Goal: Task Accomplishment & Management: Use online tool/utility

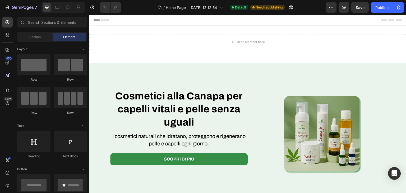
drag, startPoint x: 330, startPoint y: 15, endPoint x: 363, endPoint y: 32, distance: 36.4
click at [363, 32] on div "Drop element here Row Section 1" at bounding box center [247, 44] width 317 height 37
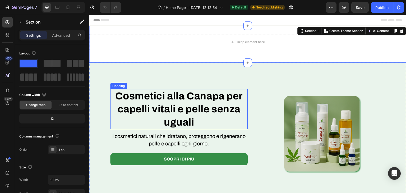
click at [195, 100] on strong "Cosmetici alla Canapa per capelli vitali e pelle senza uguali" at bounding box center [178, 109] width 127 height 37
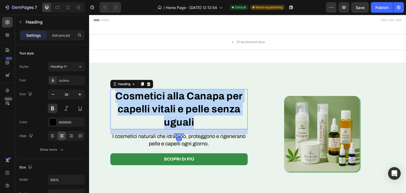
click at [195, 100] on strong "Cosmetici alla Canapa per capelli vitali e pelle senza uguali" at bounding box center [178, 109] width 127 height 37
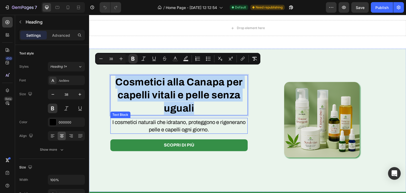
scroll to position [26, 0]
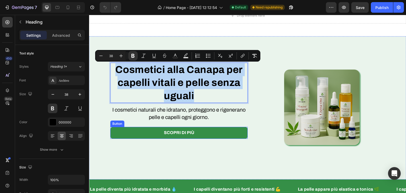
click at [184, 137] on link "Scopri di più" at bounding box center [179, 133] width 138 height 12
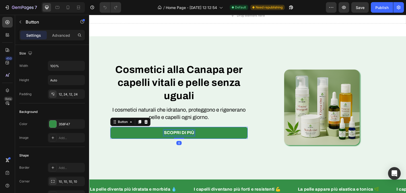
click at [182, 136] on p "Scopri di più" at bounding box center [179, 133] width 30 height 6
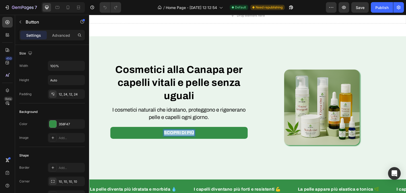
click at [182, 136] on p "Scopri di più" at bounding box center [179, 133] width 30 height 6
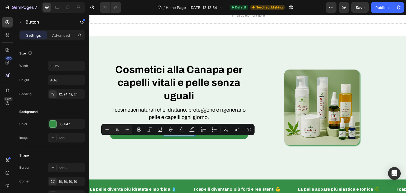
copy p "Scopri di più"
click at [200, 74] on strong "Cosmetici alla Canapa per capelli vitali e pelle senza uguali" at bounding box center [178, 82] width 127 height 37
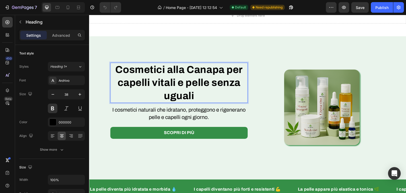
click at [200, 74] on strong "Cosmetici alla Canapa per capelli vitali e pelle senza uguali" at bounding box center [178, 82] width 127 height 37
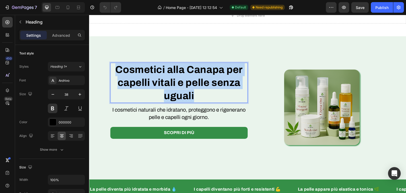
click at [200, 74] on strong "Cosmetici alla Canapa per capelli vitali e pelle senza uguali" at bounding box center [178, 82] width 127 height 37
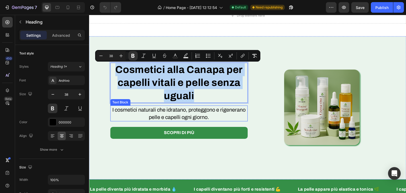
click at [173, 120] on p "I cosmetici naturali che idratano, proteggono e rigenerano pelle e capelli ogni…" at bounding box center [179, 113] width 136 height 15
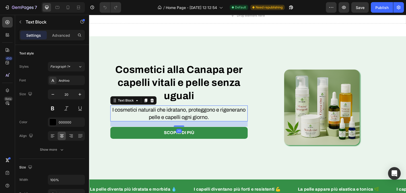
click at [173, 120] on p "I cosmetici naturali che idratano, proteggono e rigenerano pelle e capelli ogni…" at bounding box center [179, 113] width 136 height 15
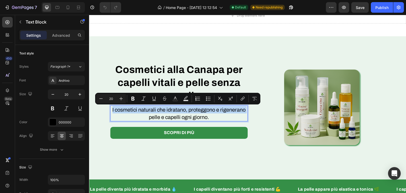
click at [206, 119] on p "I cosmetici naturali che idratano, proteggono e rigenerano pelle e capelli ogni…" at bounding box center [179, 113] width 136 height 15
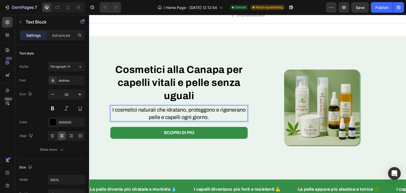
click at [211, 121] on p "I cosmetici naturali che idratano, proteggono e rigenerano pelle e capelli ogni…" at bounding box center [179, 113] width 136 height 15
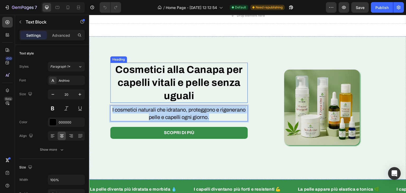
drag, startPoint x: 211, startPoint y: 123, endPoint x: 120, endPoint y: 100, distance: 94.2
click at [120, 100] on div "⁠⁠⁠⁠⁠⁠⁠ Cosmetici alla Canapa per capelli vitali e pelle senza uguali Heading I…" at bounding box center [179, 93] width 138 height 89
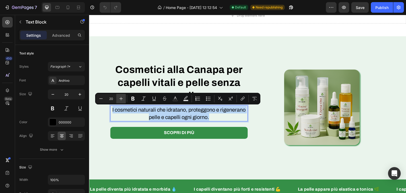
copy p "I cosmetici naturali che idratano, proteggono e rigenerano pelle e capelli ogni…"
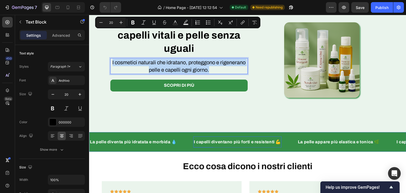
scroll to position [132, 0]
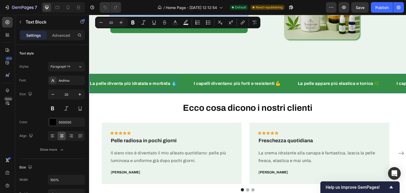
click at [106, 86] on strong "La pelle diventa più idratata e morbida 💧" at bounding box center [133, 83] width 87 height 4
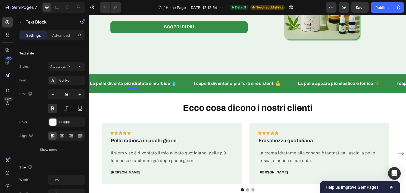
click at [106, 86] on strong "La pelle diventa più idratata e morbida 💧" at bounding box center [133, 83] width 87 height 4
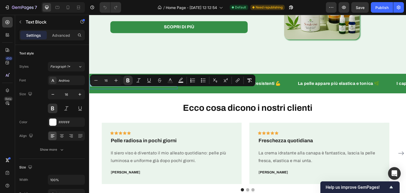
copy strong "La pelle diventa più idratata e morbida 💧"
click at [263, 86] on strong "I capelli diventano più forti e resistenti 💪" at bounding box center [237, 83] width 87 height 4
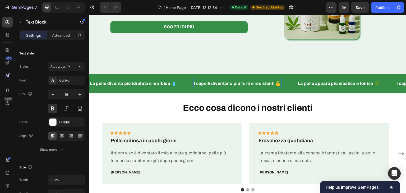
click at [263, 86] on strong "I capelli diventano più forti e resistenti 💪" at bounding box center [237, 83] width 87 height 4
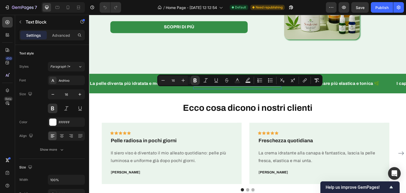
copy strong "I capelli diventano più forti e resistenti 💪"
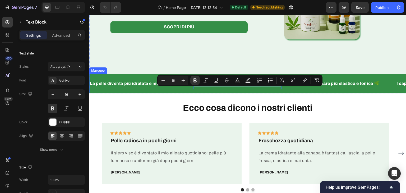
click at [330, 86] on strong "La pelle appare più elastica e tonica 🌿" at bounding box center [339, 83] width 82 height 4
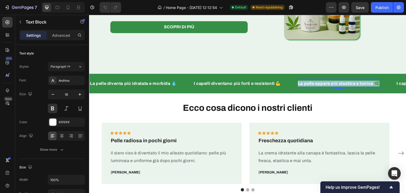
click at [330, 86] on strong "La pelle appare più elastica e tonica 🌿" at bounding box center [339, 83] width 82 height 4
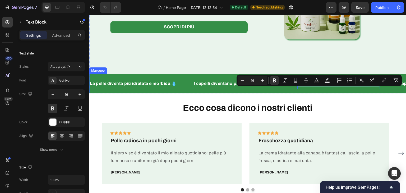
click at [189, 93] on div "La pelle diventa più idratata e morbida 💧 Text Block I capelli diventano più fo…" at bounding box center [247, 84] width 317 height 20
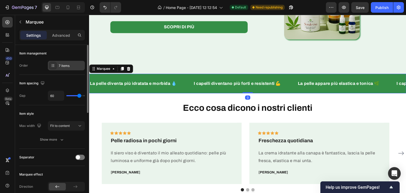
click at [71, 67] on div "7 items" at bounding box center [71, 65] width 25 height 5
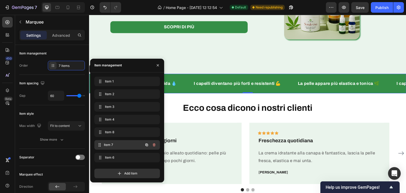
click at [117, 146] on span "Item 7" at bounding box center [123, 145] width 39 height 5
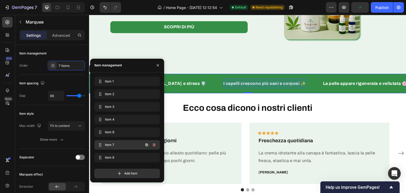
scroll to position [0, 398]
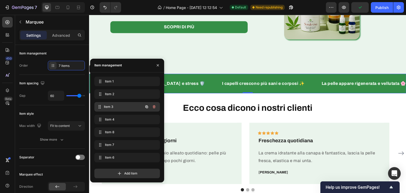
click at [122, 103] on div "Item 3 Item 3" at bounding box center [120, 106] width 47 height 7
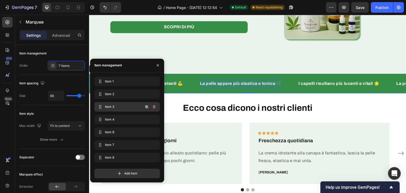
scroll to position [0, 97]
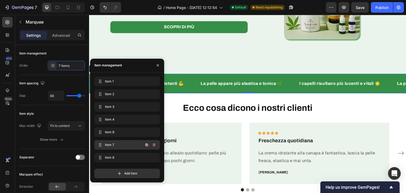
click at [114, 142] on div "Item 7 Item 7" at bounding box center [120, 144] width 47 height 7
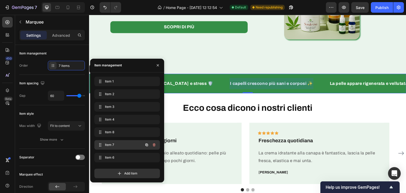
scroll to position [0, 398]
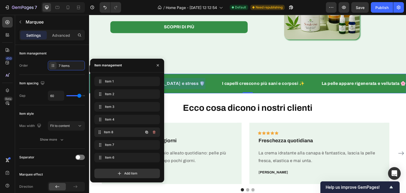
click at [123, 129] on div "Item 8 Item 8" at bounding box center [120, 132] width 47 height 7
click at [123, 130] on span "Item 8" at bounding box center [120, 132] width 30 height 5
click at [120, 135] on div "Item 8 Item 8" at bounding box center [120, 132] width 47 height 7
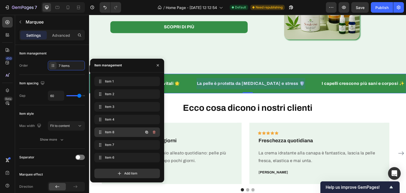
scroll to position [0, 298]
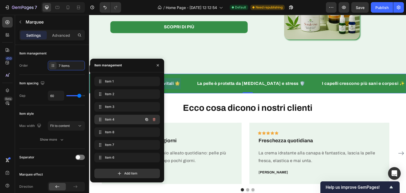
click at [125, 120] on span "Item 4" at bounding box center [120, 119] width 30 height 5
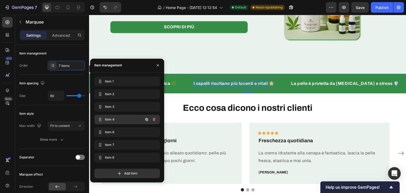
scroll to position [0, 198]
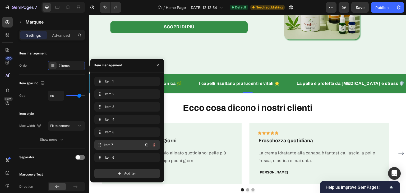
click at [118, 140] on div "Item 7 Item 7" at bounding box center [127, 145] width 66 height 10
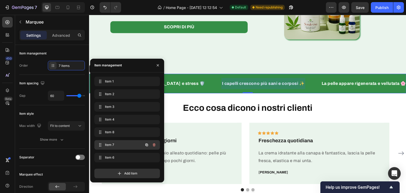
scroll to position [0, 398]
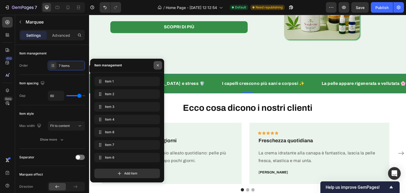
click at [156, 67] on icon "button" at bounding box center [158, 65] width 4 height 4
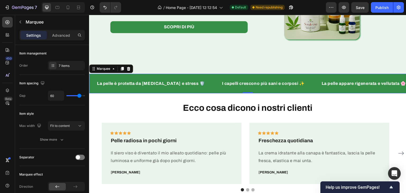
click at [151, 86] on strong "La pelle è protetta da [MEDICAL_DATA] e stress 🛡️" at bounding box center [151, 83] width 108 height 4
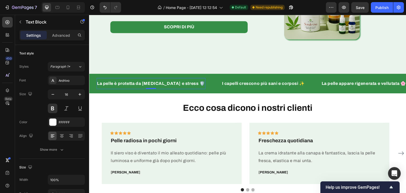
click at [151, 86] on strong "La pelle è protetta da [MEDICAL_DATA] e stress 🛡️" at bounding box center [151, 83] width 108 height 4
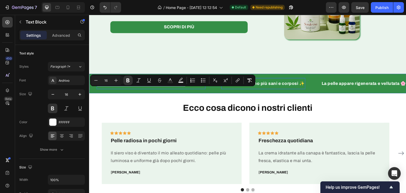
click at [266, 86] on strong "I capelli crescono più sani e corposi ✨" at bounding box center [263, 83] width 83 height 4
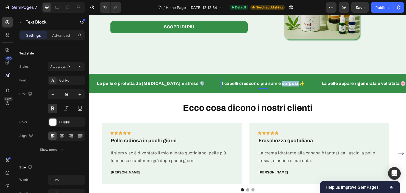
click at [266, 86] on strong "I capelli crescono più sani e corposi ✨" at bounding box center [263, 83] width 83 height 4
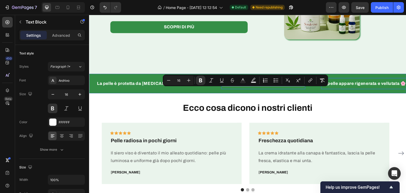
click at [367, 86] on strong "La pelle appare rigenerata e vellutata 🌸" at bounding box center [364, 83] width 84 height 4
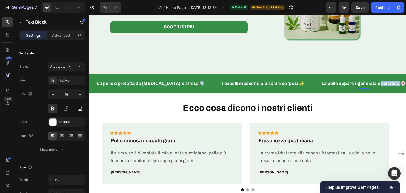
click at [367, 86] on strong "La pelle appare rigenerata e vellutata 🌸" at bounding box center [364, 83] width 84 height 4
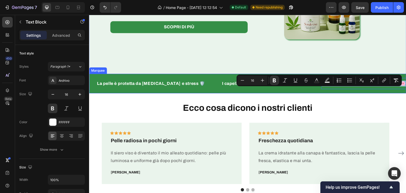
click at [146, 93] on div "La pelle diventa più idratata e morbida 💧 Text Block I capelli diventano più fo…" at bounding box center [247, 84] width 317 height 20
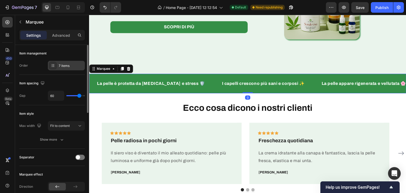
click at [72, 65] on div "7 items" at bounding box center [71, 65] width 25 height 5
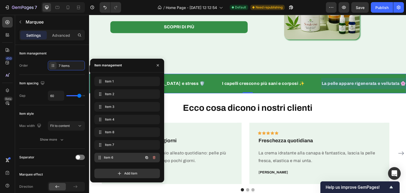
click at [113, 154] on div "Item 6 Item 6" at bounding box center [120, 157] width 47 height 7
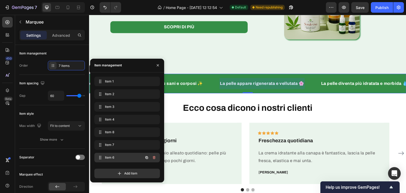
scroll to position [0, 500]
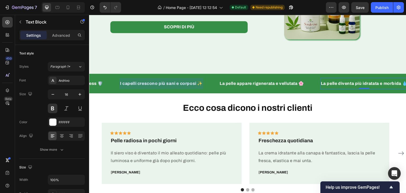
click at [367, 86] on div "La pelle diventa più idratata e morbida 💧 Text Block 0" at bounding box center [365, 83] width 88 height 11
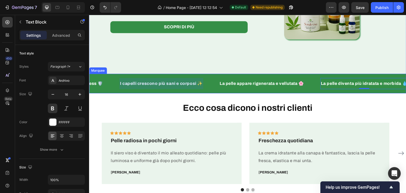
click at [121, 93] on div "La pelle diventa più idratata e morbida 💧 Text Block 0 I capelli diventano più …" at bounding box center [247, 84] width 317 height 20
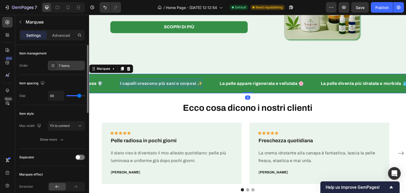
click at [71, 64] on div "7 items" at bounding box center [71, 65] width 25 height 5
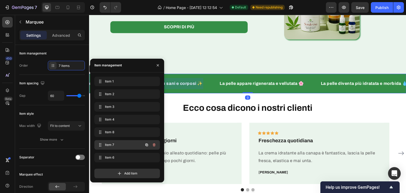
click at [109, 140] on div "Item 7 Item 7" at bounding box center [127, 145] width 66 height 10
click at [109, 142] on div "Item 7 Item 7" at bounding box center [120, 144] width 47 height 7
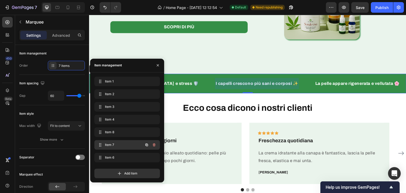
scroll to position [0, 398]
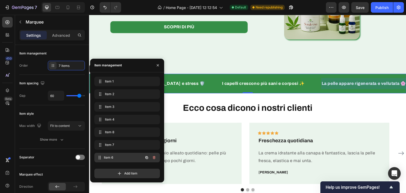
click at [104, 155] on div "Item 6 Item 6" at bounding box center [120, 157] width 47 height 7
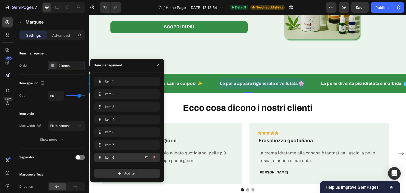
scroll to position [0, 500]
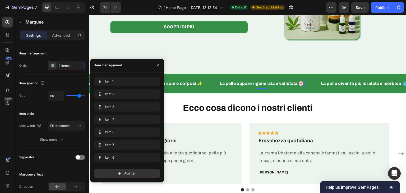
click at [281, 87] on div "La pelle appare rigenerata e vellutata 🌸" at bounding box center [261, 83] width 85 height 7
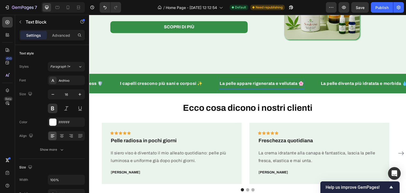
click at [251, 86] on strong "La pelle appare rigenerata e vellutata 🌸" at bounding box center [262, 83] width 84 height 4
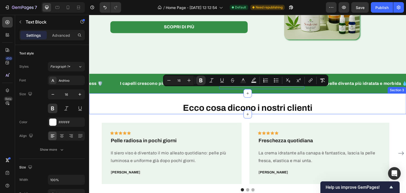
click at [147, 103] on div "Ecco cosa dicono i nostri clienti Heading Section 3" at bounding box center [247, 103] width 317 height 21
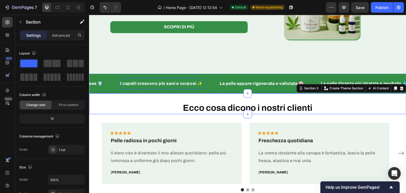
click at [147, 87] on div "I capelli crescono più sani e corposi ✨" at bounding box center [161, 83] width 84 height 7
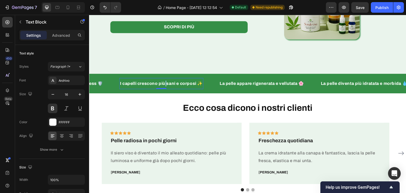
click at [147, 87] on div "I capelli crescono più sani e corposi ✨" at bounding box center [161, 83] width 84 height 7
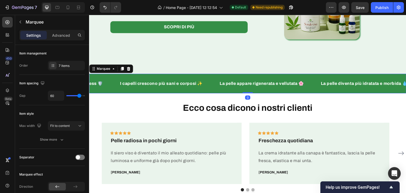
click at [279, 93] on div "La pelle diventa più idratata e morbida 💧 Text Block I capelli diventano più fo…" at bounding box center [247, 84] width 317 height 20
click at [68, 70] on div "Item management Order 7 items" at bounding box center [52, 60] width 66 height 30
click at [68, 69] on div "7 items" at bounding box center [66, 66] width 37 height 10
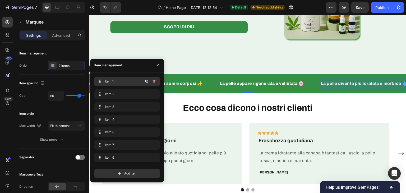
click at [126, 82] on span "Item 1" at bounding box center [120, 81] width 30 height 5
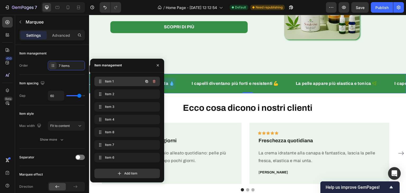
scroll to position [0, 0]
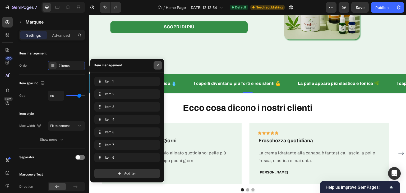
click at [157, 64] on icon "button" at bounding box center [158, 65] width 4 height 4
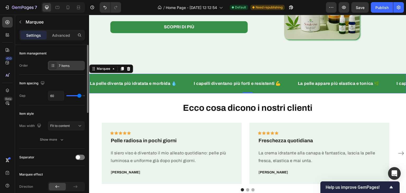
click at [71, 65] on div "7 items" at bounding box center [71, 65] width 25 height 5
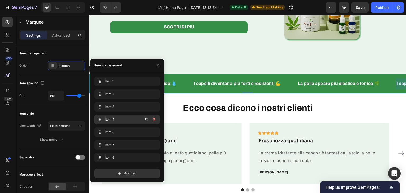
click at [131, 115] on div "Item 4 Item 4" at bounding box center [127, 120] width 66 height 10
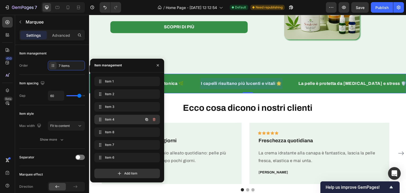
scroll to position [0, 198]
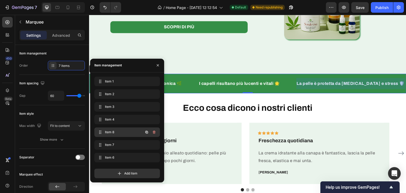
click at [125, 132] on span "Item 8" at bounding box center [120, 132] width 30 height 5
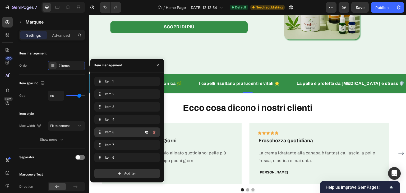
click at [125, 132] on span "Item 8" at bounding box center [120, 132] width 30 height 5
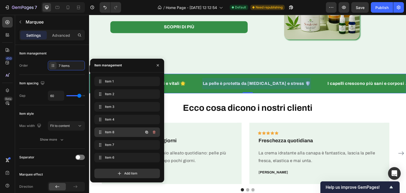
scroll to position [0, 298]
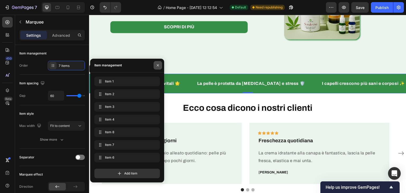
drag, startPoint x: 157, startPoint y: 65, endPoint x: 68, endPoint y: 50, distance: 90.1
click at [157, 65] on icon "button" at bounding box center [158, 65] width 4 height 4
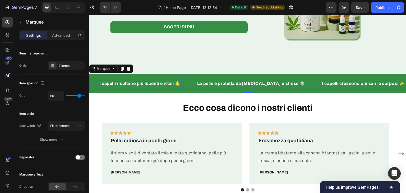
click at [134, 86] on strong "I capelli risultano più lucenti e vitali 🌟" at bounding box center [139, 83] width 81 height 4
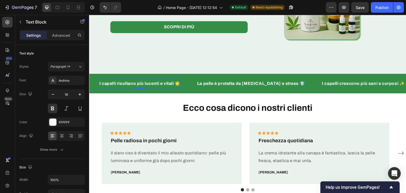
click at [134, 86] on strong "I capelli risultano più lucenti e vitali 🌟" at bounding box center [139, 83] width 81 height 4
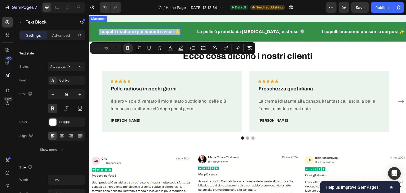
scroll to position [185, 0]
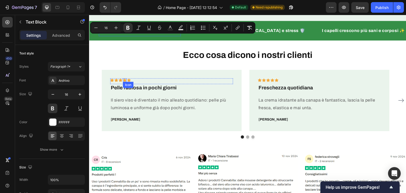
click at [126, 88] on div "Icon" at bounding box center [128, 85] width 11 height 6
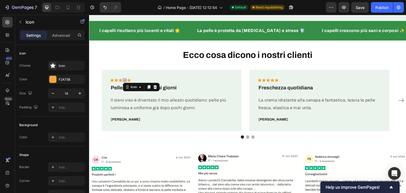
click at [126, 89] on icon at bounding box center [127, 87] width 4 height 4
click at [123, 90] on strong "Pelle radiosa in pochi giorni" at bounding box center [144, 88] width 66 height 6
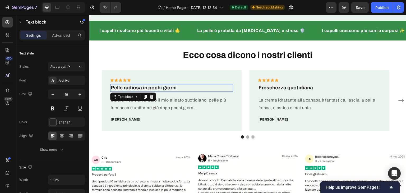
click at [123, 90] on strong "Pelle radiosa in pochi giorni" at bounding box center [144, 88] width 66 height 6
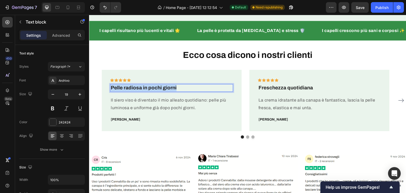
click at [123, 90] on strong "Pelle radiosa in pochi giorni" at bounding box center [144, 88] width 66 height 6
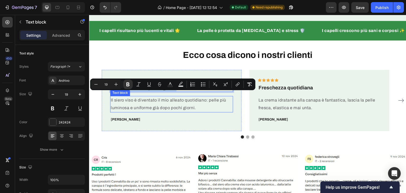
click at [157, 107] on p "Il siero viso è diventato il mio alleato quotidiano: pelle più luminosa e unifo…" at bounding box center [172, 104] width 122 height 15
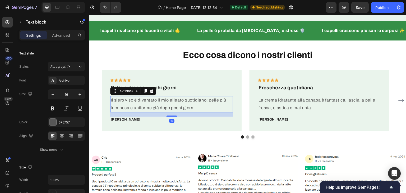
click at [157, 107] on p "Il siero viso è diventato il mio alleato quotidiano: pelle più luminosa e unifo…" at bounding box center [172, 104] width 122 height 15
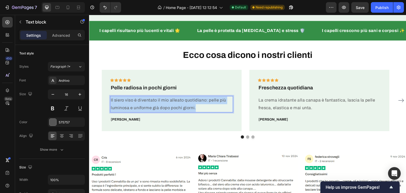
click at [157, 107] on p "Il siero viso è diventato il mio alleato quotidiano: pelle più luminosa e unifo…" at bounding box center [172, 104] width 122 height 15
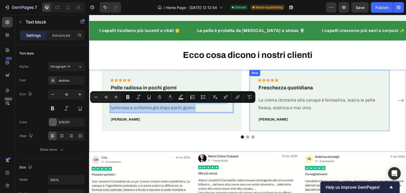
click at [289, 90] on strong "Freschezza quotidiana" at bounding box center [286, 88] width 54 height 6
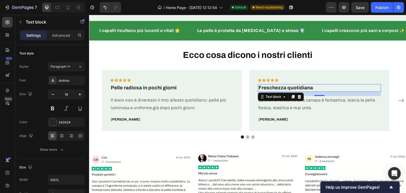
click at [289, 90] on strong "Freschezza quotidiana" at bounding box center [286, 88] width 54 height 6
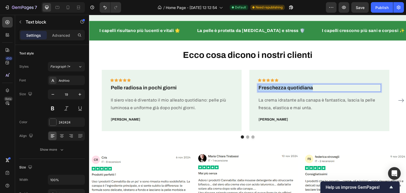
click at [289, 90] on strong "Freschezza quotidiana" at bounding box center [286, 88] width 54 height 6
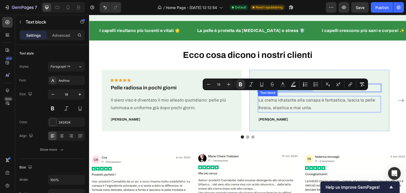
click at [278, 111] on p "La crema idratante alla canapa è fantastica, lascia la pelle fresca, elastica e…" at bounding box center [320, 104] width 122 height 15
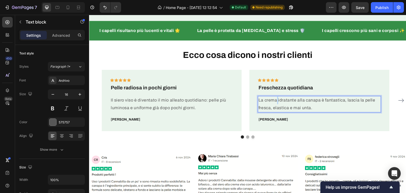
click at [278, 111] on p "La crema idratante alla canapa è fantastica, lascia la pelle fresca, elastica e…" at bounding box center [320, 104] width 122 height 15
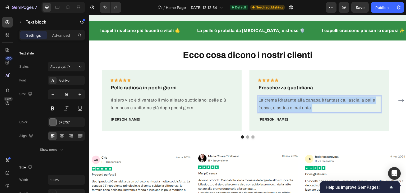
click at [278, 111] on p "La crema idratante alla canapa è fantastica, lascia la pelle fresca, elastica e…" at bounding box center [320, 104] width 122 height 15
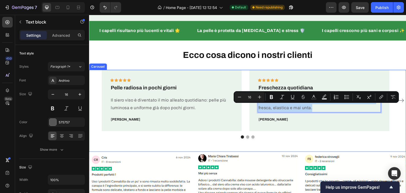
click at [398, 104] on icon "Carousel Next Arrow" at bounding box center [401, 100] width 6 height 6
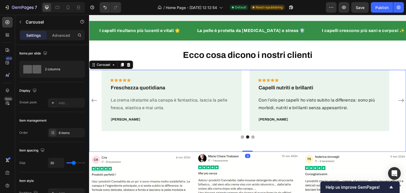
click at [398, 104] on icon "Carousel Next Arrow" at bounding box center [401, 100] width 6 height 6
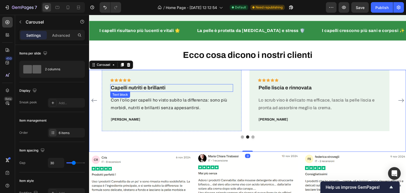
click at [136, 90] on strong "Capelli nutriti e brillanti" at bounding box center [138, 88] width 55 height 6
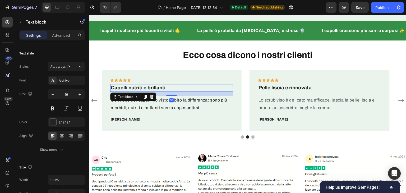
click at [136, 90] on strong "Capelli nutriti e brillanti" at bounding box center [138, 88] width 55 height 6
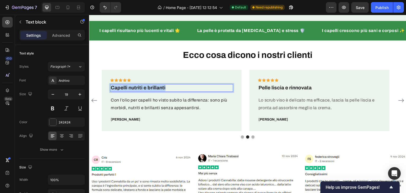
click at [136, 90] on strong "Capelli nutriti e brillanti" at bounding box center [138, 88] width 55 height 6
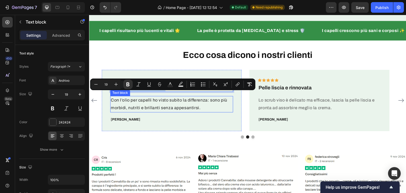
click at [203, 112] on p "Con l’olio per capelli ho visto subito la differenza: sono più morbidi, nutriti…" at bounding box center [172, 104] width 122 height 15
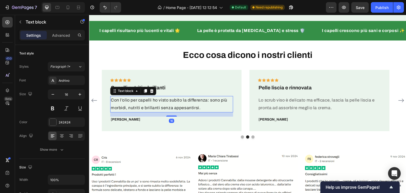
click at [203, 112] on p "Con l’olio per capelli ho visto subito la differenza: sono più morbidi, nutriti…" at bounding box center [172, 104] width 122 height 15
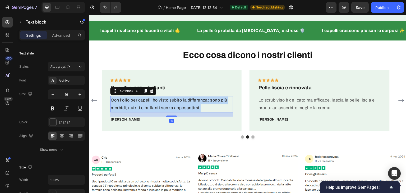
click at [203, 112] on p "Con l’olio per capelli ho visto subito la differenza: sono più morbidi, nutriti…" at bounding box center [172, 104] width 122 height 15
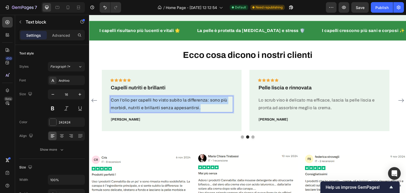
click at [203, 112] on p "Con l’olio per capelli ho visto subito la differenza: sono più morbidi, nutriti…" at bounding box center [172, 104] width 122 height 15
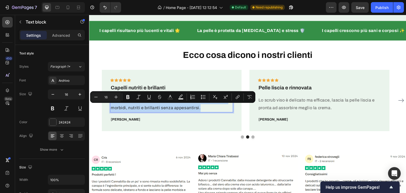
copy p "Con l’olio per capelli ho visto subito la differenza: sono più morbidi, nutriti…"
click at [293, 91] on p "Pelle liscia e rinnovata" at bounding box center [320, 88] width 122 height 7
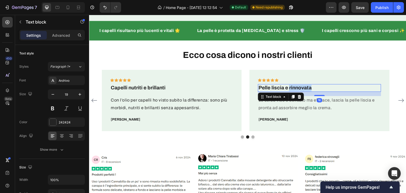
click at [293, 91] on p "Pelle liscia e rinnovata" at bounding box center [320, 88] width 122 height 7
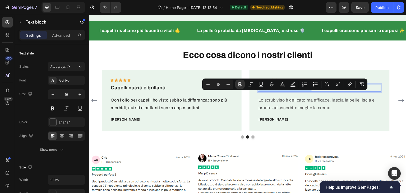
copy strong "Pelle liscia e rinnovata"
click at [304, 112] on p "Lo scrub viso è delicato ma efficace, lascia la pelle liscia e pronta ad assorb…" at bounding box center [320, 104] width 122 height 15
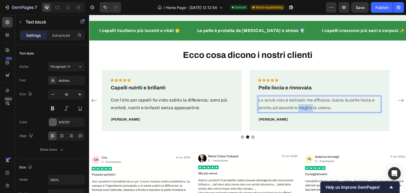
click at [304, 112] on p "Lo scrub viso è delicato ma efficace, lascia la pelle liscia e pronta ad assorb…" at bounding box center [320, 104] width 122 height 15
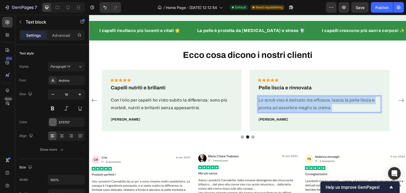
click at [304, 112] on p "Lo scrub viso è delicato ma efficace, lascia la pelle liscia e pronta ad assorb…" at bounding box center [320, 104] width 122 height 15
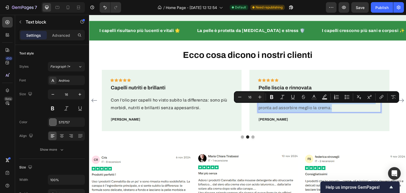
copy p "Lo scrub viso è delicato ma efficace, lascia la pelle liscia e pronta ad assorb…"
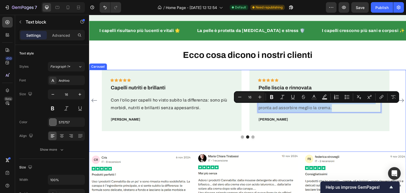
click at [398, 104] on icon "Carousel Next Arrow" at bounding box center [401, 100] width 6 height 6
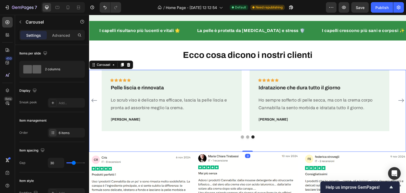
click at [399, 104] on icon "Carousel Next Arrow" at bounding box center [401, 100] width 6 height 6
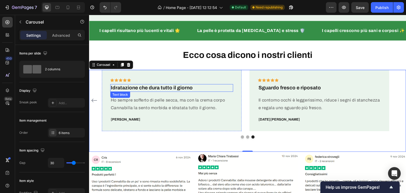
click at [149, 90] on strong "Idratazione che dura tutto il giorno" at bounding box center [152, 88] width 82 height 6
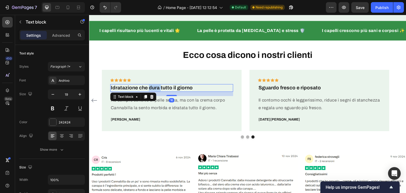
click at [149, 90] on strong "Idratazione che dura tutto il giorno" at bounding box center [152, 88] width 82 height 6
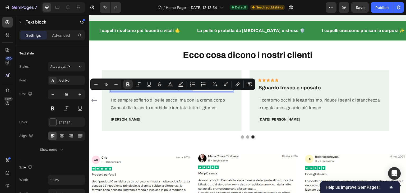
copy strong "Idratazione che dura tutto il giorno"
click at [184, 112] on p "Ho sempre sofferto di pelle secca, ma con la crema corpo Cannabilla la sento mo…" at bounding box center [172, 104] width 122 height 15
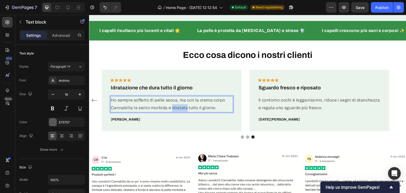
click at [184, 112] on p "Ho sempre sofferto di pelle secca, ma con la crema corpo Cannabilla la sento mo…" at bounding box center [172, 104] width 122 height 15
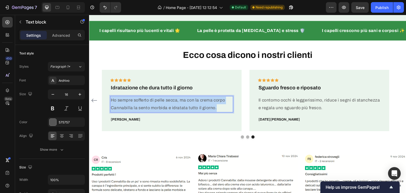
click at [184, 112] on p "Ho sempre sofferto di pelle secca, ma con la crema corpo Cannabilla la sento mo…" at bounding box center [172, 104] width 122 height 15
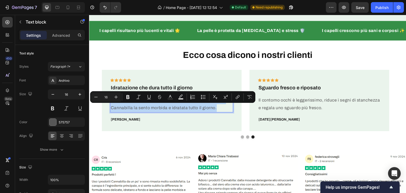
copy p "Ho sempre sofferto di pelle secca, ma con la crema corpo Cannabilla la sento mo…"
click at [281, 90] on strong "Sguardo fresco e riposato" at bounding box center [290, 88] width 62 height 6
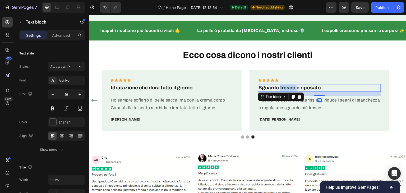
click at [281, 90] on strong "Sguardo fresco e riposato" at bounding box center [290, 88] width 62 height 6
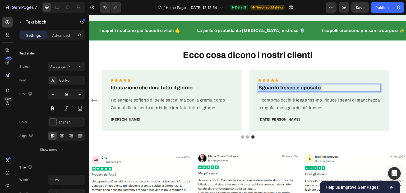
click at [281, 90] on strong "Sguardo fresco e riposato" at bounding box center [290, 88] width 62 height 6
click at [299, 112] on p "Il contorno occhi è leggerissimo, riduce i segni di stanchezza e regala uno sgu…" at bounding box center [320, 104] width 122 height 15
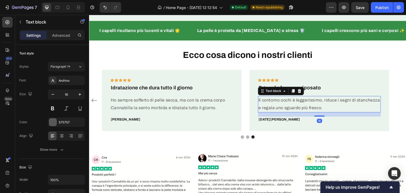
click at [299, 112] on p "Il contorno occhi è leggerissimo, riduce i segni di stanchezza e regala uno sgu…" at bounding box center [320, 104] width 122 height 15
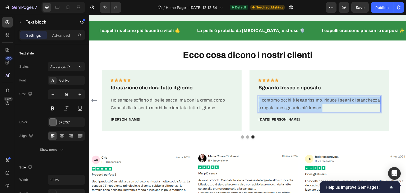
click at [299, 112] on p "Il contorno occhi è leggerissimo, riduce i segni di stanchezza e regala uno sgu…" at bounding box center [320, 104] width 122 height 15
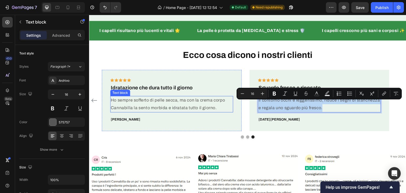
scroll to position [265, 0]
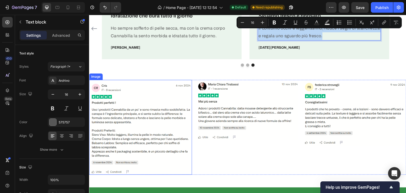
click at [163, 83] on img at bounding box center [140, 127] width 103 height 95
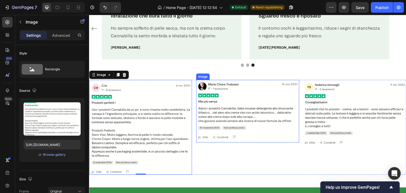
click at [229, 109] on img at bounding box center [247, 111] width 103 height 63
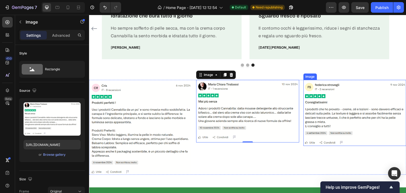
click at [336, 115] on img at bounding box center [355, 113] width 103 height 66
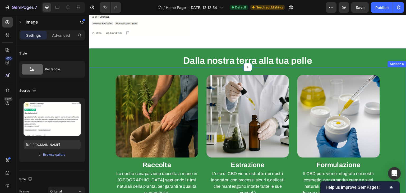
scroll to position [423, 0]
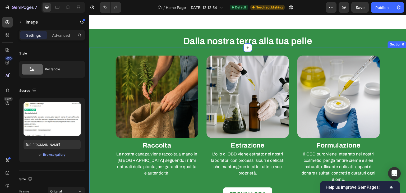
click at [92, 60] on div "Image Raccolta Heading La nostra canapa viene raccolta a mano in Italia seguend…" at bounding box center [247, 128] width 317 height 161
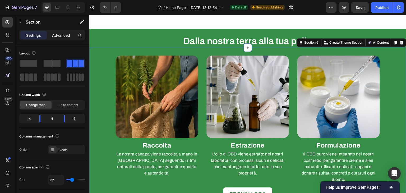
click at [58, 35] on p "Advanced" at bounding box center [61, 36] width 18 height 6
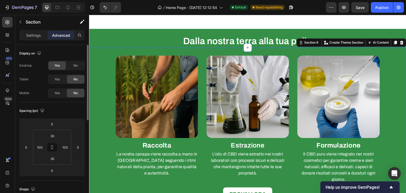
click at [63, 97] on div "Yes No" at bounding box center [66, 93] width 37 height 10
click at [57, 91] on span "Yes" at bounding box center [56, 93] width 5 height 5
drag, startPoint x: 67, startPoint y: 6, endPoint x: 14, endPoint y: 67, distance: 81.0
click at [67, 6] on icon at bounding box center [68, 8] width 3 height 4
type input "56"
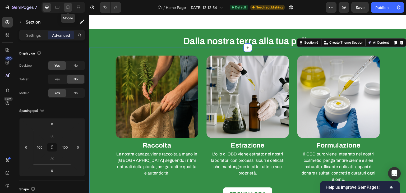
type input "0"
type input "56"
type input "0"
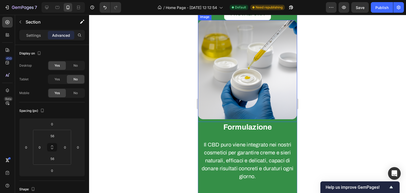
scroll to position [400, 0]
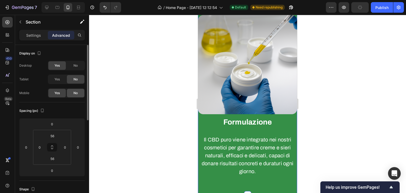
click at [69, 91] on div "No" at bounding box center [75, 93] width 17 height 8
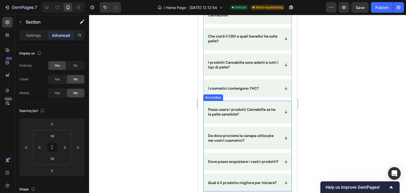
scroll to position [0, 0]
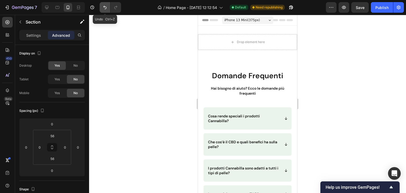
click at [102, 7] on icon "Undo/Redo" at bounding box center [104, 7] width 5 height 5
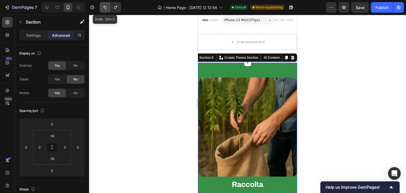
click at [102, 7] on icon "Undo/Redo" at bounding box center [104, 7] width 5 height 5
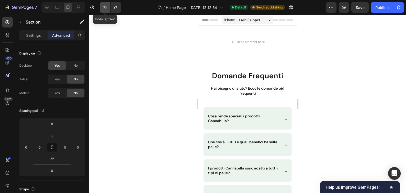
click at [102, 7] on icon "Undo/Redo" at bounding box center [104, 7] width 5 height 5
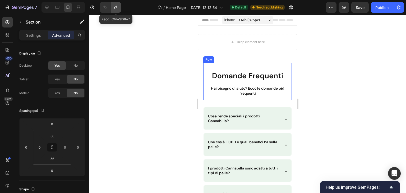
click at [118, 8] on icon "Undo/Redo" at bounding box center [115, 7] width 5 height 5
click at [117, 8] on icon "Undo/Redo" at bounding box center [115, 7] width 5 height 5
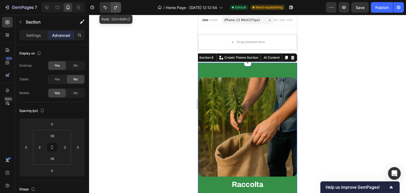
click at [117, 8] on icon "Undo/Redo" at bounding box center [115, 7] width 5 height 5
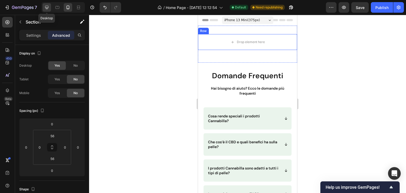
drag, startPoint x: 49, startPoint y: 8, endPoint x: 111, endPoint y: 22, distance: 64.0
click at [49, 8] on icon at bounding box center [46, 7] width 5 height 5
type input "30"
type input "100"
type input "30"
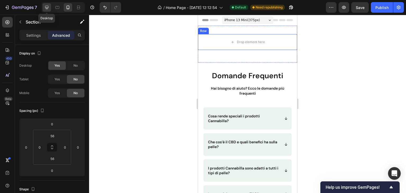
type input "100"
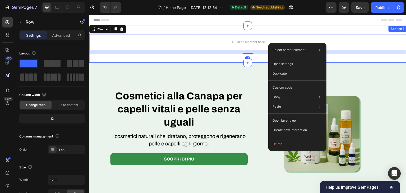
click at [212, 56] on div "Drop element here Row 16 Section 1" at bounding box center [247, 44] width 317 height 37
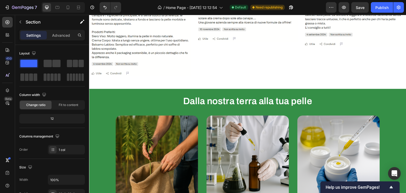
scroll to position [370, 0]
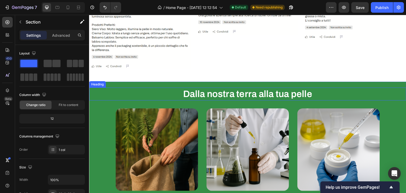
click at [209, 82] on div "Dalla nostra terra alla tua pelle Heading Section 5" at bounding box center [247, 91] width 317 height 19
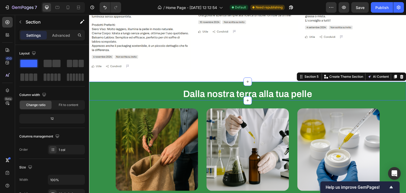
click at [201, 88] on h2 "Dalla nostra terra alla tua pelle" at bounding box center [247, 94] width 317 height 13
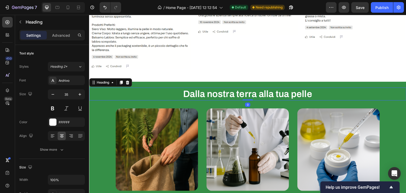
click at [201, 88] on h2 "Dalla nostra terra alla tua pelle" at bounding box center [247, 94] width 317 height 13
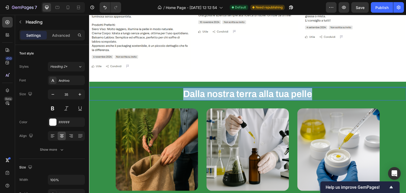
click at [201, 88] on p "Dalla nostra terra alla tua pelle" at bounding box center [248, 94] width 316 height 12
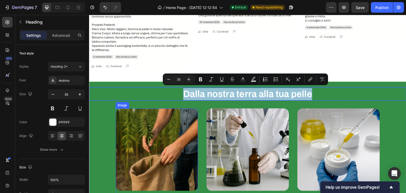
click at [177, 136] on img at bounding box center [157, 149] width 83 height 83
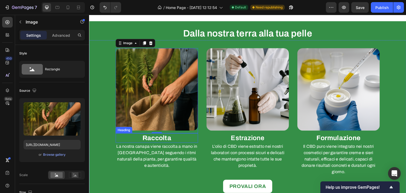
scroll to position [450, 0]
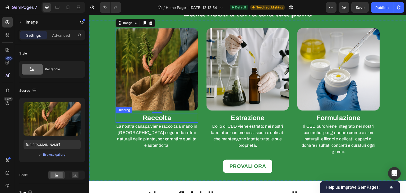
click at [146, 116] on strong "Raccolta" at bounding box center [157, 117] width 29 height 7
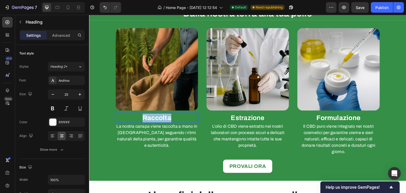
click at [146, 116] on strong "Raccolta" at bounding box center [157, 117] width 29 height 7
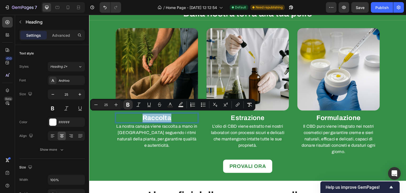
click at [161, 127] on p "La nostra canapa viene raccolta a mano in [GEOGRAPHIC_DATA] seguendo i ritmi na…" at bounding box center [156, 135] width 81 height 25
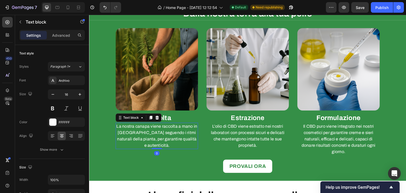
click at [161, 127] on p "La nostra canapa viene raccolta a mano in [GEOGRAPHIC_DATA] seguendo i ritmi na…" at bounding box center [156, 135] width 81 height 25
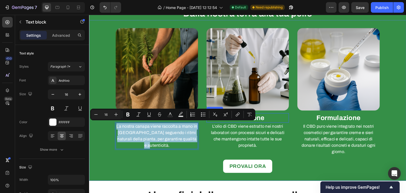
click at [262, 115] on h2 "Estrazione" at bounding box center [248, 118] width 83 height 10
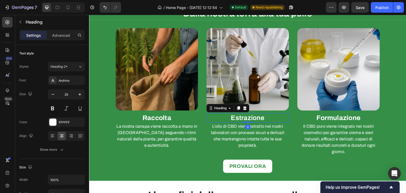
click at [262, 115] on h2 "Estrazione" at bounding box center [248, 118] width 83 height 10
click at [262, 115] on p "Estrazione" at bounding box center [247, 118] width 81 height 9
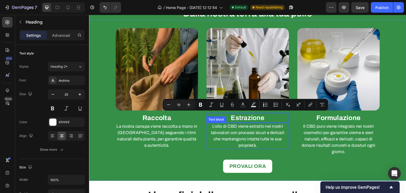
click at [229, 133] on p "L’olio di CBD viene estratto nei nostri laboratori con processi sicuri e delica…" at bounding box center [247, 135] width 81 height 25
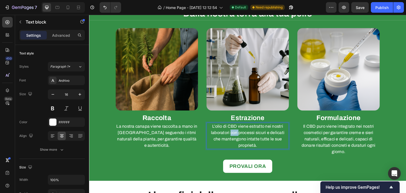
click at [229, 133] on p "L’olio di CBD viene estratto nei nostri laboratori con processi sicuri e delica…" at bounding box center [247, 135] width 81 height 25
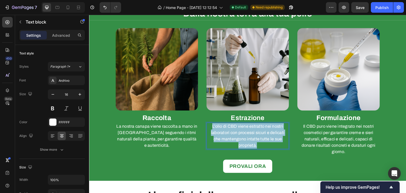
click at [229, 133] on p "L’olio di CBD viene estratto nei nostri laboratori con processi sicuri e delica…" at bounding box center [247, 135] width 81 height 25
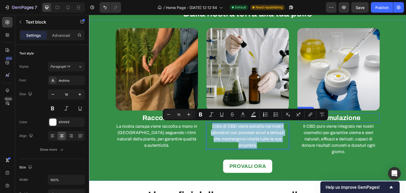
click at [352, 111] on div "Image" at bounding box center [339, 70] width 83 height 85
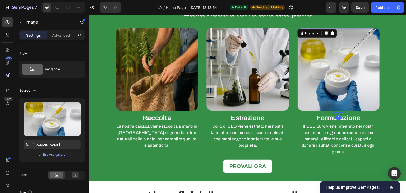
click at [352, 111] on div "Image 0" at bounding box center [339, 70] width 83 height 85
click at [351, 117] on strong "Formulazione" at bounding box center [339, 117] width 44 height 7
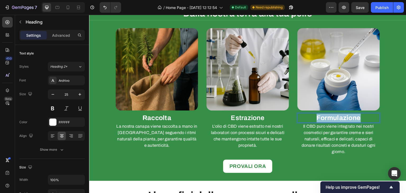
click at [351, 117] on strong "Formulazione" at bounding box center [339, 117] width 44 height 7
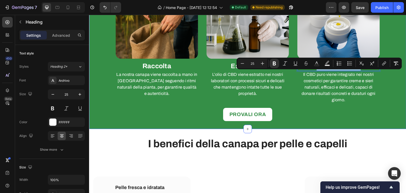
scroll to position [503, 0]
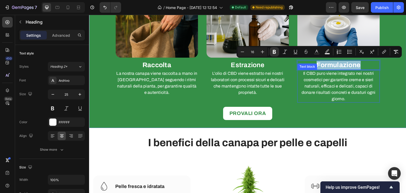
click at [318, 83] on p "Il CBD puro viene integrato nei nostri cosmetici per garantire creme e sieri na…" at bounding box center [338, 86] width 81 height 32
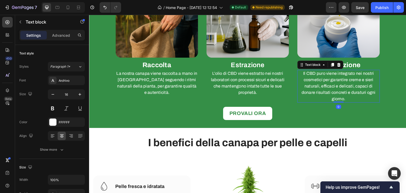
click at [318, 83] on p "Il CBD puro viene integrato nei nostri cosmetici per garantire creme e sieri na…" at bounding box center [338, 86] width 81 height 32
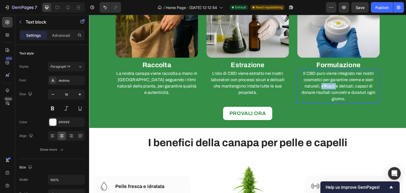
click at [318, 83] on p "Il CBD puro viene integrato nei nostri cosmetici per garantire creme e sieri na…" at bounding box center [338, 86] width 81 height 32
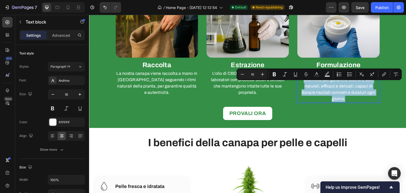
click at [318, 83] on p "Il CBD puro viene integrato nei nostri cosmetici per garantire creme e sieri na…" at bounding box center [338, 86] width 81 height 32
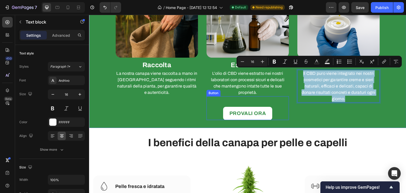
click at [266, 116] on link "PROVALI ORA" at bounding box center [247, 113] width 49 height 13
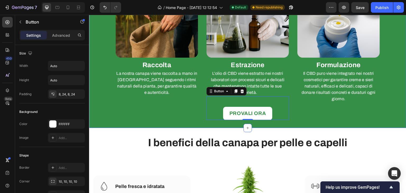
scroll to position [608, 0]
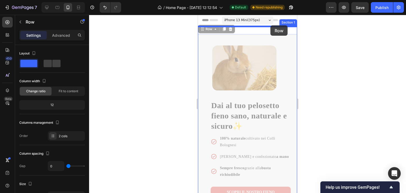
drag, startPoint x: 286, startPoint y: 52, endPoint x: 271, endPoint y: 25, distance: 30.6
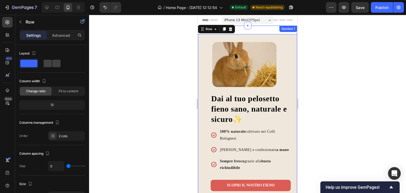
click at [260, 31] on div "Dai al tuo pelosetto fieno sano, naturale e sicuro✨ Heading 100% naturale colti…" at bounding box center [247, 130] width 99 height 208
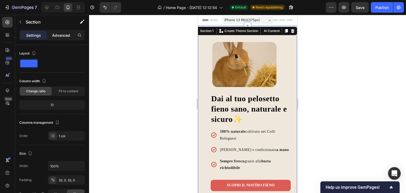
click at [58, 36] on p "Advanced" at bounding box center [61, 36] width 18 height 6
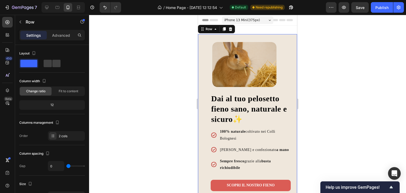
click at [286, 53] on div "Image" at bounding box center [247, 67] width 86 height 51
click at [272, 29] on div "Dai al tuo pelosetto fieno sano, naturale e sicuro✨ Heading 100% naturale colti…" at bounding box center [247, 130] width 99 height 208
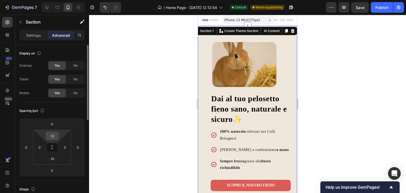
click at [50, 132] on input "32" at bounding box center [52, 136] width 11 height 8
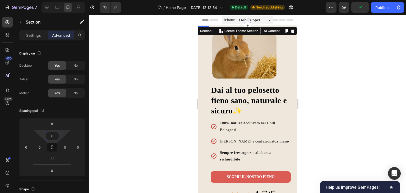
click at [291, 81] on div "Dai al tuo pelosetto fieno sano, naturale e sicuro✨ Heading 100% naturale colti…" at bounding box center [247, 119] width 99 height 187
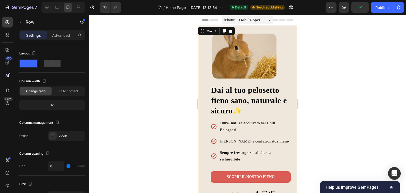
click at [313, 63] on div at bounding box center [247, 104] width 317 height 178
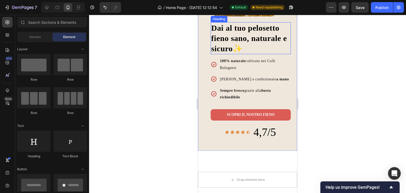
scroll to position [132, 0]
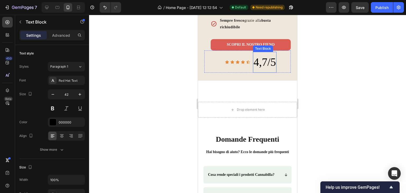
click at [274, 70] on p "4,7/5" at bounding box center [265, 62] width 22 height 20
click at [280, 69] on div "Icon Icon Icon Icon Icon Icon List 4,7/5 Text Block Row 0" at bounding box center [247, 62] width 86 height 22
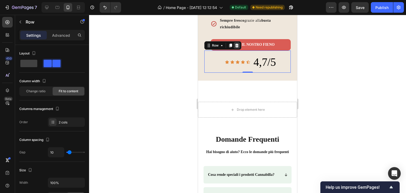
click at [238, 49] on div at bounding box center [237, 45] width 6 height 6
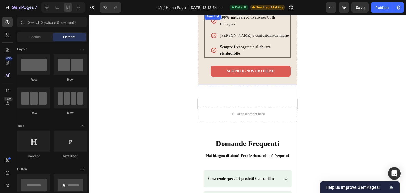
scroll to position [0, 0]
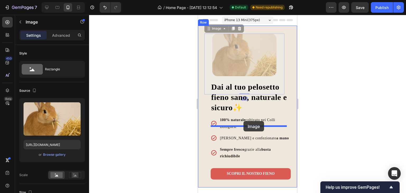
drag, startPoint x: 255, startPoint y: 64, endPoint x: 244, endPoint y: 121, distance: 58.0
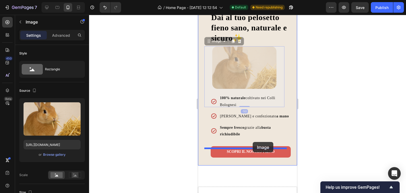
scroll to position [79, 0]
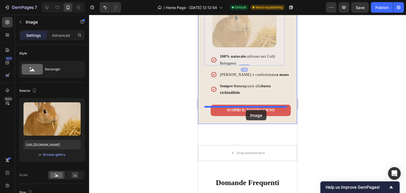
drag, startPoint x: 258, startPoint y: 111, endPoint x: 246, endPoint y: 110, distance: 12.0
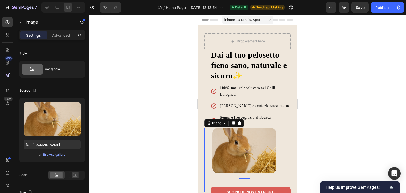
scroll to position [0, 0]
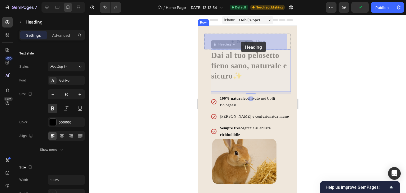
drag, startPoint x: 233, startPoint y: 68, endPoint x: 241, endPoint y: 42, distance: 27.3
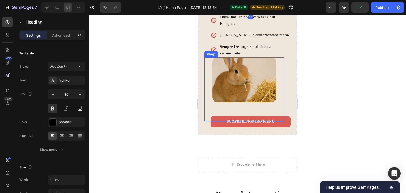
scroll to position [79, 0]
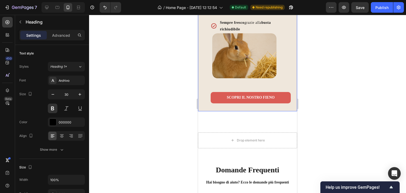
click at [225, 111] on div "100% naturale coltivato nei Colli Bolognesi Raccolto e confezionato a mano Semp…" at bounding box center [247, 28] width 99 height 165
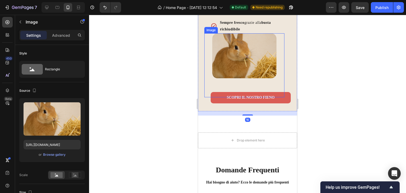
click at [230, 47] on img at bounding box center [244, 55] width 64 height 45
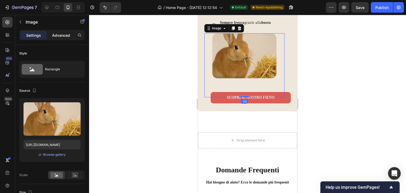
click at [64, 34] on p "Advanced" at bounding box center [61, 36] width 18 height 6
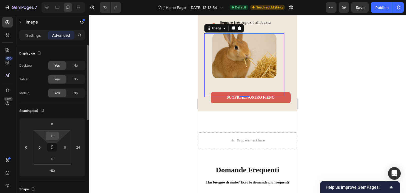
click at [51, 133] on input "0" at bounding box center [52, 136] width 11 height 8
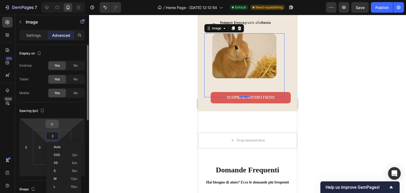
type input "30"
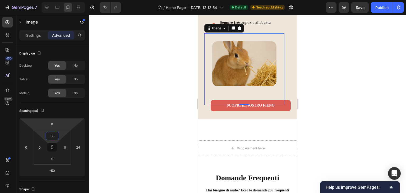
click at [145, 77] on div at bounding box center [247, 104] width 317 height 178
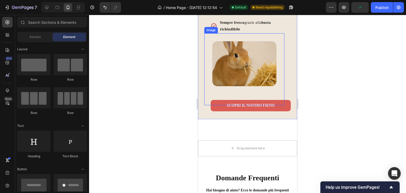
click at [263, 101] on div at bounding box center [244, 73] width 80 height 64
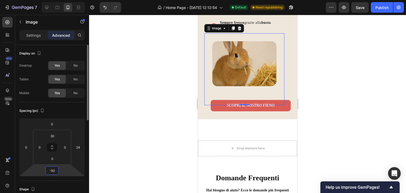
click at [53, 173] on input "-50" at bounding box center [52, 171] width 11 height 8
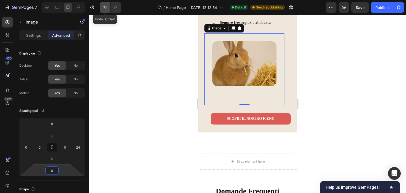
click at [108, 3] on button "Undo/Redo" at bounding box center [105, 7] width 11 height 11
type input "-50"
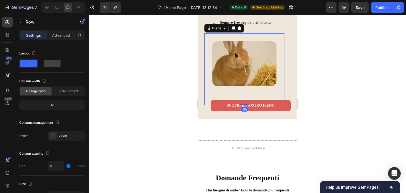
click at [288, 116] on div "100% naturale coltivato nei Colli Bolognesi Raccolto e confezionato a mano Semp…" at bounding box center [247, 32] width 99 height 173
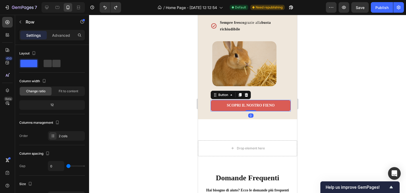
click at [281, 111] on link "Scopri Il nostro Fieno" at bounding box center [251, 105] width 80 height 11
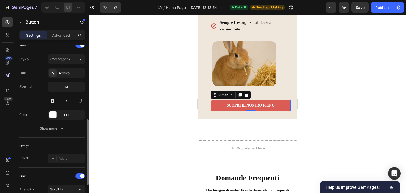
scroll to position [243, 0]
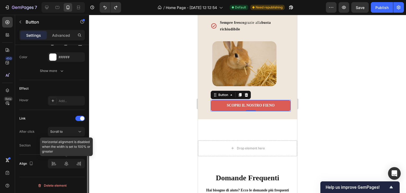
click at [70, 167] on div at bounding box center [66, 164] width 37 height 10
click at [66, 163] on div at bounding box center [66, 164] width 37 height 10
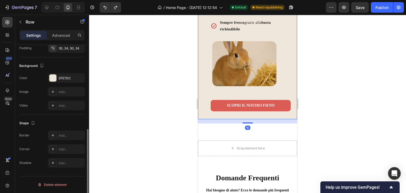
scroll to position [0, 0]
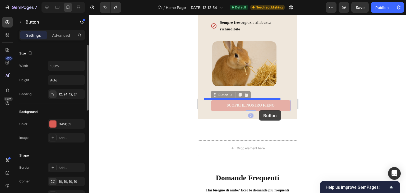
drag, startPoint x: 282, startPoint y: 113, endPoint x: 259, endPoint y: 110, distance: 23.0
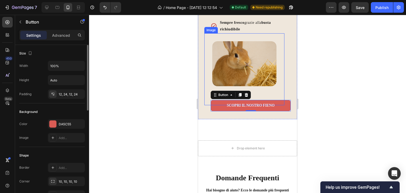
click at [268, 82] on img at bounding box center [244, 63] width 64 height 45
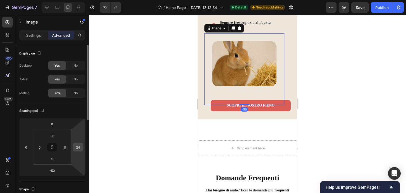
click at [81, 148] on input "24" at bounding box center [78, 147] width 8 height 8
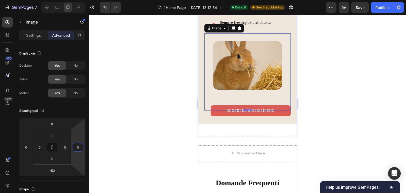
click at [258, 129] on div "100% naturale coltivato nei Colli Bolognesi Raccolto e confezionato a mano Semp…" at bounding box center [247, 37] width 99 height 182
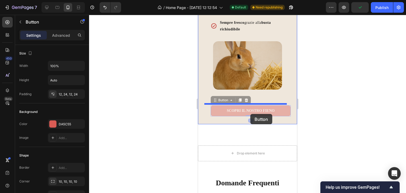
drag, startPoint x: 280, startPoint y: 116, endPoint x: 250, endPoint y: 114, distance: 29.4
drag, startPoint x: 261, startPoint y: 116, endPoint x: 228, endPoint y: 105, distance: 34.9
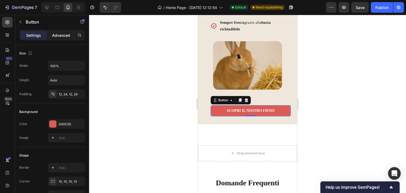
click at [62, 37] on p "Advanced" at bounding box center [61, 36] width 18 height 6
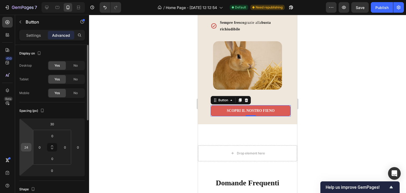
click at [30, 148] on input "24" at bounding box center [26, 147] width 8 height 8
click at [125, 111] on div at bounding box center [247, 104] width 317 height 178
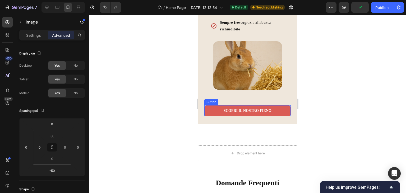
click at [280, 111] on div at bounding box center [247, 75] width 86 height 69
click at [280, 116] on link "Scopri Il nostro Fieno" at bounding box center [247, 110] width 86 height 11
click at [243, 113] on p "Scopri Il nostro Fieno" at bounding box center [248, 110] width 48 height 5
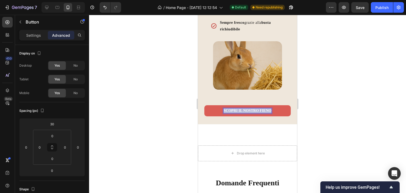
click at [243, 113] on p "Scopri Il nostro Fieno" at bounding box center [248, 110] width 48 height 5
click at [265, 84] on img at bounding box center [247, 65] width 69 height 48
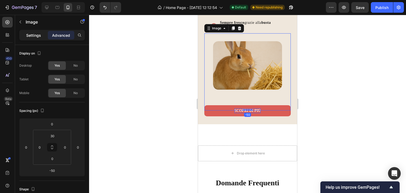
click at [29, 39] on div "Settings" at bounding box center [33, 35] width 26 height 8
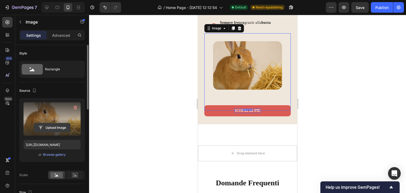
click at [43, 126] on input "file" at bounding box center [52, 127] width 37 height 9
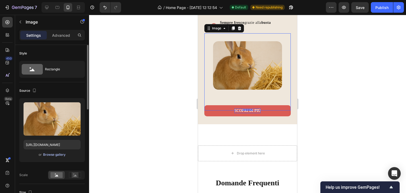
click at [48, 156] on div "Browse gallery" at bounding box center [54, 154] width 22 height 5
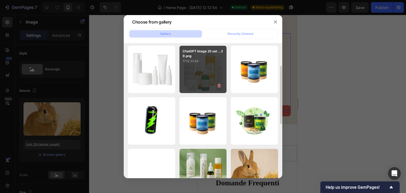
scroll to position [106, 0]
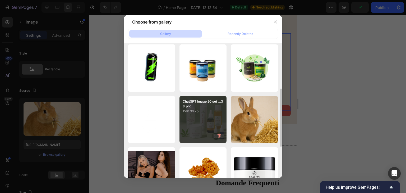
click at [204, 103] on p "ChatGPT Image 20 set ...38.png" at bounding box center [203, 104] width 41 height 10
type input "https://cdn.shopify.com/s/files/1/0942/4941/9136/files/gempages_584417761556431…"
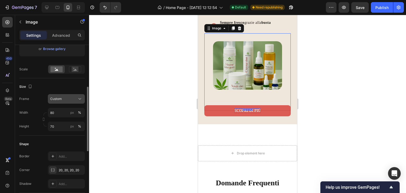
click at [49, 102] on button "Custom" at bounding box center [66, 99] width 37 height 10
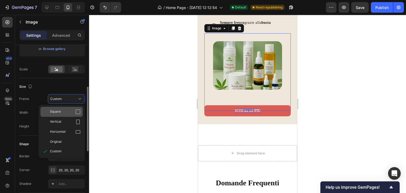
click at [62, 111] on div "Square" at bounding box center [65, 111] width 31 height 5
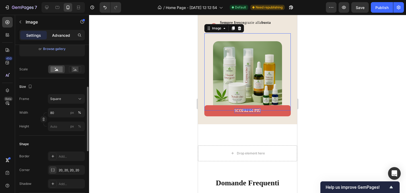
click at [62, 35] on p "Advanced" at bounding box center [61, 36] width 18 height 6
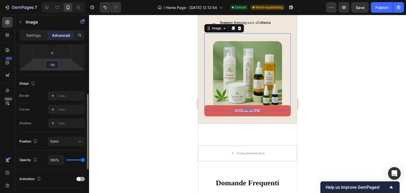
click at [51, 66] on input "-50" at bounding box center [52, 65] width 11 height 8
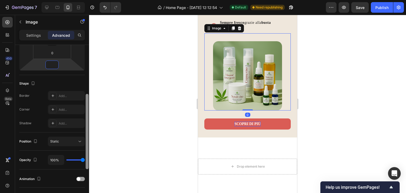
type input "0"
click at [89, 88] on div at bounding box center [87, 126] width 4 height 163
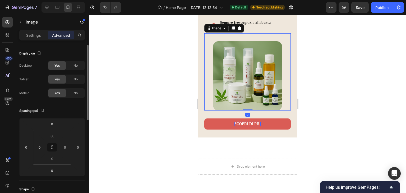
click at [153, 91] on div at bounding box center [247, 104] width 317 height 178
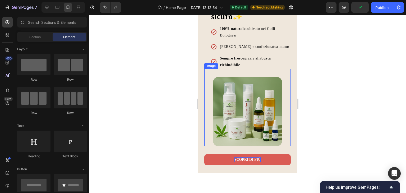
scroll to position [53, 0]
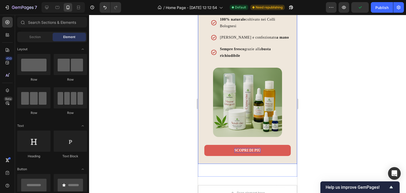
click at [279, 156] on link "Scopri di più" at bounding box center [247, 150] width 86 height 11
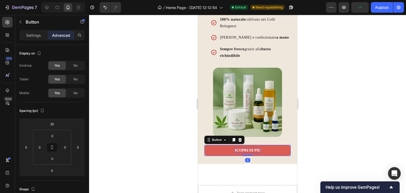
scroll to position [106, 0]
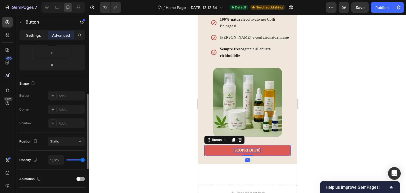
click at [26, 34] on p "Settings" at bounding box center [33, 36] width 15 height 6
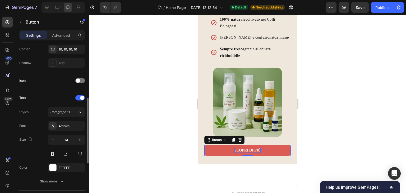
scroll to position [159, 0]
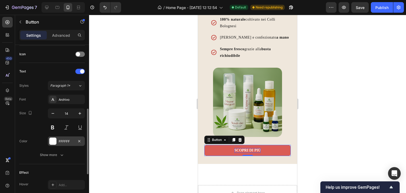
click at [64, 138] on div "FFFFFF" at bounding box center [66, 141] width 37 height 10
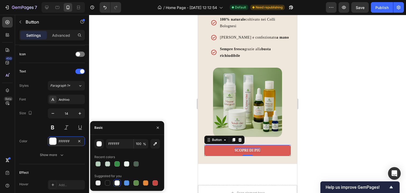
click at [116, 163] on div at bounding box center [117, 163] width 5 height 5
type input "358F47"
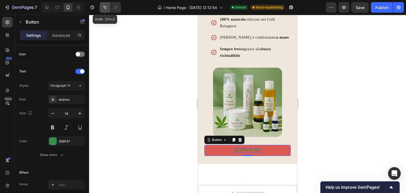
click at [107, 6] on icon "Undo/Redo" at bounding box center [104, 7] width 5 height 5
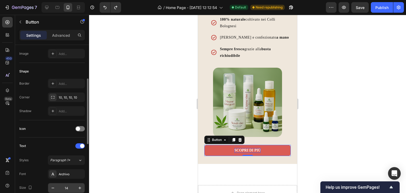
scroll to position [31, 0]
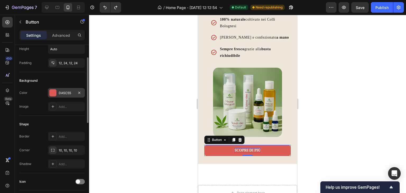
click at [72, 92] on div "DA5C55" at bounding box center [66, 93] width 15 height 5
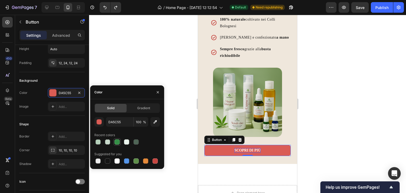
click at [117, 142] on div at bounding box center [117, 141] width 5 height 5
type input "358F47"
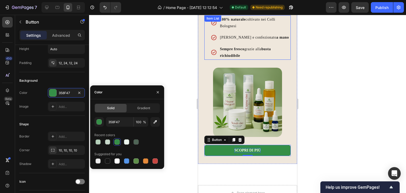
click at [213, 56] on icon at bounding box center [214, 52] width 6 height 6
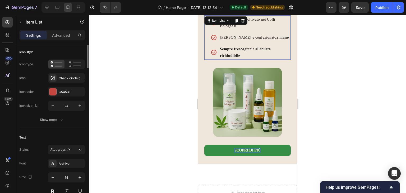
scroll to position [0, 0]
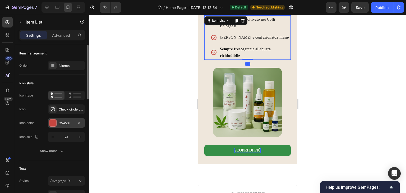
click at [61, 127] on div "C5453F" at bounding box center [66, 123] width 37 height 10
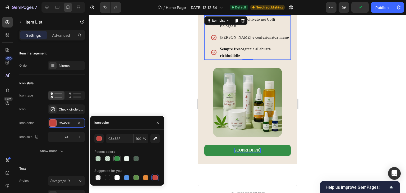
click at [118, 159] on div at bounding box center [117, 158] width 5 height 5
type input "358F47"
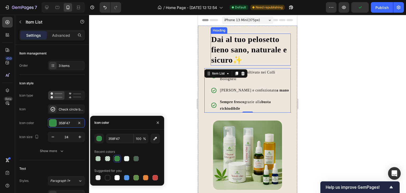
click at [231, 66] on h2 "Dai al tuo pelosetto fieno sano, naturale e sicuro✨" at bounding box center [251, 50] width 80 height 32
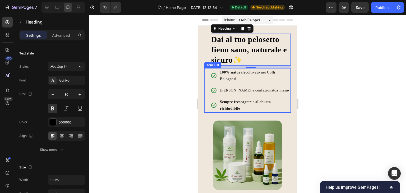
click at [267, 112] on p "Sempre fresco grazie alla busta richiudibile" at bounding box center [255, 105] width 70 height 13
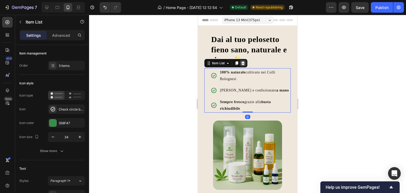
click at [243, 65] on icon at bounding box center [242, 63] width 3 height 4
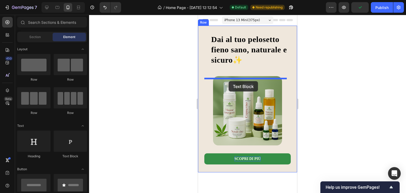
drag, startPoint x: 265, startPoint y: 166, endPoint x: 229, endPoint y: 81, distance: 91.7
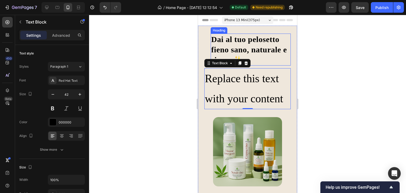
click at [230, 48] on h2 "Dai al tuo pelosetto fieno sano, naturale e sicuro✨" at bounding box center [251, 50] width 80 height 32
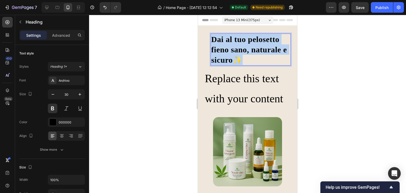
click at [230, 48] on p "Dai al tuo pelosetto fieno sano, naturale e sicuro✨" at bounding box center [250, 49] width 79 height 31
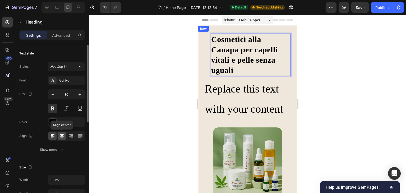
click at [61, 139] on div at bounding box center [62, 136] width 8 height 8
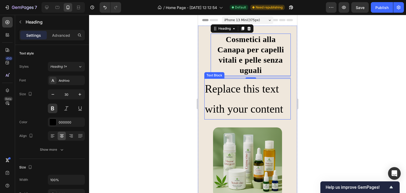
click at [231, 84] on div "Replace this text with your content" at bounding box center [247, 99] width 86 height 41
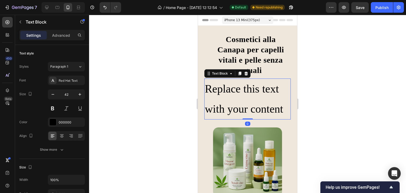
click at [231, 84] on div "Replace this text with your content" at bounding box center [247, 99] width 86 height 41
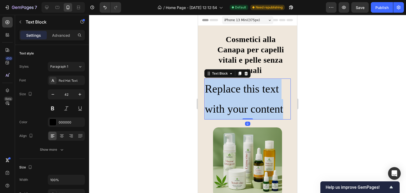
click at [231, 84] on p "Replace this text with your content" at bounding box center [247, 99] width 85 height 40
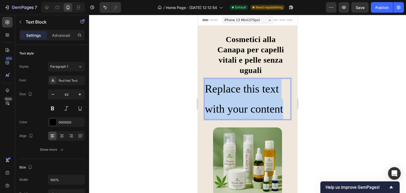
click at [231, 84] on p "Replace this text with your content" at bounding box center [247, 99] width 85 height 40
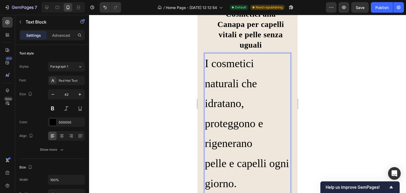
scroll to position [27, 0]
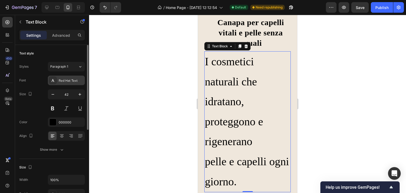
click at [62, 80] on div "Red Hat Text" at bounding box center [71, 80] width 25 height 5
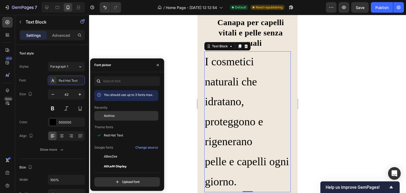
click at [117, 116] on div "Archivo" at bounding box center [130, 115] width 53 height 5
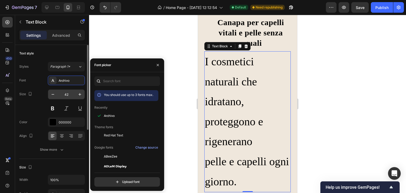
click at [67, 96] on input "42" at bounding box center [66, 95] width 17 height 10
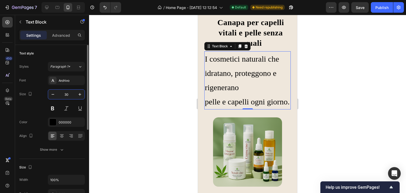
type input "3"
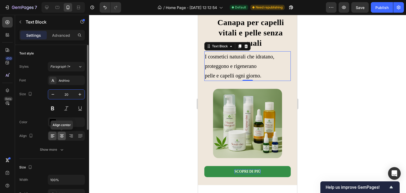
type input "20"
click at [62, 136] on icon at bounding box center [62, 136] width 4 height 1
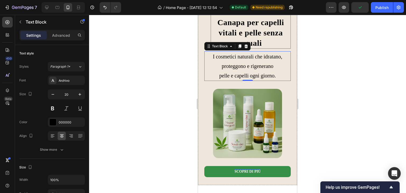
click at [260, 36] on strong "Cosmetici alla Canapa per capelli vitali e pelle senza uguali" at bounding box center [251, 28] width 67 height 40
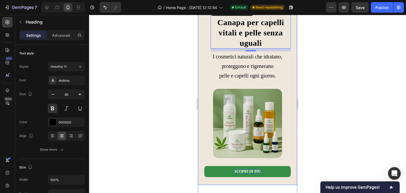
click at [215, 75] on p "I cosmetici naturali che idratano, proteggono e rigenerano pelle e capelli ogni…" at bounding box center [247, 66] width 85 height 29
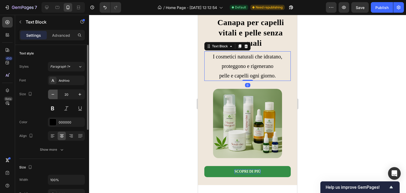
click at [52, 92] on icon "button" at bounding box center [52, 94] width 5 height 5
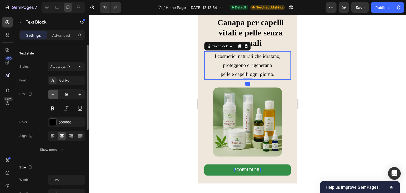
click at [52, 92] on icon "button" at bounding box center [52, 94] width 5 height 5
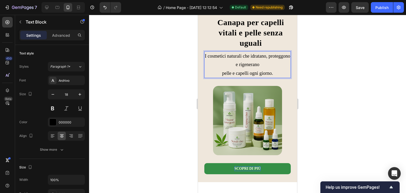
click at [220, 71] on p "I cosmetici naturali che idratano, proteggono e rigenerano pelle e capelli ogni…" at bounding box center [247, 65] width 85 height 26
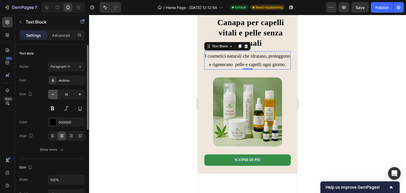
click at [49, 93] on button "button" at bounding box center [53, 95] width 10 height 10
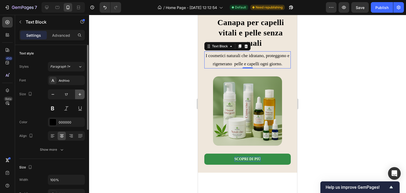
click at [80, 93] on icon "button" at bounding box center [79, 94] width 5 height 5
type input "18"
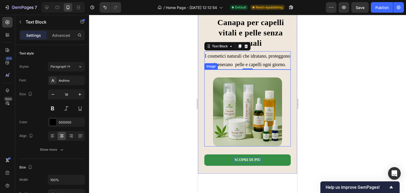
click at [217, 84] on div "Image" at bounding box center [247, 108] width 86 height 77
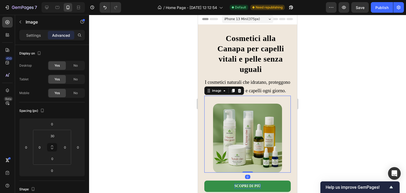
scroll to position [0, 0]
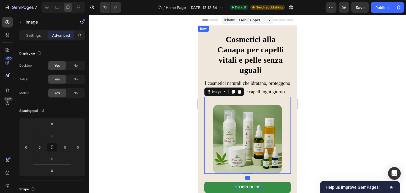
click at [209, 28] on div "I cosmetici naturali che idratano, proteggono e rigenerano pelle e capelli ogni…" at bounding box center [247, 113] width 99 height 175
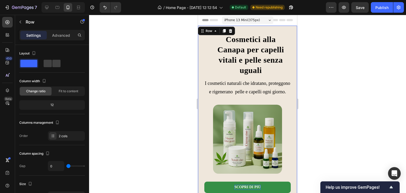
click at [276, 32] on div "I cosmetici naturali che idratano, proteggono e rigenerano pelle e capelli ogni…" at bounding box center [247, 113] width 99 height 175
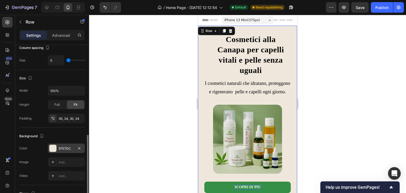
scroll to position [159, 0]
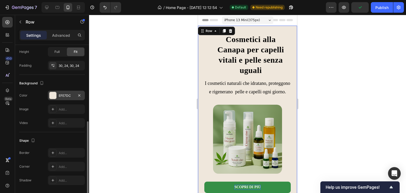
click at [66, 94] on div "EFE7DC" at bounding box center [66, 95] width 15 height 5
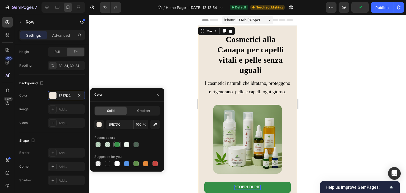
click at [117, 146] on div at bounding box center [117, 144] width 5 height 5
type input "358F47"
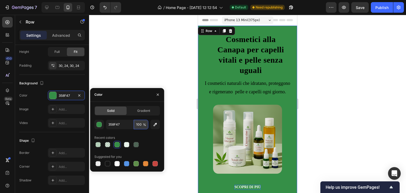
click at [140, 125] on input "100" at bounding box center [141, 125] width 15 height 10
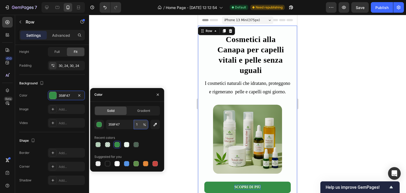
type input "10"
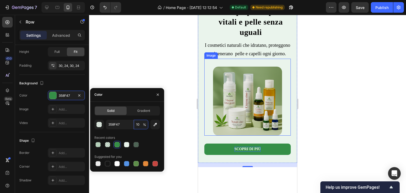
scroll to position [53, 0]
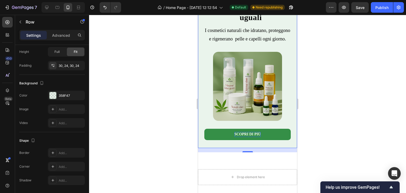
click at [265, 148] on div "I cosmetici naturali che idratano, proteggono e rigenerano pelle e capelli ogni…" at bounding box center [247, 60] width 99 height 175
click at [251, 137] on p "Scopri di più" at bounding box center [248, 134] width 26 height 5
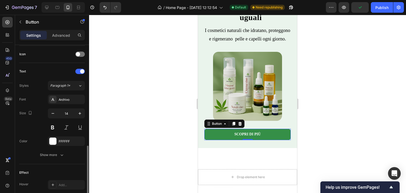
scroll to position [243, 0]
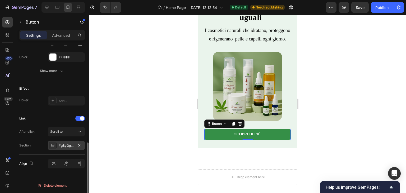
click at [66, 144] on div "#gByQgH6BUY" at bounding box center [66, 145] width 15 height 5
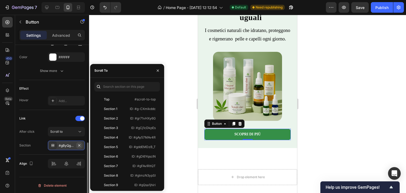
click at [79, 143] on icon "button" at bounding box center [79, 145] width 4 height 4
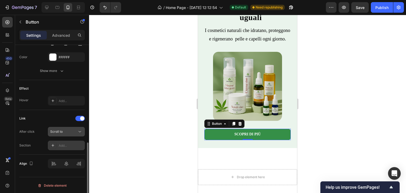
click at [68, 129] on div "Scroll to" at bounding box center [63, 131] width 27 height 5
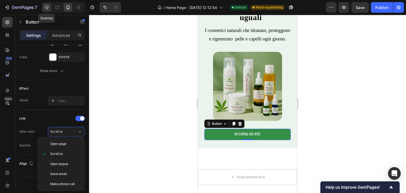
click at [49, 10] on icon at bounding box center [46, 7] width 5 height 5
type input "278"
type input "16"
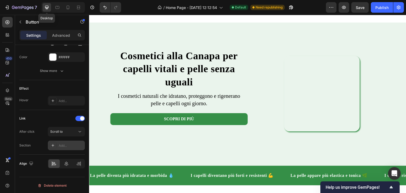
scroll to position [42, 0]
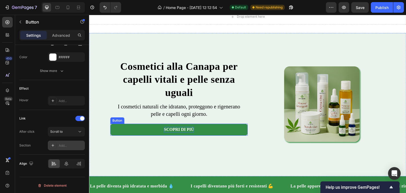
click at [179, 133] on p "Scopri di più" at bounding box center [179, 130] width 30 height 6
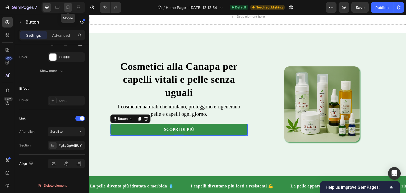
click at [71, 11] on div at bounding box center [68, 7] width 8 height 8
type input "14"
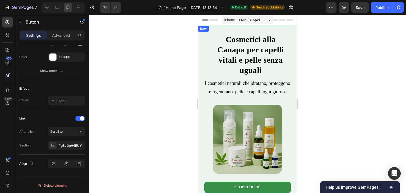
scroll to position [26, 0]
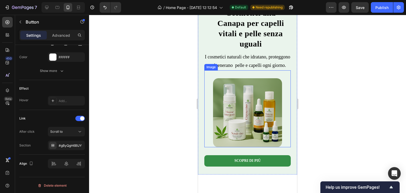
click at [284, 119] on div at bounding box center [247, 112] width 86 height 69
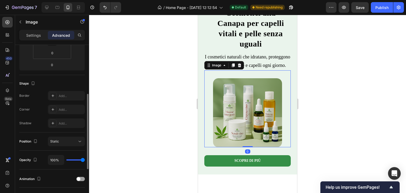
scroll to position [185, 0]
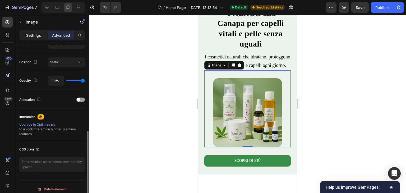
click at [37, 38] on div "Settings" at bounding box center [33, 35] width 26 height 8
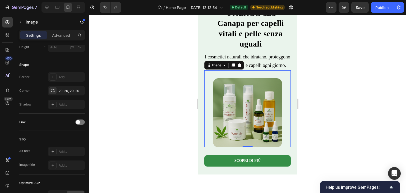
scroll to position [249, 0]
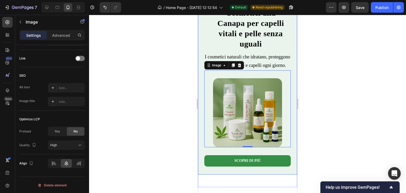
click at [282, 175] on div "I cosmetici naturali che idratano, proteggono e rigenerano pelle e capelli ogni…" at bounding box center [247, 86] width 99 height 175
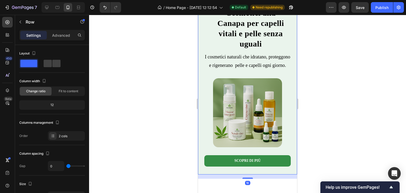
click at [262, 166] on button "Scopri di più" at bounding box center [247, 160] width 86 height 11
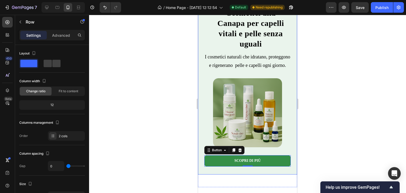
click at [291, 86] on div "I cosmetici naturali che idratano, proteggono e rigenerano pelle e capelli ogni…" at bounding box center [247, 86] width 99 height 175
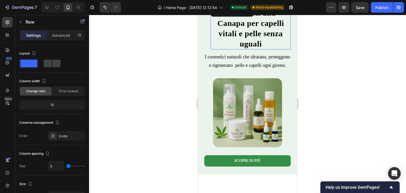
click at [252, 32] on strong "Cosmetici alla Canapa per capelli vitali e pelle senza uguali" at bounding box center [251, 28] width 67 height 40
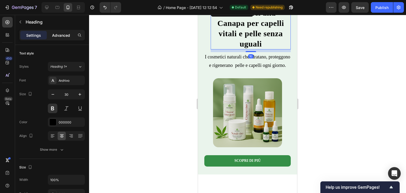
click at [51, 37] on div "Advanced" at bounding box center [61, 35] width 26 height 8
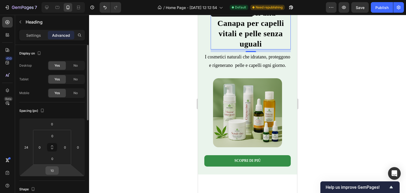
click at [52, 171] on input "10" at bounding box center [52, 171] width 11 height 8
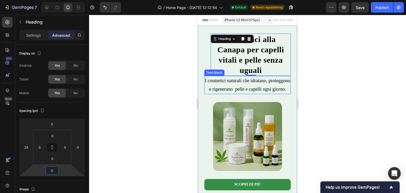
click at [273, 79] on p "I cosmetici naturali che idratano, proteggono e rigenerano pelle e capelli ogni…" at bounding box center [247, 84] width 85 height 17
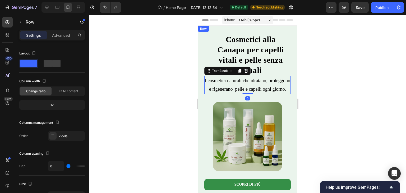
click at [289, 97] on div "I cosmetici naturali che idratano, proteggono e rigenerano pelle e capelli ogni…" at bounding box center [247, 112] width 99 height 173
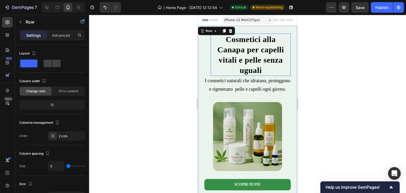
click at [262, 53] on strong "Cosmetici alla Canapa per capelli vitali e pelle senza uguali" at bounding box center [251, 55] width 67 height 40
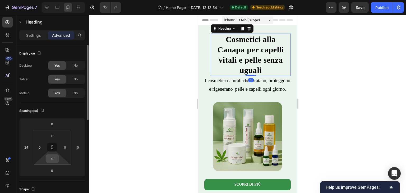
click at [54, 159] on input "0" at bounding box center [52, 159] width 11 height 8
type input "10"
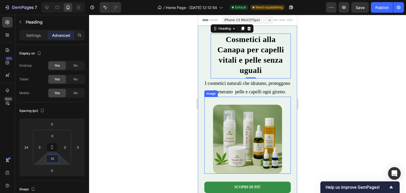
click at [241, 96] on p "I cosmetici naturali che idratano, proteggono e rigenerano pelle e capelli ogni…" at bounding box center [247, 87] width 85 height 17
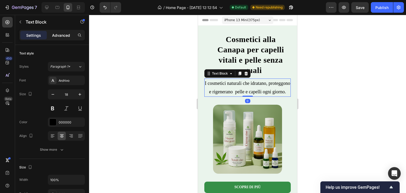
click at [59, 38] on div "Advanced" at bounding box center [61, 35] width 26 height 8
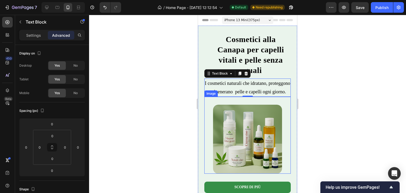
click at [229, 111] on div "Image" at bounding box center [247, 135] width 86 height 77
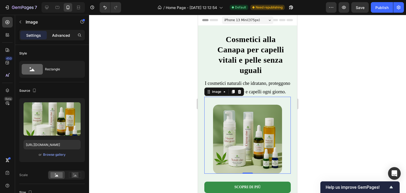
click at [64, 32] on div "Advanced" at bounding box center [61, 35] width 26 height 8
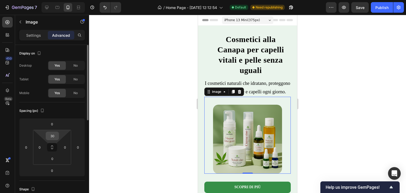
click at [52, 138] on input "30" at bounding box center [52, 136] width 11 height 8
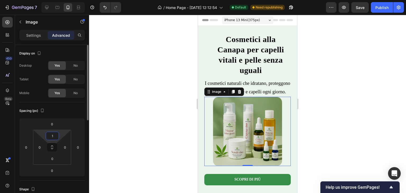
type input "10"
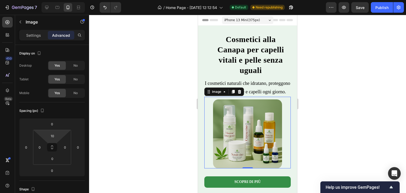
click at [170, 69] on div at bounding box center [247, 104] width 317 height 178
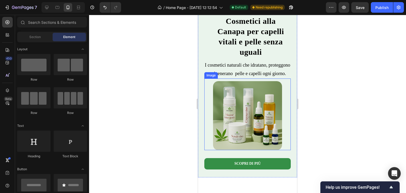
scroll to position [26, 0]
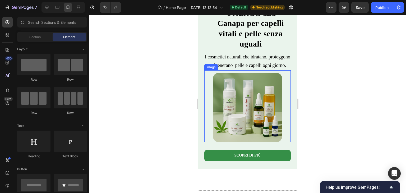
click at [279, 133] on div at bounding box center [247, 107] width 86 height 69
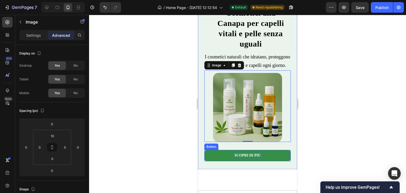
click at [235, 158] on p "Scopri di più" at bounding box center [248, 155] width 26 height 5
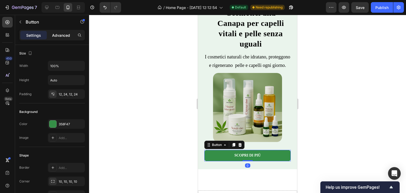
click at [63, 35] on p "Advanced" at bounding box center [61, 36] width 18 height 6
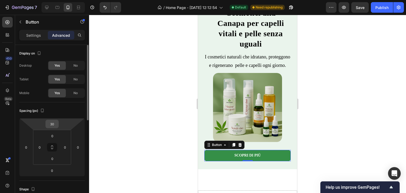
click at [55, 120] on input "30" at bounding box center [52, 124] width 11 height 8
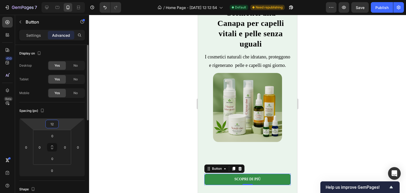
type input "1"
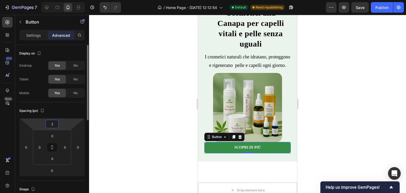
type input "20"
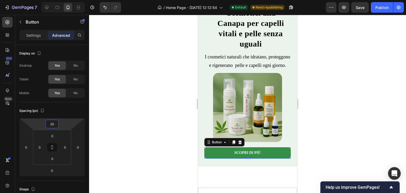
click at [159, 75] on div at bounding box center [247, 104] width 317 height 178
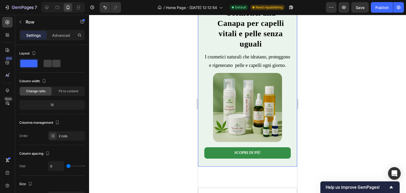
click at [271, 150] on div "Scopri di più Button" at bounding box center [247, 150] width 86 height 16
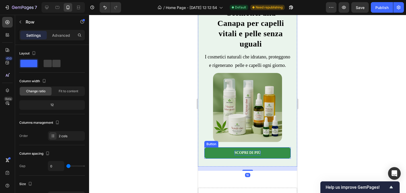
click at [258, 155] on p "Scopri di più" at bounding box center [248, 153] width 26 height 5
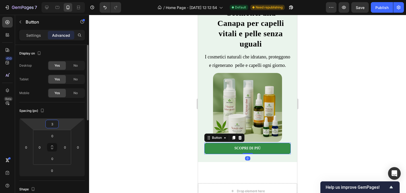
type input "30"
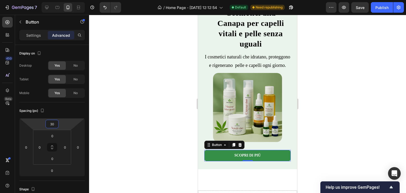
click at [139, 87] on div at bounding box center [247, 104] width 317 height 178
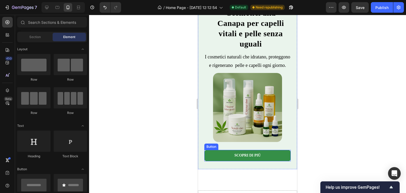
click at [287, 161] on button "Scopri di più" at bounding box center [247, 155] width 86 height 11
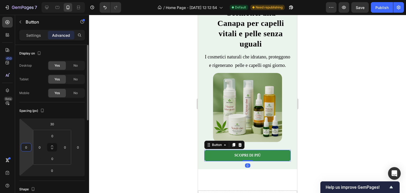
click at [24, 151] on input "0" at bounding box center [26, 147] width 8 height 8
type input "10"
click at [81, 149] on input "0" at bounding box center [78, 147] width 8 height 8
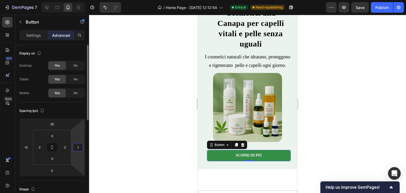
type input "10"
click at [154, 74] on div at bounding box center [247, 104] width 317 height 178
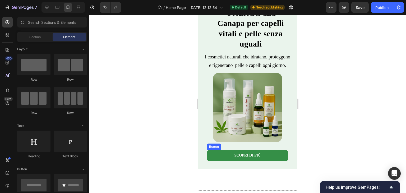
click at [268, 159] on button "Scopri di più" at bounding box center [247, 155] width 81 height 11
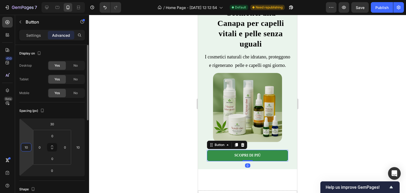
click at [22, 147] on input "10" at bounding box center [26, 147] width 8 height 8
type input "0"
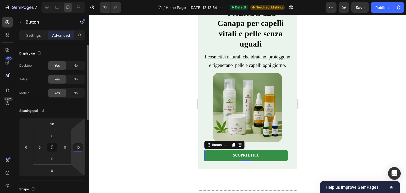
click at [80, 149] on input "10" at bounding box center [78, 147] width 8 height 8
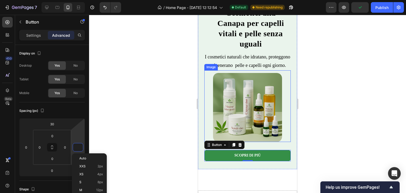
scroll to position [132, 0]
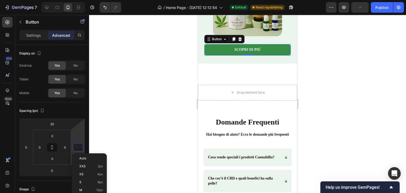
type input "0"
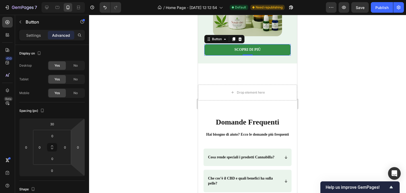
drag, startPoint x: 271, startPoint y: 58, endPoint x: 271, endPoint y: 63, distance: 4.5
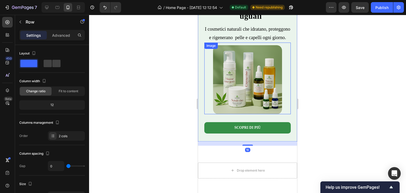
scroll to position [26, 0]
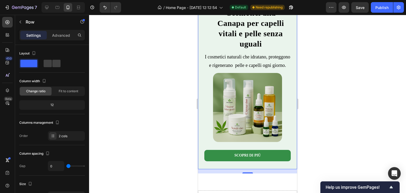
click at [206, 161] on button "Scopri di più" at bounding box center [247, 155] width 86 height 11
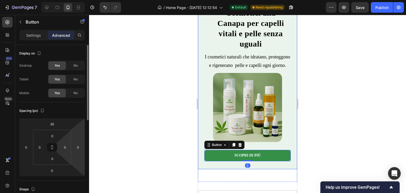
scroll to position [132, 0]
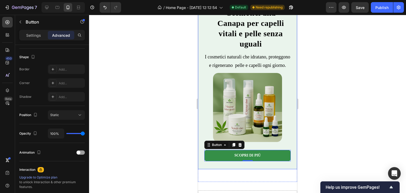
click at [37, 39] on div "Settings Advanced" at bounding box center [52, 35] width 66 height 11
drag, startPoint x: 37, startPoint y: 31, endPoint x: 35, endPoint y: 38, distance: 7.1
click at [37, 33] on div "Settings" at bounding box center [33, 35] width 26 height 8
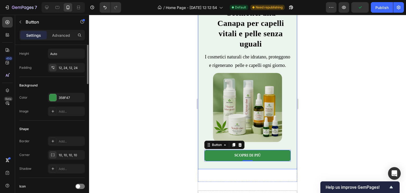
scroll to position [0, 0]
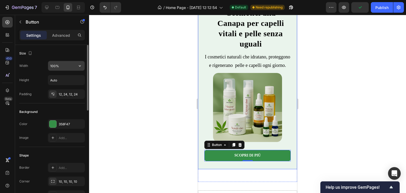
click at [60, 64] on input "100%" at bounding box center [66, 66] width 37 height 10
click at [64, 66] on input "100%" at bounding box center [66, 66] width 37 height 10
click at [82, 68] on icon "button" at bounding box center [79, 65] width 5 height 5
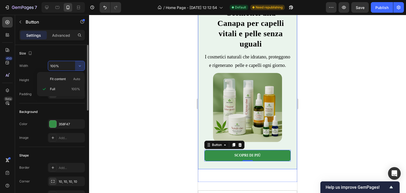
click at [52, 65] on input "100%" at bounding box center [66, 66] width 37 height 10
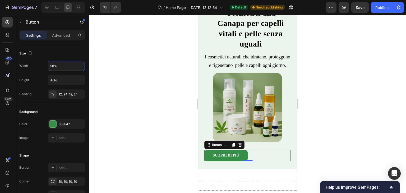
type input "50%"
click at [119, 135] on div at bounding box center [247, 104] width 317 height 178
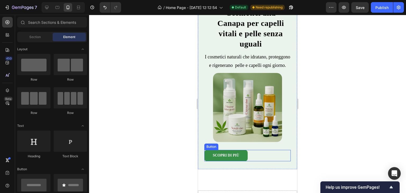
click at [261, 161] on div "Scopri di più Button" at bounding box center [247, 155] width 86 height 11
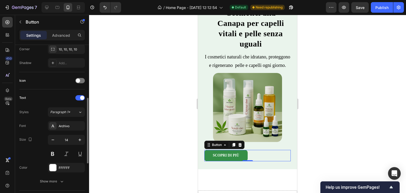
scroll to position [243, 0]
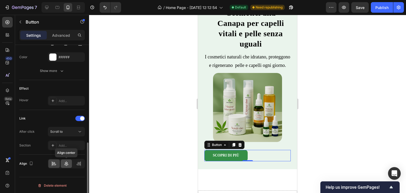
click at [66, 159] on div at bounding box center [66, 163] width 11 height 8
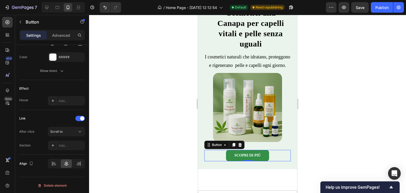
click at [113, 142] on div at bounding box center [247, 104] width 317 height 178
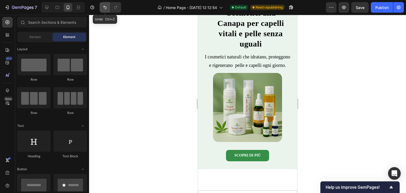
click at [106, 8] on icon "Undo/Redo" at bounding box center [104, 7] width 5 height 5
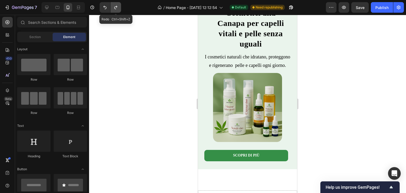
click at [111, 8] on button "Undo/Redo" at bounding box center [116, 7] width 11 height 11
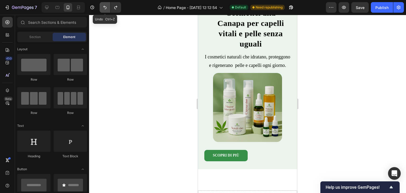
click at [104, 9] on icon "Undo/Redo" at bounding box center [104, 7] width 5 height 5
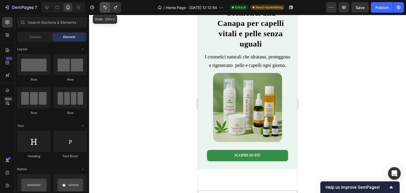
click at [104, 9] on icon "Undo/Redo" at bounding box center [104, 7] width 5 height 5
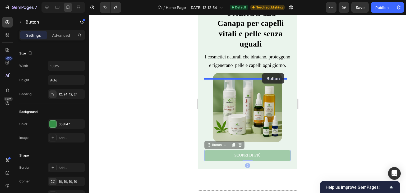
drag, startPoint x: 283, startPoint y: 161, endPoint x: 262, endPoint y: 73, distance: 90.0
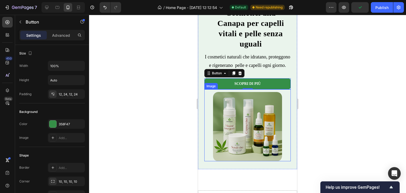
click at [280, 116] on div at bounding box center [247, 126] width 86 height 69
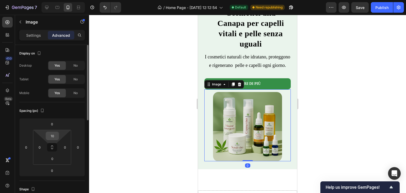
click at [54, 138] on input "10" at bounding box center [52, 136] width 11 height 8
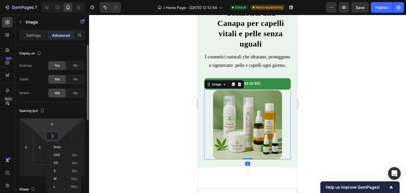
type input "30"
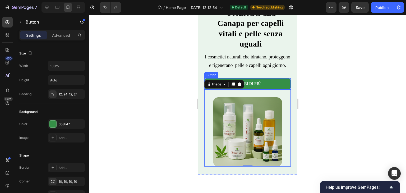
click at [276, 89] on button "Scopri di più" at bounding box center [247, 83] width 86 height 11
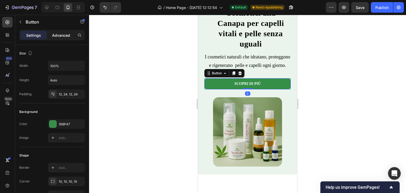
click at [67, 34] on p "Advanced" at bounding box center [61, 36] width 18 height 6
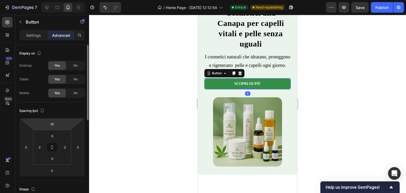
click at [53, 119] on div "30 0 0 0" at bounding box center [52, 147] width 66 height 58
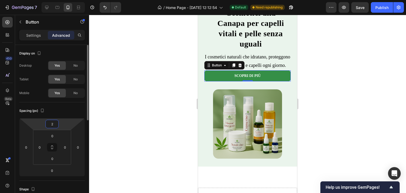
type input "20"
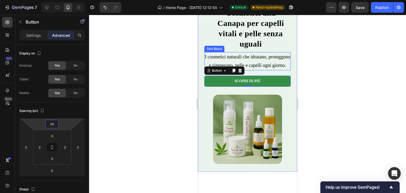
click at [251, 67] on p "I cosmetici naturali che idratano, proteggono e rigenerano pelle e capelli ogni…" at bounding box center [247, 61] width 85 height 17
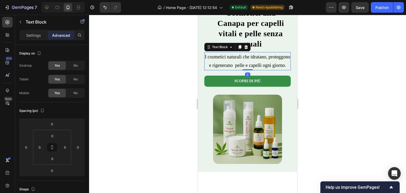
click at [158, 106] on div at bounding box center [247, 104] width 317 height 178
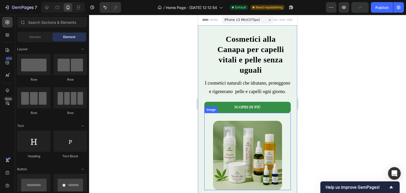
scroll to position [0, 0]
click at [249, 76] on div "Cosmetici alla Canapa per capelli vitali e pelle senza uguali Heading" at bounding box center [251, 56] width 80 height 45
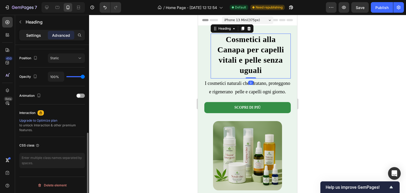
click at [40, 37] on div "Settings" at bounding box center [33, 35] width 26 height 8
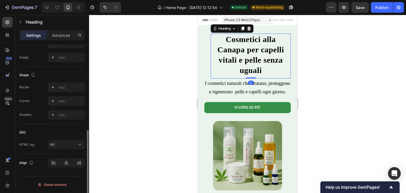
scroll to position [180, 0]
click at [66, 166] on div at bounding box center [66, 164] width 37 height 10
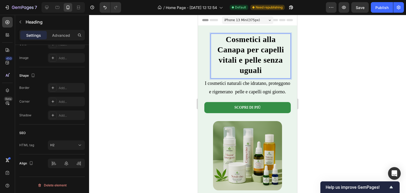
click at [230, 77] on div "Cosmetici alla Canapa per capelli vitali e pelle senza uguali Heading 0" at bounding box center [251, 56] width 80 height 45
drag, startPoint x: 231, startPoint y: 70, endPoint x: 226, endPoint y: 72, distance: 5.2
click at [226, 72] on p "Cosmetici alla Canapa per capelli vitali e pelle senza uguali" at bounding box center [250, 54] width 79 height 41
click at [66, 34] on p "Advanced" at bounding box center [61, 36] width 18 height 6
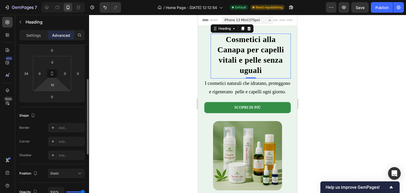
scroll to position [0, 0]
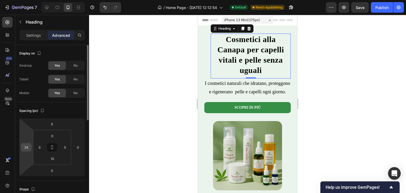
click at [29, 150] on input "24" at bounding box center [26, 147] width 8 height 8
click at [126, 131] on div at bounding box center [247, 104] width 317 height 178
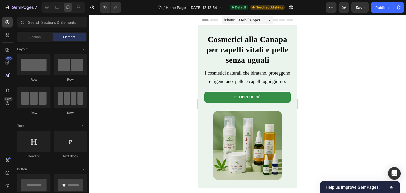
click at [262, 53] on strong "Cosmetici alla Canapa per capelli vitali e pelle senza uguali" at bounding box center [248, 49] width 82 height 29
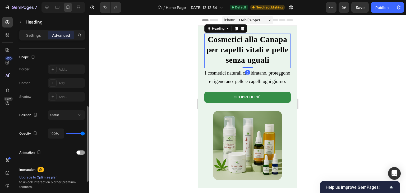
scroll to position [189, 0]
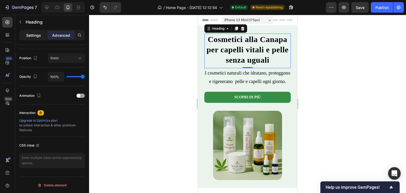
click at [34, 37] on p "Settings" at bounding box center [33, 36] width 15 height 6
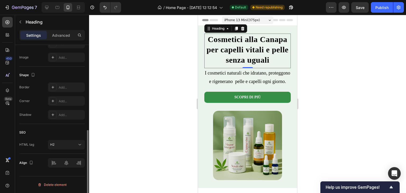
scroll to position [180, 0]
click at [69, 161] on div at bounding box center [66, 164] width 37 height 10
click at [68, 163] on div at bounding box center [66, 164] width 37 height 10
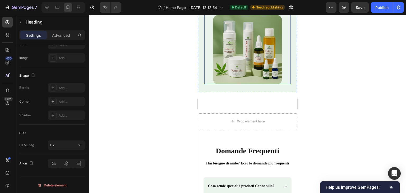
scroll to position [106, 0]
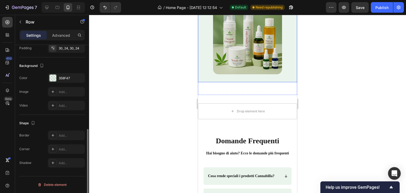
click at [282, 82] on div "I cosmetici naturali che idratano, proteggono e rigenerano pelle e capelli ogni…" at bounding box center [247, 1] width 99 height 162
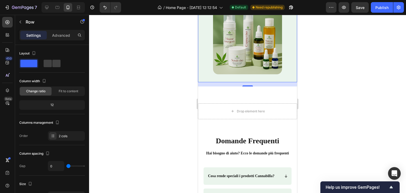
click at [41, 8] on div at bounding box center [61, 7] width 45 height 11
click at [45, 3] on div at bounding box center [63, 7] width 43 height 11
click at [250, 95] on div "I cosmetici naturali che idratano, proteggono e rigenerano pelle e capelli ogni…" at bounding box center [247, 7] width 99 height 175
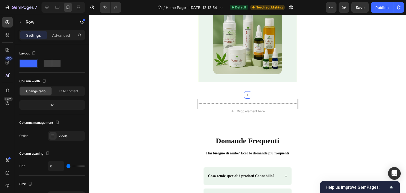
click at [252, 82] on div "I cosmetici naturali che idratano, proteggono e rigenerano pelle e capelli ogni…" at bounding box center [247, 1] width 99 height 162
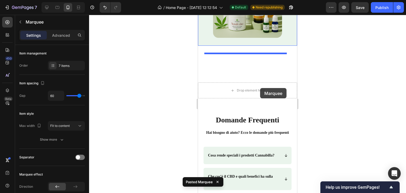
scroll to position [124, 0]
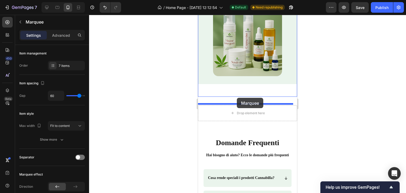
drag, startPoint x: 273, startPoint y: 52, endPoint x: 237, endPoint y: 98, distance: 58.2
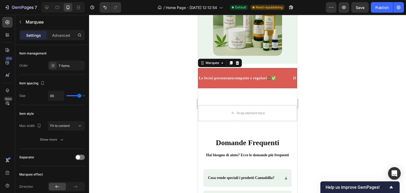
scroll to position [104, 0]
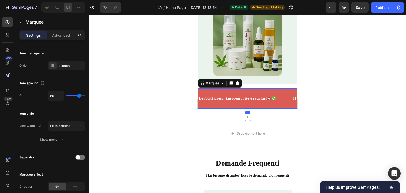
click at [283, 101] on div "I cosmetici naturali che idratano, proteggono e rigenerano pelle e capelli ogni…" at bounding box center [247, 15] width 99 height 187
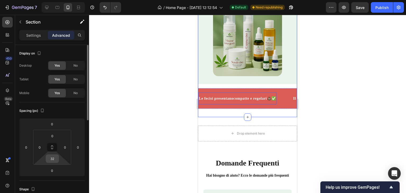
click at [51, 157] on input "32" at bounding box center [52, 159] width 11 height 8
click at [56, 157] on input "32" at bounding box center [52, 159] width 11 height 8
type input "3"
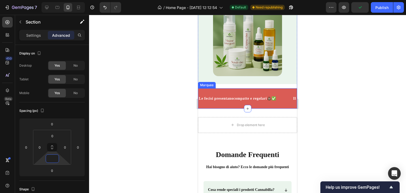
type input "0"
click at [261, 100] on div "I cosmetici naturali che idratano, proteggono e rigenerano pelle e capelli ogni…" at bounding box center [247, 15] width 99 height 187
click at [260, 103] on div "I cosmetici naturali che idratano, proteggono e rigenerano pelle e capelli ogni…" at bounding box center [247, 15] width 99 height 187
click at [262, 100] on div "I cosmetici naturali che idratano, proteggono e rigenerano pelle e capelli ogni…" at bounding box center [247, 15] width 99 height 187
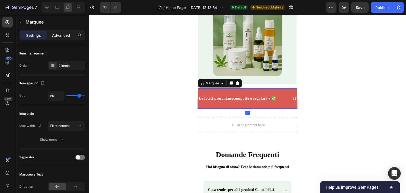
click at [62, 34] on p "Advanced" at bounding box center [61, 36] width 18 height 6
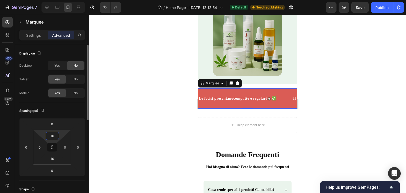
click at [55, 139] on input "16" at bounding box center [52, 136] width 11 height 8
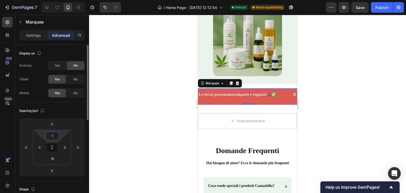
type input "16"
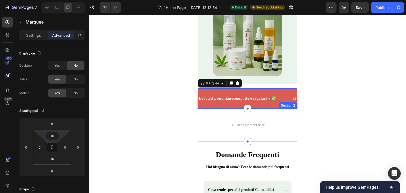
click at [257, 131] on div "Drop element here Row Section 2" at bounding box center [247, 125] width 99 height 33
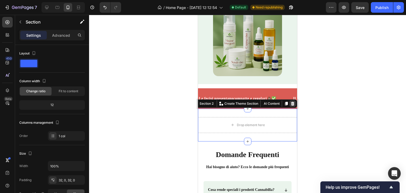
click at [291, 107] on div at bounding box center [293, 104] width 6 height 6
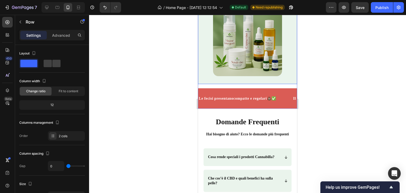
click at [271, 84] on div "I cosmetici naturali che idratano, proteggono e rigenerano pelle e capelli ogni…" at bounding box center [247, 3] width 99 height 162
click at [74, 34] on div "Advanced" at bounding box center [61, 35] width 26 height 8
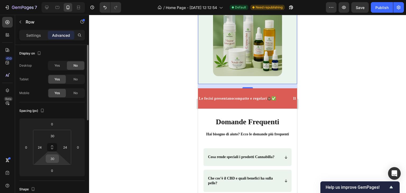
click at [52, 160] on input "30" at bounding box center [52, 159] width 11 height 8
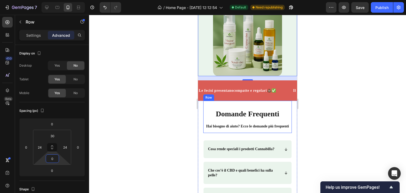
click at [222, 120] on div "Domande Frequenti Heading Domande Frequenti Heading Hai bisogno di aiuto? Ecco …" at bounding box center [247, 117] width 89 height 33
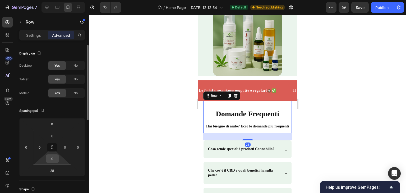
click at [57, 155] on div "0" at bounding box center [52, 158] width 13 height 8
click at [53, 159] on input "0" at bounding box center [52, 159] width 11 height 8
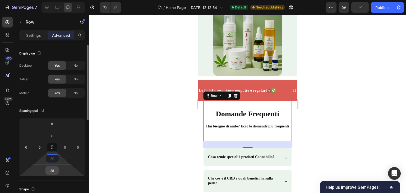
type input "30"
click at [57, 171] on input "28" at bounding box center [52, 171] width 11 height 8
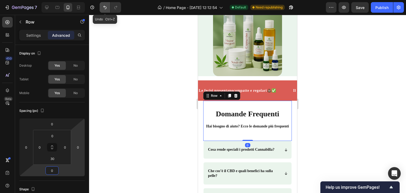
click at [107, 7] on icon "Undo/Redo" at bounding box center [104, 7] width 5 height 5
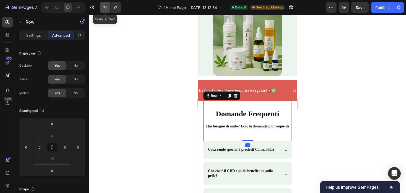
click at [107, 7] on icon "Undo/Redo" at bounding box center [104, 7] width 5 height 5
type input "28"
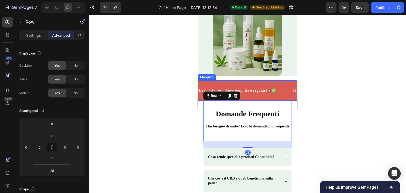
click at [280, 93] on div "I cosmetici naturali che idratano, proteggono e rigenerano pelle e capelli ogni…" at bounding box center [247, 11] width 99 height 179
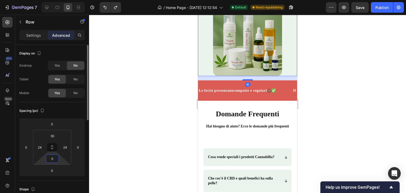
click at [52, 158] on input "0" at bounding box center [52, 159] width 11 height 8
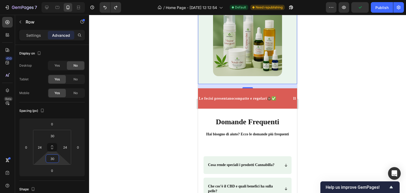
type input "30"
click at [270, 88] on div "16" at bounding box center [247, 86] width 99 height 4
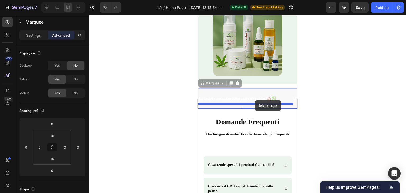
drag, startPoint x: 259, startPoint y: 106, endPoint x: 255, endPoint y: 101, distance: 7.1
click at [255, 101] on div "iPhone 13 Mini ( 375 px) iPhone 13 Mini iPhone 13 Pro iPhone 11 Pro Max iPhone …" at bounding box center [247, 192] width 99 height 562
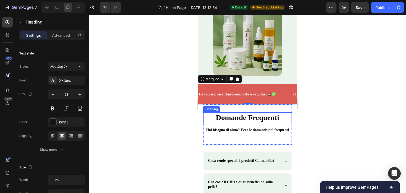
click at [285, 123] on h2 "Domande Frequenti" at bounding box center [247, 117] width 89 height 11
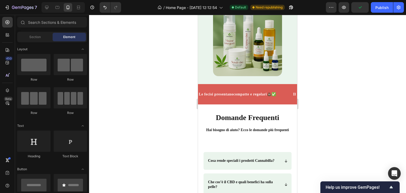
click at [286, 102] on div "Le feci si presentano compatte e regolari💩✅ Text Block Il pelo diventa più sano…" at bounding box center [247, 94] width 99 height 20
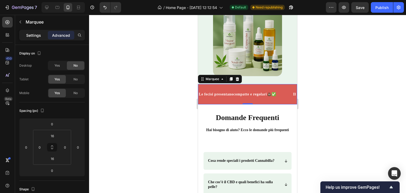
click at [30, 32] on div "Settings" at bounding box center [33, 35] width 26 height 8
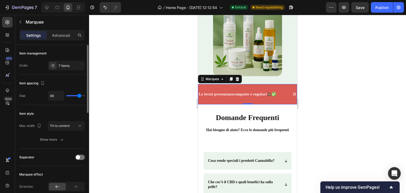
scroll to position [106, 0]
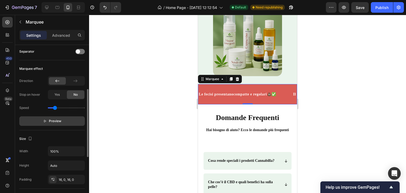
click at [57, 122] on span "Preview" at bounding box center [55, 120] width 12 height 5
type input "0.3"
click at [53, 108] on input "range" at bounding box center [66, 107] width 37 height 1
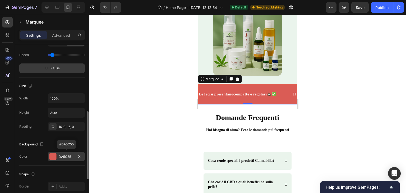
click at [62, 153] on div "DA5C55" at bounding box center [66, 157] width 37 height 10
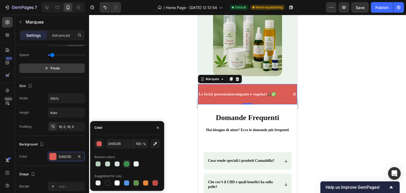
click at [128, 166] on div at bounding box center [126, 163] width 5 height 5
type input "358F47"
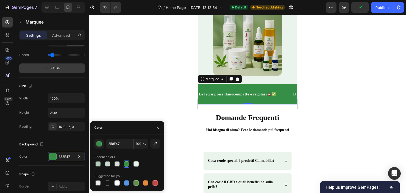
click at [56, 68] on span "Pause" at bounding box center [55, 68] width 9 height 5
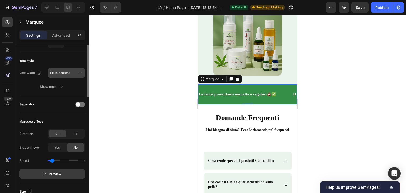
scroll to position [0, 0]
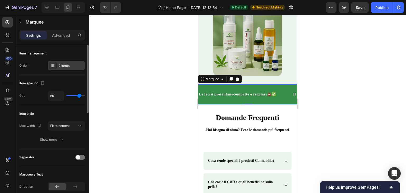
click at [68, 65] on div "7 items" at bounding box center [71, 65] width 25 height 5
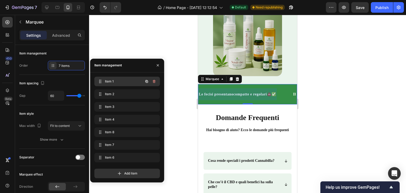
click at [130, 84] on div "Item 1 Item 1" at bounding box center [120, 81] width 47 height 7
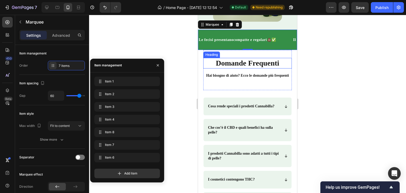
scroll to position [159, 0]
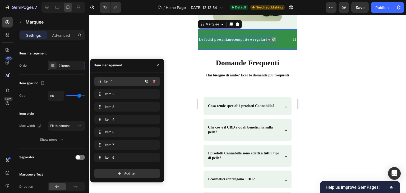
click at [111, 80] on span "Item 1" at bounding box center [123, 81] width 39 height 5
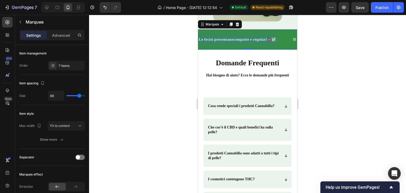
click at [257, 45] on div at bounding box center [237, 40] width 79 height 12
click at [257, 43] on p "Le feci si presentano compatte e regolari💩✅" at bounding box center [237, 39] width 77 height 7
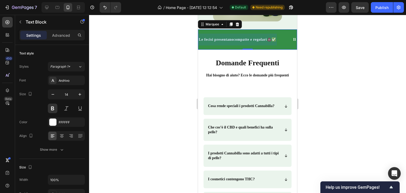
click at [257, 43] on p "Le feci si presentano compatte e regolari💩✅" at bounding box center [237, 39] width 77 height 7
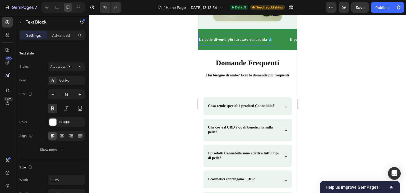
click at [280, 45] on div "La pelle diventa più idratata e morbida 💧 Text Block 0" at bounding box center [243, 40] width 91 height 12
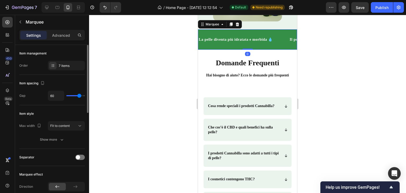
click at [56, 50] on div "Item management" at bounding box center [52, 53] width 66 height 8
click at [56, 67] on div at bounding box center [52, 65] width 7 height 7
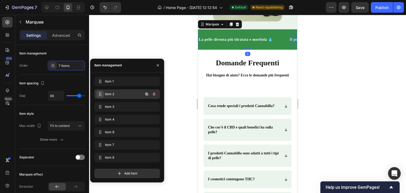
click at [103, 94] on span at bounding box center [100, 93] width 7 height 7
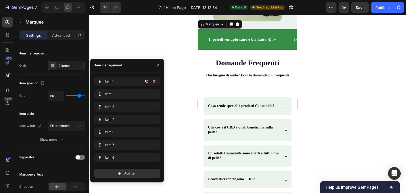
scroll to position [0, 86]
click at [259, 43] on p "Il pelo diventa più sano e brillante 🐇✨" at bounding box center [238, 39] width 68 height 7
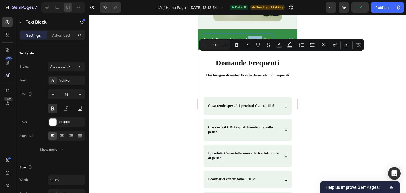
click at [259, 43] on p "Il pelo diventa più sano e brillante 🐇✨" at bounding box center [238, 39] width 68 height 7
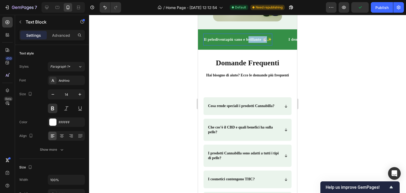
click at [259, 43] on p "Il pelo diventa più sano e brillante 🐇✨" at bounding box center [238, 39] width 68 height 7
click at [258, 43] on p "Il pelo diventa più sano e brillante 🐇✨" at bounding box center [238, 39] width 68 height 7
click at [242, 50] on div "La pelle diventa più idratata e morbida 💧 Text Block I capelli diventano più fo…" at bounding box center [247, 39] width 99 height 20
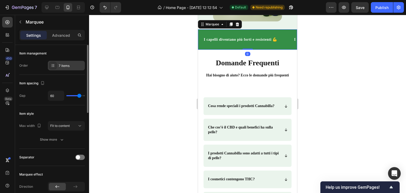
click at [61, 62] on div "7 items" at bounding box center [66, 66] width 37 height 10
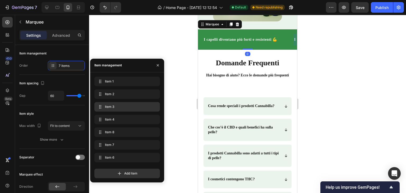
click at [108, 103] on div "Item 3 Item 3" at bounding box center [127, 106] width 61 height 7
click at [123, 104] on span "Item 3" at bounding box center [120, 106] width 30 height 5
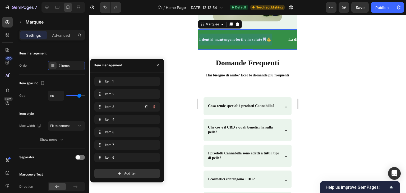
scroll to position [0, 185]
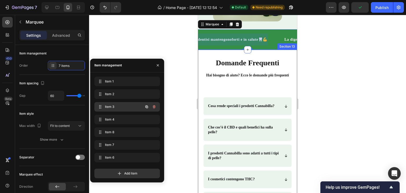
click at [135, 104] on div "Item 3 Item 3" at bounding box center [120, 106] width 47 height 7
click at [128, 105] on span "Item 3" at bounding box center [120, 106] width 30 height 5
click at [127, 107] on span "Item 3" at bounding box center [120, 106] width 30 height 5
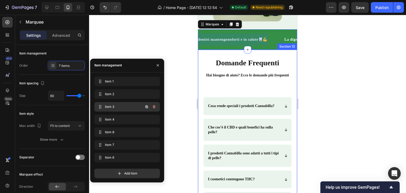
click at [127, 107] on span "Item 3" at bounding box center [120, 106] width 30 height 5
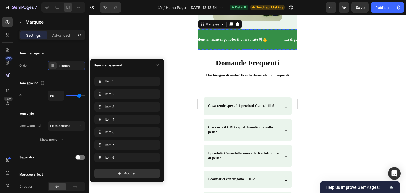
click at [252, 43] on p "I denti si mantengono forti e in salute🦷💪" at bounding box center [231, 39] width 72 height 7
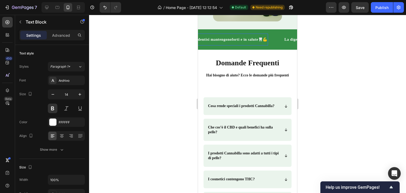
click at [252, 43] on p "I denti si mantengono forti e in salute🦷💪" at bounding box center [231, 39] width 72 height 7
click at [261, 50] on div "La pelle diventa più idratata e morbida 💧 Text Block I capelli diventano più fo…" at bounding box center [247, 39] width 99 height 20
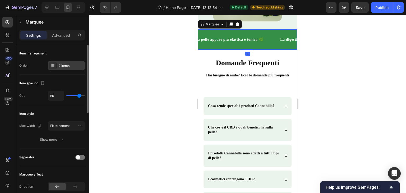
click at [75, 63] on div "7 items" at bounding box center [66, 66] width 37 height 10
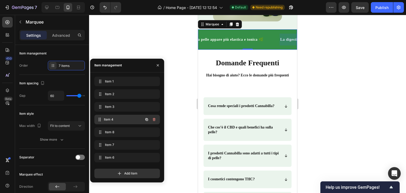
click at [128, 119] on span "Item 4" at bounding box center [123, 119] width 39 height 5
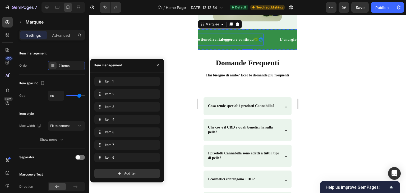
click at [222, 42] on strong "diventa" at bounding box center [215, 40] width 13 height 4
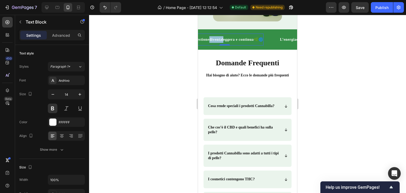
click at [222, 42] on strong "diventa" at bounding box center [215, 40] width 13 height 4
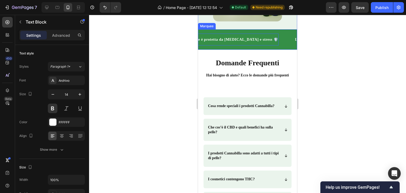
click at [289, 45] on div "La pelle è protetta da smog e stress 🛡️ Text Block 0" at bounding box center [240, 40] width 109 height 12
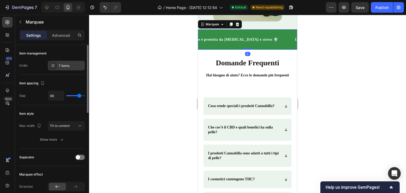
click at [66, 63] on div "7 items" at bounding box center [66, 66] width 37 height 10
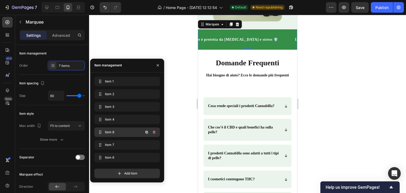
click at [120, 129] on div "Item 8 Item 8" at bounding box center [120, 132] width 47 height 7
click at [262, 43] on p "L’energia cresce ogni giorno⚡🌞" at bounding box center [245, 39] width 56 height 7
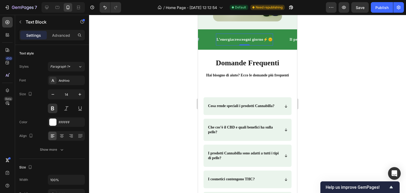
click at [262, 43] on p "L’energia cresce ogni giorno⚡🌞" at bounding box center [245, 39] width 56 height 7
click at [249, 50] on div "La pelle diventa più idratata e morbida 💧 Text Block I capelli diventano più fo…" at bounding box center [247, 39] width 99 height 20
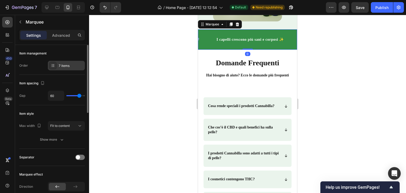
click at [65, 64] on div "7 items" at bounding box center [71, 65] width 25 height 5
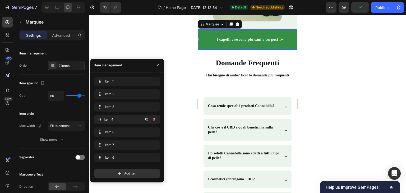
click at [109, 118] on span "Item 4" at bounding box center [123, 119] width 39 height 5
click at [108, 126] on div "Item 4 Item 4" at bounding box center [127, 121] width 66 height 12
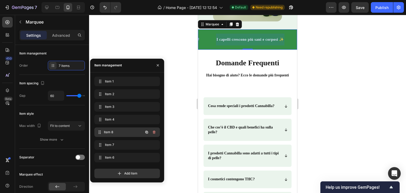
click at [108, 132] on span "Item 8" at bounding box center [123, 132] width 39 height 5
click at [108, 132] on span "Item 8" at bounding box center [120, 132] width 30 height 5
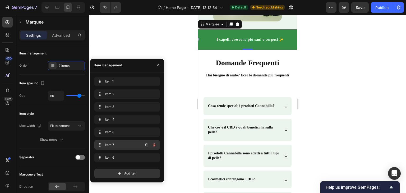
click at [107, 143] on span "Item 7" at bounding box center [120, 145] width 30 height 5
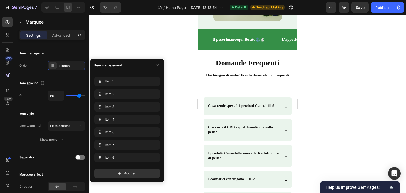
click at [245, 43] on p "Il peso rimane equilibrato⚖️🐇" at bounding box center [238, 39] width 52 height 7
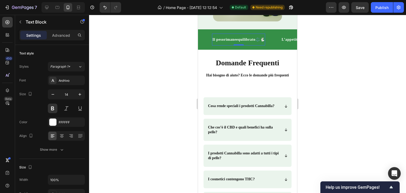
click at [245, 43] on p "Il peso rimane equilibrato⚖️🐇" at bounding box center [238, 39] width 52 height 7
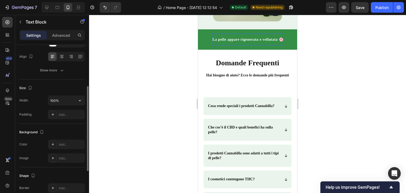
scroll to position [150, 0]
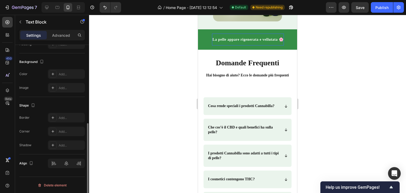
click at [225, 43] on p "La pelle appare rigenerata e vellutata 🌸" at bounding box center [248, 39] width 71 height 7
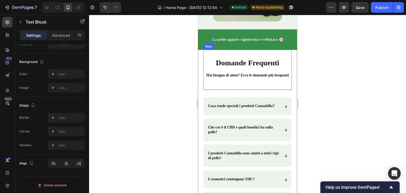
click at [218, 67] on div "Domande Frequenti Heading Domande Frequenti Heading Hai bisogno di aiuto? Ecco …" at bounding box center [247, 66] width 89 height 33
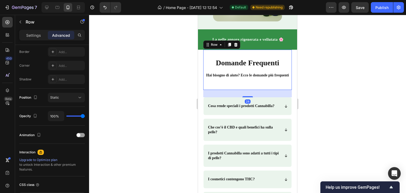
scroll to position [0, 0]
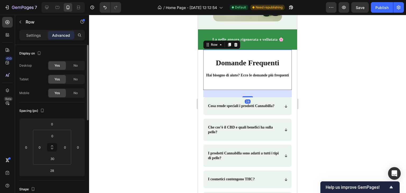
click at [253, 50] on div "La pelle diventa più idratata e morbida 💧 Text Block I capelli diventano più fo…" at bounding box center [247, 39] width 99 height 20
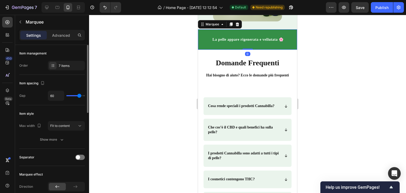
scroll to position [132, 0]
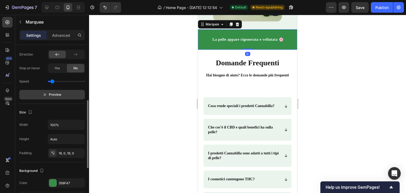
click at [51, 97] on button "Preview" at bounding box center [52, 95] width 66 height 10
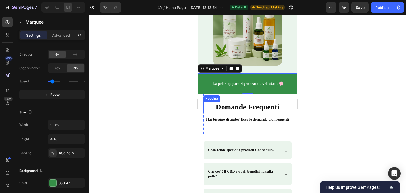
scroll to position [106, 0]
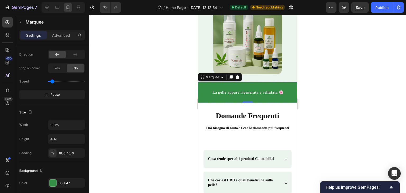
click at [300, 96] on p "L’appetito d iventa costante🥕🍽️" at bounding box center [327, 92] width 55 height 7
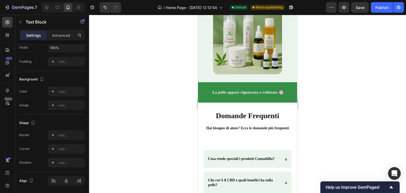
scroll to position [0, 0]
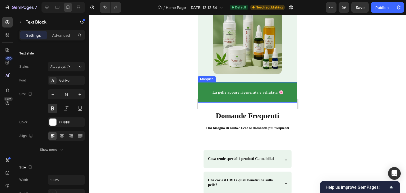
click at [300, 98] on div "L’appetito d iventa costante🥕🍽️ Text Block 0" at bounding box center [336, 92] width 72 height 12
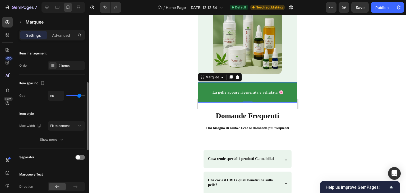
scroll to position [53, 0]
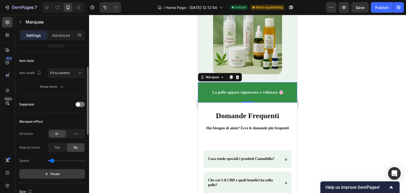
click at [45, 176] on p "Pause" at bounding box center [52, 173] width 15 height 5
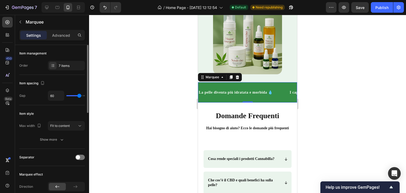
click at [54, 53] on div "Item management" at bounding box center [52, 53] width 66 height 8
click at [54, 63] on icon at bounding box center [53, 65] width 4 height 4
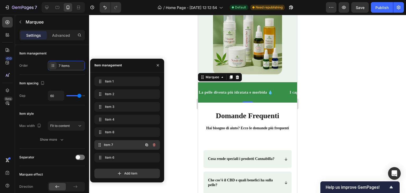
click at [116, 142] on div "Item 7 Item 7" at bounding box center [120, 144] width 47 height 7
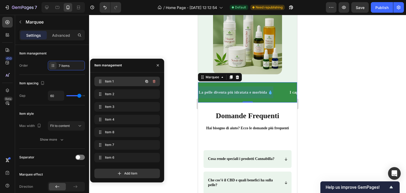
click at [117, 84] on div "Item 1 Item 1" at bounding box center [120, 81] width 47 height 7
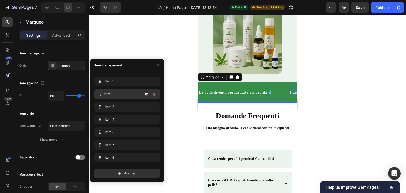
click at [115, 91] on div "Item 2 Item 2" at bounding box center [120, 93] width 47 height 7
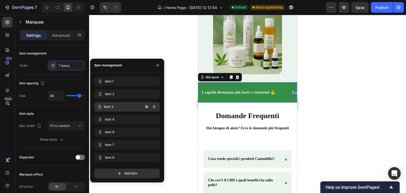
click at [118, 103] on div "Item 3 Item 3" at bounding box center [127, 107] width 66 height 10
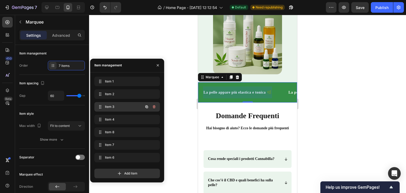
scroll to position [0, 181]
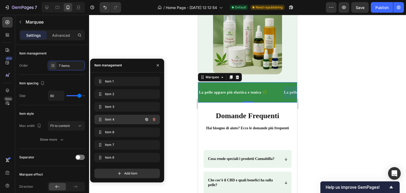
click at [116, 118] on span "Item 4" at bounding box center [120, 119] width 30 height 5
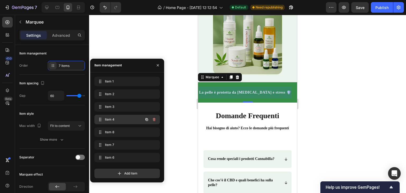
scroll to position [0, 272]
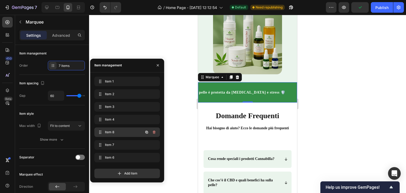
click at [117, 130] on span "Item 8" at bounding box center [120, 132] width 30 height 5
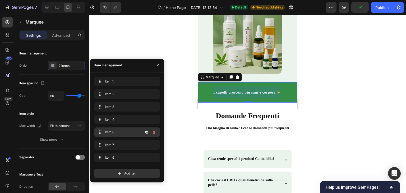
scroll to position [0, 363]
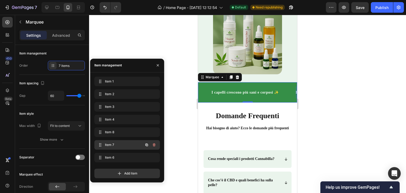
click at [114, 141] on div "Item 7 Item 7" at bounding box center [120, 144] width 47 height 7
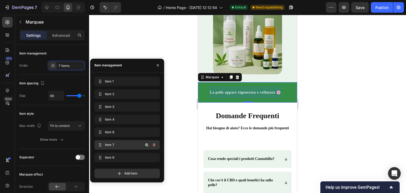
scroll to position [0, 455]
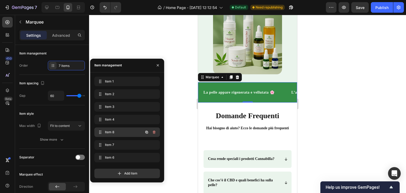
click at [117, 129] on div "Item 8 Item 8" at bounding box center [120, 132] width 47 height 7
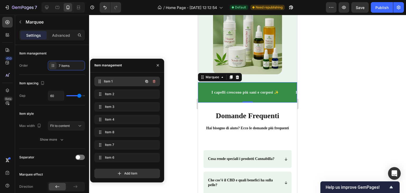
click at [113, 79] on span "Item 1" at bounding box center [123, 81] width 39 height 5
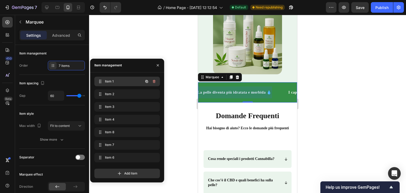
scroll to position [0, 0]
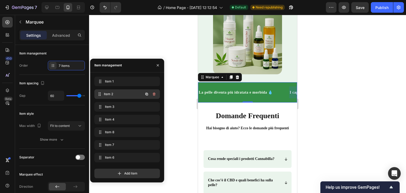
click at [112, 95] on span "Item 2" at bounding box center [123, 94] width 39 height 5
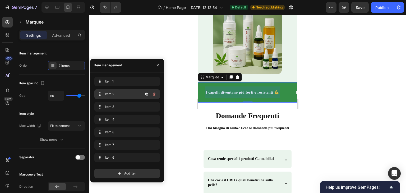
scroll to position [0, 88]
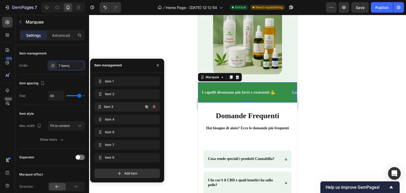
click at [112, 108] on span "Item 3" at bounding box center [123, 106] width 39 height 5
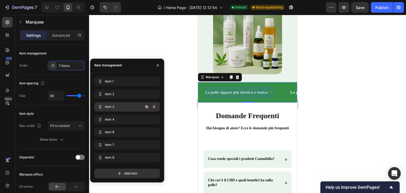
scroll to position [0, 181]
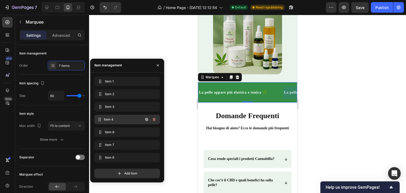
click at [109, 117] on span "Item 4" at bounding box center [123, 119] width 39 height 5
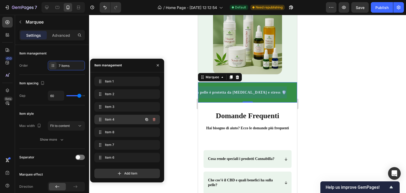
scroll to position [0, 272]
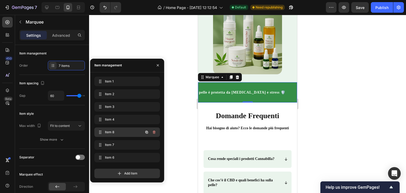
click at [108, 129] on div "Item 8 Item 8" at bounding box center [120, 132] width 47 height 7
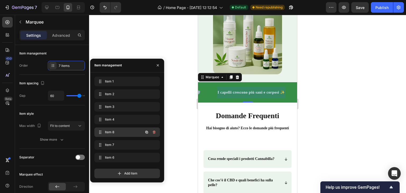
scroll to position [0, 363]
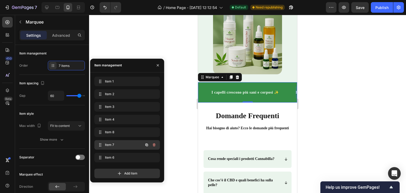
click at [114, 146] on span "Item 7" at bounding box center [120, 145] width 30 height 5
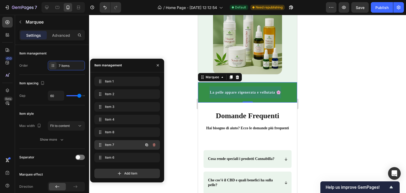
scroll to position [0, 455]
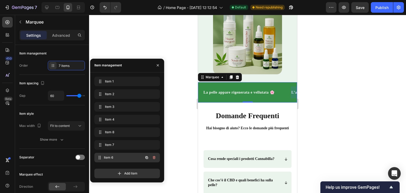
click at [116, 160] on div "Item 6 Item 6" at bounding box center [120, 157] width 47 height 7
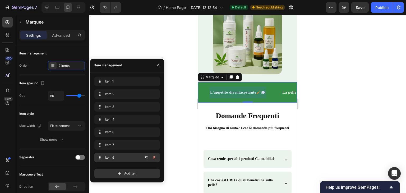
scroll to position [0, 541]
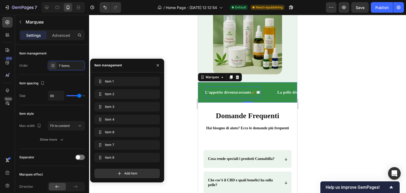
click at [254, 96] on p "L’appetito d iventa costante🥕🍽️" at bounding box center [232, 92] width 55 height 7
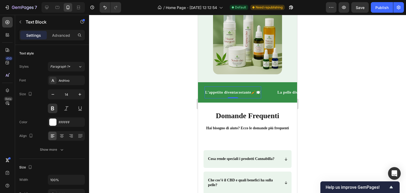
click at [254, 96] on p "L’appetito d iventa costante🥕🍽️" at bounding box center [232, 92] width 55 height 7
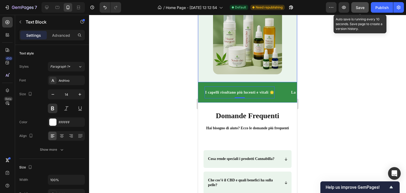
click at [367, 5] on button "Save" at bounding box center [360, 7] width 17 height 11
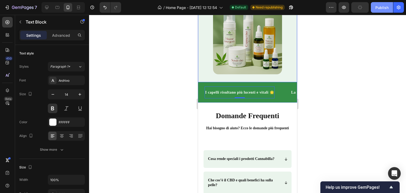
click at [371, 11] on button "Publish" at bounding box center [382, 7] width 22 height 11
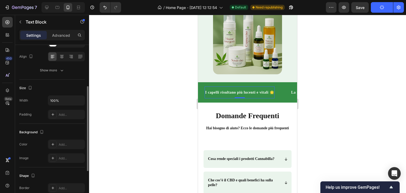
scroll to position [150, 0]
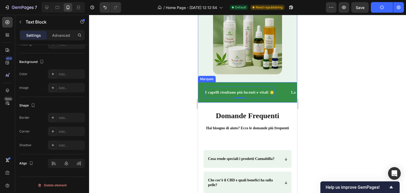
click at [205, 98] on div "La pelle appare rigenerata e vellutata 🌸 Text Block" at bounding box center [161, 92] width 88 height 12
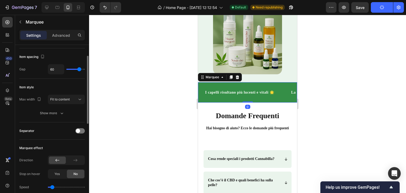
scroll to position [53, 0]
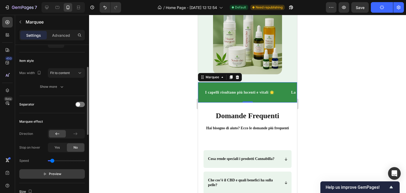
click at [62, 174] on button "Preview" at bounding box center [52, 174] width 66 height 10
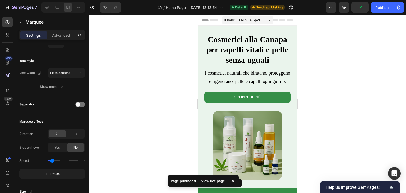
scroll to position [79, 0]
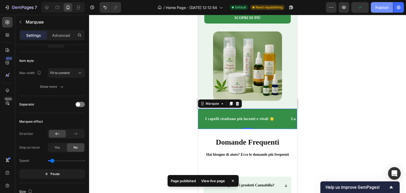
click at [375, 8] on button "Publish" at bounding box center [382, 7] width 22 height 11
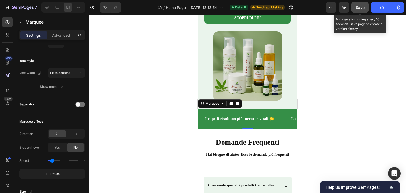
click at [362, 3] on button "Save" at bounding box center [360, 7] width 17 height 11
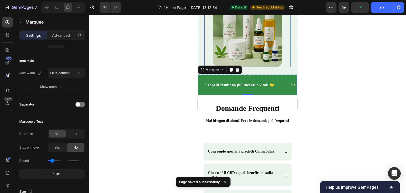
scroll to position [159, 0]
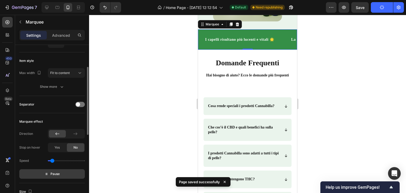
click at [62, 177] on button "Pause" at bounding box center [52, 174] width 66 height 10
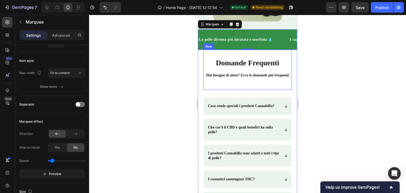
click at [254, 67] on div "Domande Frequenti Heading Domande Frequenti Heading Hai bisogno di aiuto? Ecco …" at bounding box center [247, 66] width 89 height 33
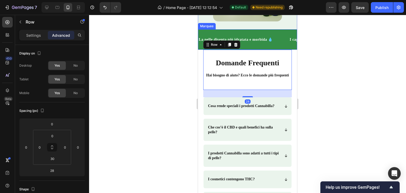
click at [275, 50] on div "La pelle diventa più idratata e morbida 💧 Text Block I capelli diventano più fo…" at bounding box center [247, 39] width 99 height 20
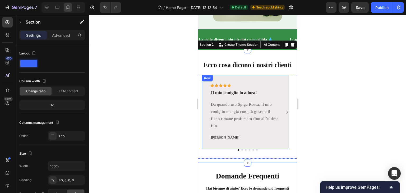
click at [281, 109] on div "Icon Icon Icon Icon Icon Row Il mio coniglio lo adora! Text block Da quando uso…" at bounding box center [245, 112] width 87 height 74
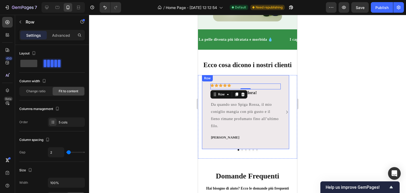
click at [279, 100] on div "Icon Icon Icon Icon Icon Row 0 Il mio coniglio lo adora! Text block Da quando u…" at bounding box center [245, 112] width 87 height 74
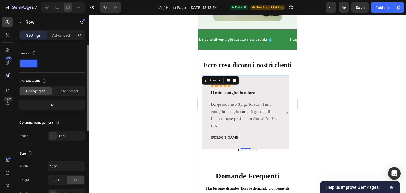
scroll to position [79, 0]
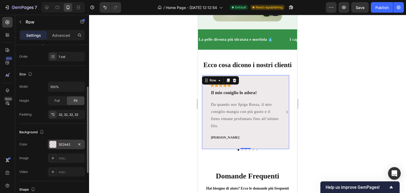
click at [66, 143] on div "5E2A42" at bounding box center [66, 144] width 15 height 5
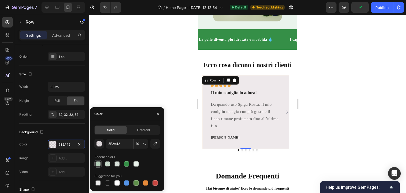
click at [99, 163] on div at bounding box center [97, 163] width 5 height 5
type input "358F47"
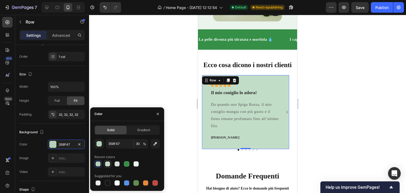
click at [107, 162] on div at bounding box center [107, 163] width 5 height 5
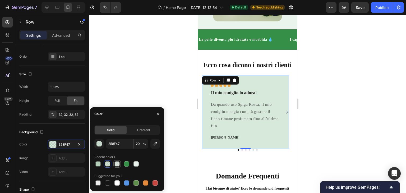
click at [121, 162] on div at bounding box center [116, 163] width 7 height 7
type input "10"
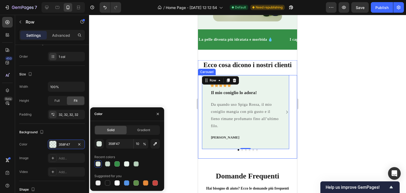
click at [285, 138] on div "Icon Icon Icon Icon Icon Row Il mio coniglio lo adora! Text block Da quando uso…" at bounding box center [247, 112] width 91 height 74
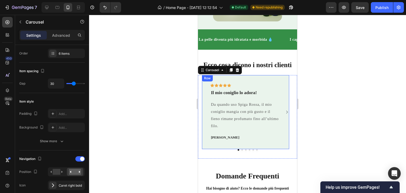
scroll to position [0, 0]
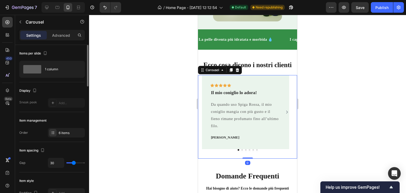
click at [285, 115] on icon "Carousel Next Arrow" at bounding box center [287, 112] width 4 height 5
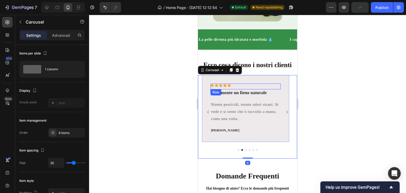
click at [271, 89] on div "Icon Icon Icon Icon Icon Row" at bounding box center [246, 87] width 70 height 6
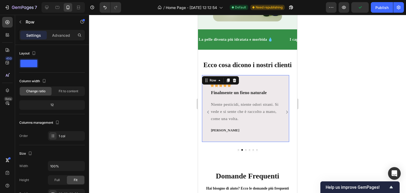
click at [272, 105] on div "Icon Icon Icon Icon Icon Row Finalmente un fieno naturale Text block Niente pes…" at bounding box center [245, 108] width 87 height 67
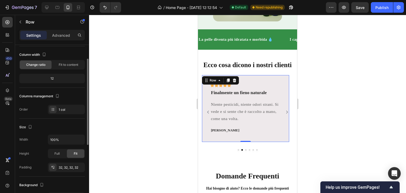
scroll to position [106, 0]
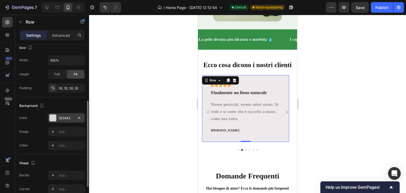
click at [67, 118] on div "5E2A42" at bounding box center [66, 118] width 15 height 5
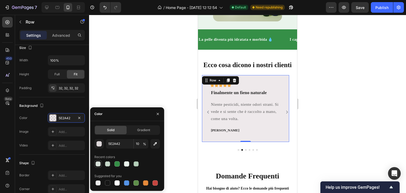
click at [99, 164] on div at bounding box center [97, 163] width 5 height 5
type input "358F47"
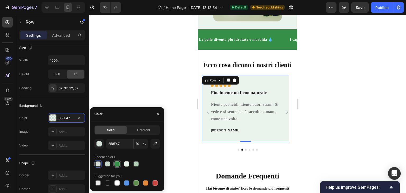
click at [118, 161] on div at bounding box center [117, 163] width 5 height 5
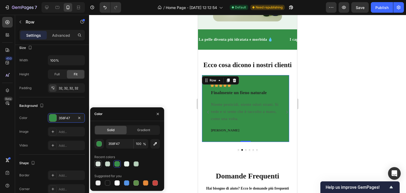
click at [97, 164] on div at bounding box center [97, 163] width 5 height 5
type input "10"
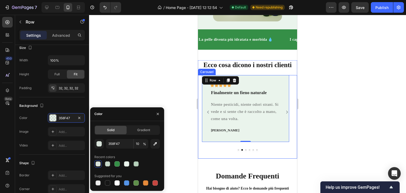
click at [285, 115] on icon "Carousel Next Arrow" at bounding box center [287, 112] width 4 height 5
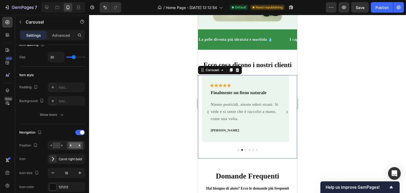
scroll to position [0, 0]
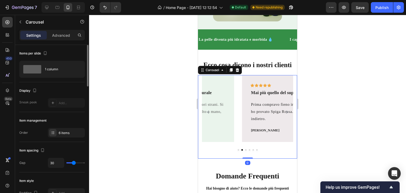
click at [285, 115] on icon "Carousel Next Arrow" at bounding box center [287, 112] width 4 height 5
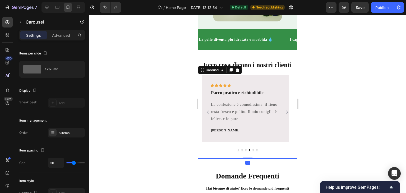
click at [209, 115] on icon "Carousel Back Arrow" at bounding box center [208, 112] width 4 height 5
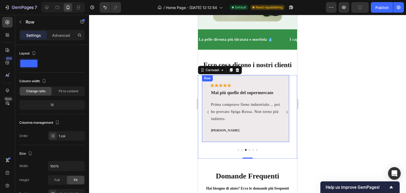
click at [270, 142] on div "Icon Icon Icon Icon Icon Row Mai più quello del supermercato Text block Prima c…" at bounding box center [245, 108] width 87 height 67
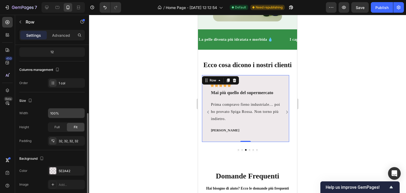
scroll to position [79, 0]
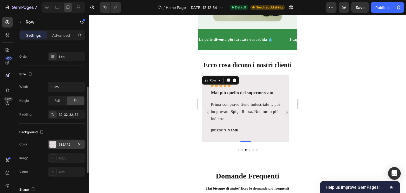
click at [66, 142] on div "5E2A42" at bounding box center [66, 144] width 15 height 5
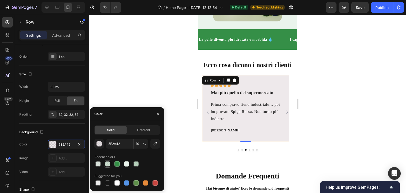
click at [109, 162] on div at bounding box center [107, 163] width 5 height 5
type input "358F47"
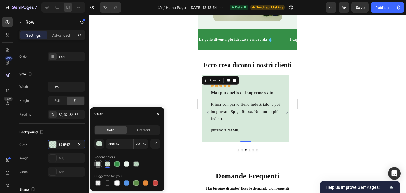
click at [100, 163] on div at bounding box center [97, 163] width 5 height 5
type input "10"
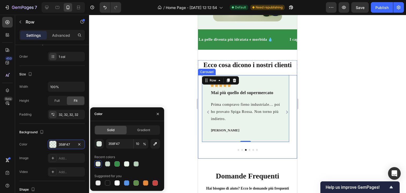
click at [285, 115] on icon "Carousel Next Arrow" at bounding box center [287, 112] width 4 height 5
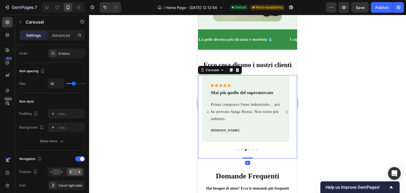
scroll to position [0, 0]
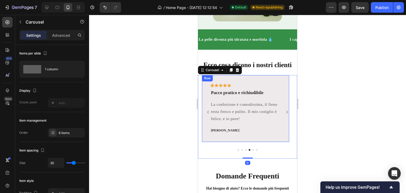
click at [271, 142] on div "Icon Icon Icon Icon Icon Row Pacco pratico e richiudibile Text block La confezi…" at bounding box center [245, 108] width 87 height 67
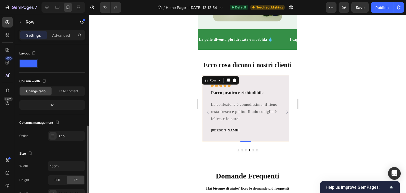
scroll to position [79, 0]
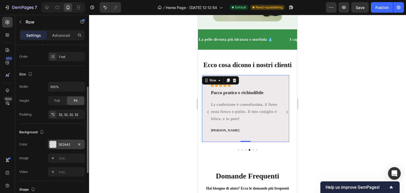
click at [67, 145] on div "5E2A42" at bounding box center [66, 144] width 15 height 5
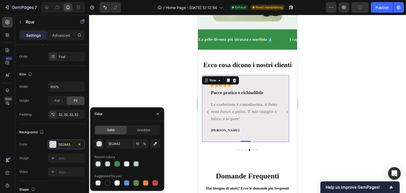
click at [98, 162] on div at bounding box center [97, 163] width 5 height 5
type input "358F47"
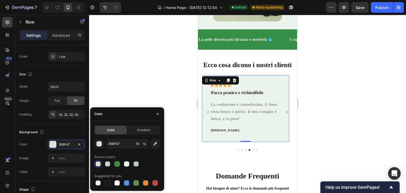
click at [285, 135] on div "Icon Icon Icon Icon Icon Row Pacco pratico e richiudibile Text block La confezi…" at bounding box center [245, 108] width 87 height 67
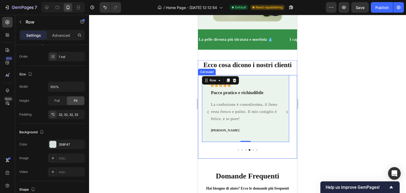
click at [285, 115] on icon "Carousel Next Arrow" at bounding box center [287, 112] width 4 height 5
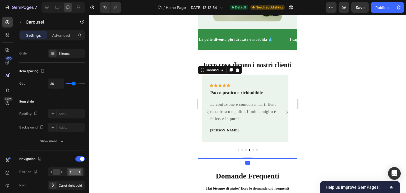
scroll to position [0, 0]
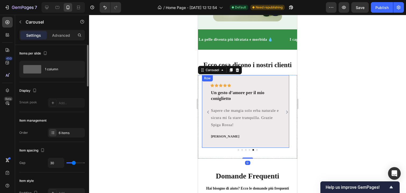
click at [251, 148] on div "Icon Icon Icon Icon Icon Row Un gesto d’amore per il mio coniglietto Text block…" at bounding box center [245, 111] width 87 height 73
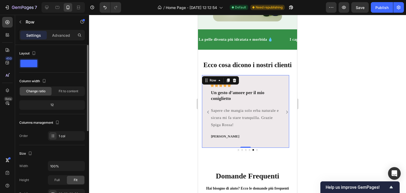
scroll to position [106, 0]
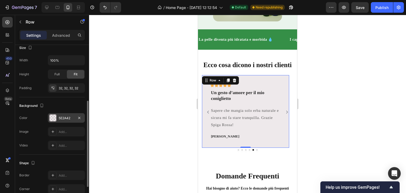
click at [66, 115] on div "5E2A42" at bounding box center [66, 118] width 37 height 10
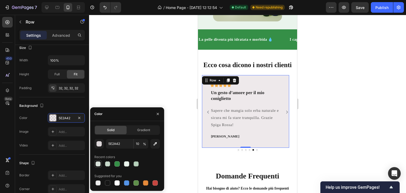
click at [98, 163] on div at bounding box center [97, 163] width 5 height 5
type input "358F47"
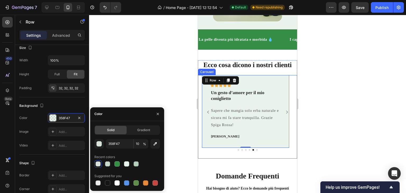
click at [285, 115] on icon "Carousel Next Arrow" at bounding box center [287, 112] width 4 height 5
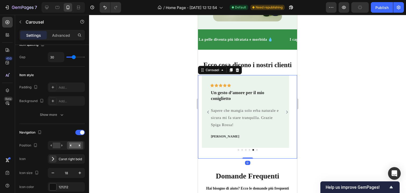
scroll to position [0, 0]
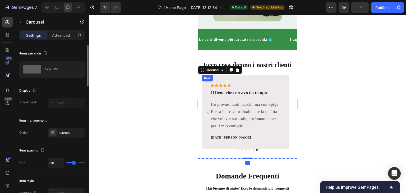
click at [258, 149] on div "Icon Icon Icon Icon Icon Row Il fieno che cercavo da tempo Text block Ho provat…" at bounding box center [245, 112] width 87 height 74
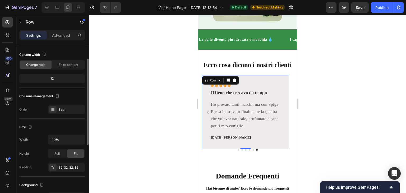
scroll to position [79, 0]
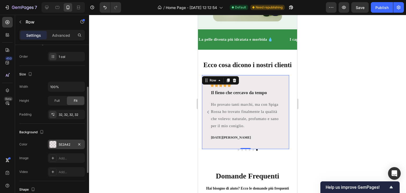
click at [62, 144] on div "5E2A42" at bounding box center [66, 144] width 15 height 5
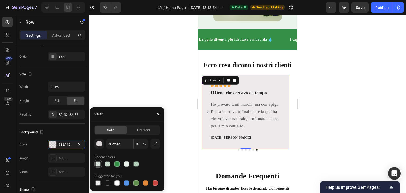
click at [96, 166] on div at bounding box center [97, 163] width 5 height 5
type input "358F47"
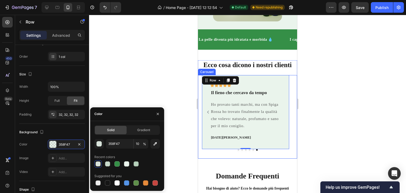
click at [206, 115] on icon "Carousel Back Arrow" at bounding box center [208, 112] width 4 height 5
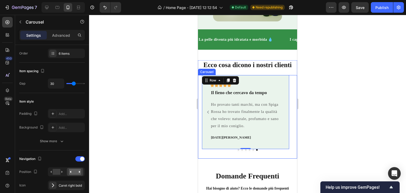
click at [206, 115] on icon "Carousel Back Arrow" at bounding box center [208, 112] width 4 height 5
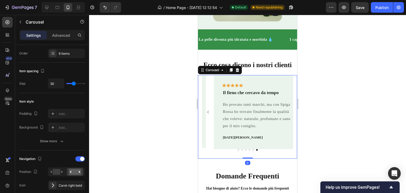
click at [206, 115] on icon "Carousel Back Arrow" at bounding box center [208, 112] width 4 height 5
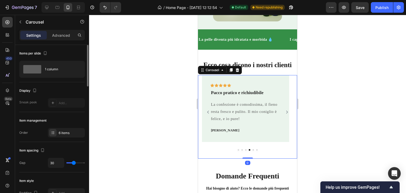
click at [206, 115] on icon "Carousel Back Arrow" at bounding box center [208, 112] width 4 height 5
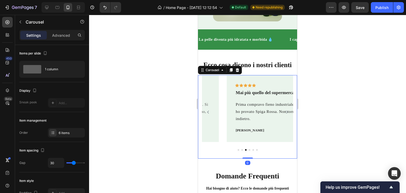
click at [206, 115] on icon "Carousel Back Arrow" at bounding box center [208, 112] width 4 height 5
click at [206, 136] on div "Icon Icon Icon Icon Icon Row Il mio coniglio lo adora! Text block Da quando uso…" at bounding box center [247, 112] width 91 height 74
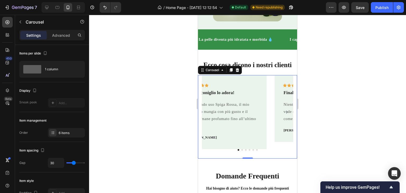
click at [206, 136] on div "Icon Icon Icon Icon Icon Row Il mio coniglio lo adora! Text block Da quando uso…" at bounding box center [223, 112] width 87 height 74
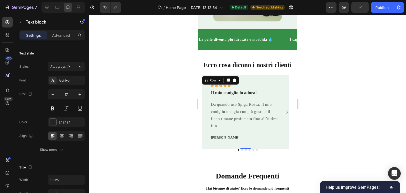
click at [250, 95] on strong "Il mio coniglio lo adora!" at bounding box center [234, 92] width 46 height 5
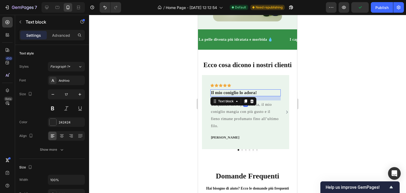
click at [250, 95] on strong "Il mio coniglio lo adora!" at bounding box center [234, 92] width 46 height 5
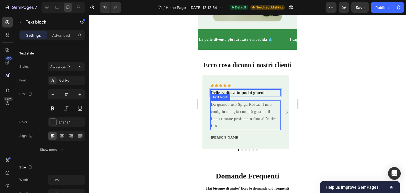
click at [226, 130] on p "Da quando uso Spiga Rossa, il mio coniglio mangia con più gusto e il fieno rima…" at bounding box center [245, 115] width 69 height 29
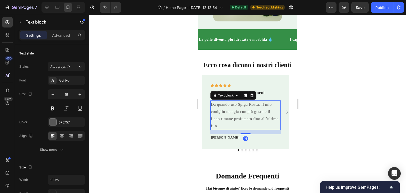
click at [226, 130] on p "Da quando uso Spiga Rossa, il mio coniglio mangia con più gusto e il fieno rima…" at bounding box center [245, 115] width 69 height 29
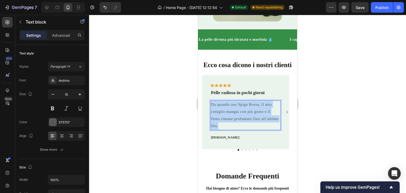
click at [226, 130] on p "Da quando uso Spiga Rossa, il mio coniglio mangia con più gusto e il fieno rima…" at bounding box center [245, 115] width 69 height 29
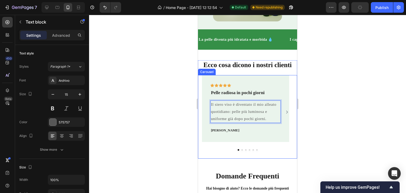
click at [285, 115] on icon "Carousel Next Arrow" at bounding box center [287, 112] width 4 height 5
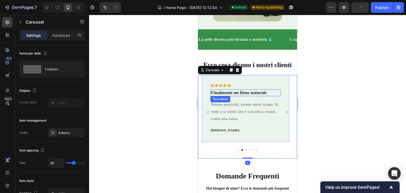
click at [228, 121] on div "Icon Icon Icon Icon Icon Row Finalmente un fieno naturale Text block Niente pes…" at bounding box center [246, 109] width 70 height 50
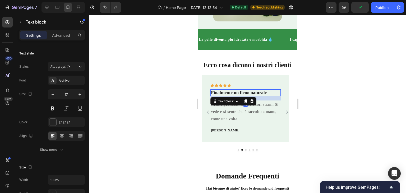
click at [228, 101] on div "16" at bounding box center [246, 98] width 70 height 4
click at [229, 95] on strong "Finalmente un fieno naturale" at bounding box center [239, 92] width 56 height 5
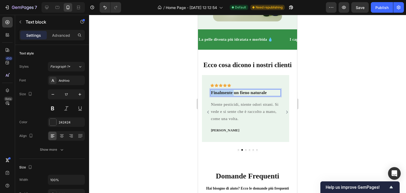
click at [229, 95] on strong "Finalmente un fieno naturale" at bounding box center [239, 92] width 56 height 5
click at [253, 122] on p "Niente pesticidi, niente odori strani. Si vede e si sente che è raccolto a mano…" at bounding box center [245, 111] width 69 height 21
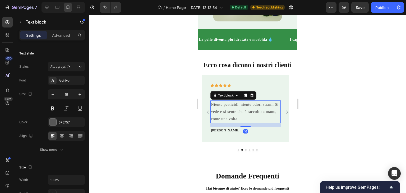
click at [253, 122] on p "Niente pesticidi, niente odori strani. Si vede e si sente che è raccolto a mano…" at bounding box center [245, 111] width 69 height 21
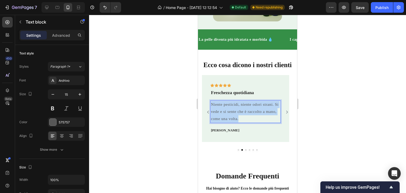
click at [253, 122] on p "Niente pesticidi, niente odori strani. Si vede e si sente che è raccolto a mano…" at bounding box center [245, 111] width 69 height 21
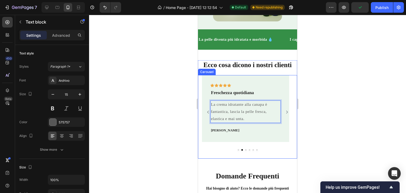
click at [286, 114] on icon "Carousel Next Arrow" at bounding box center [287, 112] width 2 height 3
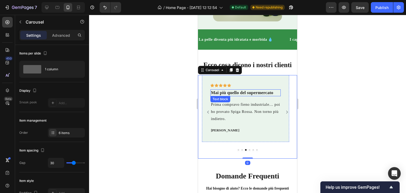
click at [232, 95] on strong "Mai più quello del supermercato" at bounding box center [242, 92] width 62 height 5
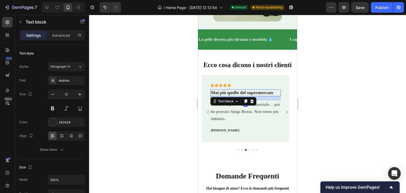
click at [232, 95] on strong "Mai più quello del supermercato" at bounding box center [242, 92] width 62 height 5
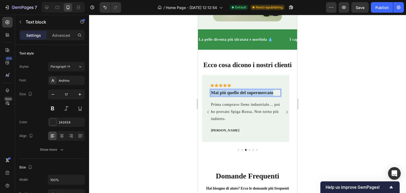
click at [232, 95] on strong "Mai più quello del supermercato" at bounding box center [242, 92] width 62 height 5
click at [224, 122] on p "Prima compravo fieno industriale… poi ho provato Spiga Rossa. Non torno più ind…" at bounding box center [245, 111] width 69 height 21
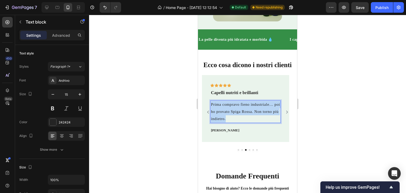
click at [224, 122] on p "Prima compravo fieno industriale… poi ho provato Spiga Rossa. Non torno più ind…" at bounding box center [245, 111] width 69 height 21
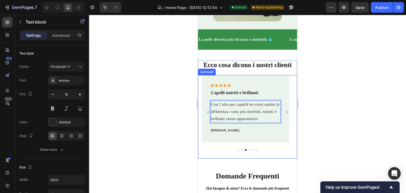
drag, startPoint x: 284, startPoint y: 135, endPoint x: 245, endPoint y: 130, distance: 38.9
click at [285, 115] on icon "Carousel Next Arrow" at bounding box center [287, 112] width 4 height 5
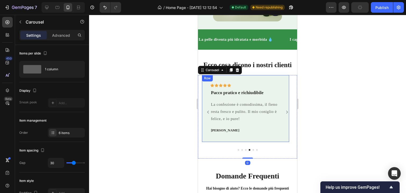
click at [237, 95] on strong "Pacco pratico e richiudibile" at bounding box center [237, 92] width 53 height 5
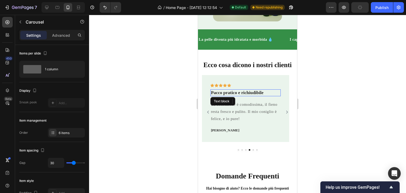
click at [237, 95] on strong "Pacco pratico e richiudibile" at bounding box center [237, 92] width 53 height 5
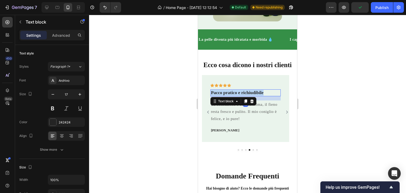
click at [237, 95] on strong "Pacco pratico e richiudibile" at bounding box center [237, 92] width 53 height 5
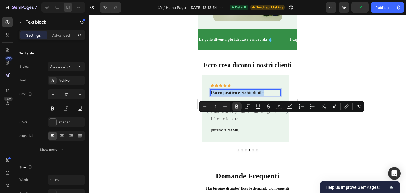
copy strong "Pacco pratico e richiudibile"
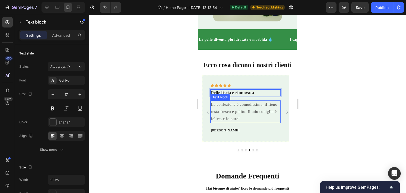
click at [252, 122] on p "La confezione è comodissima, il fieno resta fresco e pulito. Il mio coniglio è …" at bounding box center [245, 111] width 69 height 21
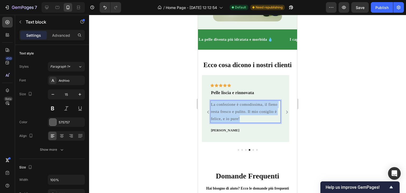
click at [252, 122] on p "La confezione è comodissima, il fieno resta fresco e pulito. Il mio coniglio è …" at bounding box center [245, 111] width 69 height 21
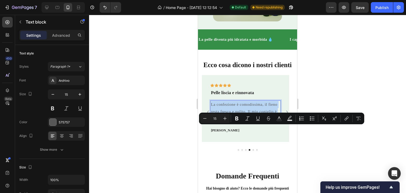
click at [252, 122] on p "La confezione è comodissima, il fieno resta fresco e pulito. Il mio coniglio è …" at bounding box center [245, 111] width 69 height 21
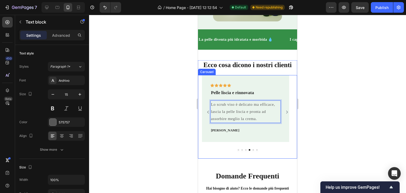
click at [285, 115] on icon "Carousel Next Arrow" at bounding box center [287, 112] width 4 height 5
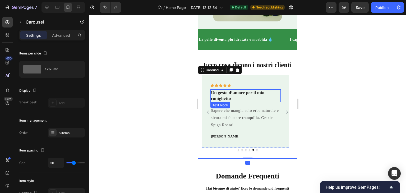
click at [237, 102] on p "Un gesto d’amore per il mio coniglietto" at bounding box center [245, 96] width 69 height 12
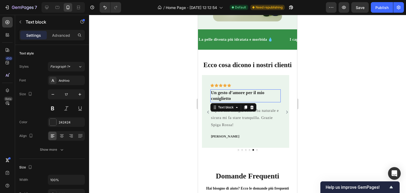
click at [237, 102] on p "Un gesto d’amore per il mio coniglietto" at bounding box center [245, 96] width 69 height 12
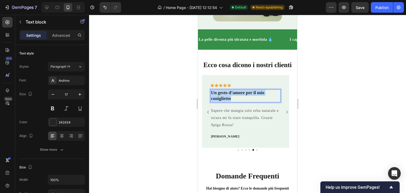
click at [237, 102] on p "Un gesto d’amore per il mio coniglietto" at bounding box center [245, 96] width 69 height 12
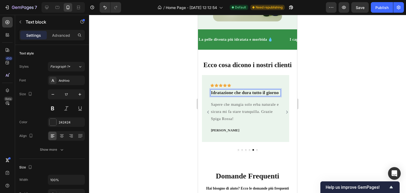
click at [252, 122] on p "Sapere che mangia solo erba naturale e sicura mi fa stare tranquilla. Grazie Sp…" at bounding box center [245, 111] width 69 height 21
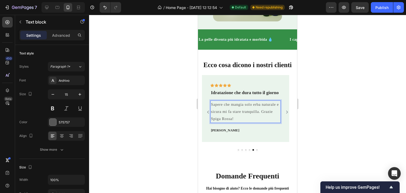
click at [249, 122] on p "Sapere che mangia solo erba naturale e sicura mi fa stare tranquilla. Grazie Sp…" at bounding box center [245, 111] width 69 height 21
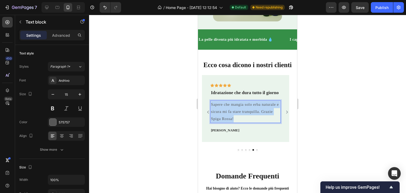
click at [249, 122] on p "Sapere che mangia solo erba naturale e sicura mi fa stare tranquilla. Grazie Sp…" at bounding box center [245, 111] width 69 height 21
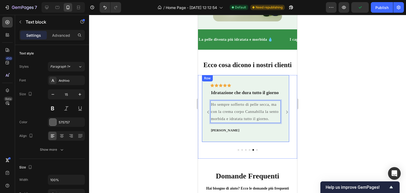
click at [285, 115] on icon "Carousel Next Arrow" at bounding box center [287, 112] width 4 height 5
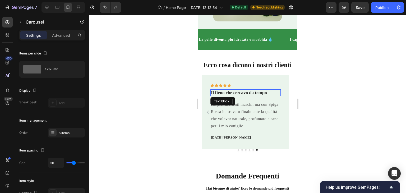
click at [259, 95] on strong "Il fieno che cercavo da tempo" at bounding box center [239, 92] width 56 height 5
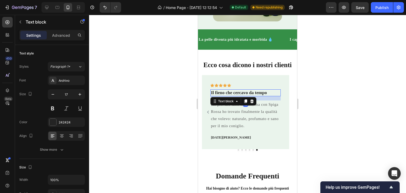
click at [259, 95] on strong "Il fieno che cercavo da tempo" at bounding box center [239, 92] width 56 height 5
click at [262, 130] on p "Ho provato tanti marchi, ma con Spiga Rossa ho trovato finalmente la qualità ch…" at bounding box center [245, 115] width 69 height 29
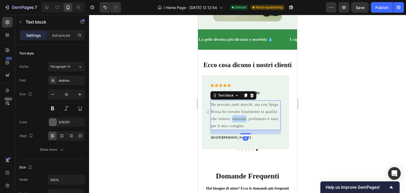
click at [262, 130] on p "Ho provato tanti marchi, ma con Spiga Rossa ho trovato finalmente la qualità ch…" at bounding box center [245, 115] width 69 height 29
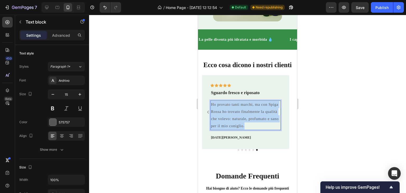
click at [262, 130] on p "Ho provato tanti marchi, ma con Spiga Rossa ho trovato finalmente la qualità ch…" at bounding box center [245, 115] width 69 height 29
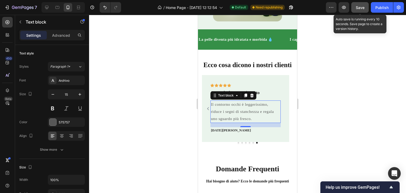
drag, startPoint x: 361, startPoint y: 5, endPoint x: 368, endPoint y: 8, distance: 7.8
click at [361, 5] on span "Save" at bounding box center [360, 7] width 9 height 4
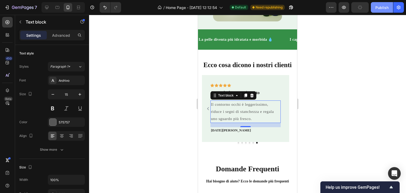
click at [381, 10] on div "Publish" at bounding box center [382, 8] width 13 height 6
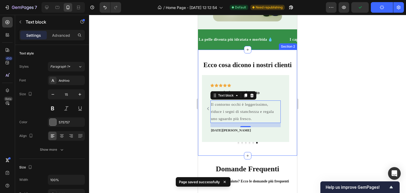
click at [279, 70] on div "Ecco cosa dicono i nostri clienti Heading Icon Icon Icon Icon Icon Row Pelle ra…" at bounding box center [247, 103] width 99 height 106
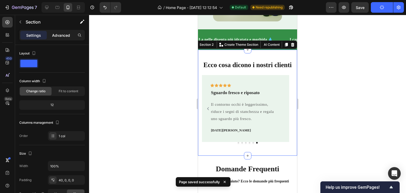
click at [65, 37] on p "Advanced" at bounding box center [61, 36] width 18 height 6
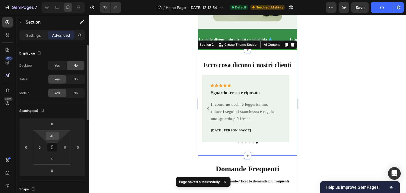
click at [53, 132] on input "40" at bounding box center [52, 136] width 11 height 8
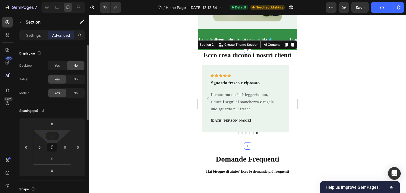
type input "30"
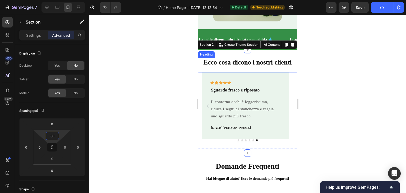
click at [172, 94] on div at bounding box center [247, 104] width 317 height 178
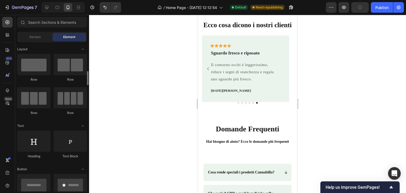
scroll to position [79, 0]
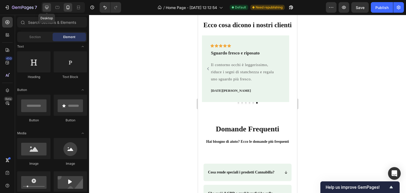
click at [49, 10] on icon at bounding box center [46, 7] width 5 height 5
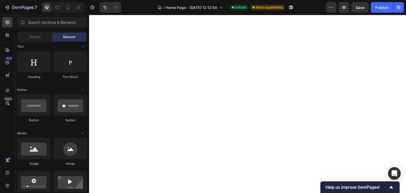
scroll to position [397, 0]
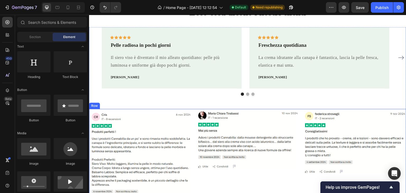
click at [299, 122] on div "Image Image Image Row" at bounding box center [247, 156] width 317 height 95
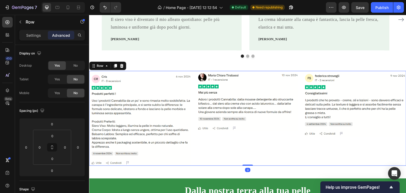
scroll to position [450, 0]
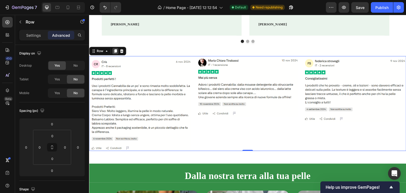
click at [117, 49] on div at bounding box center [115, 51] width 6 height 6
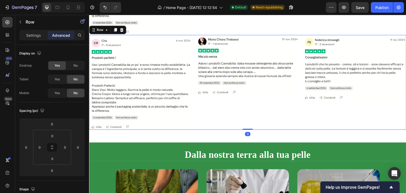
scroll to position [566, 0]
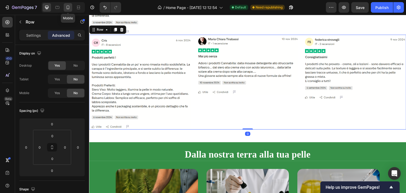
click at [66, 7] on icon at bounding box center [67, 7] width 5 height 5
click at [47, 4] on div at bounding box center [47, 7] width 8 height 8
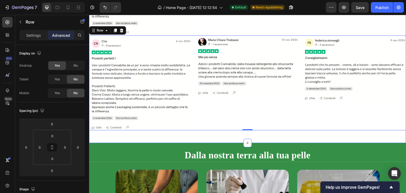
scroll to position [566, 0]
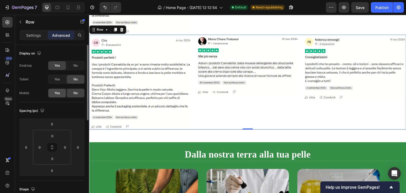
click at [52, 92] on div "Yes" at bounding box center [56, 93] width 17 height 8
click at [69, 6] on icon at bounding box center [67, 7] width 5 height 5
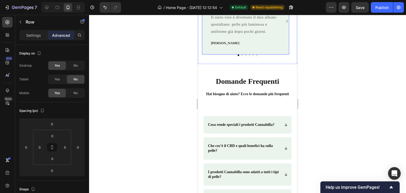
scroll to position [264, 0]
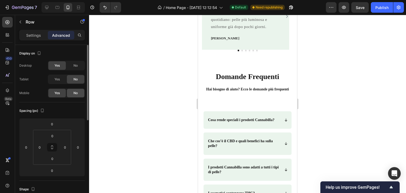
click at [78, 93] on div "No" at bounding box center [75, 93] width 17 height 8
click at [36, 34] on p "Settings" at bounding box center [33, 36] width 15 height 6
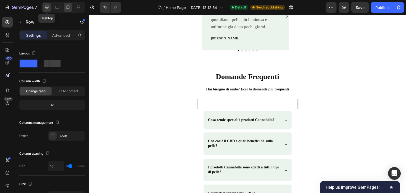
click at [51, 4] on div at bounding box center [47, 7] width 8 height 8
type input "1200"
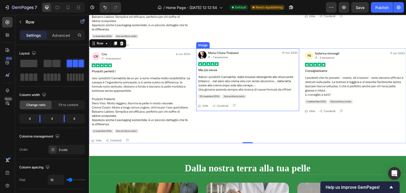
scroll to position [540, 0]
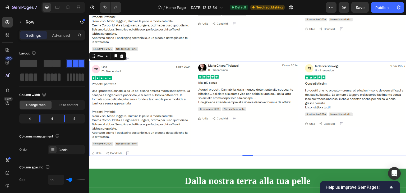
click at [210, 147] on div "Image" at bounding box center [247, 108] width 103 height 95
click at [61, 38] on div "Advanced" at bounding box center [61, 35] width 26 height 8
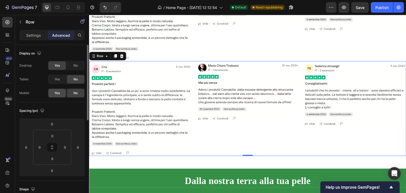
click at [63, 89] on div "Yes" at bounding box center [56, 93] width 17 height 8
click at [76, 93] on span "No" at bounding box center [76, 93] width 4 height 5
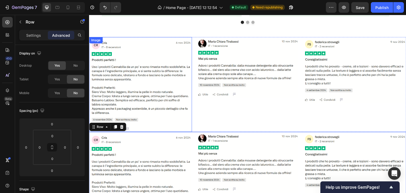
scroll to position [434, 0]
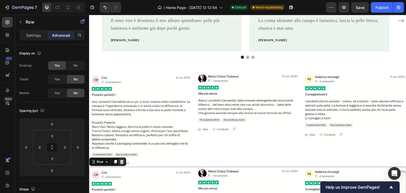
click at [124, 159] on div at bounding box center [121, 162] width 6 height 6
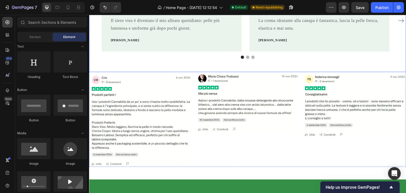
click at [127, 99] on img at bounding box center [140, 119] width 103 height 95
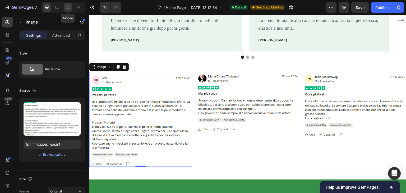
click at [66, 9] on icon at bounding box center [67, 7] width 5 height 5
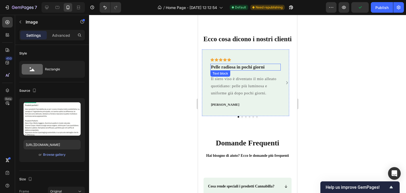
scroll to position [225, 0]
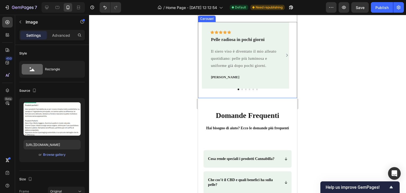
click at [273, 89] on div "Icon Icon Icon Icon Icon Row Pelle radiosa in pochi giorni Text block Il siero …" at bounding box center [245, 55] width 87 height 67
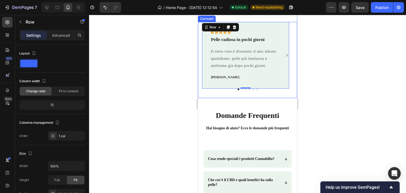
click at [284, 98] on div "Icon Icon Icon Icon Icon Row Pelle radiosa in pochi giorni Text block Il siero …" at bounding box center [247, 60] width 99 height 76
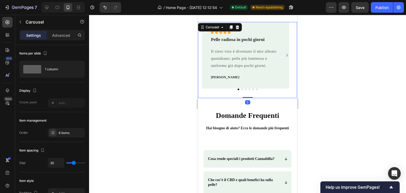
click at [276, 98] on div "Icon Icon Icon Icon Icon Row Pelle radiosa in pochi giorni Text block Il siero …" at bounding box center [247, 60] width 99 height 76
click at [233, 30] on div at bounding box center [231, 27] width 6 height 6
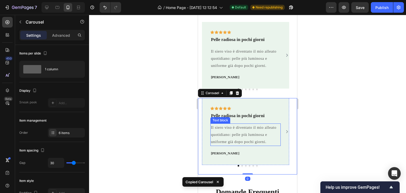
scroll to position [278, 0]
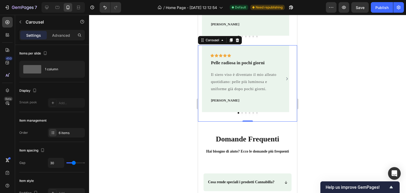
click at [228, 93] on p "Il siero viso è diventato il mio alleato quotidiano: pelle più luminosa e unifo…" at bounding box center [245, 81] width 69 height 21
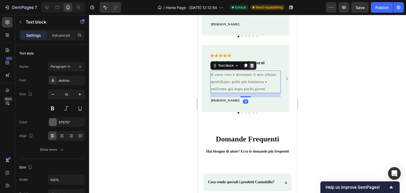
click at [250, 69] on div at bounding box center [252, 65] width 6 height 6
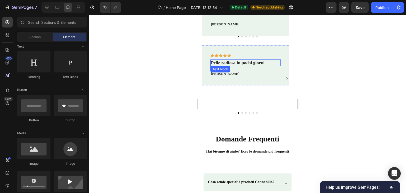
click at [249, 65] on strong "Pelle radiosa in pochi giorni" at bounding box center [238, 62] width 54 height 5
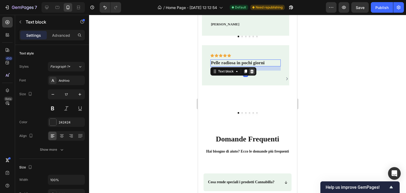
click at [250, 74] on icon at bounding box center [252, 71] width 4 height 4
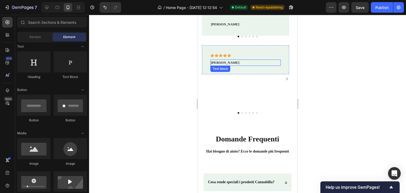
click at [217, 65] on p "[PERSON_NAME]" at bounding box center [245, 62] width 69 height 5
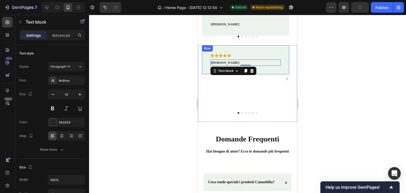
click at [254, 73] on icon at bounding box center [252, 71] width 4 height 4
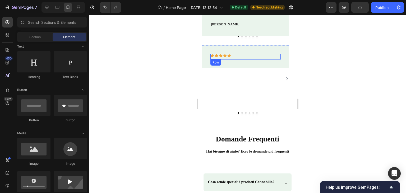
click at [232, 60] on div "Icon Icon Icon Icon Icon Row" at bounding box center [246, 57] width 70 height 6
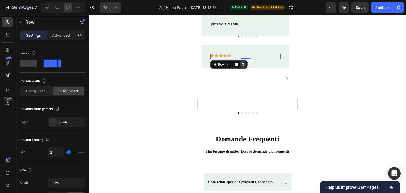
click at [244, 67] on icon at bounding box center [243, 64] width 4 height 4
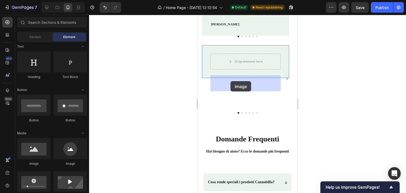
drag, startPoint x: 228, startPoint y: 167, endPoint x: 231, endPoint y: 81, distance: 85.7
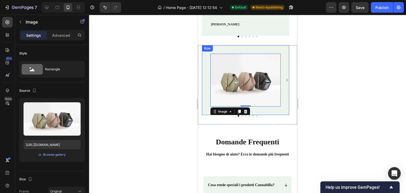
click at [203, 90] on div "Image 0 Row" at bounding box center [245, 80] width 87 height 70
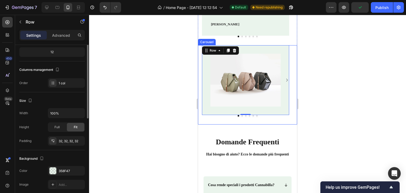
scroll to position [79, 0]
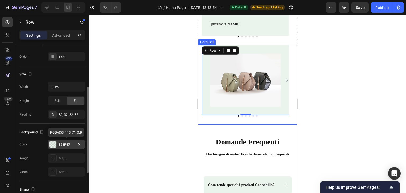
click at [58, 142] on div "358F47" at bounding box center [66, 145] width 37 height 10
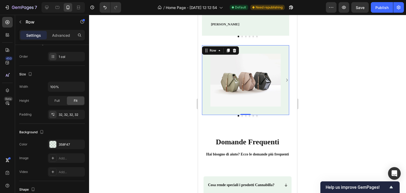
click at [280, 115] on div "Image Row 0" at bounding box center [245, 80] width 87 height 70
click at [232, 53] on icon at bounding box center [234, 50] width 4 height 4
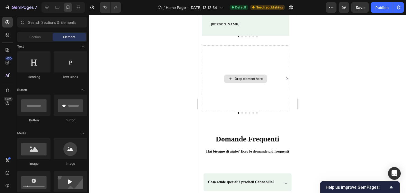
click at [232, 74] on div "Drop element here" at bounding box center [245, 78] width 87 height 67
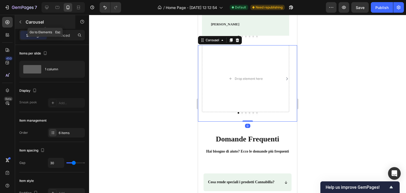
click at [16, 20] on button "button" at bounding box center [20, 22] width 8 height 8
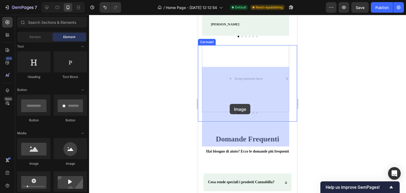
drag, startPoint x: 231, startPoint y: 177, endPoint x: 230, endPoint y: 104, distance: 73.0
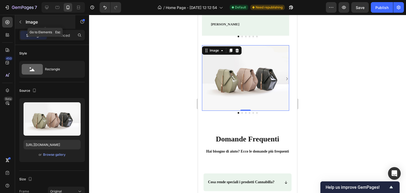
click at [18, 21] on button "button" at bounding box center [20, 22] width 8 height 8
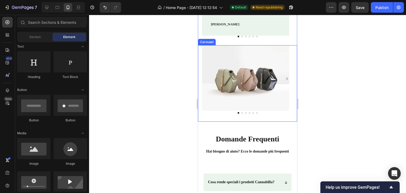
click at [258, 112] on div "Image" at bounding box center [245, 78] width 87 height 67
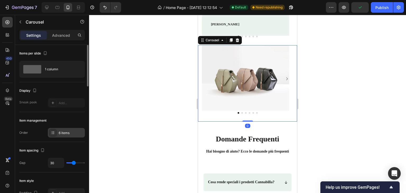
click at [65, 134] on div "6 items" at bounding box center [71, 133] width 25 height 5
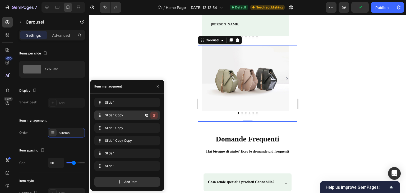
click at [154, 115] on icon "button" at bounding box center [154, 115] width 4 height 4
click at [154, 114] on div "Delete" at bounding box center [151, 115] width 10 height 5
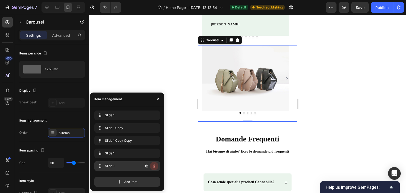
click at [152, 166] on icon "button" at bounding box center [154, 166] width 4 height 4
click at [152, 166] on div "Delete" at bounding box center [151, 166] width 10 height 5
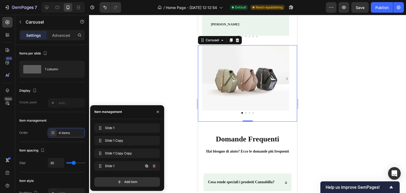
click at [152, 166] on icon "button" at bounding box center [154, 166] width 4 height 4
click at [152, 166] on div "Delete" at bounding box center [151, 166] width 10 height 5
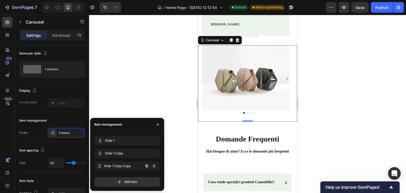
click at [152, 166] on div "Slide 1 Copy Copy Slide 1 Copy Copy" at bounding box center [127, 166] width 66 height 10
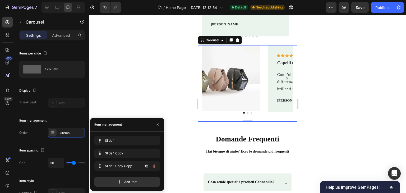
click at [152, 166] on icon "button" at bounding box center [154, 166] width 4 height 4
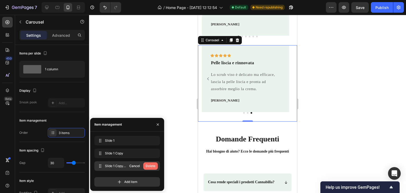
click at [152, 165] on div "Delete" at bounding box center [151, 166] width 10 height 5
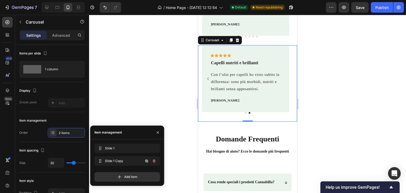
click at [152, 165] on div at bounding box center [150, 161] width 15 height 10
click at [153, 162] on icon "button" at bounding box center [154, 160] width 3 height 3
click at [153, 162] on div "Delete" at bounding box center [151, 161] width 10 height 5
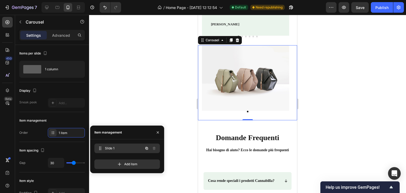
click at [133, 146] on span "Slide 1" at bounding box center [120, 148] width 30 height 5
click at [148, 147] on icon "button" at bounding box center [147, 148] width 4 height 4
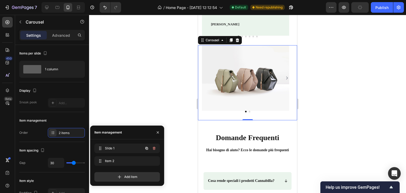
click at [148, 147] on icon "button" at bounding box center [147, 148] width 4 height 4
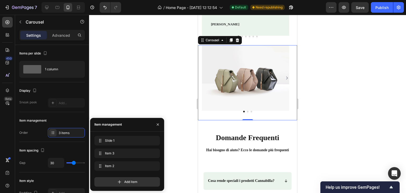
click at [148, 147] on div "Slide 1 Slide 1" at bounding box center [127, 142] width 66 height 12
click at [254, 94] on img at bounding box center [245, 78] width 87 height 66
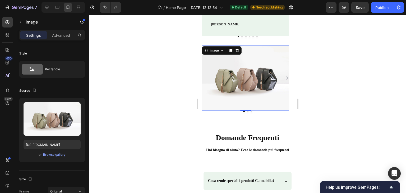
click at [233, 101] on img at bounding box center [245, 78] width 87 height 66
click at [236, 52] on icon at bounding box center [237, 51] width 3 height 4
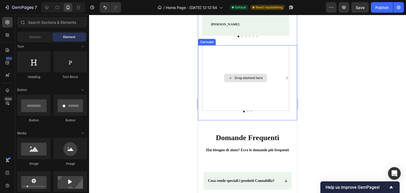
click at [235, 92] on div "Drop element here" at bounding box center [245, 78] width 87 height 66
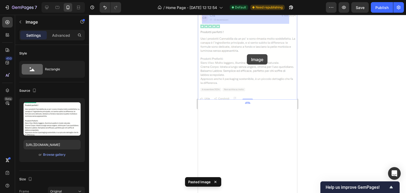
scroll to position [307, 0]
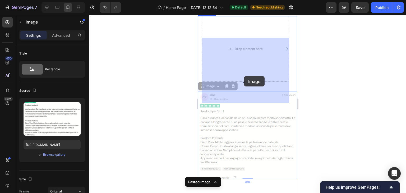
drag, startPoint x: 252, startPoint y: 60, endPoint x: 244, endPoint y: 76, distance: 18.2
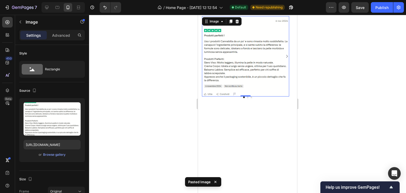
click at [286, 58] on icon "Carousel Next Arrow" at bounding box center [287, 56] width 2 height 3
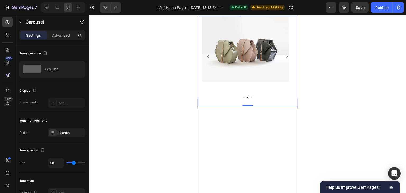
click at [238, 13] on icon at bounding box center [237, 11] width 3 height 4
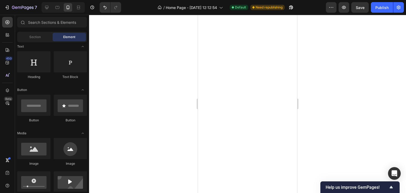
click at [99, 7] on div at bounding box center [110, 7] width 24 height 11
click at [103, 7] on icon "Undo/Redo" at bounding box center [104, 7] width 5 height 5
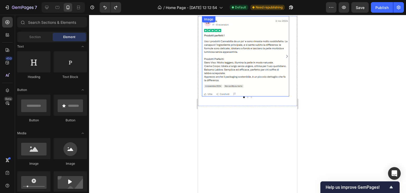
click at [235, 72] on img at bounding box center [245, 56] width 87 height 80
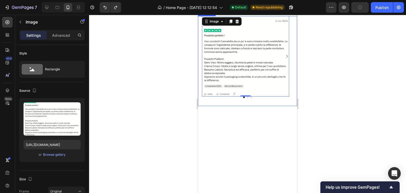
click at [285, 59] on icon "Carousel Next Arrow" at bounding box center [287, 56] width 4 height 5
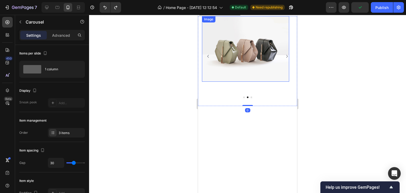
click at [236, 81] on img at bounding box center [245, 49] width 87 height 66
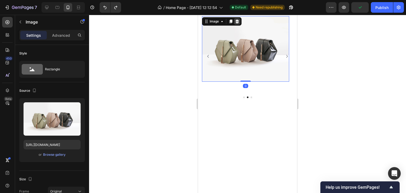
click at [238, 23] on icon at bounding box center [237, 22] width 3 height 4
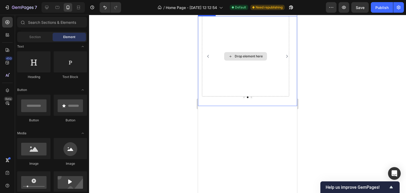
click at [251, 97] on div "Drop element here" at bounding box center [245, 56] width 87 height 80
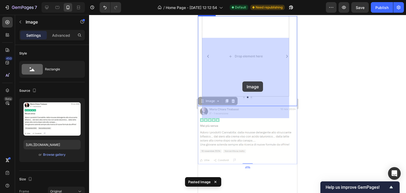
drag, startPoint x: 243, startPoint y: 134, endPoint x: 242, endPoint y: 92, distance: 42.1
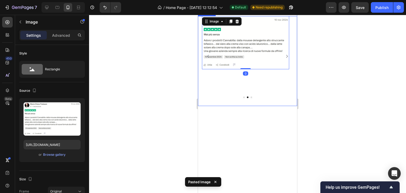
click at [285, 59] on icon "Carousel Next Arrow" at bounding box center [287, 56] width 4 height 5
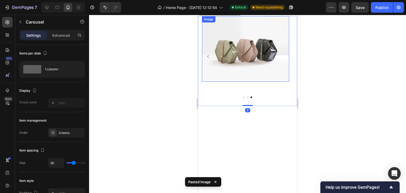
click at [261, 67] on img at bounding box center [245, 49] width 87 height 66
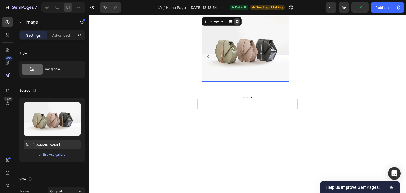
click at [239, 24] on icon at bounding box center [237, 21] width 4 height 4
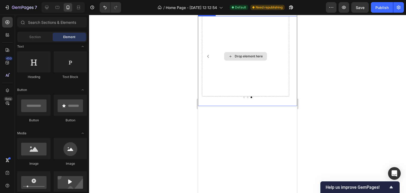
click at [244, 58] on div "Drop element here" at bounding box center [249, 56] width 28 height 4
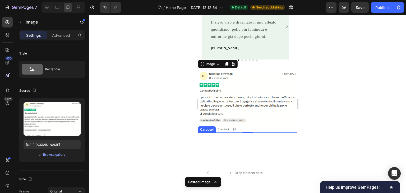
scroll to position [281, 0]
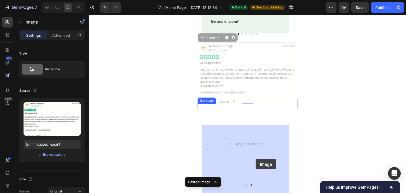
drag, startPoint x: 260, startPoint y: 91, endPoint x: 256, endPoint y: 159, distance: 68.1
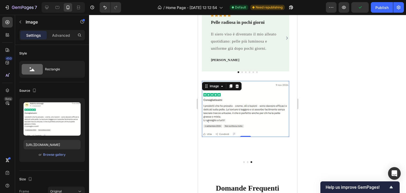
scroll to position [254, 0]
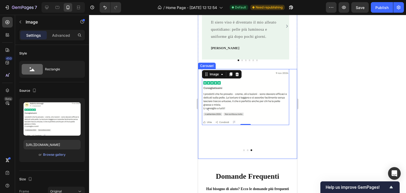
click at [265, 159] on div "Image Image Image 0 Carousel" at bounding box center [247, 114] width 99 height 90
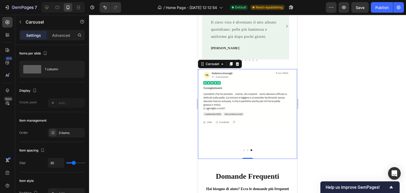
click at [208, 112] on icon "Carousel Back Arrow" at bounding box center [208, 109] width 4 height 5
click at [207, 112] on icon "Carousel Back Arrow" at bounding box center [208, 109] width 4 height 5
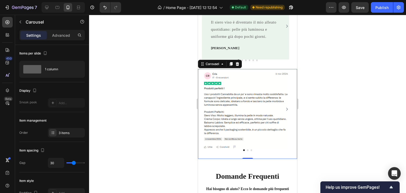
click at [260, 159] on div "Image Image Image Carousel 0" at bounding box center [247, 114] width 99 height 90
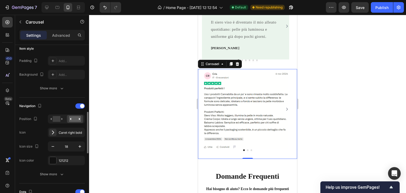
scroll to position [185, 0]
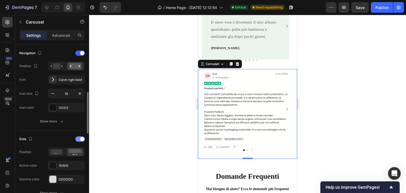
click at [80, 136] on div at bounding box center [80, 138] width 10 height 5
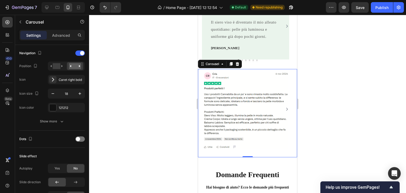
click at [285, 112] on icon "Carousel Next Arrow" at bounding box center [287, 109] width 4 height 5
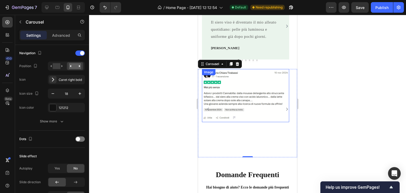
click at [282, 122] on img at bounding box center [245, 95] width 87 height 53
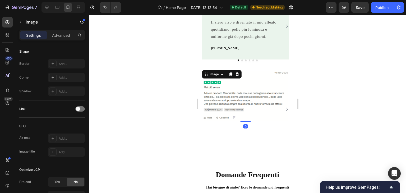
scroll to position [0, 0]
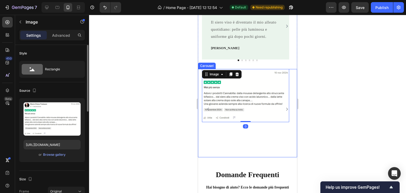
click at [285, 112] on icon "Carousel Next Arrow" at bounding box center [287, 109] width 4 height 5
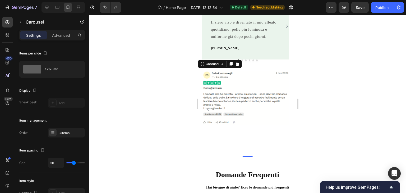
scroll to position [334, 0]
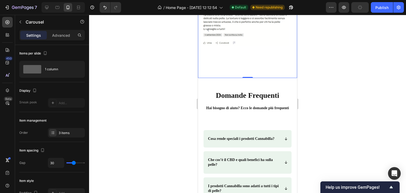
click at [271, 78] on div "Image Image Image Carousel 0" at bounding box center [247, 34] width 99 height 88
click at [63, 39] on div "Advanced" at bounding box center [61, 35] width 26 height 8
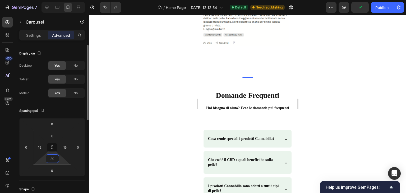
click at [55, 158] on input "30" at bounding box center [52, 159] width 11 height 8
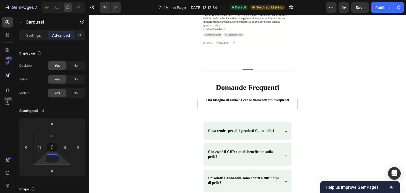
type input "0"
click at [59, 0] on html "7 Version history / Home Page - Sep 15, 12:12:54 Default Need republishing Prev…" at bounding box center [203, 0] width 406 height 0
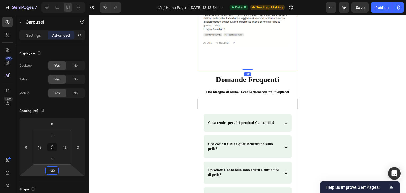
click at [64, 0] on html "7 Version history / Home Page - Sep 15, 12:12:54 Default Need republishing Prev…" at bounding box center [203, 0] width 406 height 0
click at [103, 5] on icon "Undo/Redo" at bounding box center [104, 7] width 5 height 5
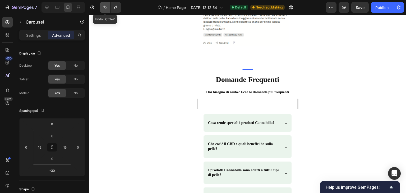
click at [103, 6] on icon "Undo/Redo" at bounding box center [104, 7] width 5 height 5
type input "0"
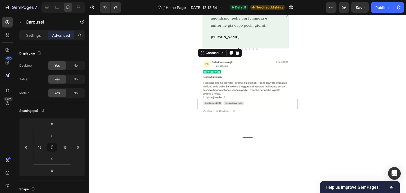
scroll to position [228, 0]
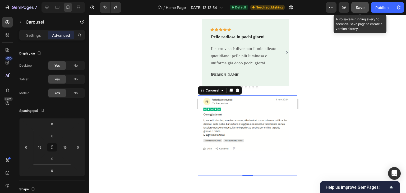
click at [361, 8] on span "Save" at bounding box center [360, 7] width 9 height 4
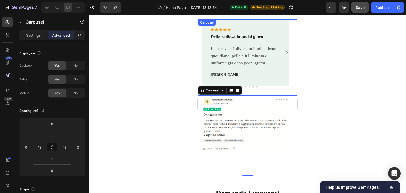
scroll to position [334, 0]
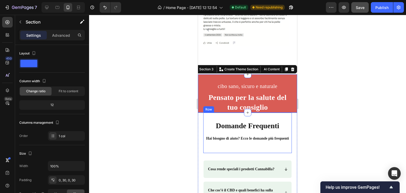
click at [236, 137] on div "Domande Frequenti Heading Domande Frequenti Heading Hai bisogno di aiuto? Ecco …" at bounding box center [247, 129] width 89 height 33
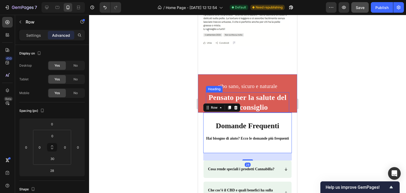
click at [282, 113] on h2 "Pensato per la salute del tuo consiglio" at bounding box center [247, 102] width 83 height 20
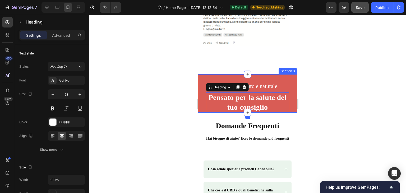
click at [289, 113] on div "cibo sano, sicuro e naturale Text block Pensato per la salute del tuo consiglio…" at bounding box center [247, 93] width 99 height 38
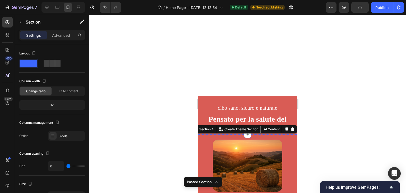
scroll to position [434, 0]
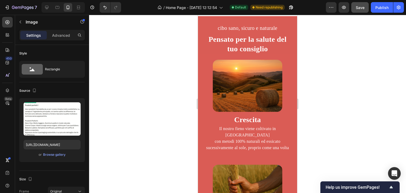
scroll to position [383, 0]
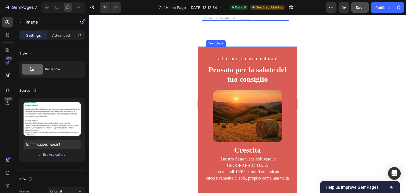
click at [243, 62] on div "cibo sano, sicuro e naturale" at bounding box center [247, 58] width 83 height 9
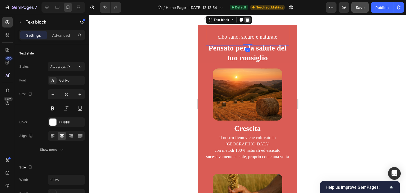
click at [249, 22] on icon at bounding box center [247, 20] width 4 height 4
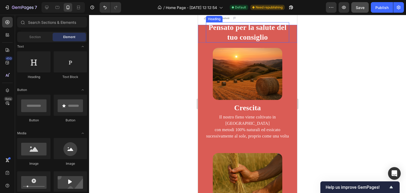
click at [243, 43] on h2 "Pensato per la salute del tuo consiglio" at bounding box center [247, 32] width 83 height 20
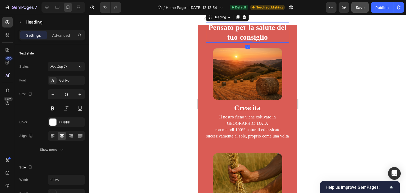
click at [229, 43] on h2 "Pensato per la salute del tuo consiglio" at bounding box center [247, 32] width 83 height 20
click at [229, 42] on p "Pensato per la salute del tuo consiglio" at bounding box center [248, 32] width 82 height 19
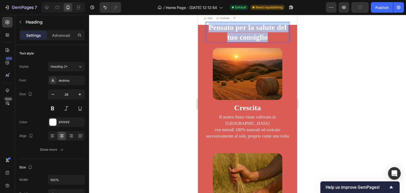
click at [229, 42] on p "Pensato per la salute del tuo consiglio" at bounding box center [248, 32] width 82 height 19
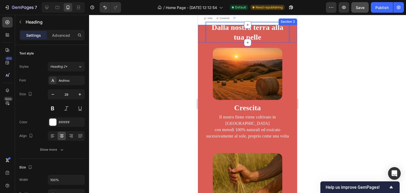
click at [203, 43] on div "Dalla nostra terra alla tua pelle Heading 0 Section 3" at bounding box center [247, 34] width 99 height 18
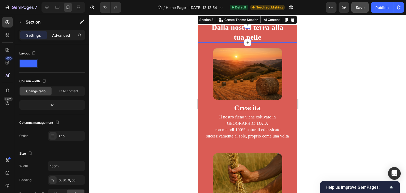
click at [62, 39] on div "Advanced" at bounding box center [61, 35] width 26 height 8
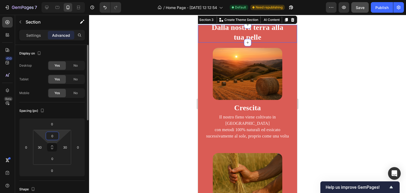
click at [52, 132] on input "0" at bounding box center [52, 136] width 11 height 8
type input "30"
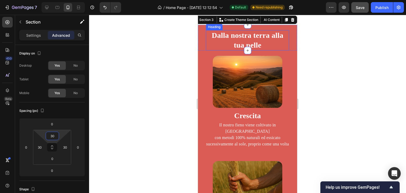
click at [271, 50] on p "Dalla nostra terra alla tua pelle" at bounding box center [248, 40] width 82 height 19
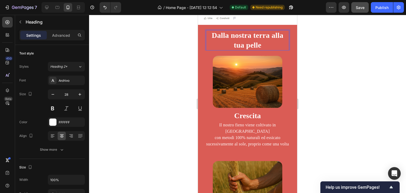
click at [274, 50] on p "Dalla nostra terra alla tua pelle" at bounding box center [248, 40] width 82 height 19
click at [271, 50] on p "Dalla nostra terra alla tua pelle" at bounding box center [248, 40] width 82 height 19
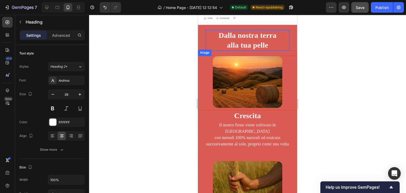
click at [271, 96] on img at bounding box center [248, 82] width 70 height 52
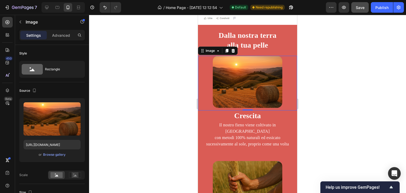
click at [234, 93] on img at bounding box center [248, 82] width 70 height 52
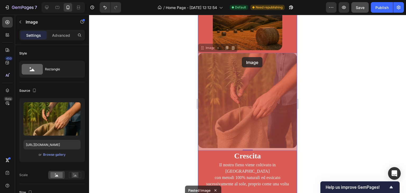
scroll to position [453, 0]
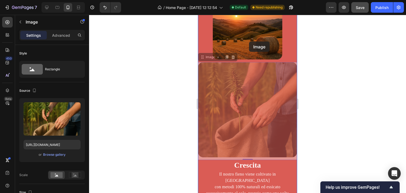
drag, startPoint x: 241, startPoint y: 75, endPoint x: 233, endPoint y: 90, distance: 16.8
click at [233, 90] on div "iPhone 13 Mini ( 375 px) iPhone 13 Mini iPhone 13 Pro iPhone 11 Pro Max iPhone …" at bounding box center [247, 180] width 99 height 1236
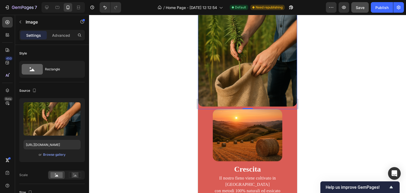
scroll to position [402, 0]
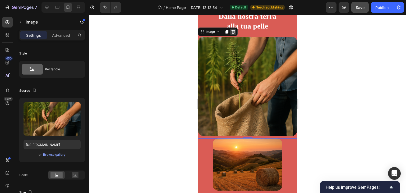
click at [232, 35] on div at bounding box center [233, 32] width 6 height 6
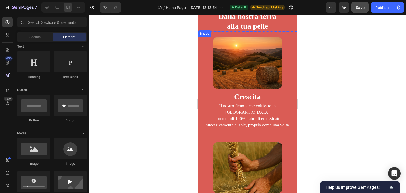
click at [240, 74] on img at bounding box center [248, 63] width 70 height 52
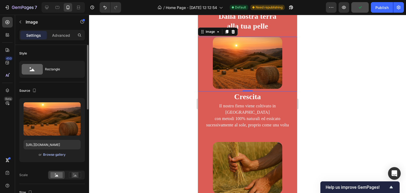
click at [52, 156] on div "Browse gallery" at bounding box center [54, 154] width 22 height 5
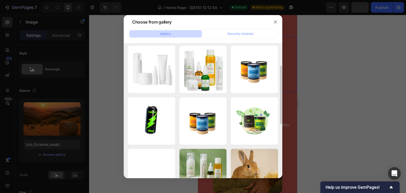
scroll to position [132, 0]
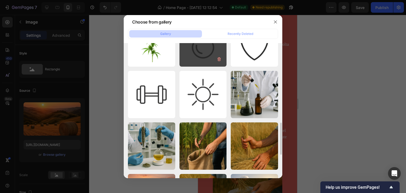
scroll to position [390, 0]
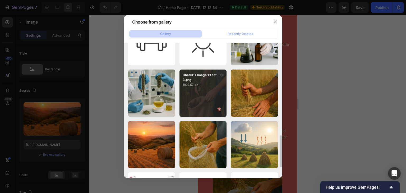
click at [190, 98] on div "ChatGPT Image 19 set ...03.png 1827.57 kb" at bounding box center [203, 93] width 47 height 47
type input "[URL][DOMAIN_NAME]"
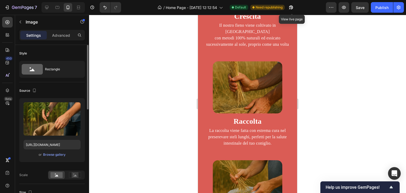
scroll to position [106, 0]
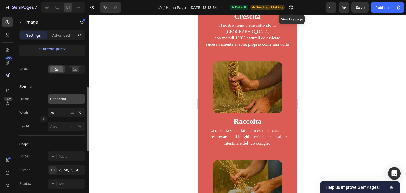
click at [71, 100] on div "Horizontal" at bounding box center [63, 99] width 26 height 5
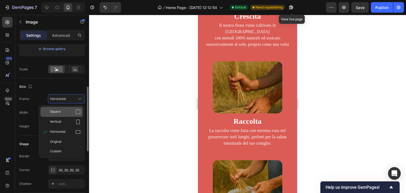
click at [73, 109] on div "Square" at bounding box center [65, 111] width 31 height 5
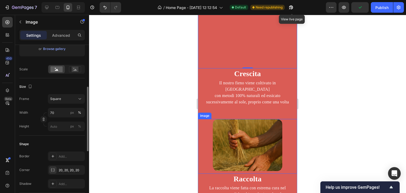
scroll to position [481, 0]
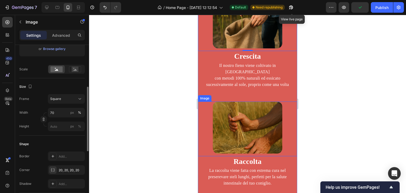
click at [241, 123] on img at bounding box center [248, 128] width 70 height 52
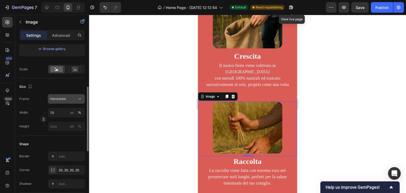
click at [59, 101] on span "Horizontal" at bounding box center [58, 99] width 16 height 5
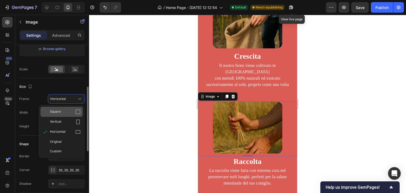
click at [70, 114] on div "Square" at bounding box center [65, 111] width 31 height 5
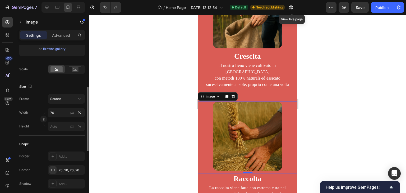
scroll to position [26, 0]
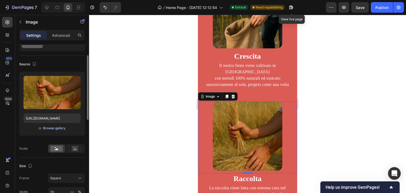
click at [56, 128] on div "Browse gallery" at bounding box center [54, 128] width 22 height 5
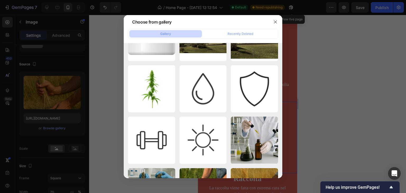
scroll to position [344, 0]
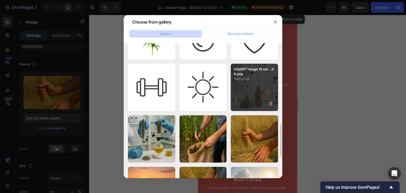
click at [261, 84] on div "ChatGPT Image 19 set ...06.png 1631.22 kb" at bounding box center [254, 87] width 47 height 47
type input "https://cdn.shopify.com/s/files/1/0942/4941/9136/files/gempages_584417761556431…"
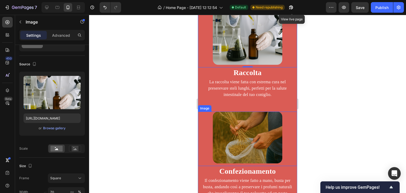
scroll to position [640, 0]
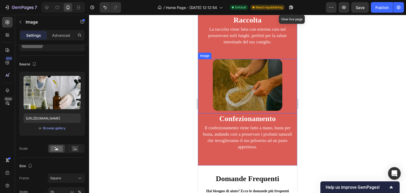
click at [242, 90] on img at bounding box center [248, 85] width 70 height 52
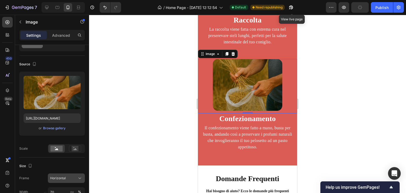
drag, startPoint x: 71, startPoint y: 180, endPoint x: 71, endPoint y: 176, distance: 4.0
click at [71, 180] on div "Horizontal" at bounding box center [63, 178] width 26 height 5
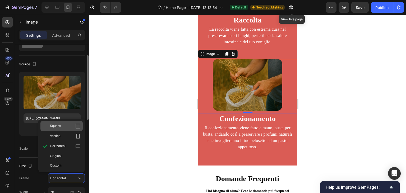
click at [73, 123] on div "Square" at bounding box center [61, 126] width 42 height 10
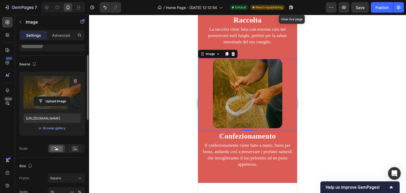
click at [43, 95] on label at bounding box center [52, 92] width 57 height 33
click at [43, 97] on input "file" at bounding box center [52, 101] width 37 height 9
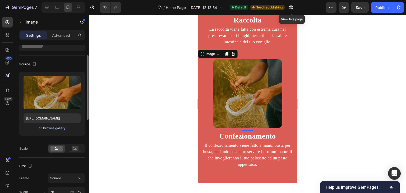
click at [56, 127] on div "Browse gallery" at bounding box center [54, 128] width 22 height 5
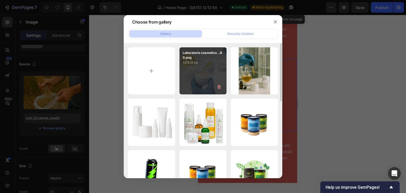
click at [196, 74] on div "Laboratorio cosmetico...BD.png 1378.16 kb" at bounding box center [203, 70] width 47 height 47
type input "https://cdn.shopify.com/s/files/1/0942/4941/9136/files/gempages_584417761556431…"
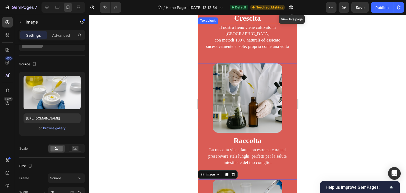
scroll to position [481, 0]
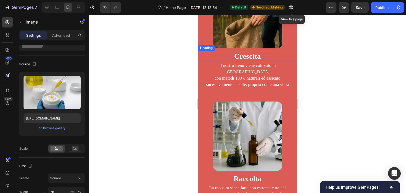
click at [242, 51] on h2 "Crescita" at bounding box center [247, 56] width 99 height 11
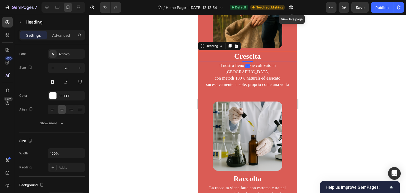
click at [242, 51] on h2 "Crescita" at bounding box center [247, 56] width 99 height 11
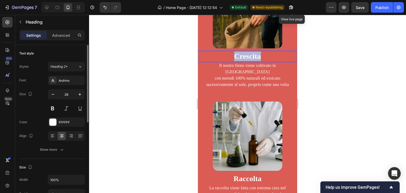
click at [242, 52] on p "Crescita" at bounding box center [248, 57] width 98 height 10
click at [257, 79] on p "con metodi 100% naturali ed essicato sucessivamente al sole, proprio come una v…" at bounding box center [247, 81] width 93 height 13
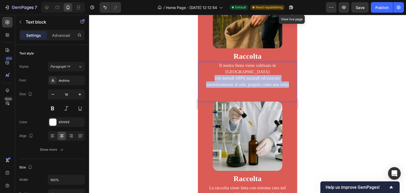
click at [257, 79] on p "con metodi 100% naturali ed essicato sucessivamente al sole, proprio come una v…" at bounding box center [247, 81] width 93 height 13
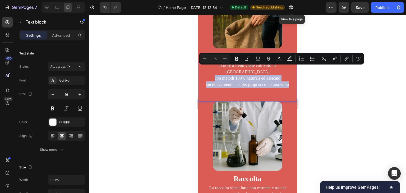
click at [257, 79] on p "con metodi 100% naturali ed essicato sucessivamente al sole, proprio come una v…" at bounding box center [247, 81] width 93 height 13
click at [258, 82] on p "con metodi 100% naturali ed essicato sucessivamente al sole, proprio come una v…" at bounding box center [247, 81] width 93 height 13
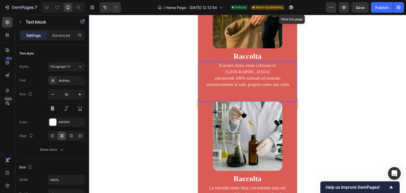
click at [258, 82] on p "con metodi 100% naturali ed essicato sucessivamente al sole, proprio come una v…" at bounding box center [247, 81] width 93 height 13
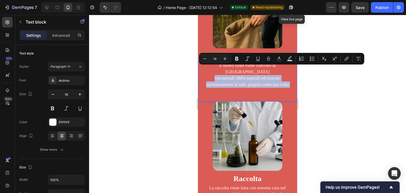
drag, startPoint x: 258, startPoint y: 82, endPoint x: 405, endPoint y: 76, distance: 146.6
click at [207, 62] on div "Il nostro fieno viene coltivato in Italia con metodi 100% naturali ed essicato …" at bounding box center [248, 75] width 94 height 26
click at [277, 84] on p "con metodi 100% naturali ed essicato sucessivamente al sole, proprio come una v…" at bounding box center [247, 81] width 93 height 13
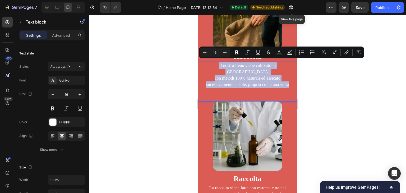
drag, startPoint x: 264, startPoint y: 84, endPoint x: 198, endPoint y: 61, distance: 69.4
click at [198, 62] on div "Il nostro fieno viene coltivato in Italia con metodi 100% naturali ed essicato …" at bounding box center [247, 82] width 99 height 40
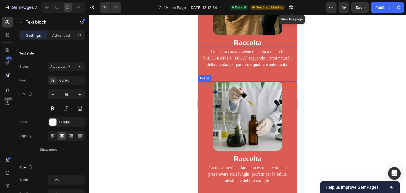
scroll to position [508, 0]
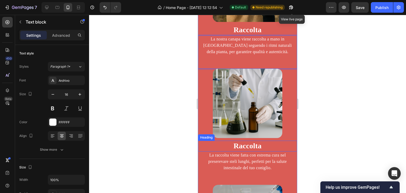
click at [234, 142] on h2 "Raccolta" at bounding box center [247, 146] width 99 height 11
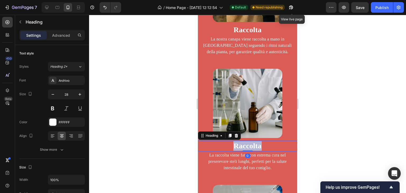
click at [234, 142] on h2 "Raccolta" at bounding box center [247, 146] width 99 height 11
click at [234, 142] on p "Raccolta" at bounding box center [248, 146] width 98 height 10
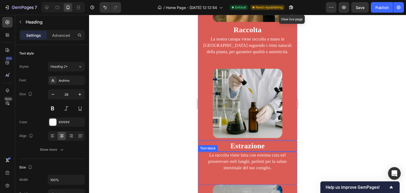
click at [243, 159] on p "La raccolta viene fatta con estrema cura nel preserevare steli lunghi, perfetti…" at bounding box center [247, 161] width 93 height 19
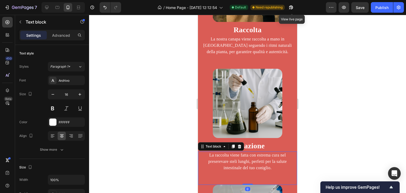
click at [243, 159] on p "La raccolta viene fatta con estrema cura nel preserevare steli lunghi, perfetti…" at bounding box center [247, 161] width 93 height 19
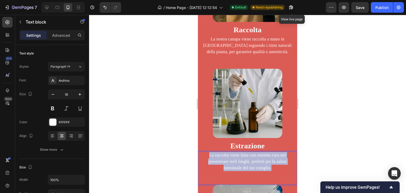
click at [243, 159] on p "La raccolta viene fatta con estrema cura nel preserevare steli lunghi, perfetti…" at bounding box center [247, 161] width 93 height 19
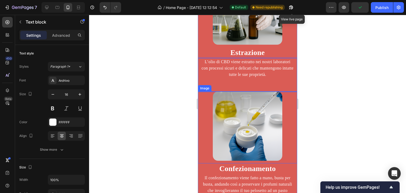
scroll to position [614, 0]
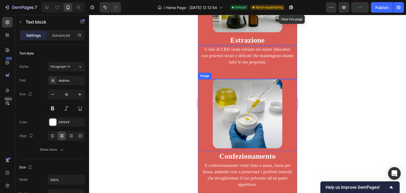
click at [226, 151] on h2 "Confezionamento" at bounding box center [247, 156] width 99 height 11
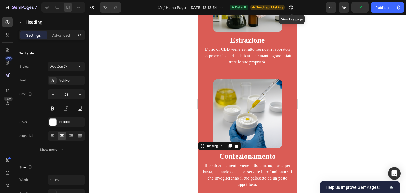
click at [226, 151] on h2 "Confezionamento" at bounding box center [247, 156] width 99 height 11
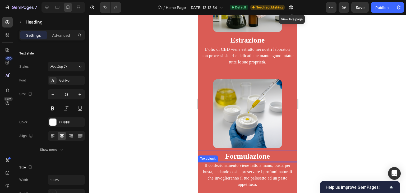
click at [240, 172] on p "Il confezionamento viene fatto a mano, busta per busta, andando così a preserva…" at bounding box center [247, 174] width 93 height 25
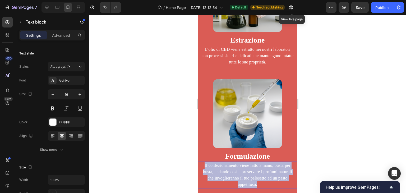
click at [240, 172] on p "Il confezionamento viene fatto a mano, busta per busta, andando così a preserva…" at bounding box center [247, 174] width 93 height 25
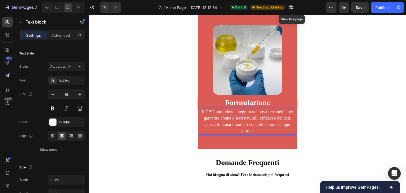
scroll to position [667, 0]
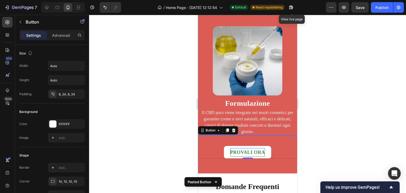
click at [254, 150] on strong "PROVALI ORA" at bounding box center [247, 152] width 35 height 5
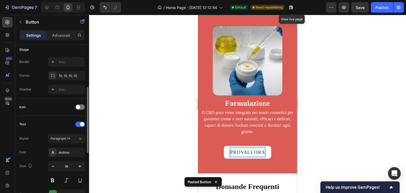
scroll to position [159, 0]
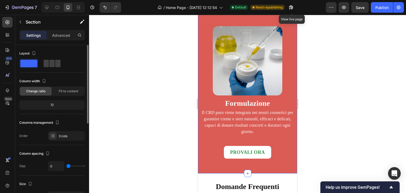
scroll to position [106, 0]
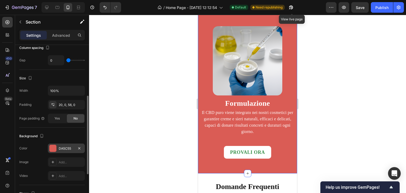
click at [59, 149] on div "DA5C55" at bounding box center [66, 148] width 15 height 5
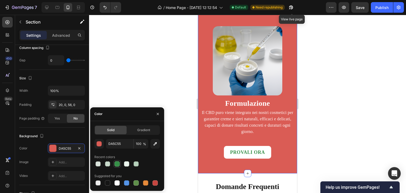
click at [115, 162] on div at bounding box center [117, 163] width 5 height 5
type input "358F47"
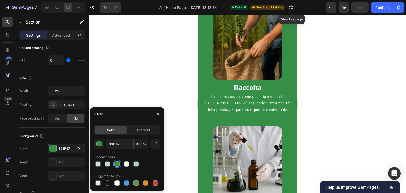
scroll to position [324, 0]
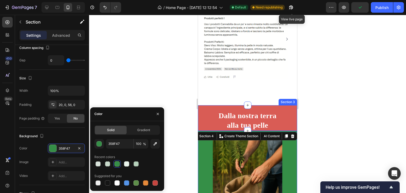
click at [285, 107] on div "Dalla nostra terra alla tua pelle Heading Section 3" at bounding box center [247, 118] width 99 height 26
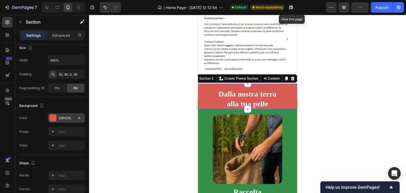
click at [56, 117] on div at bounding box center [52, 118] width 7 height 7
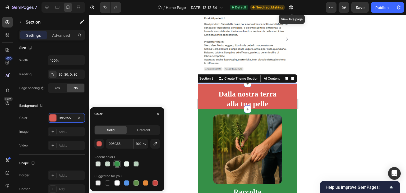
click at [120, 161] on div at bounding box center [127, 163] width 66 height 7
click at [115, 164] on div at bounding box center [117, 163] width 5 height 5
type input "358F47"
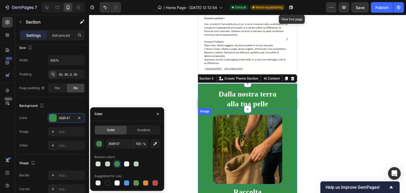
click at [286, 163] on div at bounding box center [247, 150] width 99 height 70
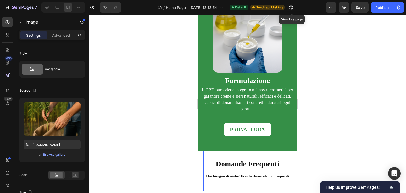
scroll to position [696, 0]
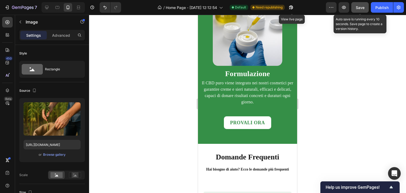
click at [361, 8] on span "Save" at bounding box center [360, 7] width 9 height 4
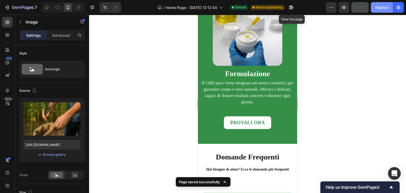
click at [378, 10] on div "Publish" at bounding box center [382, 8] width 13 height 6
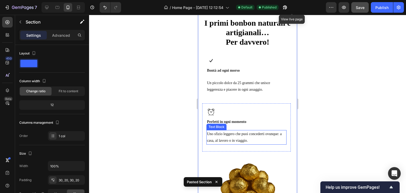
scroll to position [825, 0]
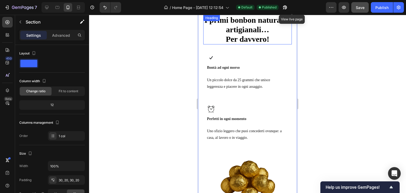
click at [252, 31] on strong "I primi bonbon naturali e artigianali…" at bounding box center [247, 25] width 86 height 18
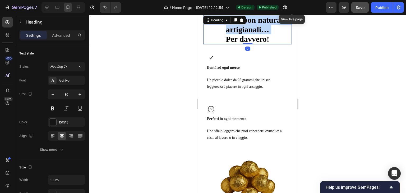
click at [252, 31] on strong "I primi bonbon naturali e artigianali…" at bounding box center [247, 25] width 86 height 18
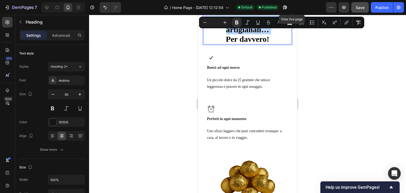
click at [272, 33] on strong "I primi bonbon naturali e artigianali…" at bounding box center [247, 25] width 86 height 18
click at [274, 36] on p "I primi bonbon naturali e artigianali… Per davvero!" at bounding box center [248, 29] width 88 height 29
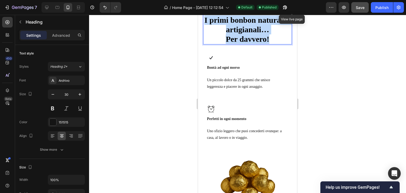
drag, startPoint x: 265, startPoint y: 36, endPoint x: 210, endPoint y: 16, distance: 58.6
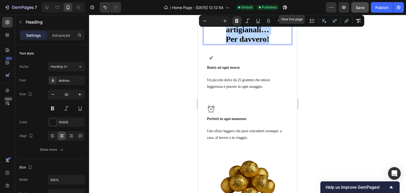
scroll to position [811, 0]
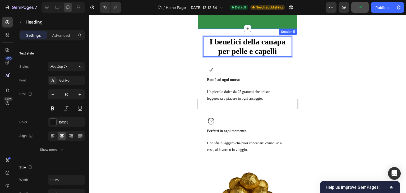
drag, startPoint x: 289, startPoint y: 62, endPoint x: 289, endPoint y: 56, distance: 5.3
click at [290, 62] on div "I benefici della canapa per pelle e capelli Heading 0 Row Image Bontà ad ogni m…" at bounding box center [247, 195] width 99 height 333
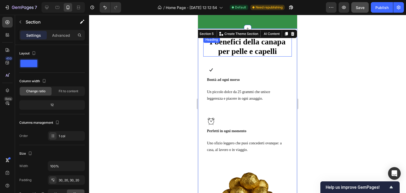
click at [285, 40] on p "⁠⁠⁠⁠⁠⁠⁠ I benefici della canapa per pelle e capelli" at bounding box center [248, 46] width 88 height 19
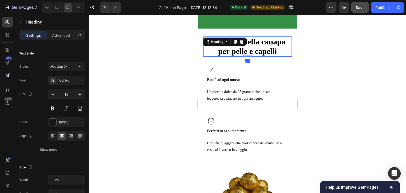
click at [63, 30] on div "Settings Advanced" at bounding box center [52, 35] width 66 height 11
click at [63, 34] on p "Advanced" at bounding box center [61, 36] width 18 height 6
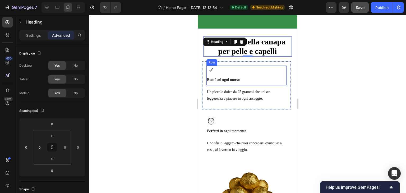
click at [276, 74] on div "Image Bontà ad ogni morso Heading Row" at bounding box center [247, 76] width 80 height 20
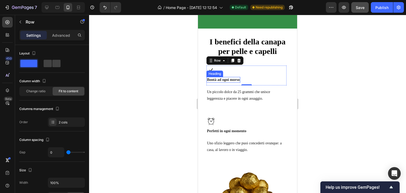
click at [230, 78] on strong "Bontà ad ogni morso" at bounding box center [223, 80] width 33 height 4
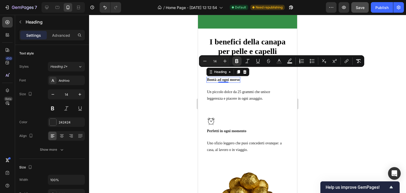
click at [221, 78] on strong "Bontà ad ogni morso" at bounding box center [223, 80] width 33 height 4
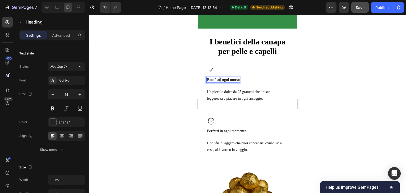
click at [222, 78] on strong "Bontà ad ogni morso" at bounding box center [223, 80] width 33 height 4
click at [232, 89] on p "Un piccolo dolce da 25 grammi che unisce leggerezza e piacere in ogni assaggio." at bounding box center [246, 95] width 79 height 13
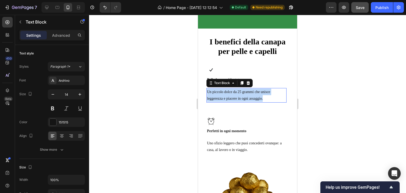
click at [232, 89] on p "Un piccolo dolce da 25 grammi che unisce leggerezza e piacere in ogni assaggio." at bounding box center [246, 95] width 79 height 13
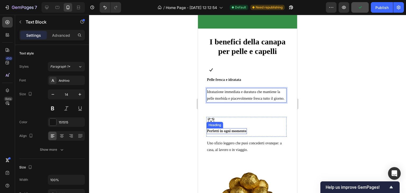
click at [239, 129] on strong "Perfetti in ogni momento" at bounding box center [226, 131] width 39 height 4
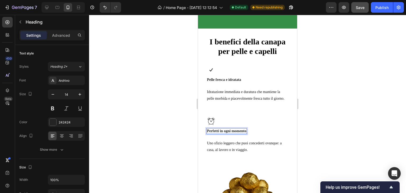
click at [239, 129] on strong "Perfetti in ogni momento" at bounding box center [226, 131] width 39 height 4
click at [225, 147] on img at bounding box center [247, 190] width 89 height 89
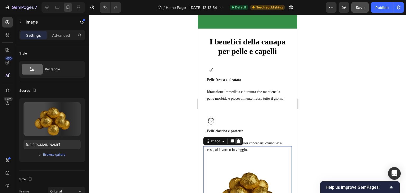
click at [236, 139] on div at bounding box center [238, 141] width 6 height 6
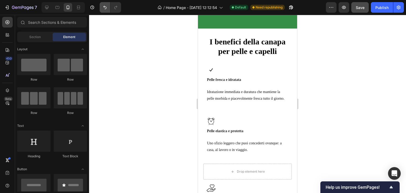
click at [107, 8] on icon "Undo/Redo" at bounding box center [104, 7] width 5 height 5
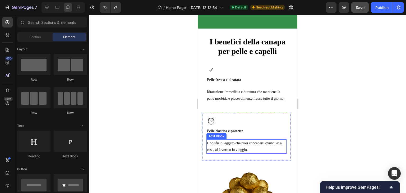
click at [246, 142] on p "Uno sfizio leggero che puoi concederti ovunque: a casa, al lavoro o in viaggio." at bounding box center [246, 146] width 79 height 13
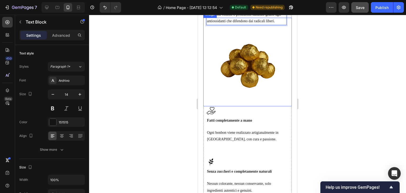
scroll to position [944, 0]
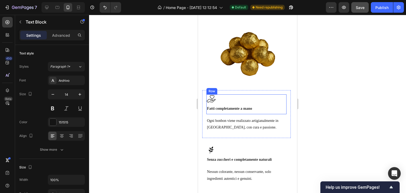
click at [228, 111] on strong "Fatti completamente a mano" at bounding box center [229, 109] width 45 height 4
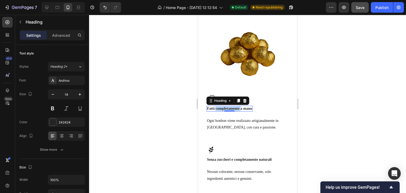
click at [228, 111] on strong "Fatti completamente a mano" at bounding box center [229, 109] width 45 height 4
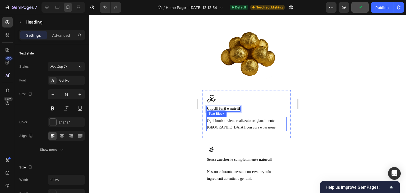
click at [228, 131] on p "Ogni bonbon viene realizzato artigianalmente in Italia, con cura e passione." at bounding box center [246, 123] width 79 height 13
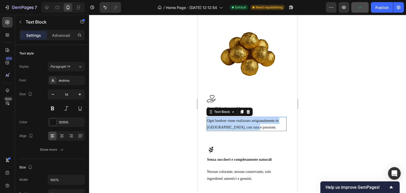
click at [228, 131] on p "Ogni bonbon viene realizzato artigianalmente in Italia, con cura e passione." at bounding box center [246, 123] width 79 height 13
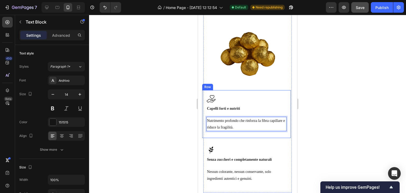
scroll to position [968, 0]
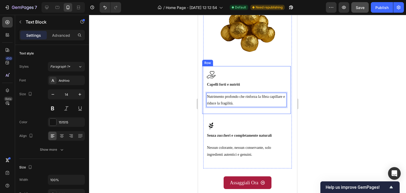
click at [232, 121] on div "Image" at bounding box center [240, 126] width 66 height 11
click at [229, 144] on p "Nessun colorante, nessun conservante, solo ingredienti autentici e genuini." at bounding box center [246, 150] width 79 height 13
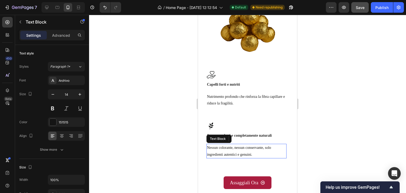
click at [229, 144] on p "Nessun colorante, nessun conservante, solo ingredienti autentici e genuini." at bounding box center [246, 150] width 79 height 13
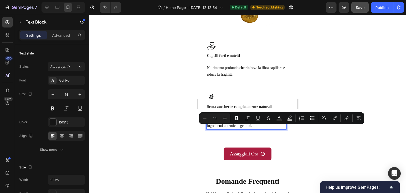
click at [261, 129] on p "Nessun colorante, nessun conservante, solo ingredienti autentici e genuini." at bounding box center [246, 122] width 79 height 13
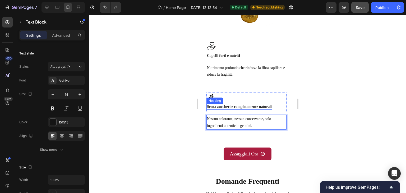
click at [262, 109] on strong "Senza zuccheri e completamente naturali" at bounding box center [239, 107] width 65 height 4
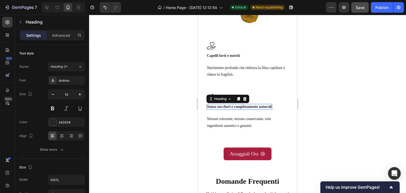
click at [262, 109] on strong "Senza zuccheri e completamente naturali" at bounding box center [239, 107] width 65 height 4
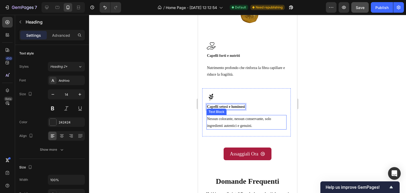
click at [232, 129] on p "Nessun colorante, nessun conservante, solo ingredienti autentici e genuini." at bounding box center [246, 122] width 79 height 13
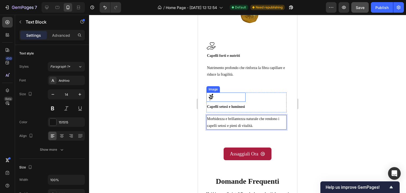
click at [213, 102] on img at bounding box center [211, 97] width 9 height 9
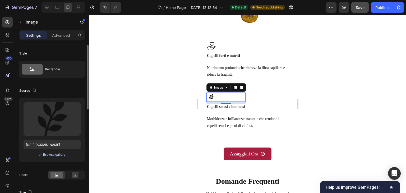
click at [53, 156] on div "Browse gallery" at bounding box center [54, 154] width 22 height 5
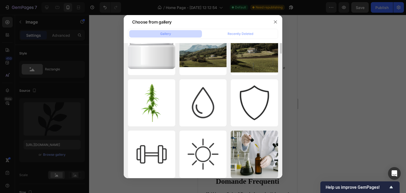
scroll to position [224, 0]
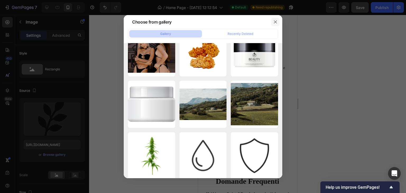
click at [277, 23] on icon "button" at bounding box center [275, 22] width 4 height 4
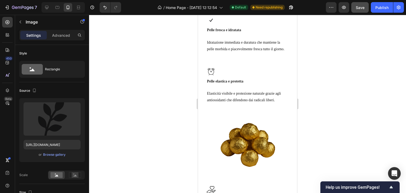
scroll to position [811, 0]
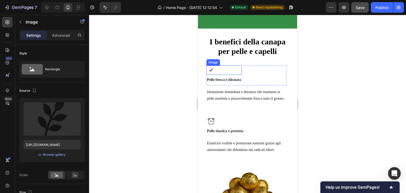
click at [225, 66] on div at bounding box center [224, 70] width 35 height 9
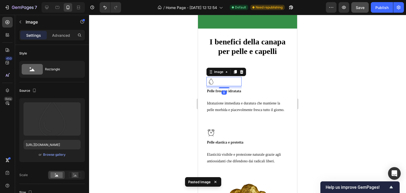
click at [254, 66] on div "Image Image 8 ⁠⁠⁠⁠⁠⁠⁠ Pelle fresca e idratata Heading Row" at bounding box center [247, 81] width 80 height 31
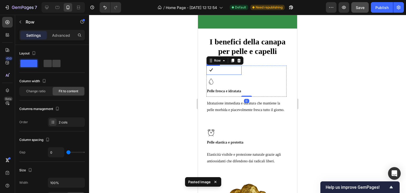
click at [227, 66] on div at bounding box center [224, 70] width 35 height 9
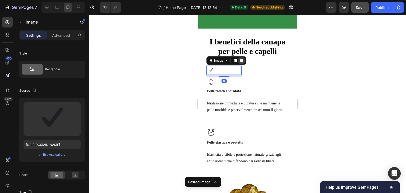
click at [243, 58] on icon at bounding box center [242, 60] width 4 height 4
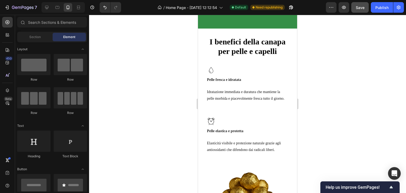
click at [217, 117] on div at bounding box center [226, 121] width 38 height 9
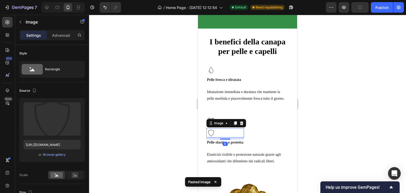
click at [250, 119] on div "Image Image 8 ⁠⁠⁠⁠⁠⁠⁠ Pelle elastica e protetta Heading Row" at bounding box center [247, 132] width 80 height 31
click at [243, 120] on div at bounding box center [226, 121] width 38 height 9
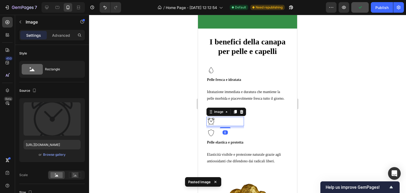
click at [243, 117] on div at bounding box center [226, 121] width 38 height 9
click at [244, 110] on div at bounding box center [242, 112] width 6 height 6
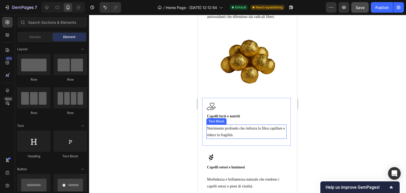
scroll to position [970, 0]
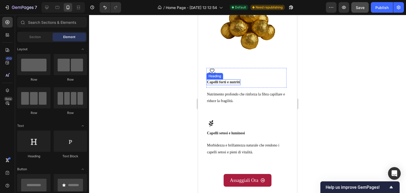
click at [217, 79] on div "Heading" at bounding box center [215, 76] width 15 height 5
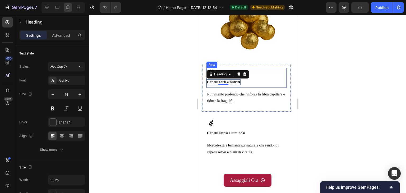
click at [263, 81] on div "Image ⁠⁠⁠⁠⁠⁠⁠ Capelli forti e nutriti Heading 0 Row" at bounding box center [247, 78] width 80 height 20
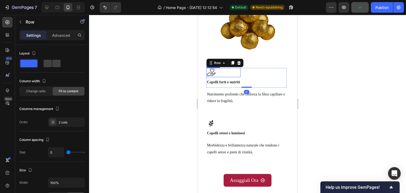
click at [208, 77] on img at bounding box center [211, 72] width 9 height 9
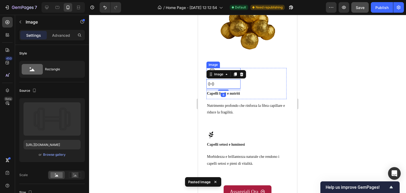
click at [236, 77] on div at bounding box center [224, 72] width 34 height 9
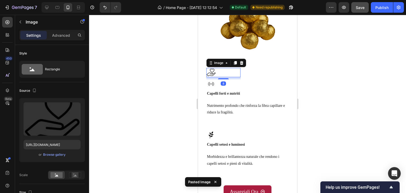
click at [240, 65] on icon at bounding box center [242, 63] width 4 height 4
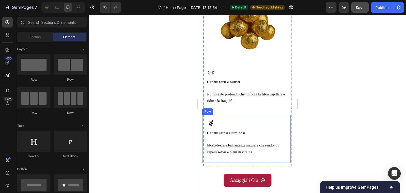
click at [213, 128] on div "Image ⁠⁠⁠⁠⁠⁠⁠ Capelli setosi e luminosi Heading Row Morbidezza e brillantezza n…" at bounding box center [246, 139] width 89 height 48
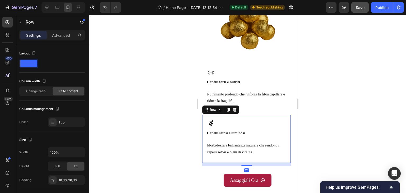
click at [212, 128] on img at bounding box center [211, 123] width 9 height 9
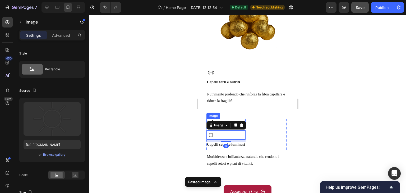
click at [246, 128] on div at bounding box center [226, 123] width 39 height 9
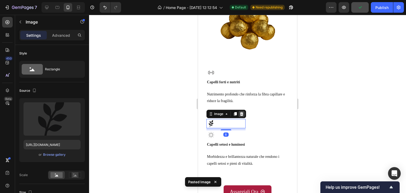
click at [242, 116] on icon at bounding box center [242, 114] width 4 height 4
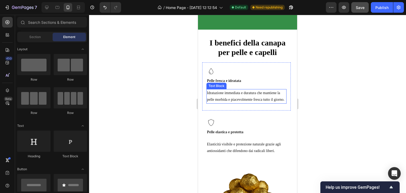
scroll to position [811, 0]
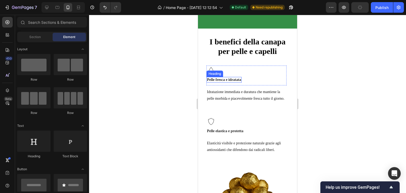
click at [226, 78] on strong "Pelle fresca e idratata" at bounding box center [224, 80] width 34 height 4
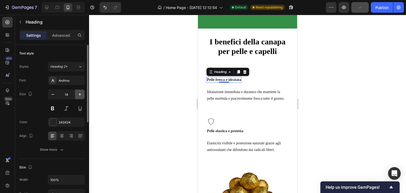
click at [81, 94] on icon "button" at bounding box center [79, 94] width 5 height 5
type input "15"
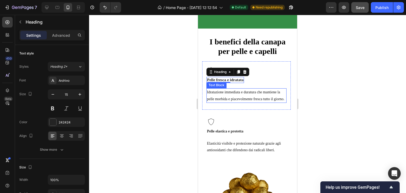
click at [227, 100] on p "Idratazione immediata e duratura che mantiene la pelle morbida e piacevolmente …" at bounding box center [246, 95] width 79 height 13
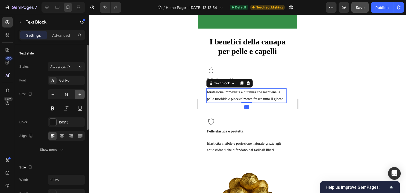
click at [83, 92] on icon "button" at bounding box center [79, 94] width 5 height 5
type input "15"
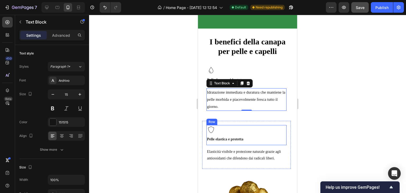
click at [218, 137] on strong "Pelle elastica e protetta" at bounding box center [225, 139] width 37 height 4
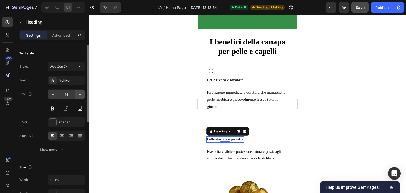
click at [78, 92] on icon "button" at bounding box center [79, 94] width 5 height 5
type input "15"
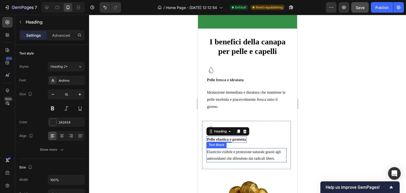
click at [242, 149] on p "Elasticità visibile e protezione naturale grazie agli antiossidanti che difendo…" at bounding box center [246, 155] width 79 height 13
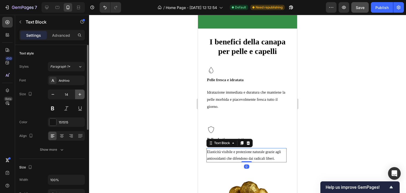
click at [79, 93] on icon "button" at bounding box center [79, 94] width 5 height 5
type input "15"
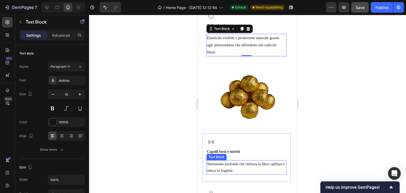
scroll to position [944, 0]
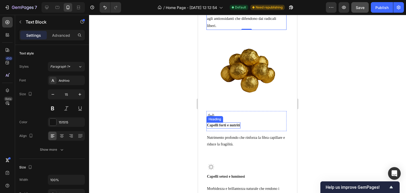
click at [225, 123] on strong "Capelli forti e nutriti" at bounding box center [223, 125] width 33 height 4
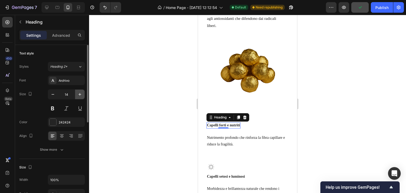
click at [82, 94] on icon "button" at bounding box center [79, 94] width 5 height 5
type input "15"
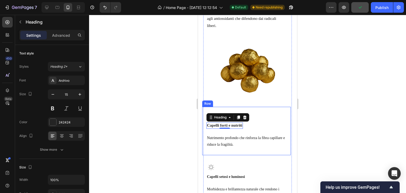
click at [232, 138] on p "Nutrimento profondo che rinforza la fibra capillare e riduce la fragilità." at bounding box center [246, 141] width 79 height 13
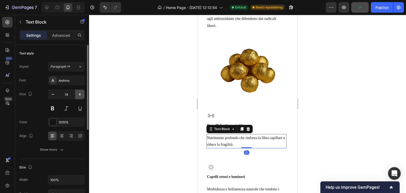
click at [80, 93] on icon "button" at bounding box center [79, 94] width 5 height 5
type input "15"
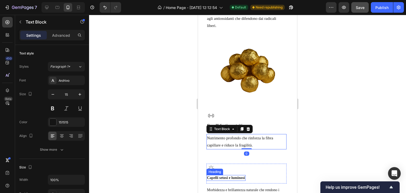
scroll to position [997, 0]
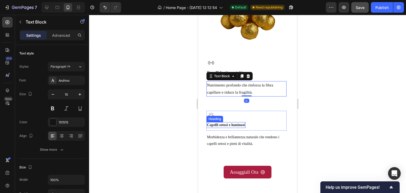
click at [231, 123] on strong "Capelli setosi e luminosi" at bounding box center [226, 125] width 38 height 4
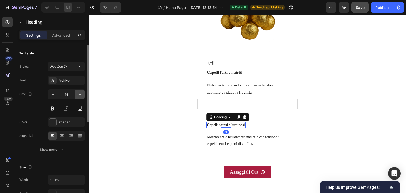
click at [81, 94] on icon "button" at bounding box center [79, 94] width 5 height 5
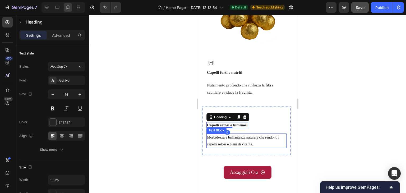
type input "15"
click at [231, 139] on p "Morbidezza e brillantezza naturale che rendono i capelli setosi e pieni di vita…" at bounding box center [246, 140] width 79 height 13
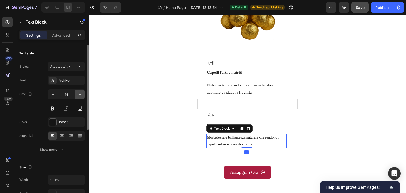
click at [76, 95] on button "button" at bounding box center [80, 95] width 10 height 10
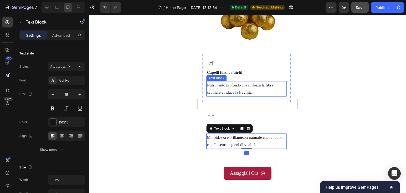
click at [211, 111] on img at bounding box center [211, 115] width 9 height 9
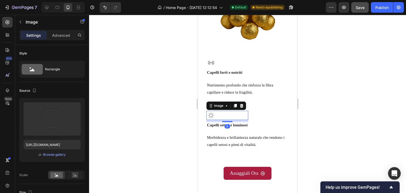
click at [208, 111] on img at bounding box center [211, 115] width 9 height 9
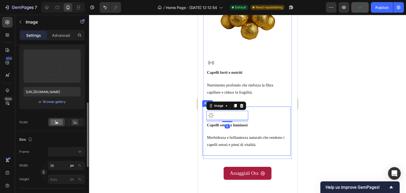
scroll to position [79, 0]
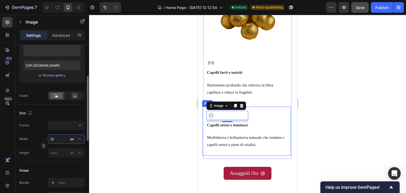
click at [60, 138] on input "35" at bounding box center [66, 139] width 37 height 10
type input "4"
type input "40"
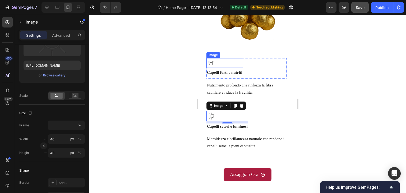
drag, startPoint x: 286, startPoint y: 141, endPoint x: 199, endPoint y: 63, distance: 116.7
click at [208, 59] on img at bounding box center [211, 62] width 9 height 9
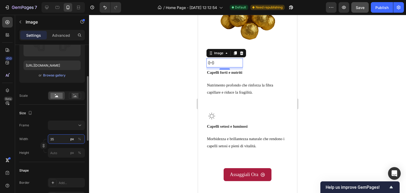
click at [57, 136] on input "35" at bounding box center [66, 139] width 37 height 10
type input "4"
type input "40"
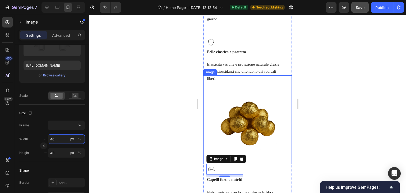
scroll to position [864, 0]
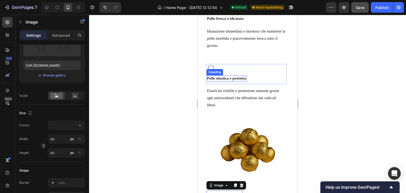
click at [211, 69] on div "Heading" at bounding box center [215, 72] width 17 height 6
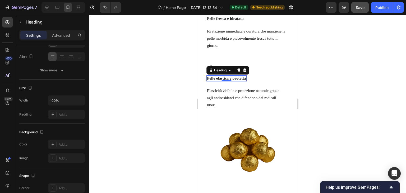
click at [253, 67] on div "Image ⁠⁠⁠⁠⁠⁠⁠ Pelle elastica e protetta Heading 0 Row" at bounding box center [247, 74] width 80 height 20
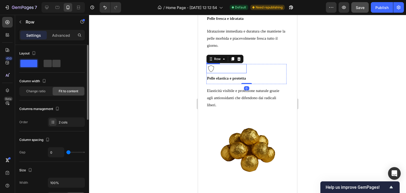
click at [215, 70] on img at bounding box center [211, 68] width 9 height 9
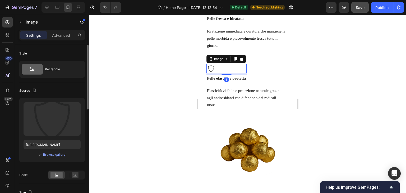
scroll to position [106, 0]
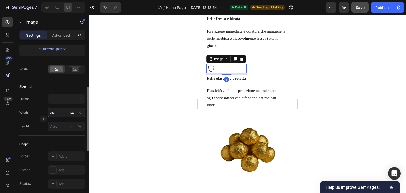
click at [58, 115] on input "35" at bounding box center [66, 113] width 37 height 10
type input "40"
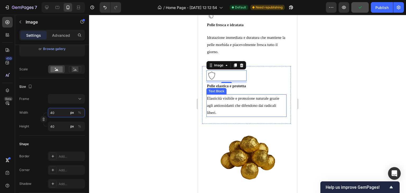
scroll to position [838, 0]
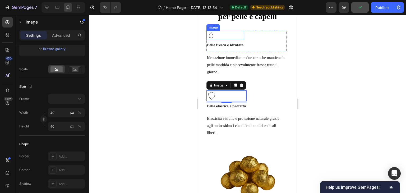
click at [213, 34] on img at bounding box center [211, 35] width 9 height 9
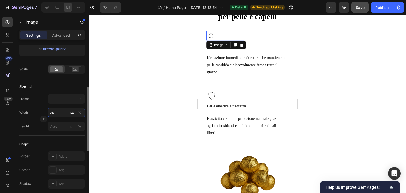
click at [56, 112] on input "35" at bounding box center [66, 113] width 37 height 10
type input "4"
type input "40"
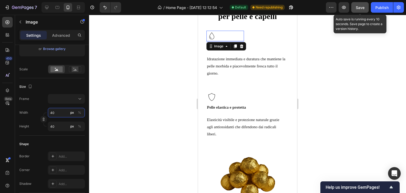
type input "40"
click at [362, 7] on span "Save" at bounding box center [360, 7] width 9 height 4
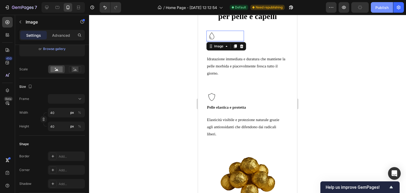
click at [375, 8] on button "Publish" at bounding box center [382, 7] width 22 height 11
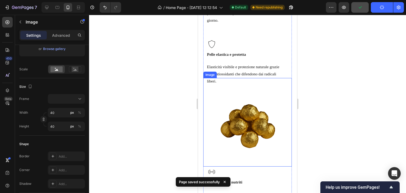
scroll to position [944, 0]
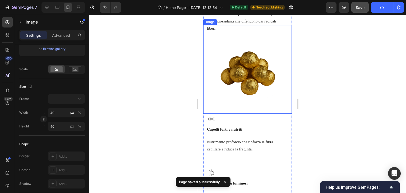
click at [245, 84] on img at bounding box center [247, 69] width 89 height 89
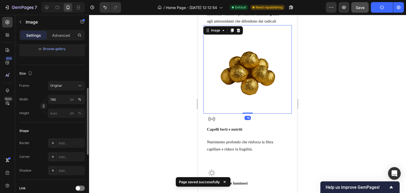
scroll to position [26, 0]
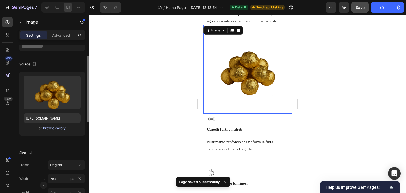
click at [48, 130] on div "Browse gallery" at bounding box center [54, 128] width 22 height 5
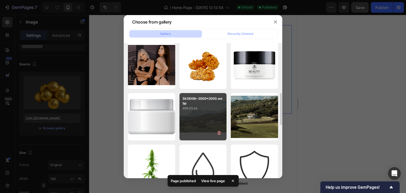
scroll to position [265, 0]
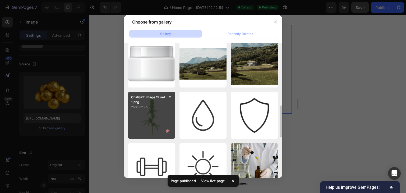
click at [152, 110] on div "ChatGPT Image 19 set ...21.png 2585.52 kb" at bounding box center [151, 115] width 47 height 47
type input "https://cdn.shopify.com/s/files/1/0942/4941/9136/files/gempages_584417761556431…"
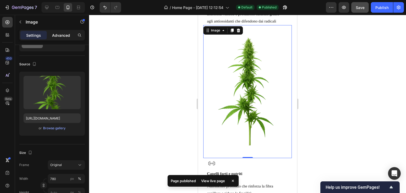
click at [66, 38] on div "Advanced" at bounding box center [61, 35] width 26 height 8
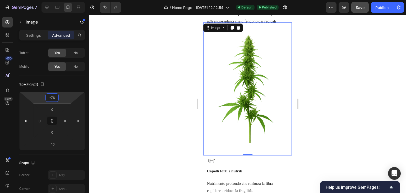
type input "-64"
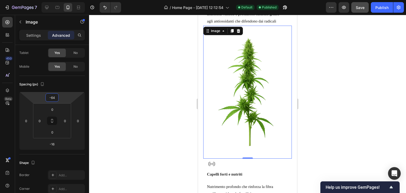
click at [67, 0] on html "7 Version history / Home Page - Sep 15, 12:12:54 Default Published Preview Save…" at bounding box center [203, 0] width 406 height 0
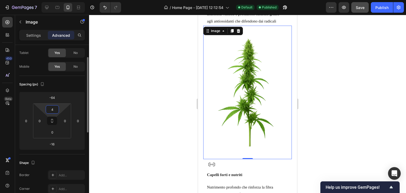
drag, startPoint x: 61, startPoint y: 107, endPoint x: 55, endPoint y: 109, distance: 6.9
click at [59, 0] on html "7 Version history / Home Page - Sep 15, 12:12:54 Default Published Preview Save…" at bounding box center [203, 0] width 406 height 0
type input "0"
drag, startPoint x: 60, startPoint y: 107, endPoint x: 56, endPoint y: 119, distance: 12.1
click at [58, 0] on html "7 Version history / Home Page - Sep 15, 12:12:54 Default Published Preview Save…" at bounding box center [203, 0] width 406 height 0
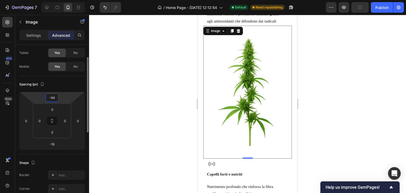
click at [56, 99] on input "-64" at bounding box center [52, 98] width 11 height 8
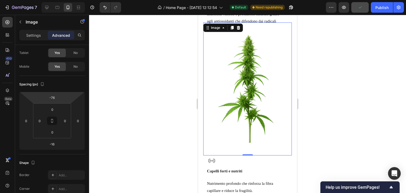
type input "-80"
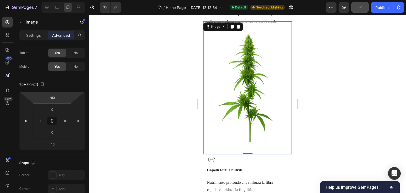
drag, startPoint x: 65, startPoint y: 96, endPoint x: 67, endPoint y: 98, distance: 2.8
click at [67, 0] on html "7 Version history / Home Page - Sep 15, 12:12:54 Default Need republishing Prev…" at bounding box center [203, 0] width 406 height 0
click at [212, 122] on img at bounding box center [247, 87] width 89 height 133
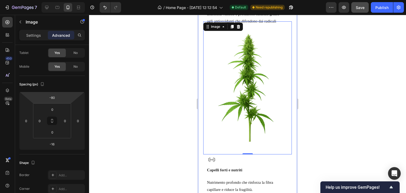
click at [200, 126] on div "⁠⁠⁠⁠⁠⁠⁠ I benefici della canapa per pelle e capelli Heading Row Image ⁠⁠⁠⁠⁠⁠⁠ P…" at bounding box center [247, 87] width 99 height 399
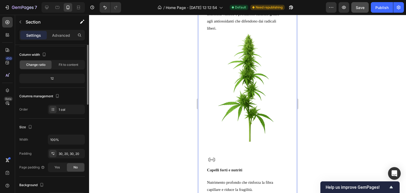
scroll to position [0, 0]
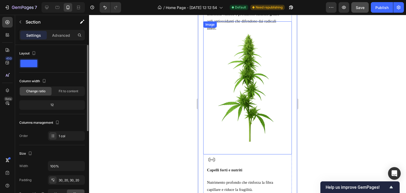
click at [259, 103] on img at bounding box center [247, 87] width 89 height 133
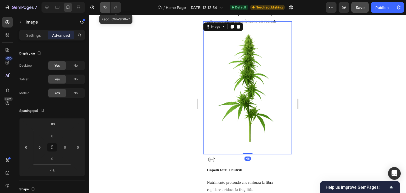
click at [110, 4] on button "Undo/Redo" at bounding box center [105, 7] width 11 height 11
type input "-64"
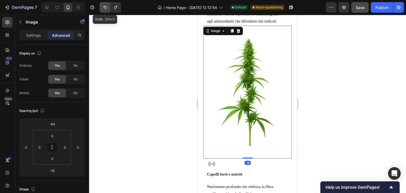
click at [109, 6] on button "Undo/Redo" at bounding box center [105, 7] width 11 height 11
click at [106, 8] on icon "Undo/Redo" at bounding box center [104, 7] width 5 height 5
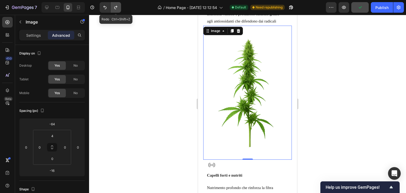
click at [111, 7] on button "Undo/Redo" at bounding box center [116, 7] width 11 height 11
type input "0"
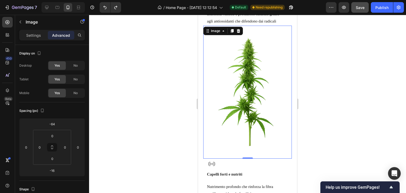
click at [290, 63] on div "⁠⁠⁠⁠⁠⁠⁠ I benefici della canapa per pelle e capelli Heading Row Image ⁠⁠⁠⁠⁠⁠⁠ P…" at bounding box center [247, 89] width 99 height 403
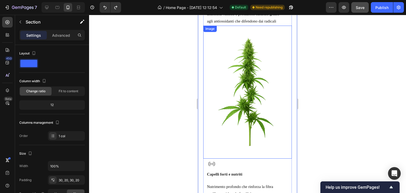
click at [228, 146] on img at bounding box center [247, 92] width 89 height 133
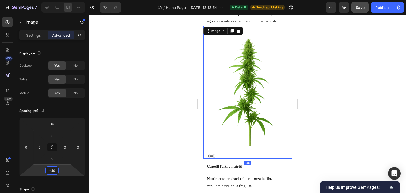
type input "-38"
drag, startPoint x: 65, startPoint y: 169, endPoint x: 67, endPoint y: 172, distance: 3.9
click at [67, 0] on html "7 Version history / Home Page - [DATE] 12:12:54 Default Need republishing Previ…" at bounding box center [203, 0] width 406 height 0
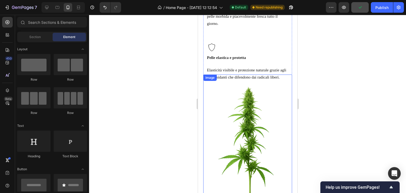
scroll to position [967, 0]
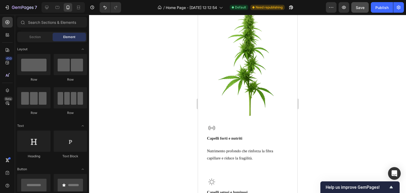
click at [358, 6] on span "Save" at bounding box center [360, 7] width 9 height 4
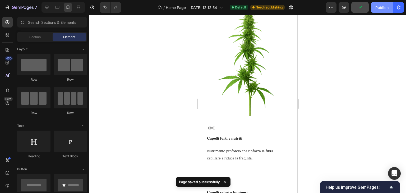
click at [377, 9] on div "Publish" at bounding box center [382, 8] width 13 height 6
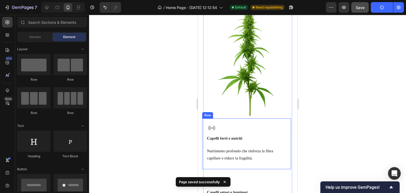
click at [275, 120] on div "Image ⁠⁠⁠⁠⁠⁠⁠ Capelli forti e nutriti Heading Row Nutrimento profondo che rinfo…" at bounding box center [246, 143] width 89 height 51
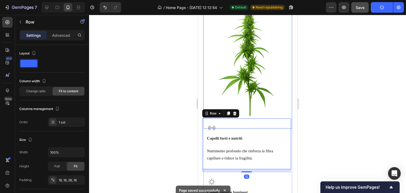
click at [284, 116] on img at bounding box center [247, 61] width 89 height 133
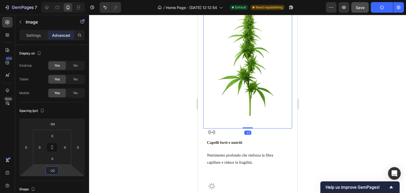
type input "-28"
click at [65, 0] on html "7 Version history / Home Page - [DATE] 12:12:54 Default Need republishing Previ…" at bounding box center [203, 0] width 406 height 0
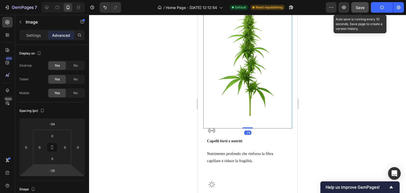
click at [365, 6] on button "Save" at bounding box center [360, 7] width 17 height 11
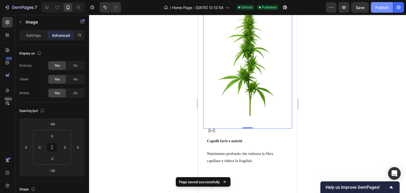
click at [383, 8] on div "Publish" at bounding box center [382, 8] width 13 height 6
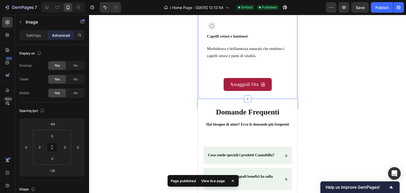
scroll to position [1126, 0]
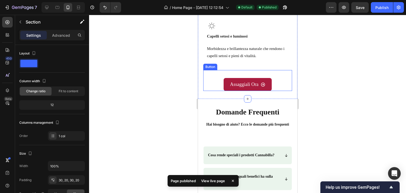
click at [267, 90] on link "Assaggiali Ora" at bounding box center [248, 84] width 48 height 13
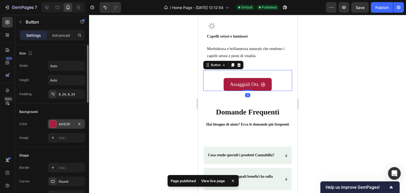
click at [54, 121] on div at bounding box center [52, 124] width 7 height 7
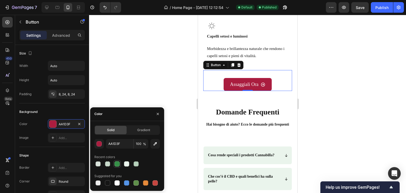
click at [118, 166] on div at bounding box center [117, 164] width 6 height 6
type input "358F47"
drag, startPoint x: 241, startPoint y: 66, endPoint x: 261, endPoint y: 64, distance: 20.7
click at [241, 66] on icon at bounding box center [239, 65] width 4 height 4
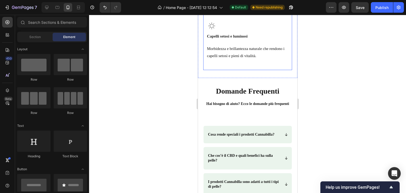
click at [242, 70] on div "Image ⁠⁠⁠⁠⁠⁠⁠ Capelli forti e nutriti Heading Row Nutrimento profondo che rinfo…" at bounding box center [247, 16] width 89 height 108
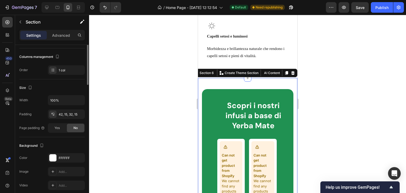
scroll to position [13, 0]
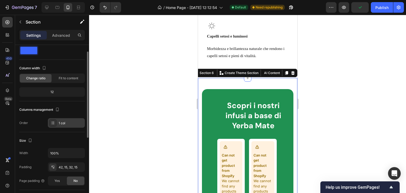
click at [63, 123] on div "1 col" at bounding box center [71, 123] width 25 height 5
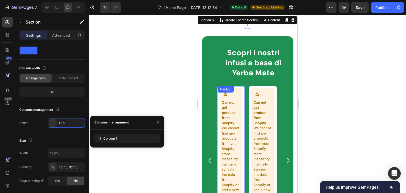
scroll to position [1258, 0]
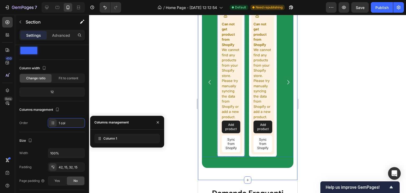
click at [228, 144] on button "Sync from Shopify" at bounding box center [231, 143] width 19 height 17
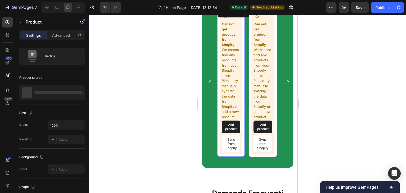
scroll to position [0, 0]
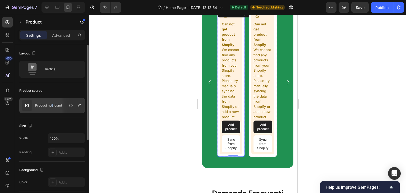
click at [52, 103] on div "Product not found" at bounding box center [52, 105] width 66 height 15
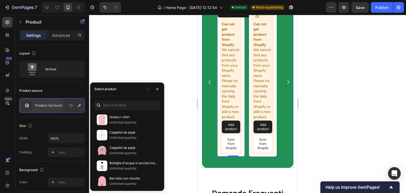
click at [212, 108] on div "Can not get product from Shopify We cannot find any products from your Shopify …" at bounding box center [248, 82] width 89 height 149
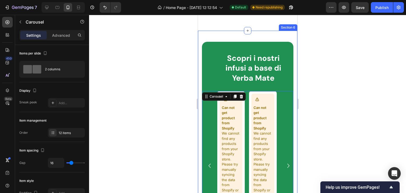
scroll to position [1152, 0]
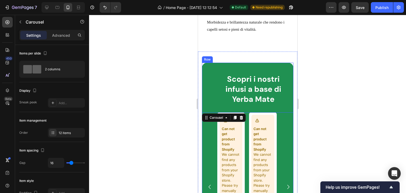
click at [212, 66] on div "Scopri i nostri infusi a base di Yerba Mate Heading Row Can not get product fro…" at bounding box center [248, 168] width 92 height 210
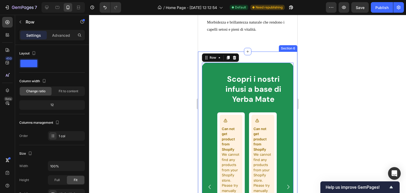
click at [268, 63] on div "Scopri i nostri infusi a base di Yerba Mate Heading Row Can not get product fro…" at bounding box center [247, 168] width 99 height 233
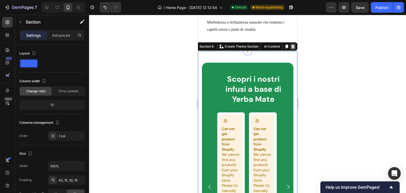
click at [291, 48] on icon at bounding box center [293, 46] width 4 height 4
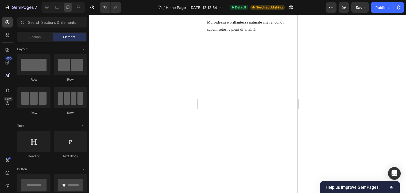
click at [45, 3] on div at bounding box center [63, 7] width 43 height 11
click at [45, 6] on icon at bounding box center [46, 7] width 5 height 5
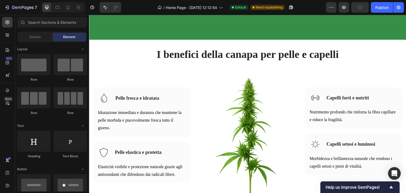
scroll to position [941, 0]
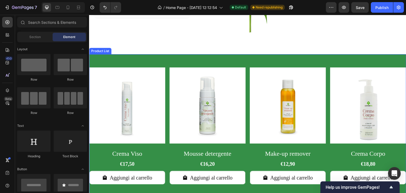
click at [310, 54] on div "Product Images Crema Viso Product Title €17,50 Product Price Product Price Aggi…" at bounding box center [247, 128] width 317 height 148
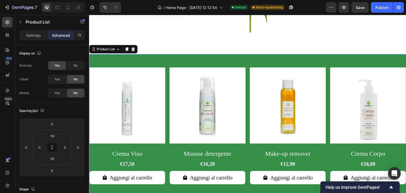
click at [310, 54] on div "Product Images Crema Viso Product Title €17,50 Product Price Product Price Aggi…" at bounding box center [247, 128] width 317 height 148
click at [310, 55] on div "Product Images Crema Viso Product Title €17,50 Product Price Product Price Aggi…" at bounding box center [247, 128] width 317 height 148
click at [61, 94] on div "Yes" at bounding box center [56, 93] width 17 height 8
click at [72, 6] on div at bounding box center [68, 7] width 8 height 8
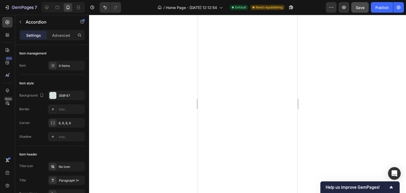
click at [363, 11] on button "Save" at bounding box center [360, 7] width 17 height 11
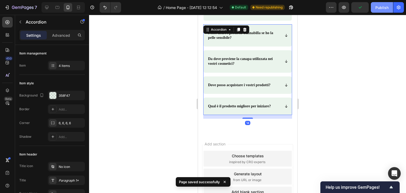
click at [379, 8] on div "Publish" at bounding box center [382, 8] width 13 height 6
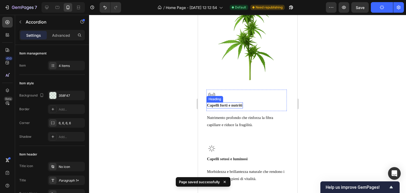
scroll to position [1112, 0]
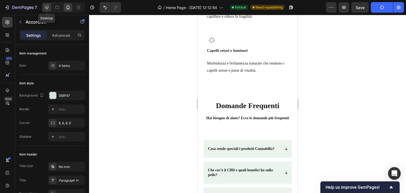
click at [50, 8] on div at bounding box center [47, 7] width 8 height 8
type input "24"
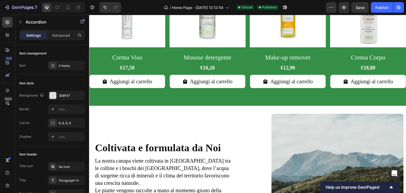
scroll to position [931, 0]
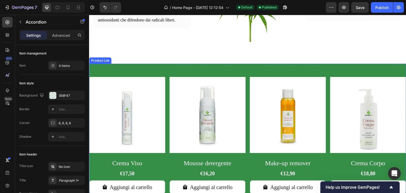
click at [217, 64] on div "Product Images Crema Viso Product Title €17,50 Product Price Product Price Aggi…" at bounding box center [247, 138] width 317 height 148
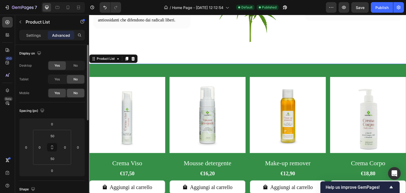
click at [75, 90] on div "No" at bounding box center [75, 93] width 17 height 8
click at [153, 66] on div "Product Images Crema Viso Product Title €17,50 Product Price Product Price Aggi…" at bounding box center [247, 138] width 317 height 148
click at [152, 67] on div "Product Images Crema Viso Product Title €17,50 Product Price Product Price Aggi…" at bounding box center [247, 138] width 317 height 148
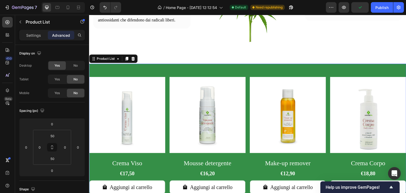
scroll to position [958, 0]
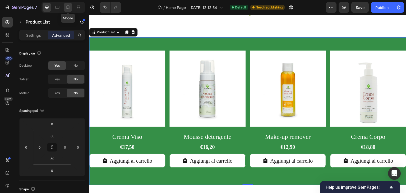
click at [64, 6] on div at bounding box center [68, 7] width 8 height 8
type input "40"
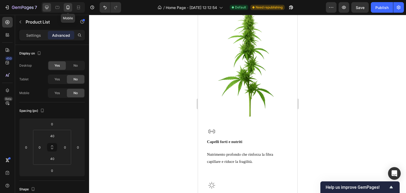
click at [45, 9] on icon at bounding box center [46, 7] width 5 height 5
click at [47, 8] on icon at bounding box center [46, 7] width 3 height 3
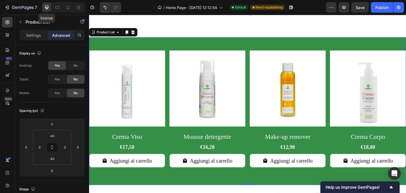
type input "50"
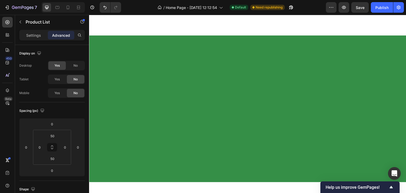
scroll to position [1270, 0]
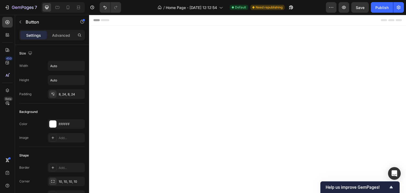
scroll to position [608, 0]
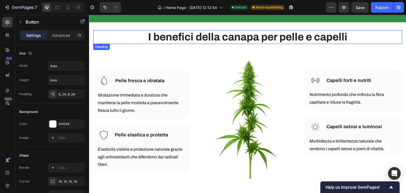
click at [266, 36] on h2 "I benefici della canapa per pelle e capelli" at bounding box center [247, 37] width 309 height 14
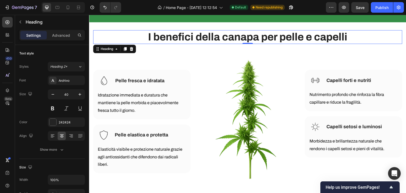
click at [266, 36] on h2 "I benefici della canapa per pelle e capelli" at bounding box center [247, 37] width 309 height 14
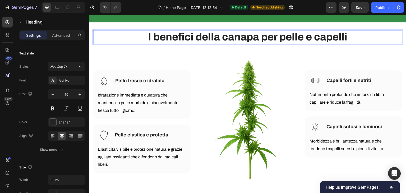
click at [266, 36] on p "I benefici della canapa per pelle e capelli" at bounding box center [248, 37] width 308 height 13
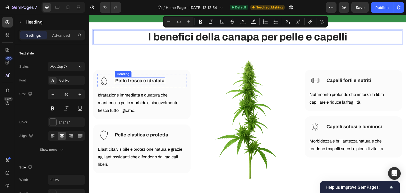
click at [130, 82] on h2 "Pelle fresca e idratata" at bounding box center [140, 80] width 50 height 7
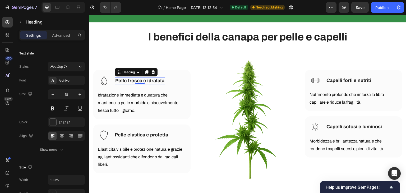
click at [130, 82] on h2 "Pelle fresca e idratata" at bounding box center [140, 80] width 50 height 7
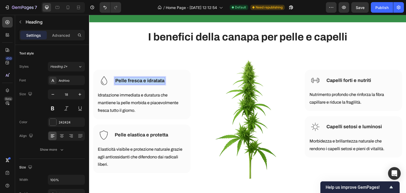
click at [130, 82] on p "Pelle fresca e idratata" at bounding box center [139, 81] width 49 height 6
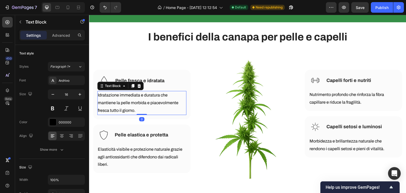
click at [138, 95] on p "Idratazione immediata e duratura che mantiene la pelle morbida e piacevolmente …" at bounding box center [142, 103] width 88 height 23
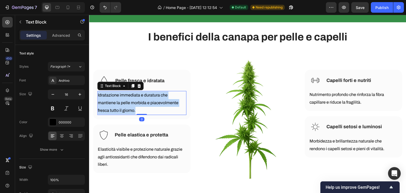
click at [138, 95] on p "Idratazione immediata e duratura che mantiene la pelle morbida e piacevolmente …" at bounding box center [142, 103] width 88 height 23
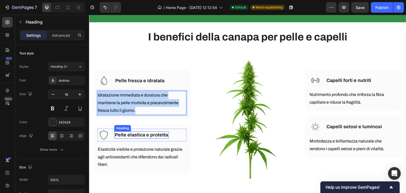
click at [133, 134] on strong "Pelle elastica e protetta" at bounding box center [141, 134] width 53 height 5
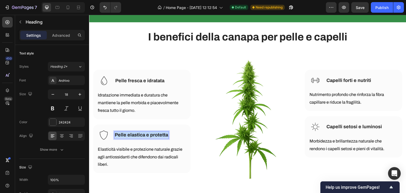
click at [134, 134] on strong "Pelle elastica e protetta" at bounding box center [141, 134] width 53 height 5
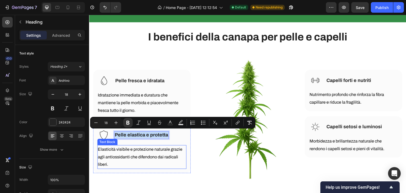
click at [157, 158] on p "Elasticità visibile e protezione naturale grazie agli antiossidanti che difendo…" at bounding box center [142, 157] width 88 height 23
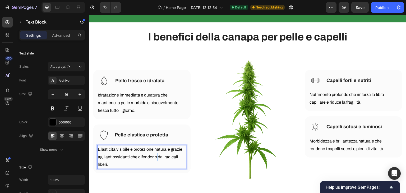
click at [157, 158] on p "Elasticità visibile e protezione naturale grazie agli antiossidanti che difendo…" at bounding box center [142, 157] width 88 height 23
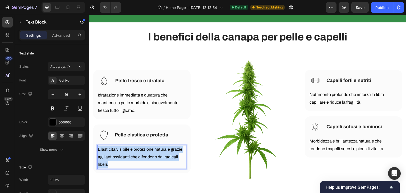
click at [157, 158] on p "Elasticità visibile e protezione naturale grazie agli antiossidanti che difendo…" at bounding box center [142, 157] width 88 height 23
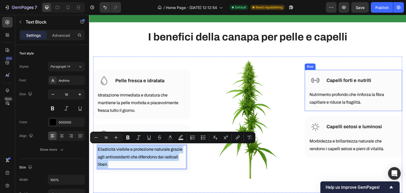
click at [340, 79] on strong "Capelli forti e nutriti" at bounding box center [349, 80] width 45 height 5
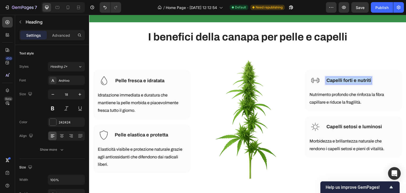
click at [340, 79] on strong "Capelli forti e nutriti" at bounding box center [349, 80] width 45 height 5
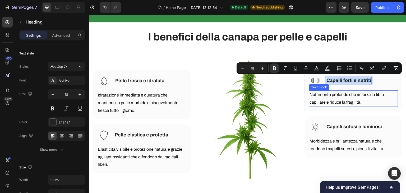
click at [318, 98] on p "Nutrimento profondo che rinforza la fibra capillare e riduce la fragilità." at bounding box center [354, 98] width 88 height 15
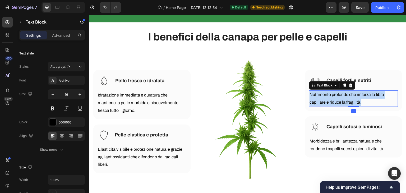
click at [318, 98] on p "Nutrimento profondo che rinforza la fibra capillare e riduce la fragilità." at bounding box center [354, 98] width 88 height 15
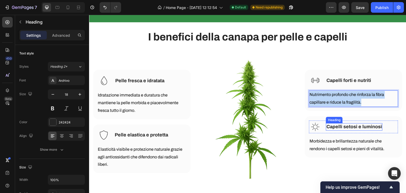
click at [340, 123] on h2 "Capelli setosi e luminosi" at bounding box center [354, 126] width 57 height 7
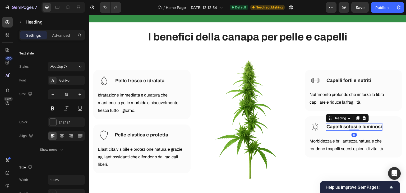
click at [340, 123] on h2 "Capelli setosi e luminosi" at bounding box center [354, 126] width 57 height 7
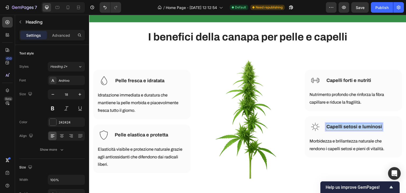
click at [340, 124] on p "Capelli setosi e luminosi" at bounding box center [355, 127] width 56 height 6
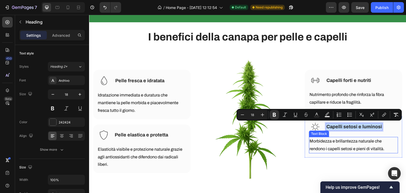
click at [335, 145] on p "Morbidezza e brillantezza naturale che rendono i capelli setosi e pieni di vita…" at bounding box center [354, 145] width 88 height 15
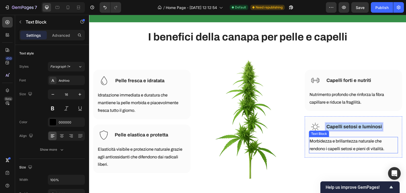
click at [335, 145] on p "Morbidezza e brillantezza naturale che rendono i capelli setosi e pieni di vita…" at bounding box center [354, 145] width 88 height 15
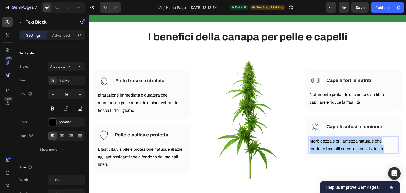
click at [335, 145] on p "Morbidezza e brillantezza naturale che rendono i capelli setosi e pieni di vita…" at bounding box center [354, 145] width 88 height 15
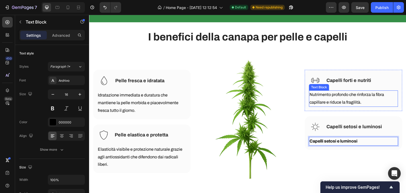
click at [364, 91] on p "Nutrimento profondo che rinforza la fibra capillare e riduce la fragilità." at bounding box center [354, 98] width 88 height 15
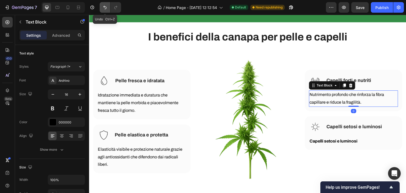
click at [105, 5] on icon "Undo/Redo" at bounding box center [104, 7] width 5 height 5
click at [106, 6] on icon "Undo/Redo" at bounding box center [104, 7] width 5 height 5
click at [103, 6] on icon "Undo/Redo" at bounding box center [104, 7] width 5 height 5
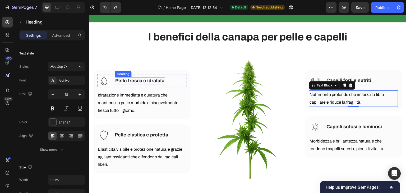
click at [120, 83] on div "⁠⁠⁠⁠⁠⁠⁠ Pelle fresca e idratata Heading" at bounding box center [140, 80] width 50 height 13
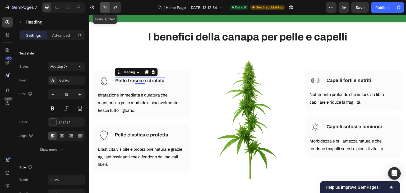
click at [106, 9] on icon "Undo/Redo" at bounding box center [104, 7] width 5 height 5
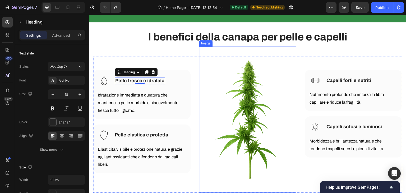
click at [291, 113] on img at bounding box center [248, 120] width 98 height 146
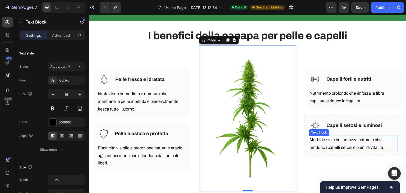
click at [334, 145] on p "Morbidezza e brillantezza naturale che rendono i capelli setosi e pieni di vita…" at bounding box center [354, 143] width 88 height 15
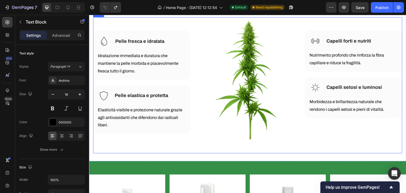
scroll to position [688, 0]
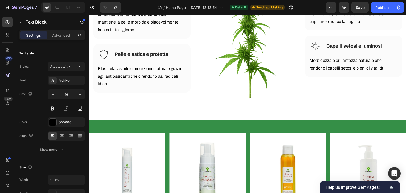
click at [330, 65] on p "Morbidezza e brillantezza naturale che rendono i capelli setosi e pieni di vita…" at bounding box center [354, 64] width 88 height 15
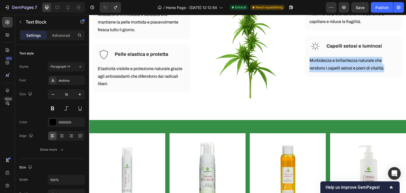
click at [330, 65] on p "Morbidezza e brillantezza naturale che rendono i capelli setosi e pieni di vita…" at bounding box center [354, 64] width 88 height 15
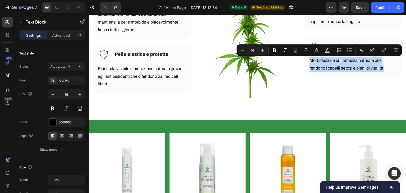
copy p "Morbidezza e brillantezza naturale che rendono i capelli setosi e pieni di vita…"
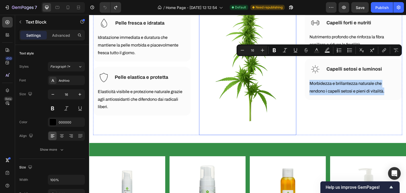
scroll to position [635, 0]
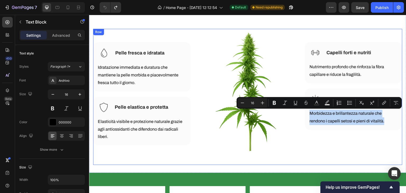
click at [328, 162] on div "Image Capelli forti e nutriti Heading Row Nutrimento profondo che rinforza la f…" at bounding box center [354, 103] width 98 height 123
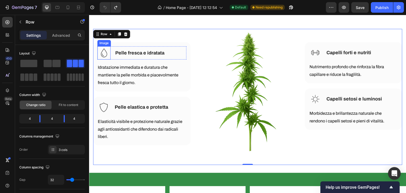
click at [103, 51] on img at bounding box center [103, 52] width 13 height 13
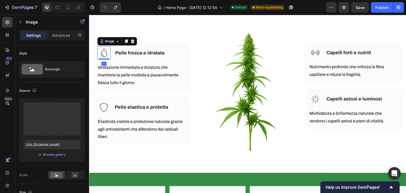
copy p "Morbidezza e brillantezza naturale che rendono i capelli setosi e pieni di vita…"
click at [106, 105] on img at bounding box center [103, 107] width 13 height 13
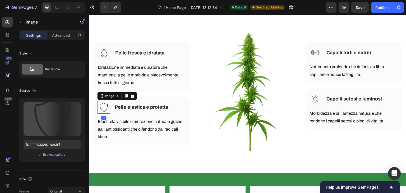
copy p "Morbidezza e brillantezza naturale che rendono i capelli setosi e pieni di vita…"
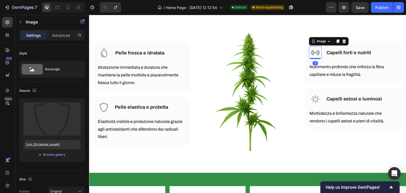
click at [317, 54] on img at bounding box center [315, 52] width 13 height 13
copy p "Morbidezza e brillantezza naturale che rendono i capelli setosi e pieni di vita…"
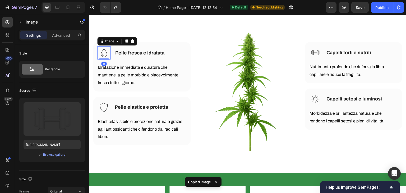
click at [106, 53] on img at bounding box center [103, 52] width 13 height 13
click at [311, 52] on img at bounding box center [315, 52] width 13 height 13
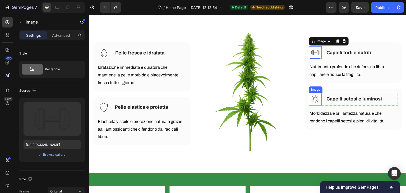
click at [310, 96] on img at bounding box center [315, 99] width 13 height 13
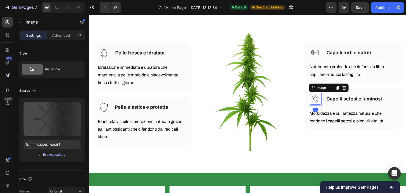
copy p "Morbidezza e brillantezza naturale che rendono i capelli setosi e pieni di vita…"
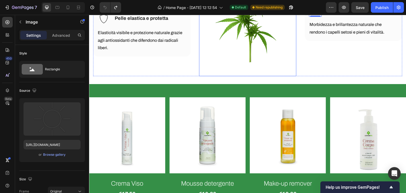
scroll to position [741, 0]
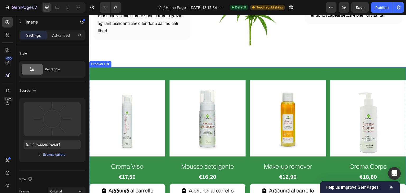
click at [185, 68] on div "Product Images Crema Viso Product Title €17,50 Product Price Product Price Aggi…" at bounding box center [247, 141] width 317 height 148
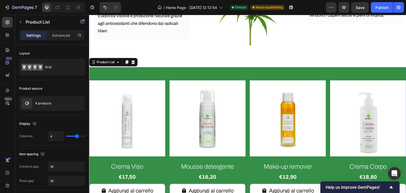
copy p "Morbidezza e brillantezza naturale che rendono i capelli setosi e pieni di vita…"
click at [389, 8] on button "Publish" at bounding box center [382, 7] width 22 height 11
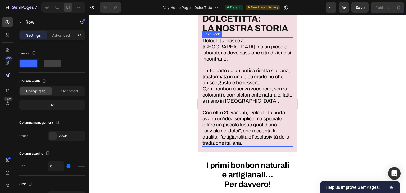
scroll to position [503, 0]
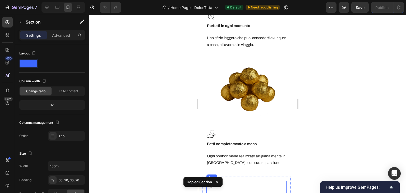
scroll to position [767, 0]
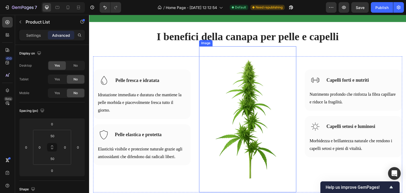
scroll to position [926, 0]
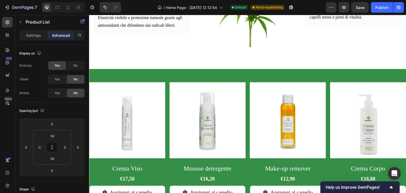
click at [217, 72] on div "Product Images Crema Viso Product Title €17,50 Product Price Product Price Aggi…" at bounding box center [247, 143] width 317 height 148
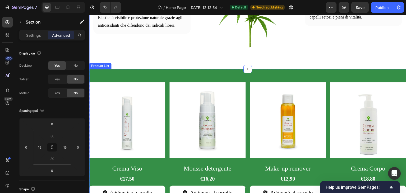
click at [225, 71] on div "Product Images Crema Viso Product Title €17,50 Product Price Product Price Aggi…" at bounding box center [247, 143] width 317 height 148
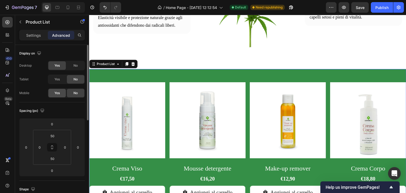
click at [52, 90] on div "Yes" at bounding box center [56, 93] width 17 height 8
click at [126, 62] on icon at bounding box center [126, 64] width 3 height 4
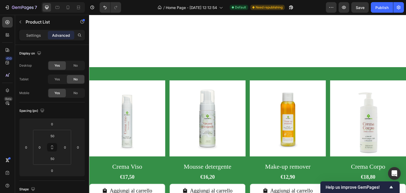
scroll to position [1106, 0]
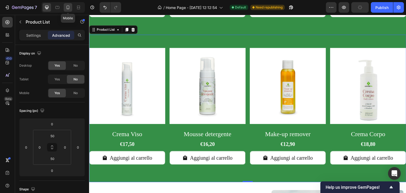
click at [71, 9] on div at bounding box center [68, 7] width 8 height 8
type input "40"
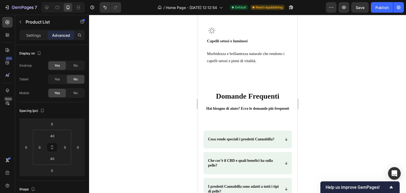
scroll to position [1041, 0]
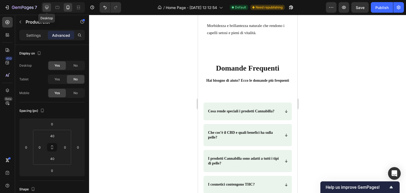
click at [49, 8] on icon at bounding box center [46, 7] width 5 height 5
type input "50"
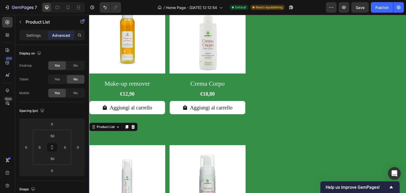
scroll to position [427, 0]
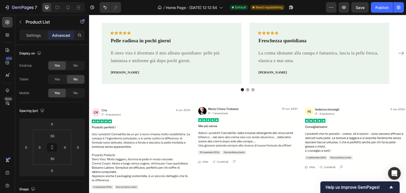
click at [70, 2] on div "7 Version history / Home Page - Sep 15, 12:12:54 Default Need republishing Prev…" at bounding box center [203, 7] width 406 height 15
click at [66, 7] on icon at bounding box center [67, 7] width 5 height 5
type input "40"
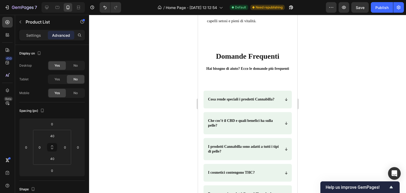
scroll to position [1150, 0]
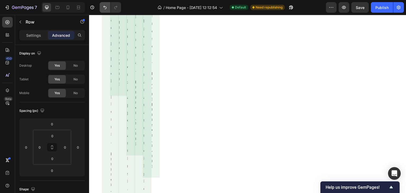
click at [104, 7] on icon "Undo/Redo" at bounding box center [104, 7] width 3 height 3
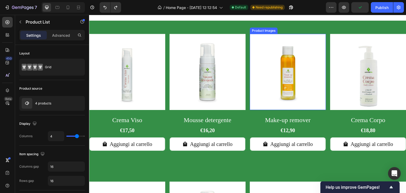
scroll to position [1025, 0]
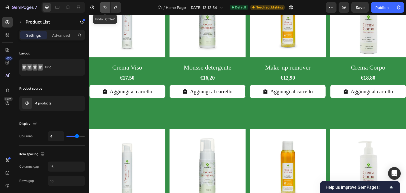
click at [107, 11] on button "Undo/Redo" at bounding box center [105, 7] width 11 height 11
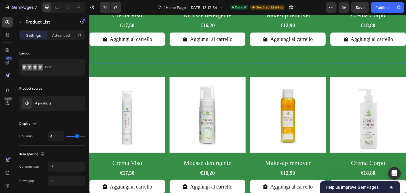
scroll to position [1078, 0]
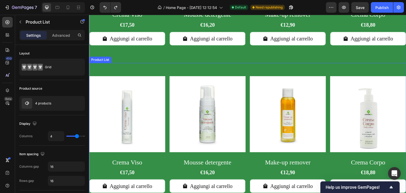
click at [243, 68] on div "Product Images Crema Viso Product Title €17,50 Product Price Product Price Aggi…" at bounding box center [247, 137] width 317 height 148
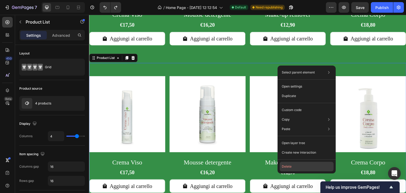
click at [308, 163] on button "Delete" at bounding box center [307, 167] width 54 height 10
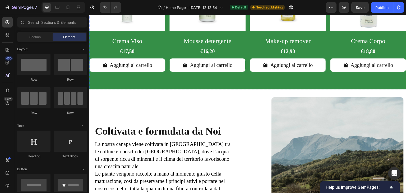
scroll to position [999, 0]
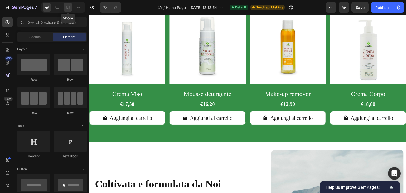
click at [67, 7] on icon at bounding box center [67, 7] width 5 height 5
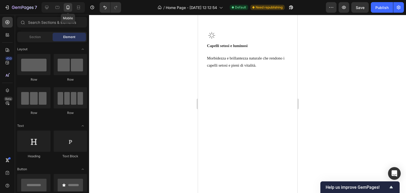
click at [33, 38] on span "Section" at bounding box center [34, 37] width 11 height 5
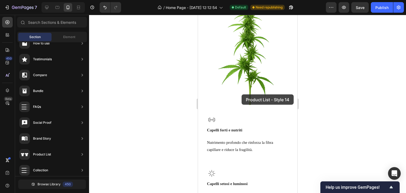
scroll to position [1142, 0]
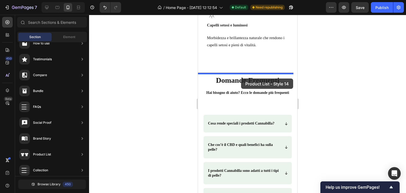
drag, startPoint x: 325, startPoint y: 103, endPoint x: 241, endPoint y: 79, distance: 87.1
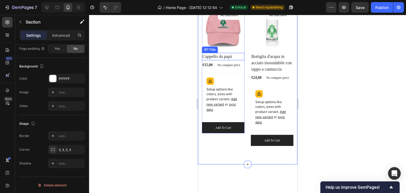
scroll to position [1280, 0]
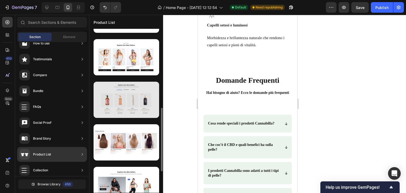
scroll to position [151, 0]
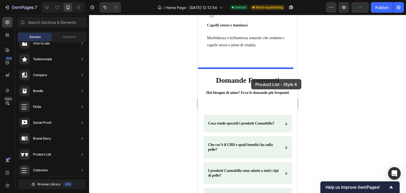
drag, startPoint x: 304, startPoint y: 130, endPoint x: 251, endPoint y: 79, distance: 73.0
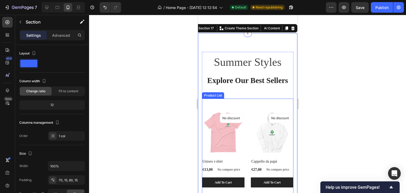
scroll to position [1283, 0]
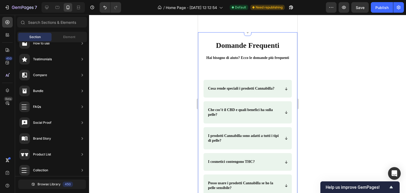
scroll to position [1124, 0]
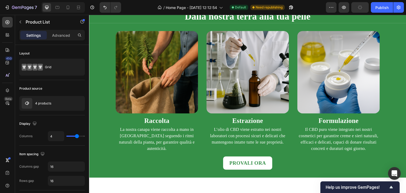
scroll to position [617, 0]
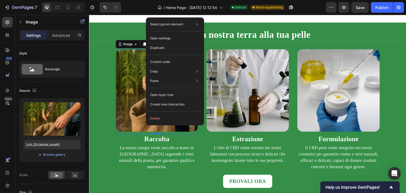
click at [146, 104] on div "Select parent element Section Image Open settings Duplicate Custom code Copy Co…" at bounding box center [175, 71] width 58 height 108
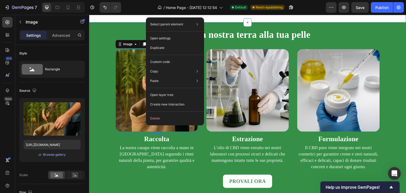
drag, startPoint x: 222, startPoint y: 18, endPoint x: 224, endPoint y: 20, distance: 2.8
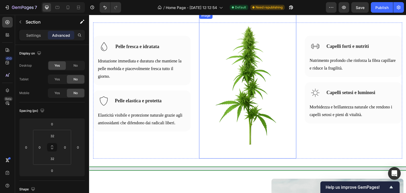
scroll to position [881, 0]
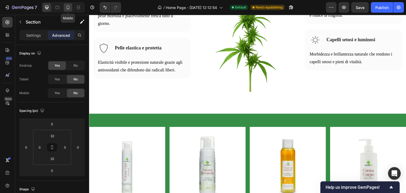
click at [69, 7] on icon at bounding box center [67, 7] width 5 height 5
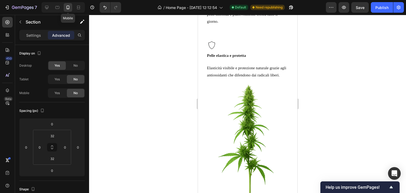
click at [385, 9] on div "Publish" at bounding box center [382, 8] width 13 height 6
click at [359, 8] on span "Save" at bounding box center [360, 7] width 9 height 4
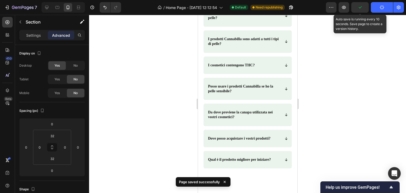
scroll to position [1252, 0]
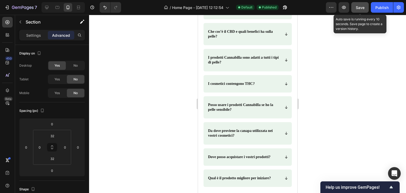
click at [363, 8] on span "Save" at bounding box center [360, 7] width 9 height 4
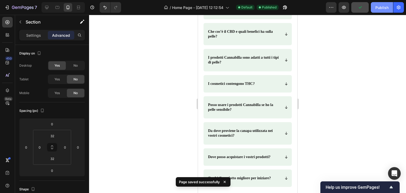
click at [374, 7] on button "Publish" at bounding box center [382, 7] width 22 height 11
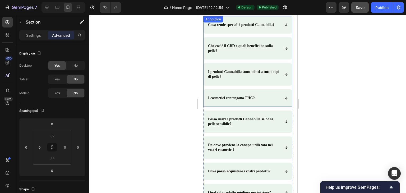
scroll to position [1225, 0]
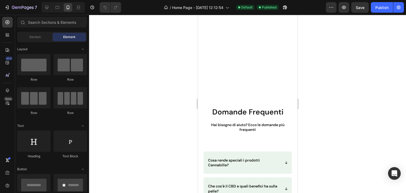
scroll to position [952, 0]
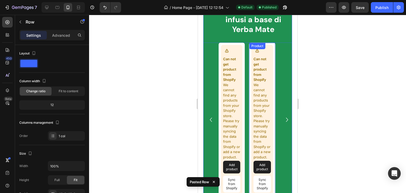
scroll to position [1005, 0]
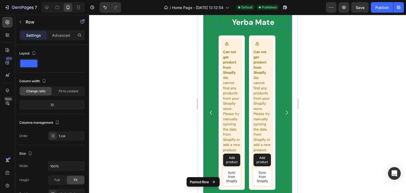
click at [258, 28] on h2 "Scopri i nostri infusi a base di Yerba Mate" at bounding box center [253, 12] width 72 height 31
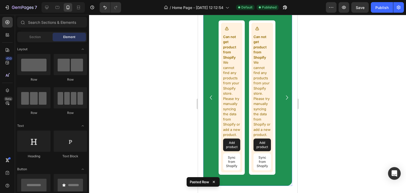
click at [270, 13] on div "Drop element here" at bounding box center [248, 5] width 84 height 16
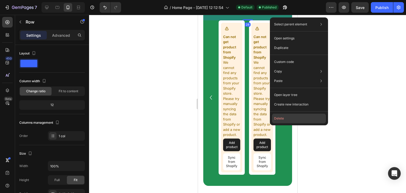
click at [280, 121] on button "Delete" at bounding box center [299, 119] width 54 height 10
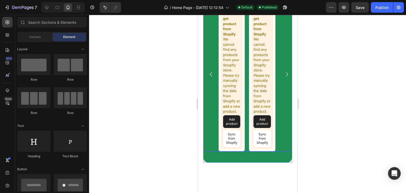
click at [248, 124] on div "Can not get product from Shopify We cannot find any products from your Shopify …" at bounding box center [248, 74] width 61 height 154
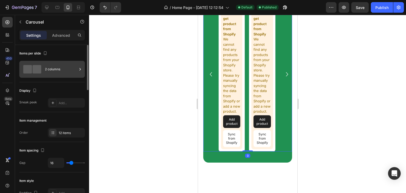
click at [65, 72] on div "2 columns" at bounding box center [61, 69] width 32 height 12
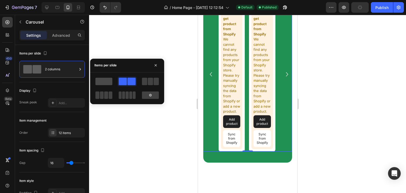
click at [102, 81] on span at bounding box center [103, 81] width 17 height 7
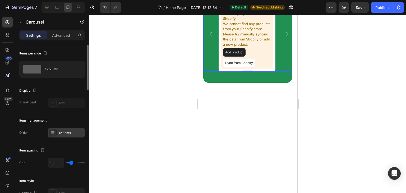
click at [62, 134] on div "12 items" at bounding box center [71, 133] width 25 height 5
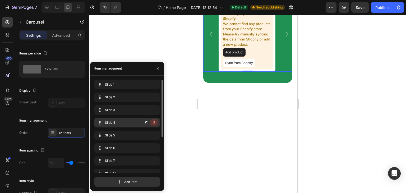
click at [156, 123] on icon "button" at bounding box center [154, 123] width 4 height 4
click at [156, 123] on div "Delete" at bounding box center [151, 122] width 10 height 5
click at [153, 123] on div "Delete" at bounding box center [151, 122] width 10 height 5
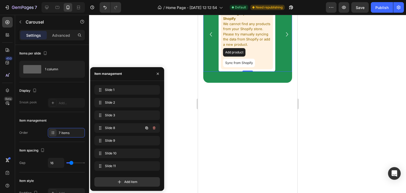
click at [153, 123] on div at bounding box center [150, 128] width 15 height 10
click at [153, 129] on icon "button" at bounding box center [154, 128] width 4 height 4
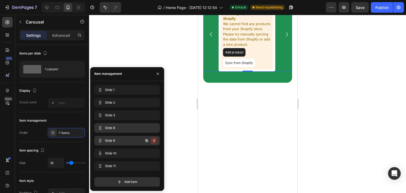
click at [154, 140] on icon "button" at bounding box center [154, 140] width 0 height 1
click at [154, 140] on div "Delete" at bounding box center [151, 140] width 10 height 5
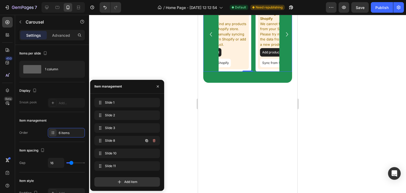
click at [154, 140] on icon "button" at bounding box center [154, 140] width 0 height 1
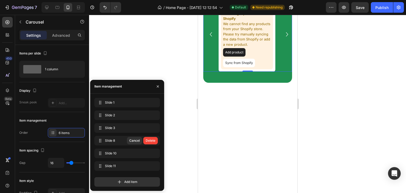
click at [154, 140] on div "Delete" at bounding box center [151, 140] width 10 height 5
click at [154, 140] on div "Slide 1 Slide 1 Slide 2 Slide 2 Slide 3 Slide 3 Slide 8 Slide 8 Cancel Delete S…" at bounding box center [127, 135] width 66 height 75
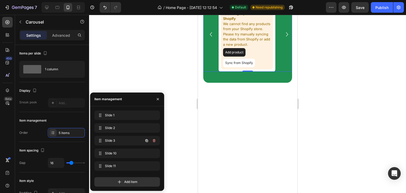
click at [154, 140] on icon "button" at bounding box center [154, 140] width 0 height 1
click at [154, 140] on div "Delete" at bounding box center [151, 140] width 10 height 5
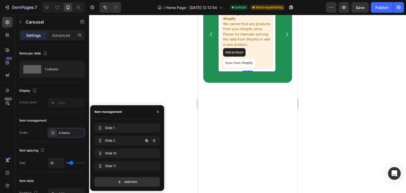
click at [154, 140] on icon "button" at bounding box center [154, 140] width 0 height 1
click at [121, 124] on div "Slide 1 Slide 1" at bounding box center [120, 127] width 47 height 7
click at [121, 131] on div "Slide 1 Slide 1" at bounding box center [120, 127] width 47 height 7
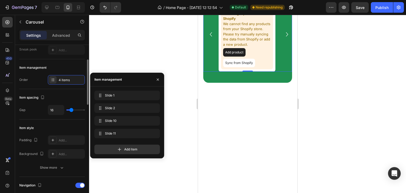
scroll to position [0, 0]
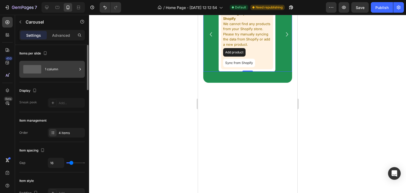
click at [58, 73] on div "1 column" at bounding box center [61, 69] width 32 height 12
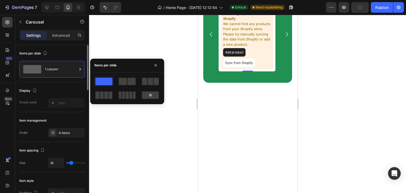
click at [58, 81] on div "Items per slide 1 column" at bounding box center [52, 63] width 66 height 37
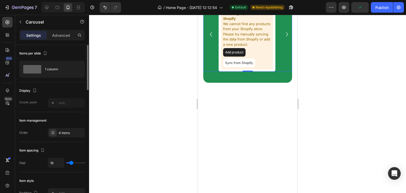
drag, startPoint x: 33, startPoint y: 106, endPoint x: 47, endPoint y: 107, distance: 14.0
click at [33, 106] on div "Sneak peek Add..." at bounding box center [52, 103] width 66 height 10
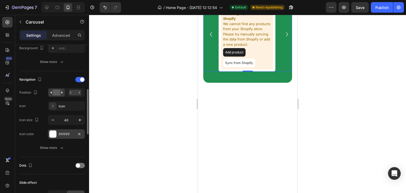
scroll to position [185, 0]
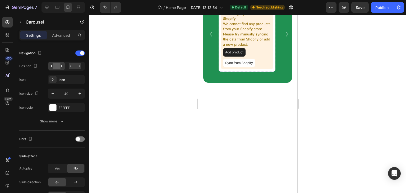
click at [233, 57] on button "Add product" at bounding box center [234, 52] width 22 height 8
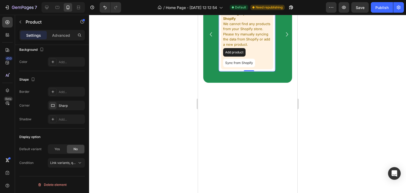
scroll to position [0, 0]
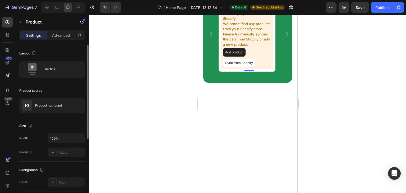
click at [248, 47] on p "We cannot find any products from your Shopify store. Please try manually syncin…" at bounding box center [247, 34] width 48 height 26
click at [59, 104] on p "Product not found" at bounding box center [48, 106] width 27 height 4
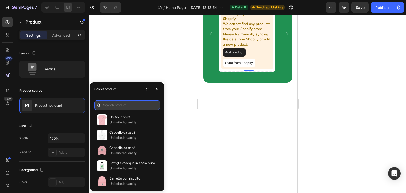
click at [109, 104] on input "text" at bounding box center [127, 106] width 66 height 10
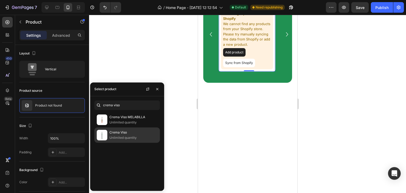
type input "crema viso"
click at [127, 137] on p "Unlimited quantity" at bounding box center [134, 137] width 48 height 5
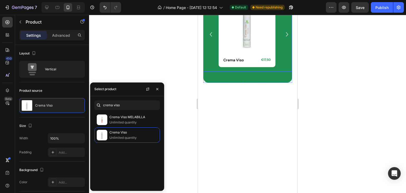
click at [283, 40] on icon "Carousel Next Arrow" at bounding box center [287, 34] width 8 height 11
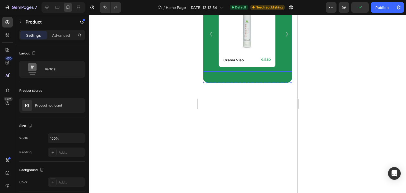
click at [283, 40] on icon "Carousel Next Arrow" at bounding box center [287, 34] width 8 height 11
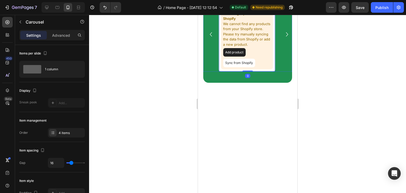
click at [256, 47] on p "We cannot find any products from your Shopify store. Please try manually syncin…" at bounding box center [247, 34] width 48 height 26
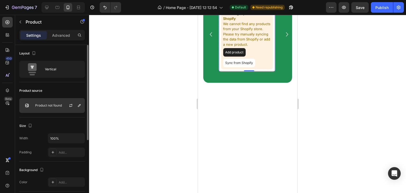
click at [64, 106] on div at bounding box center [72, 105] width 23 height 14
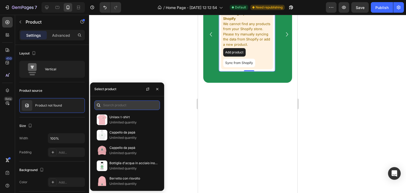
click at [129, 104] on input "text" at bounding box center [127, 106] width 66 height 10
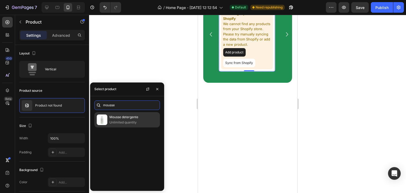
type input "mousse"
click at [120, 119] on p "Mousse detergente" at bounding box center [134, 117] width 48 height 5
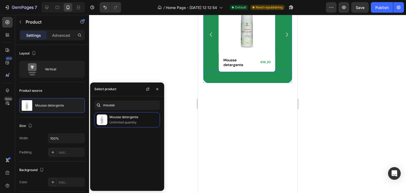
click at [283, 40] on icon "Carousel Next Arrow" at bounding box center [287, 34] width 8 height 11
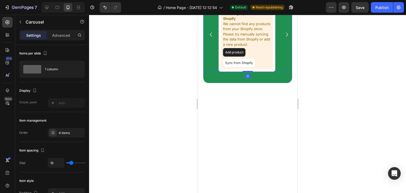
click at [206, 72] on div "Product Images Row Crema Viso Product Title €17,50 Product Price Product Price …" at bounding box center [249, 34] width 86 height 75
click at [210, 40] on icon "Carousel Back Arrow" at bounding box center [211, 34] width 8 height 11
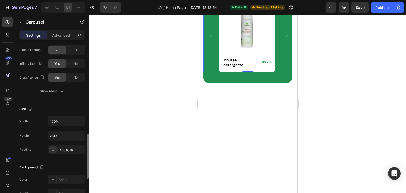
scroll to position [422, 0]
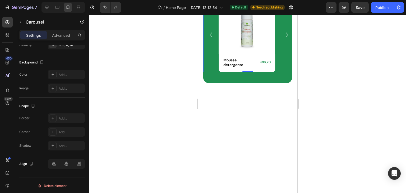
click at [283, 40] on icon "Carousel Next Arrow" at bounding box center [287, 34] width 8 height 11
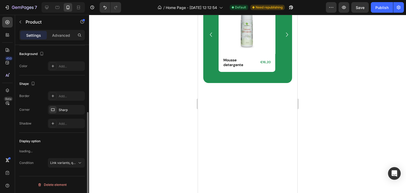
scroll to position [0, 0]
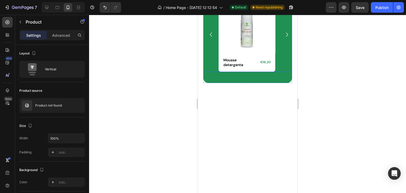
click at [283, 40] on icon "Carousel Next Arrow" at bounding box center [287, 34] width 8 height 11
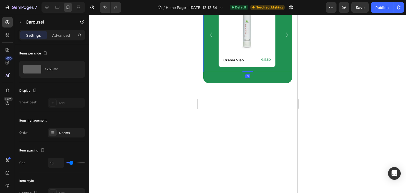
click at [285, 40] on icon "Carousel Next Arrow" at bounding box center [287, 34] width 8 height 11
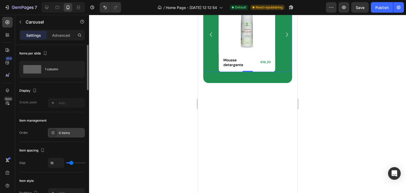
click at [66, 134] on div "4 items" at bounding box center [71, 133] width 25 height 5
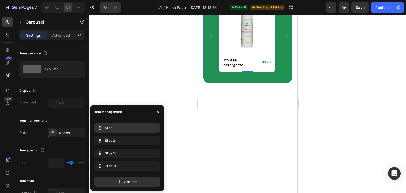
click at [113, 131] on div "Slide 1 Slide 1" at bounding box center [127, 127] width 61 height 7
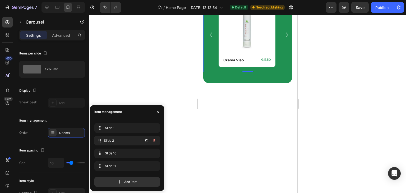
click at [117, 139] on span "Slide 2" at bounding box center [123, 140] width 39 height 5
click at [117, 140] on span "Slide 2" at bounding box center [123, 140] width 39 height 5
click at [118, 139] on span "Slide 2" at bounding box center [123, 140] width 39 height 5
click at [118, 140] on span "Slide 2" at bounding box center [123, 140] width 39 height 5
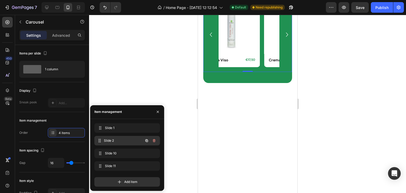
click at [118, 140] on span "Slide 2" at bounding box center [123, 140] width 39 height 5
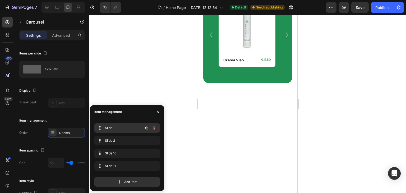
click at [123, 124] on div "Slide 1 Slide 1" at bounding box center [120, 127] width 47 height 7
click at [117, 129] on span "Slide 1" at bounding box center [120, 128] width 30 height 5
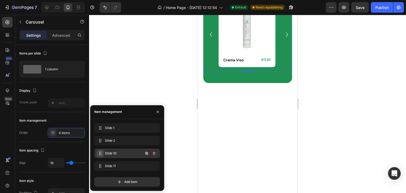
click at [102, 154] on span at bounding box center [100, 153] width 7 height 7
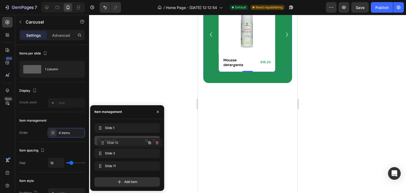
drag, startPoint x: 102, startPoint y: 154, endPoint x: 105, endPoint y: 143, distance: 11.0
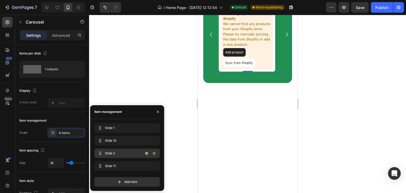
click at [123, 156] on span "Slide 2" at bounding box center [120, 153] width 30 height 5
click at [264, 47] on p "We cannot find any products from your Shopify store. Please try manually syncin…" at bounding box center [247, 34] width 48 height 26
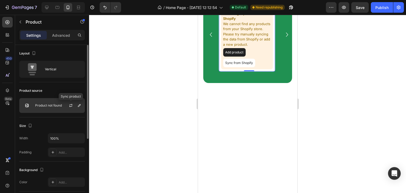
click at [56, 107] on div "Product not found" at bounding box center [52, 105] width 66 height 15
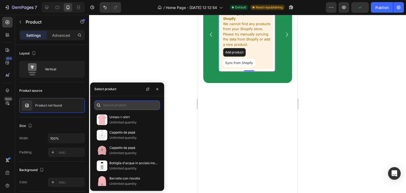
click at [120, 107] on input "text" at bounding box center [127, 106] width 66 height 10
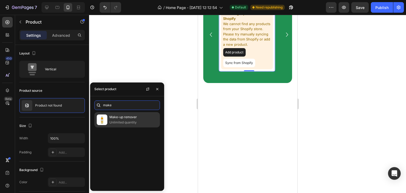
type input "make"
click at [113, 120] on p "Unlimited quantity" at bounding box center [134, 122] width 48 height 5
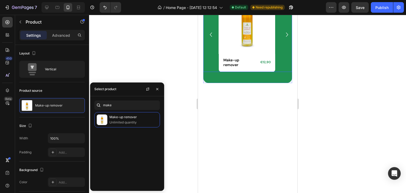
click at [283, 40] on icon "Carousel Next Arrow" at bounding box center [287, 34] width 8 height 11
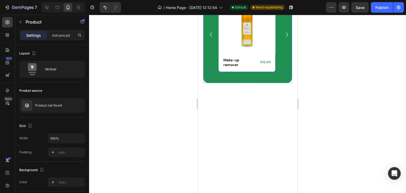
click at [286, 37] on icon "Carousel Next Arrow" at bounding box center [287, 35] width 2 height 4
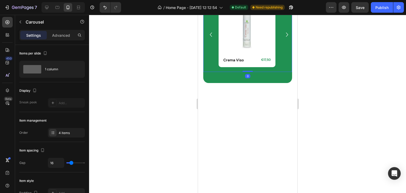
click at [286, 37] on icon "Carousel Next Arrow" at bounding box center [287, 35] width 2 height 4
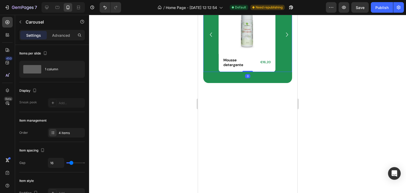
click at [286, 37] on icon "Carousel Next Arrow" at bounding box center [287, 35] width 2 height 4
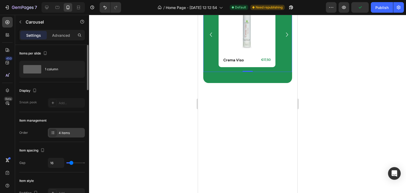
click at [65, 128] on div "4 items" at bounding box center [66, 133] width 37 height 10
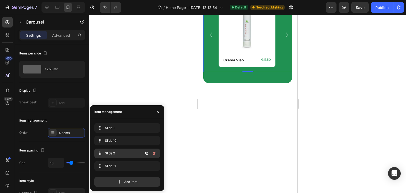
click at [112, 151] on span "Slide 2" at bounding box center [120, 153] width 30 height 5
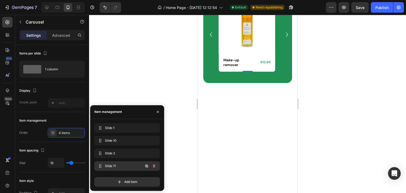
click at [111, 165] on span "Slide 11" at bounding box center [120, 166] width 30 height 5
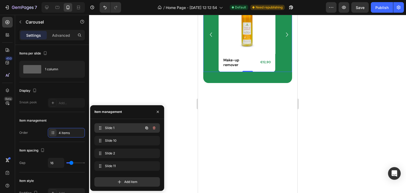
click at [108, 127] on span "Slide 1" at bounding box center [120, 128] width 30 height 5
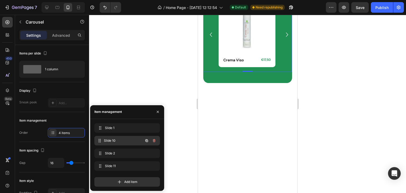
click at [108, 138] on div "Slide 10 Slide 10" at bounding box center [120, 140] width 47 height 7
click at [109, 138] on span "Slide 10" at bounding box center [120, 140] width 30 height 5
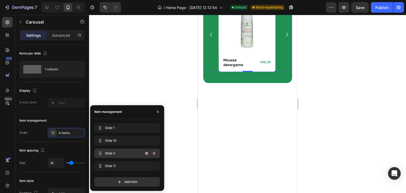
click at [110, 152] on span "Slide 2" at bounding box center [120, 153] width 30 height 5
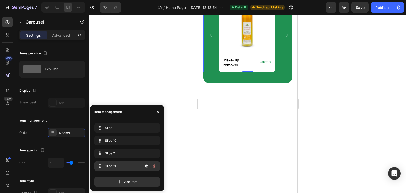
click at [108, 162] on div "Slide 11 Slide 11" at bounding box center [120, 165] width 47 height 7
click at [234, 54] on img at bounding box center [246, 25] width 57 height 57
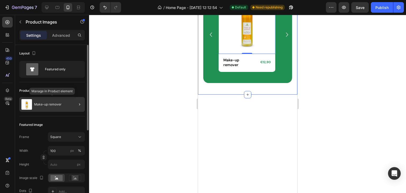
click at [54, 104] on p "Make-up remover" at bounding box center [48, 105] width 28 height 4
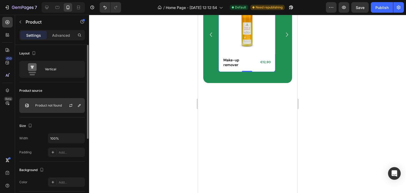
click at [53, 109] on div "Product not found" at bounding box center [52, 105] width 66 height 15
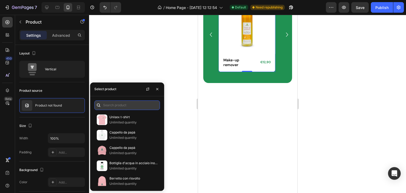
click at [135, 107] on input "text" at bounding box center [127, 106] width 66 height 10
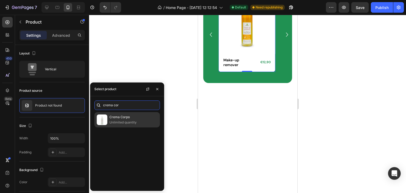
type input "crema cor"
click at [141, 117] on p "Crema Corpo" at bounding box center [134, 117] width 48 height 5
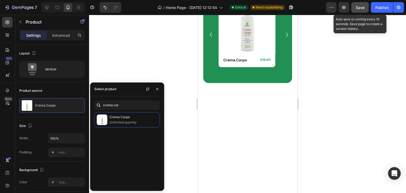
click at [362, 7] on span "Save" at bounding box center [360, 7] width 9 height 4
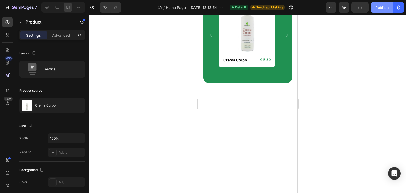
click at [382, 8] on div "Publish" at bounding box center [382, 8] width 13 height 6
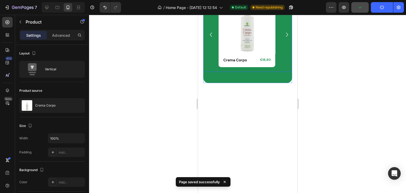
click at [286, 37] on icon "Carousel Next Arrow" at bounding box center [287, 35] width 2 height 4
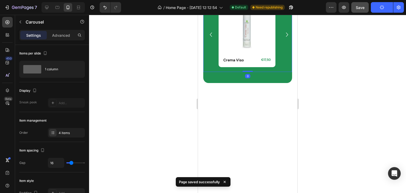
click at [286, 37] on icon "Carousel Next Arrow" at bounding box center [287, 35] width 2 height 4
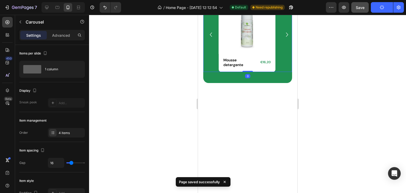
click at [286, 37] on icon "Carousel Next Arrow" at bounding box center [287, 35] width 2 height 4
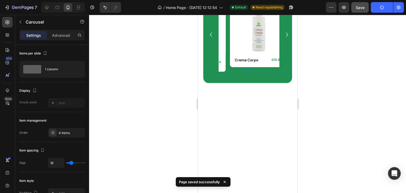
click at [286, 37] on icon "Carousel Next Arrow" at bounding box center [287, 35] width 2 height 4
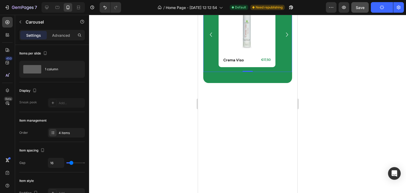
click at [286, 37] on icon "Carousel Next Arrow" at bounding box center [287, 35] width 2 height 4
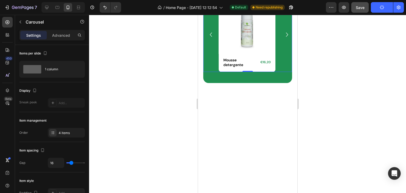
click at [286, 37] on icon "Carousel Next Arrow" at bounding box center [287, 35] width 2 height 4
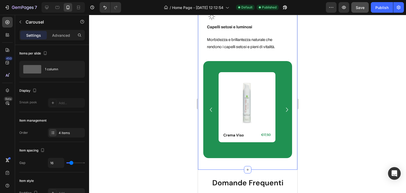
scroll to position [1084, 0]
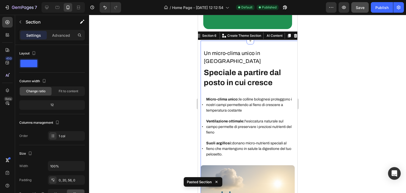
scroll to position [1169, 0]
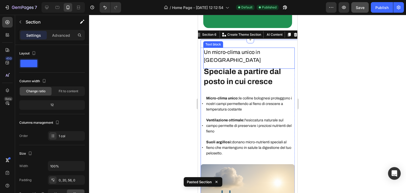
click at [258, 48] on p "Un micro-clima unico in Italia" at bounding box center [249, 56] width 90 height 16
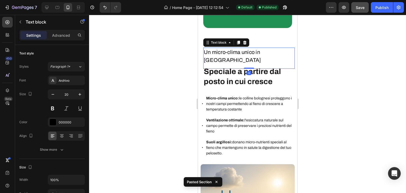
click at [247, 40] on icon at bounding box center [245, 42] width 4 height 4
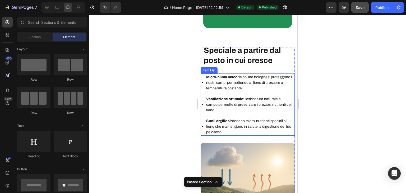
click at [263, 75] on p "Micro-clima unico: le colline bolognesi proteggono i nostri campi permettendo a…" at bounding box center [250, 82] width 88 height 17
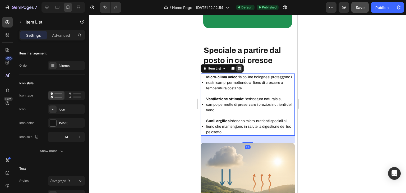
click at [241, 65] on div at bounding box center [239, 68] width 6 height 6
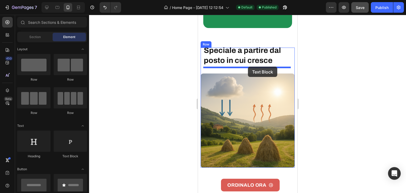
drag, startPoint x: 269, startPoint y: 162, endPoint x: 248, endPoint y: 67, distance: 97.7
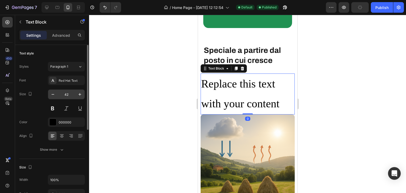
click at [71, 90] on input "42" at bounding box center [66, 95] width 17 height 10
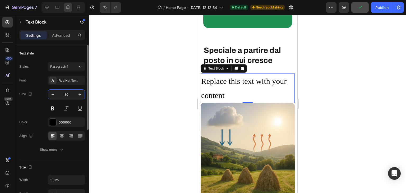
type input "3"
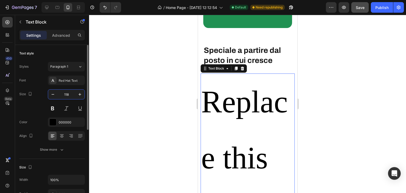
click at [67, 94] on input "118" at bounding box center [66, 95] width 17 height 10
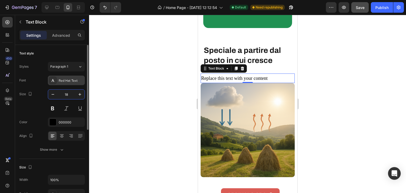
type input "18"
click at [62, 79] on div "Red Hat Text" at bounding box center [66, 81] width 37 height 10
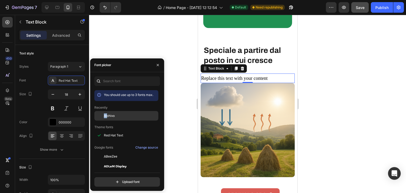
drag, startPoint x: 107, startPoint y: 111, endPoint x: 110, endPoint y: 118, distance: 8.4
click at [112, 120] on div "Archivo" at bounding box center [126, 116] width 64 height 10
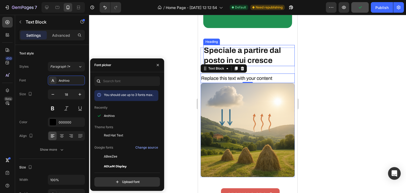
click at [252, 48] on h2 "Speciale a partire dal posto in cui cresce" at bounding box center [249, 55] width 92 height 21
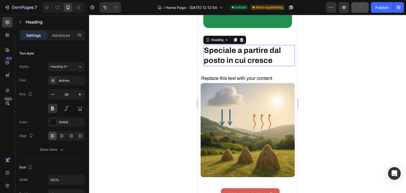
click at [252, 48] on h2 "Speciale a partire dal posto in cui cresce" at bounding box center [249, 55] width 92 height 21
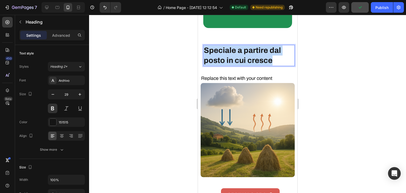
click at [252, 48] on p "Speciale a partire dal posto in cui cresce" at bounding box center [249, 55] width 90 height 20
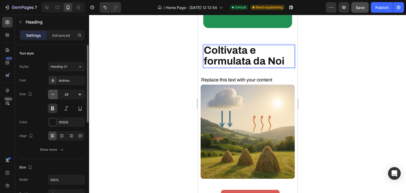
click at [51, 95] on icon "button" at bounding box center [52, 94] width 5 height 5
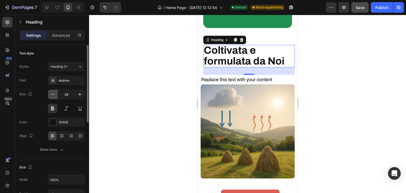
click at [51, 95] on icon "button" at bounding box center [52, 94] width 5 height 5
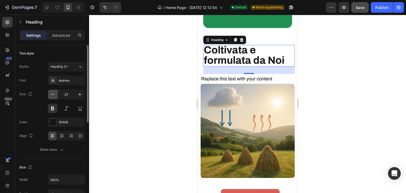
click at [51, 95] on icon "button" at bounding box center [52, 94] width 5 height 5
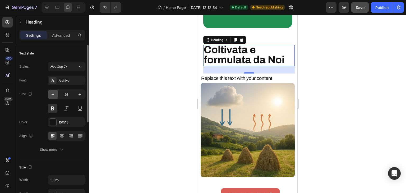
click at [51, 95] on icon "button" at bounding box center [52, 94] width 5 height 5
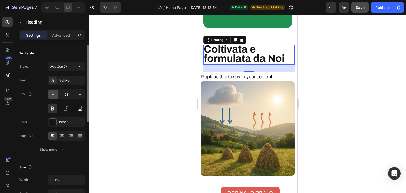
click at [51, 95] on icon "button" at bounding box center [52, 94] width 5 height 5
type input "22"
click at [216, 52] on strong "Coltivata e formulata da Noi" at bounding box center [244, 54] width 81 height 20
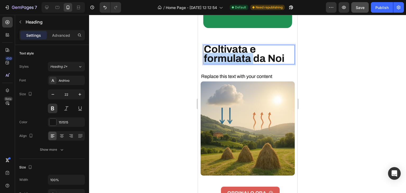
click at [216, 52] on strong "Coltivata e formulata da Noi" at bounding box center [244, 54] width 81 height 20
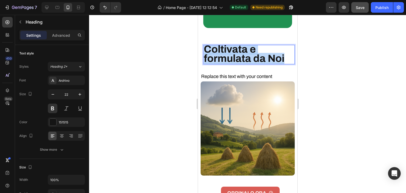
click at [216, 52] on strong "Coltivata e formulata da Noi" at bounding box center [244, 54] width 81 height 20
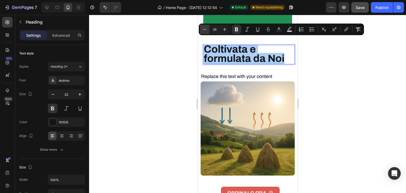
click at [204, 30] on icon "Editor contextual toolbar" at bounding box center [204, 29] width 5 height 5
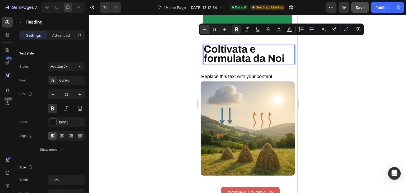
click at [204, 30] on icon "Editor contextual toolbar" at bounding box center [204, 29] width 5 height 5
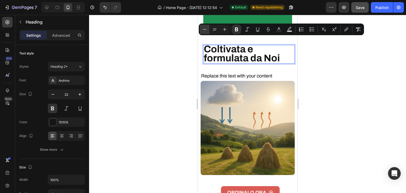
click at [204, 30] on icon "Editor contextual toolbar" at bounding box center [204, 29] width 5 height 5
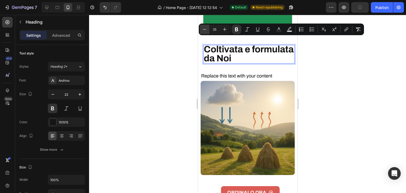
click at [204, 30] on icon "Editor contextual toolbar" at bounding box center [204, 29] width 5 height 5
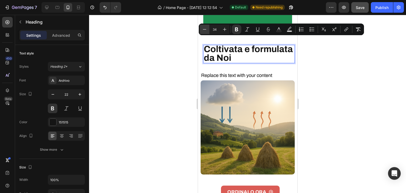
click at [204, 30] on icon "Editor contextual toolbar" at bounding box center [204, 29] width 5 height 5
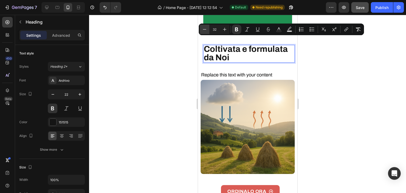
click at [204, 30] on icon "Editor contextual toolbar" at bounding box center [204, 29] width 5 height 5
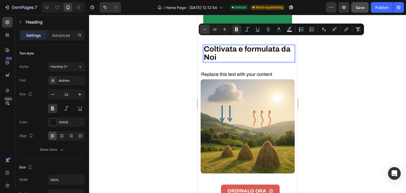
click at [204, 30] on icon "Editor contextual toolbar" at bounding box center [204, 29] width 5 height 5
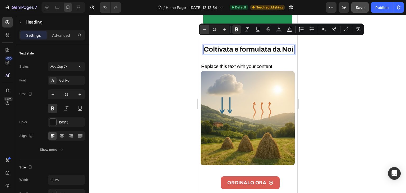
click at [204, 30] on icon "Editor contextual toolbar" at bounding box center [204, 29] width 5 height 5
click at [223, 30] on icon "Editor contextual toolbar" at bounding box center [224, 29] width 5 height 5
click at [203, 29] on icon "Editor contextual toolbar" at bounding box center [204, 29] width 5 height 5
type input "25"
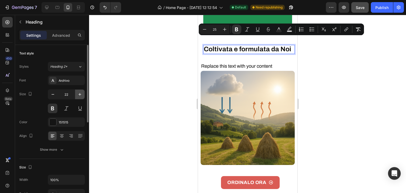
click at [75, 93] on button "button" at bounding box center [80, 95] width 10 height 10
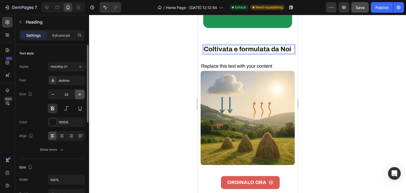
click at [75, 93] on button "button" at bounding box center [80, 95] width 10 height 10
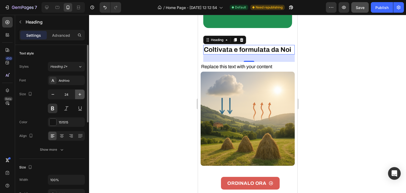
click at [75, 93] on button "button" at bounding box center [80, 95] width 10 height 10
click at [54, 94] on icon "button" at bounding box center [52, 94] width 5 height 5
click at [253, 55] on div "28" at bounding box center [249, 58] width 92 height 7
click at [78, 7] on icon at bounding box center [78, 7] width 5 height 5
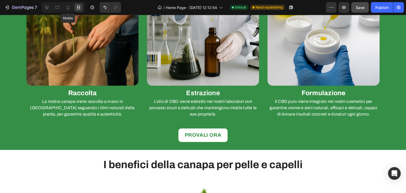
scroll to position [691, 0]
click at [67, 8] on icon at bounding box center [67, 7] width 5 height 5
type input "25"
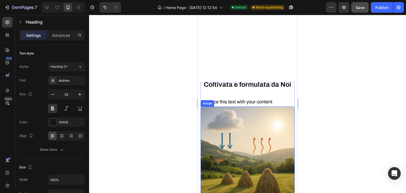
scroll to position [1383, 0]
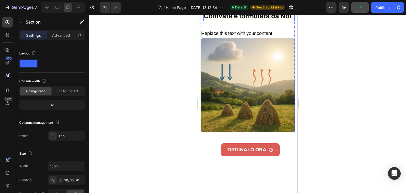
click at [227, 86] on img at bounding box center [247, 85] width 94 height 94
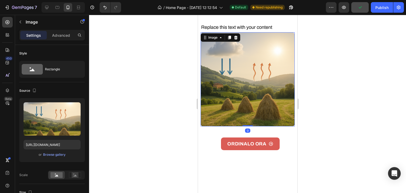
scroll to position [1277, 0]
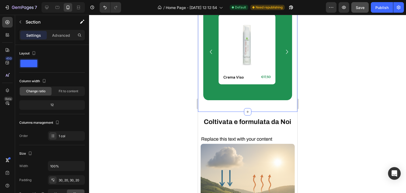
click at [59, 37] on p "Advanced" at bounding box center [61, 36] width 18 height 6
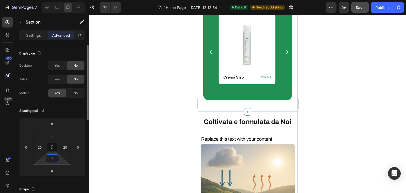
click at [54, 158] on input "30" at bounding box center [52, 159] width 11 height 8
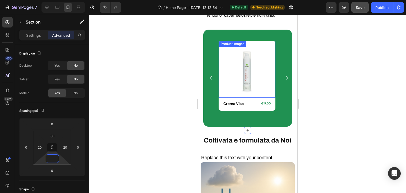
scroll to position [1251, 0]
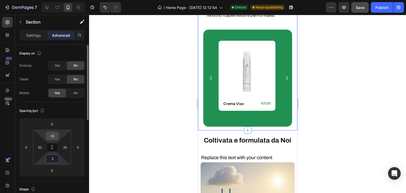
type input "20"
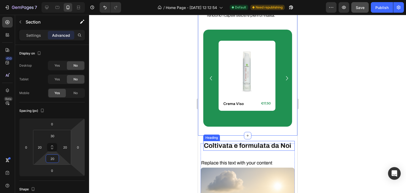
click at [232, 142] on strong "Coltivata e formulata da Noi" at bounding box center [248, 145] width 88 height 7
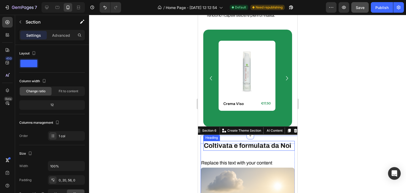
click at [242, 142] on strong "Coltivata e formulata da Noi" at bounding box center [248, 145] width 88 height 7
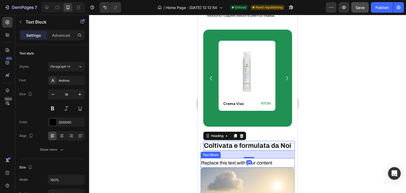
click at [280, 158] on div "Replace this text with your content" at bounding box center [247, 163] width 94 height 10
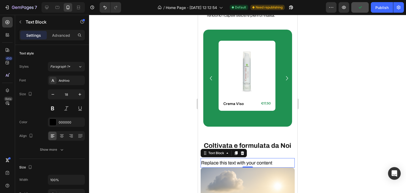
click at [257, 158] on div "Replace this text with your content" at bounding box center [247, 163] width 94 height 10
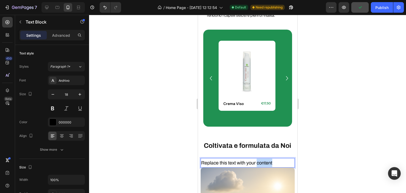
click at [257, 159] on p "Replace this text with your content" at bounding box center [247, 163] width 93 height 8
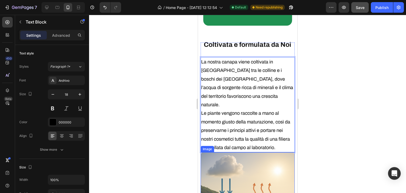
scroll to position [1352, 0]
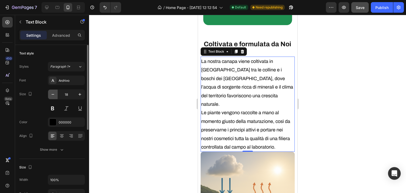
click at [55, 95] on icon "button" at bounding box center [52, 94] width 5 height 5
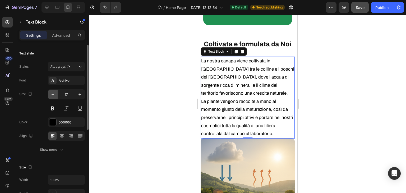
click at [55, 95] on icon "button" at bounding box center [52, 94] width 5 height 5
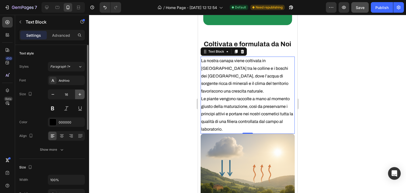
click at [82, 92] on icon "button" at bounding box center [79, 94] width 5 height 5
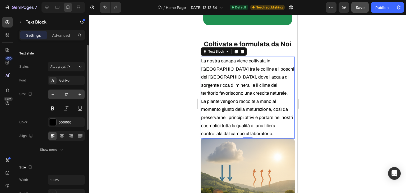
click at [74, 93] on input "17" at bounding box center [66, 95] width 17 height 10
click at [79, 93] on icon "button" at bounding box center [79, 94] width 5 height 5
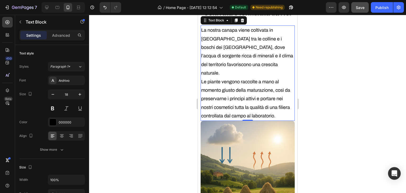
scroll to position [1405, 0]
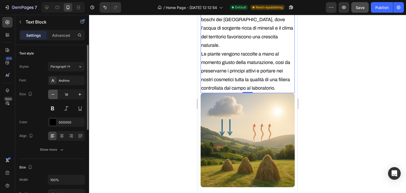
click at [50, 92] on icon "button" at bounding box center [52, 94] width 5 height 5
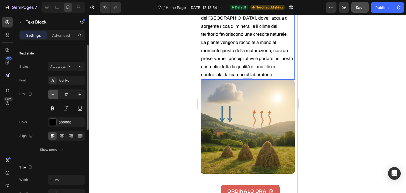
click at [50, 92] on icon "button" at bounding box center [52, 94] width 5 height 5
type input "16"
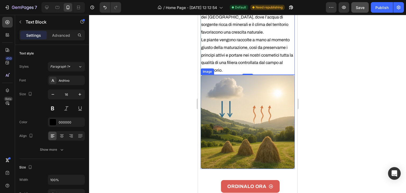
scroll to position [1326, 0]
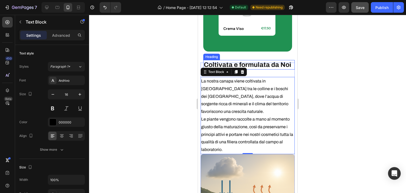
click at [263, 72] on div "Coltivata e formulata da Noi Heading La nostra canapa viene coltivata in Italia…" at bounding box center [247, 109] width 94 height 92
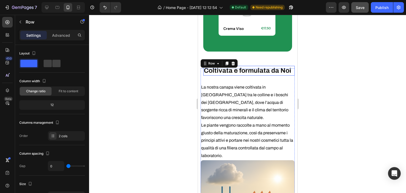
click at [262, 67] on strong "Coltivata e formulata da Noi" at bounding box center [248, 70] width 88 height 7
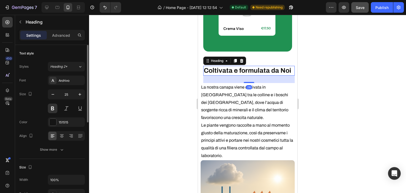
click at [66, 38] on div "Advanced" at bounding box center [61, 35] width 26 height 8
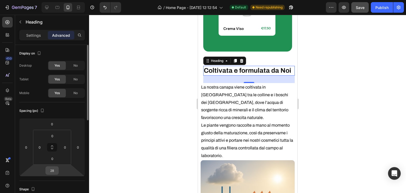
click at [52, 170] on input "28" at bounding box center [52, 171] width 11 height 8
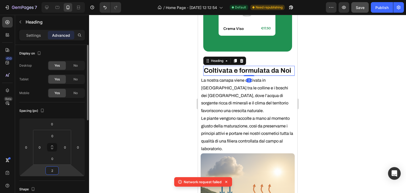
type input "20"
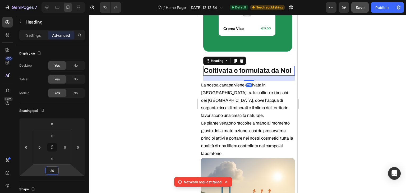
click at [185, 149] on div at bounding box center [247, 104] width 317 height 178
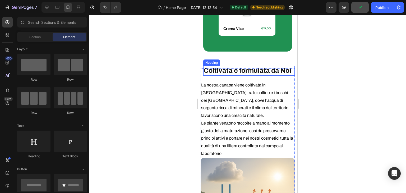
click at [210, 69] on h2 "Coltivata e formulata da Noi" at bounding box center [249, 71] width 92 height 10
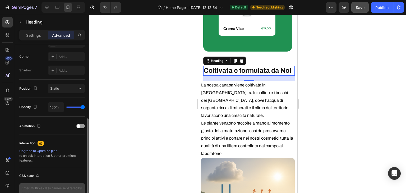
scroll to position [189, 0]
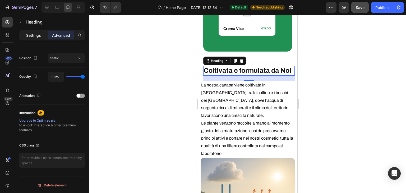
click at [42, 37] on div "Settings" at bounding box center [33, 35] width 26 height 8
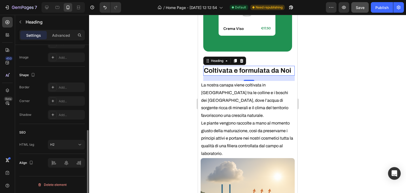
scroll to position [180, 0]
click at [56, 161] on div at bounding box center [66, 164] width 37 height 10
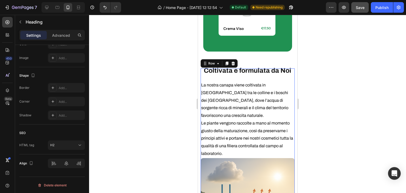
click at [202, 69] on div "⁠⁠⁠⁠⁠⁠⁠ Coltivata e formulata da Noi Heading La nostra canapa viene coltivata i…" at bounding box center [247, 113] width 94 height 89
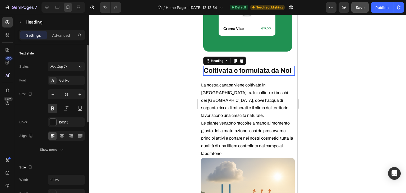
click at [218, 67] on strong "Coltivata e formulata da Noi" at bounding box center [248, 70] width 88 height 7
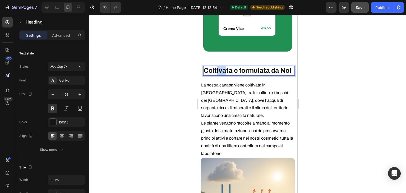
drag, startPoint x: 225, startPoint y: 65, endPoint x: 217, endPoint y: 64, distance: 7.7
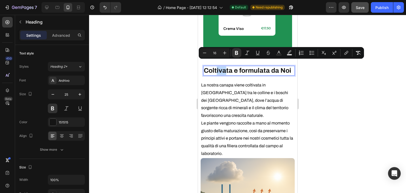
click at [234, 74] on div "Coltivata e formulata da Noi Heading 20 La nostra canapa viene coltivata in Ita…" at bounding box center [247, 113] width 94 height 89
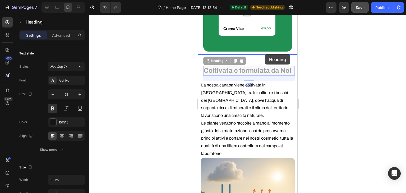
drag, startPoint x: 265, startPoint y: 60, endPoint x: 265, endPoint y: 54, distance: 5.6
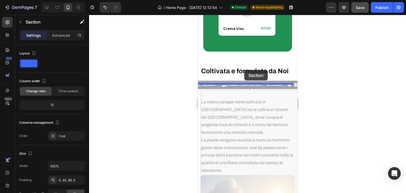
drag, startPoint x: 267, startPoint y: 86, endPoint x: 244, endPoint y: 70, distance: 27.4
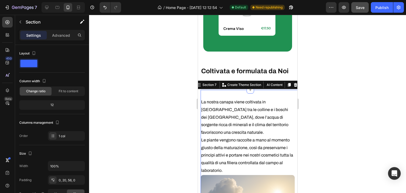
click at [264, 91] on div "La nostra canapa viene coltivata in Italia tra le colline e i boschi dei Monti …" at bounding box center [247, 193] width 94 height 206
click at [268, 90] on div "La nostra canapa viene coltivata in Italia tra le colline e i boschi dei Monti …" at bounding box center [247, 193] width 94 height 206
click at [284, 61] on div "Coltivata e formulata da Noi Heading Section 6" at bounding box center [247, 75] width 99 height 29
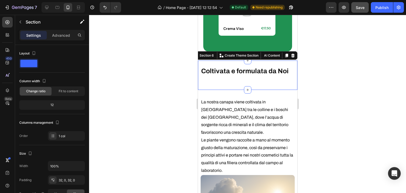
click at [261, 78] on div "Coltivata e formulata da Noi Heading Section 6 You can create reusable sections…" at bounding box center [247, 75] width 99 height 29
click at [62, 37] on p "Advanced" at bounding box center [61, 36] width 18 height 6
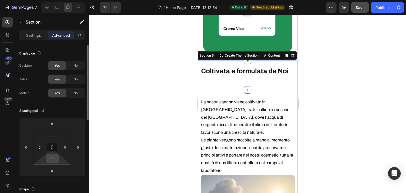
click at [49, 160] on input "32" at bounding box center [52, 159] width 11 height 8
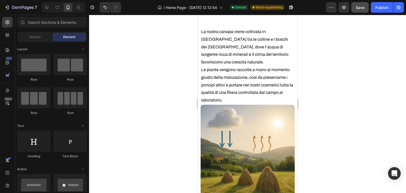
scroll to position [1292, 0]
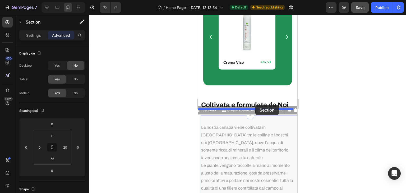
drag, startPoint x: 260, startPoint y: 116, endPoint x: 255, endPoint y: 105, distance: 12.2
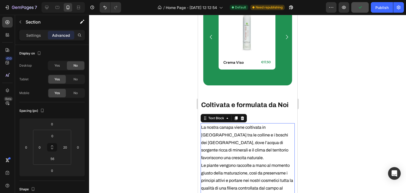
click at [203, 124] on p "La nostra canapa viene coltivata in [GEOGRAPHIC_DATA] tra le colline e i boschi…" at bounding box center [247, 162] width 93 height 76
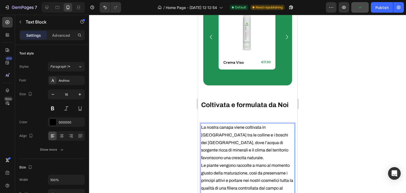
click at [202, 124] on p "La nostra canapa viene coltivata in [GEOGRAPHIC_DATA] tra le colline e i boschi…" at bounding box center [247, 162] width 93 height 76
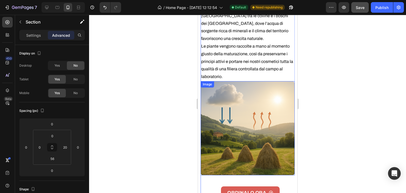
scroll to position [1371, 0]
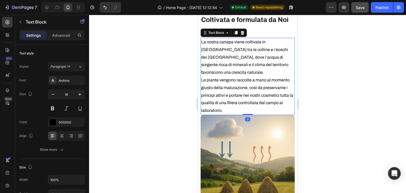
click at [230, 100] on p "La nostra canapa viene coltivata in [GEOGRAPHIC_DATA] tra le colline e i boschi…" at bounding box center [247, 76] width 93 height 76
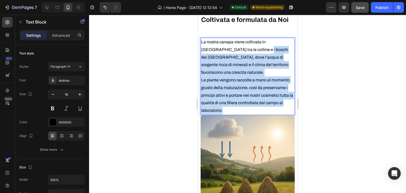
drag, startPoint x: 239, startPoint y: 102, endPoint x: 237, endPoint y: 63, distance: 38.9
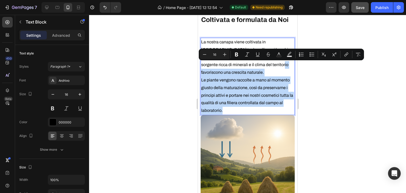
click at [245, 101] on p "La nostra canapa viene coltivata in [GEOGRAPHIC_DATA] tra le colline e i boschi…" at bounding box center [247, 76] width 93 height 76
click at [264, 100] on p "La nostra canapa viene coltivata in [GEOGRAPHIC_DATA] tra le colline e i boschi…" at bounding box center [247, 76] width 93 height 76
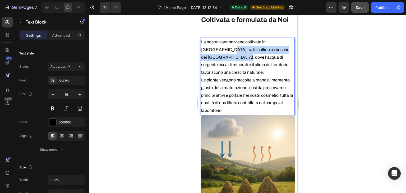
drag, startPoint x: 289, startPoint y: 42, endPoint x: 286, endPoint y: 48, distance: 7.0
click at [286, 48] on p "La nostra canapa viene coltivata in [GEOGRAPHIC_DATA] tra le colline e i boschi…" at bounding box center [247, 76] width 93 height 76
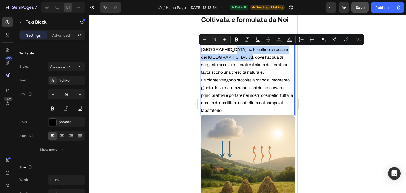
drag, startPoint x: 275, startPoint y: 47, endPoint x: 271, endPoint y: 80, distance: 33.6
click at [275, 47] on p "La nostra canapa viene coltivata in [GEOGRAPHIC_DATA] tra le colline e i boschi…" at bounding box center [247, 76] width 93 height 76
drag, startPoint x: 271, startPoint y: 129, endPoint x: 266, endPoint y: 116, distance: 13.9
click at [271, 127] on img at bounding box center [247, 162] width 94 height 94
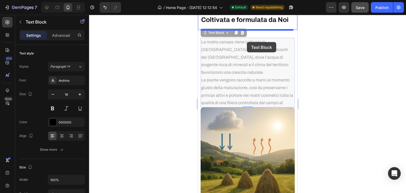
scroll to position [1339, 0]
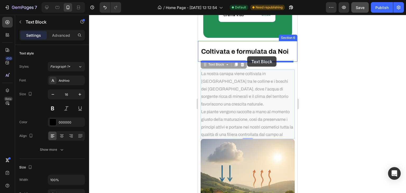
drag, startPoint x: 251, startPoint y: 47, endPoint x: 247, endPoint y: 56, distance: 10.4
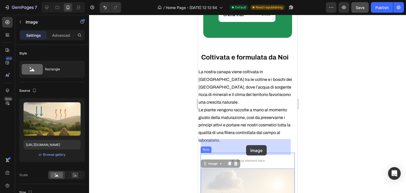
drag, startPoint x: 252, startPoint y: 162, endPoint x: 246, endPoint y: 145, distance: 17.8
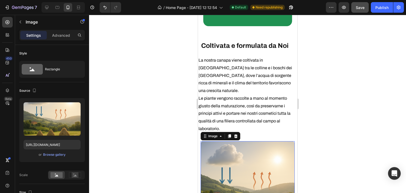
scroll to position [1419, 0]
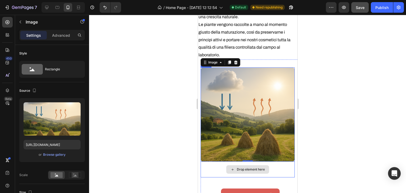
click at [280, 162] on div "Drop element here" at bounding box center [247, 170] width 94 height 16
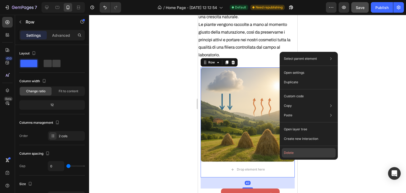
click at [291, 152] on button "Delete" at bounding box center [309, 153] width 54 height 10
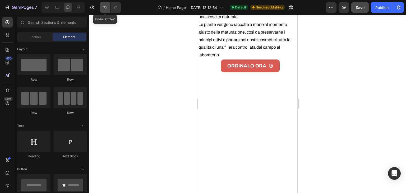
click at [104, 10] on button "Undo/Redo" at bounding box center [105, 7] width 11 height 11
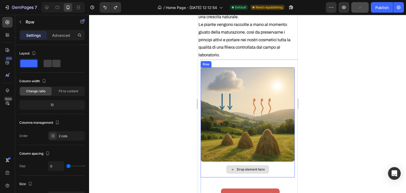
click at [282, 162] on div "Drop element here" at bounding box center [247, 170] width 94 height 16
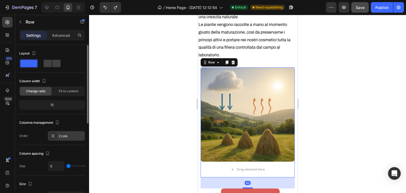
click at [65, 139] on div "2 cols" at bounding box center [66, 136] width 37 height 10
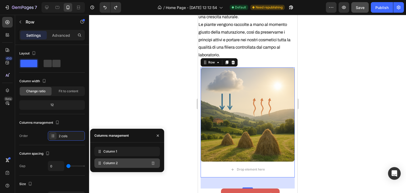
click at [131, 162] on div "Column 2" at bounding box center [127, 163] width 66 height 10
click at [160, 0] on div "7 Version history / Home Page - Sep 15, 12:12:54 Default Need republishing Prev…" at bounding box center [203, 0] width 406 height 0
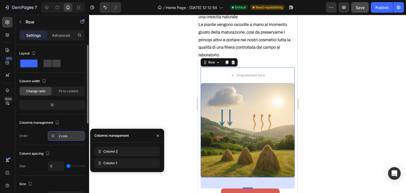
click at [56, 136] on div at bounding box center [52, 135] width 7 height 7
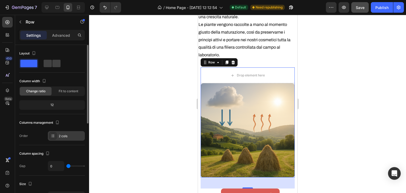
click at [56, 136] on div at bounding box center [52, 135] width 7 height 7
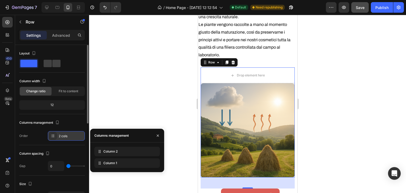
click at [56, 136] on div at bounding box center [52, 135] width 7 height 7
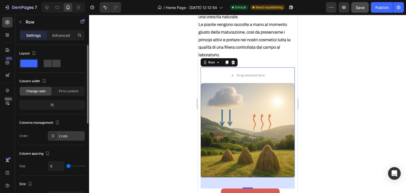
click at [56, 136] on div at bounding box center [52, 135] width 7 height 7
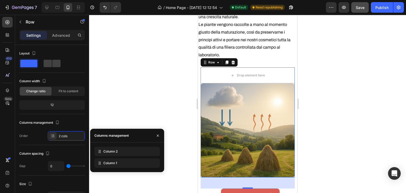
click at [153, 137] on div at bounding box center [158, 135] width 13 height 13
click at [157, 137] on icon "button" at bounding box center [158, 136] width 4 height 4
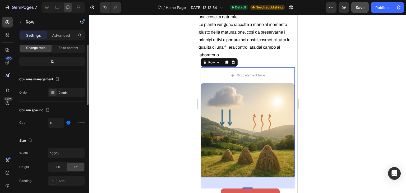
scroll to position [0, 0]
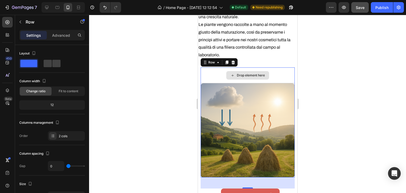
click at [217, 67] on div "Drop element here" at bounding box center [247, 75] width 94 height 16
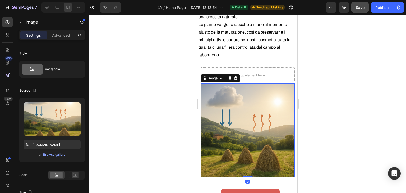
click at [220, 97] on img at bounding box center [247, 130] width 94 height 94
click at [218, 92] on img at bounding box center [247, 130] width 94 height 94
click at [233, 74] on div "Image" at bounding box center [220, 78] width 40 height 8
click at [236, 76] on icon at bounding box center [235, 78] width 3 height 4
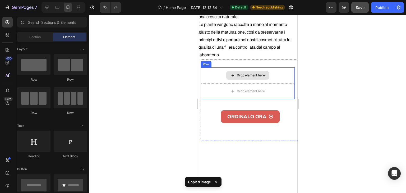
click at [216, 70] on div "Drop element here" at bounding box center [247, 75] width 94 height 16
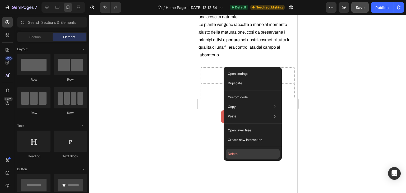
click at [232, 155] on button "Delete" at bounding box center [253, 154] width 54 height 10
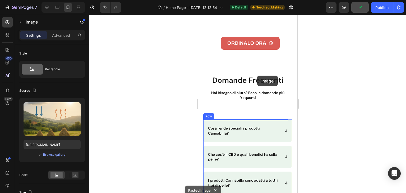
scroll to position [1399, 0]
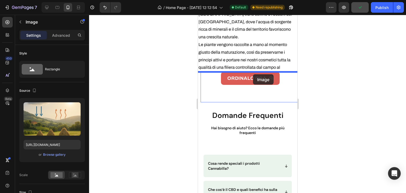
drag, startPoint x: 262, startPoint y: 97, endPoint x: 252, endPoint y: 73, distance: 26.7
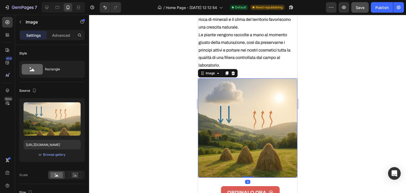
scroll to position [1425, 0]
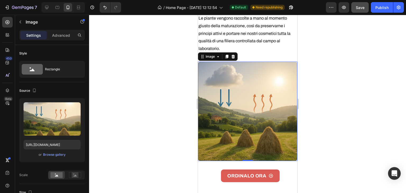
click at [244, 141] on img at bounding box center [247, 111] width 99 height 99
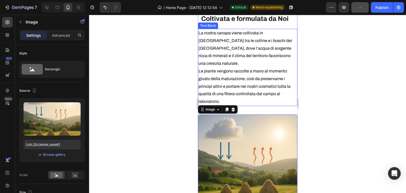
scroll to position [1309, 0]
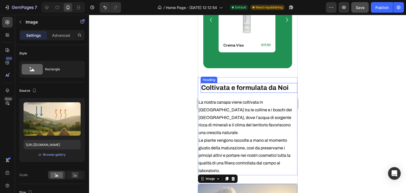
click at [199, 86] on div "Coltivata e formulata da Noi Heading La nostra canapa viene coltivata in Italia…" at bounding box center [247, 130] width 99 height 89
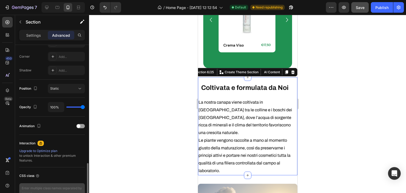
scroll to position [189, 0]
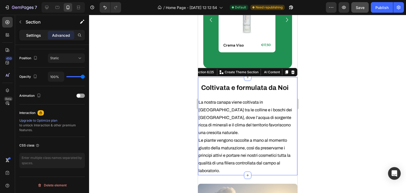
drag, startPoint x: 37, startPoint y: 40, endPoint x: 37, endPoint y: 36, distance: 4.2
click at [37, 39] on div "Settings Advanced" at bounding box center [52, 35] width 66 height 11
click at [37, 34] on p "Settings" at bounding box center [33, 36] width 15 height 6
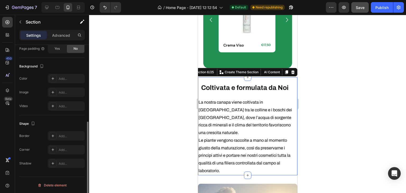
scroll to position [66, 0]
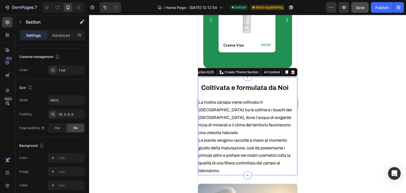
click at [252, 84] on strong "Coltivata e formulata da Noi" at bounding box center [245, 87] width 88 height 7
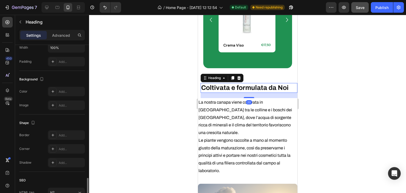
scroll to position [180, 0]
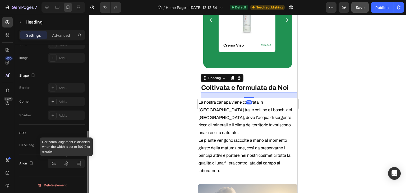
click at [56, 161] on div at bounding box center [66, 164] width 37 height 10
click at [55, 164] on div at bounding box center [66, 164] width 37 height 10
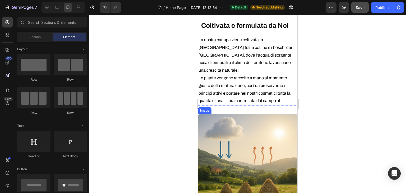
scroll to position [1365, 0]
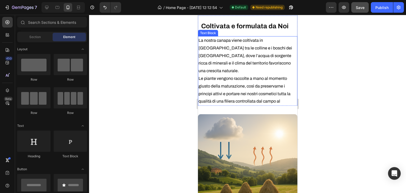
click at [213, 85] on p "La nostra canapa viene coltivata in [GEOGRAPHIC_DATA] tra le colline e i boschi…" at bounding box center [247, 75] width 98 height 76
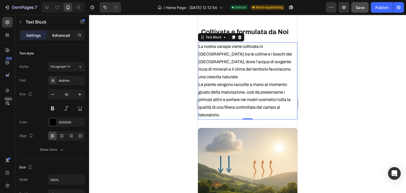
click at [54, 35] on p "Advanced" at bounding box center [61, 36] width 18 height 6
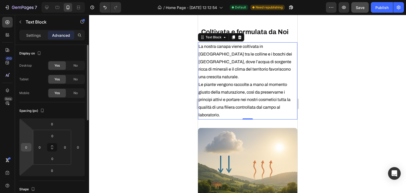
click at [21, 145] on div "0" at bounding box center [26, 147] width 11 height 8
click at [26, 146] on input "0" at bounding box center [26, 147] width 8 height 8
type input "5"
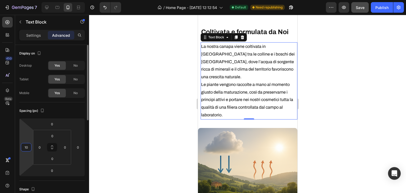
type input "1"
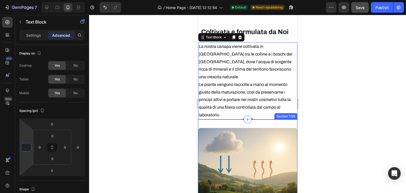
click at [254, 120] on div "Image Section 7/25" at bounding box center [247, 178] width 99 height 116
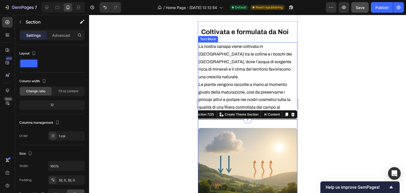
click at [255, 70] on p "La nostra canapa viene coltivata in [GEOGRAPHIC_DATA] tra le colline e i boschi…" at bounding box center [247, 81] width 98 height 76
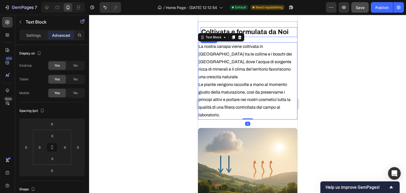
click at [253, 28] on strong "Coltivata e formulata da Noi" at bounding box center [245, 31] width 88 height 7
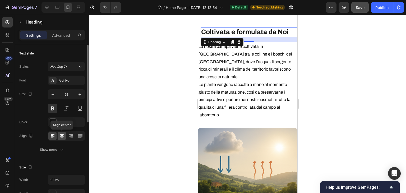
click at [63, 135] on icon at bounding box center [61, 135] width 5 height 5
click at [50, 136] on icon at bounding box center [52, 135] width 5 height 5
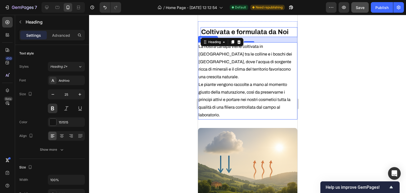
click at [240, 82] on p "La nostra canapa viene coltivata in [GEOGRAPHIC_DATA] tra le colline e i boschi…" at bounding box center [247, 81] width 98 height 76
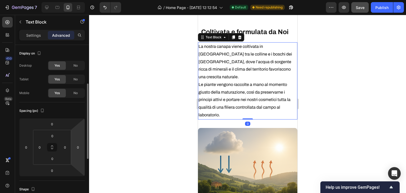
scroll to position [53, 0]
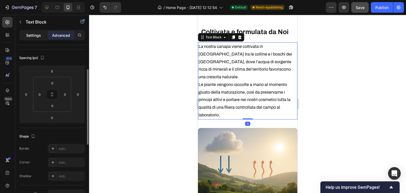
click at [39, 33] on p "Settings" at bounding box center [33, 36] width 15 height 6
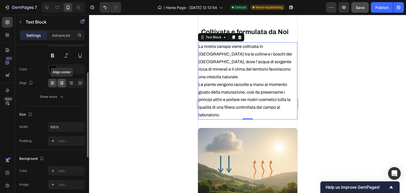
click at [63, 84] on icon at bounding box center [61, 82] width 5 height 5
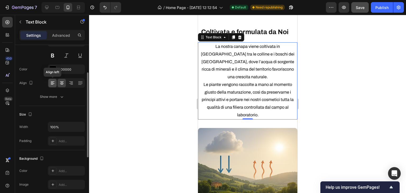
click at [49, 84] on div at bounding box center [52, 83] width 8 height 8
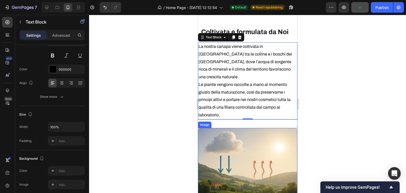
click at [213, 120] on div "Image Section 7/25" at bounding box center [247, 178] width 99 height 116
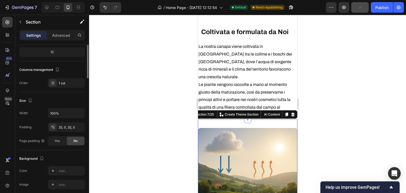
scroll to position [0, 0]
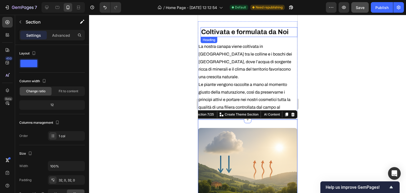
click at [244, 28] on strong "Coltivata e formulata da Noi" at bounding box center [245, 31] width 88 height 7
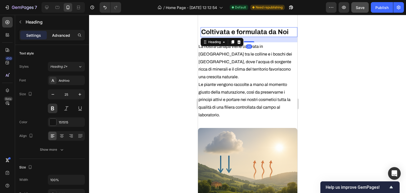
click at [60, 34] on p "Advanced" at bounding box center [61, 36] width 18 height 6
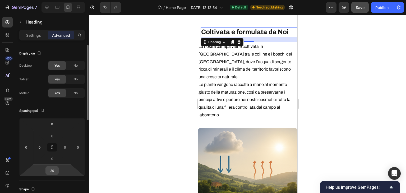
click at [51, 173] on input "20" at bounding box center [52, 171] width 11 height 8
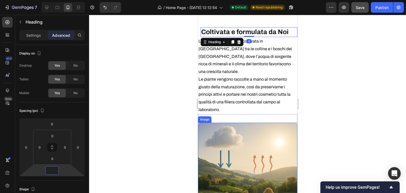
type input "0"
click at [248, 111] on div at bounding box center [247, 114] width 7 height 7
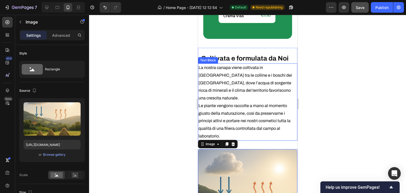
click at [235, 107] on p "La nostra canapa viene coltivata in [GEOGRAPHIC_DATA] tra le colline e i boschi…" at bounding box center [247, 102] width 98 height 76
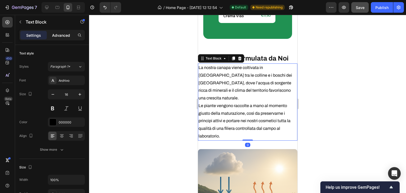
click at [60, 36] on p "Advanced" at bounding box center [61, 36] width 18 height 6
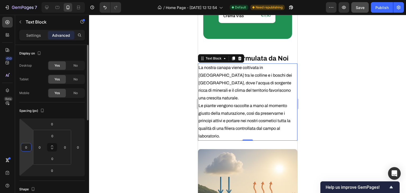
click at [25, 148] on input "0" at bounding box center [26, 147] width 8 height 8
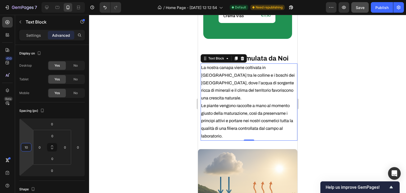
type input "10"
click at [275, 116] on p "La nostra canapa viene coltivata in [GEOGRAPHIC_DATA] tra le colline e i boschi…" at bounding box center [249, 102] width 96 height 76
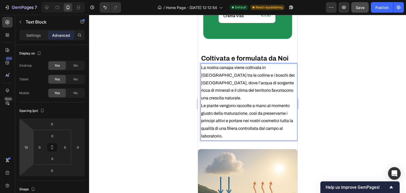
click at [156, 118] on div at bounding box center [247, 104] width 317 height 178
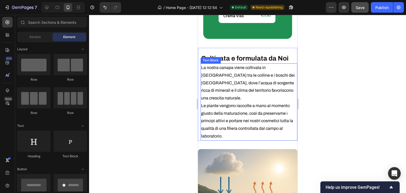
click at [252, 102] on p "La nostra canapa viene coltivata in [GEOGRAPHIC_DATA] tra le colline e i boschi…" at bounding box center [249, 102] width 96 height 76
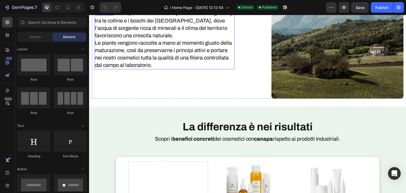
scroll to position [979, 0]
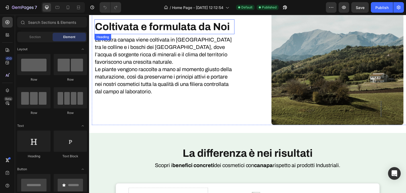
click at [184, 25] on strong "Coltivata e formulata da Noi" at bounding box center [162, 26] width 135 height 11
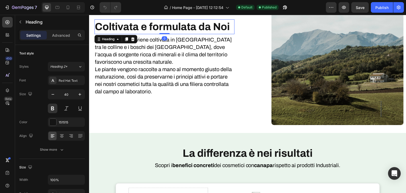
click at [184, 25] on strong "Coltivata e formulata da Noi" at bounding box center [162, 26] width 135 height 11
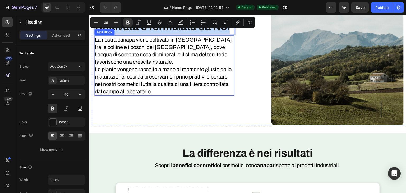
click at [178, 85] on p "La nostra canapa viene coltivata in [GEOGRAPHIC_DATA] tra le colline e i boschi…" at bounding box center [164, 65] width 139 height 59
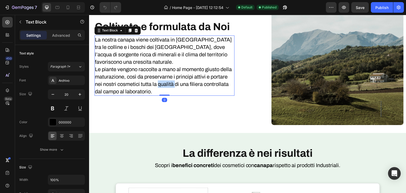
click at [178, 85] on p "La nostra canapa viene coltivata in [GEOGRAPHIC_DATA] tra le colline e i boschi…" at bounding box center [164, 65] width 139 height 59
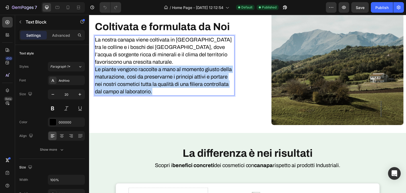
click at [178, 85] on p "La nostra canapa viene coltivata in [GEOGRAPHIC_DATA] tra le colline e i boschi…" at bounding box center [164, 65] width 139 height 59
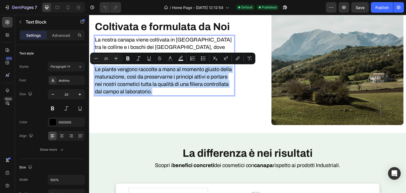
click at [193, 93] on p "La nostra canapa viene coltivata in [GEOGRAPHIC_DATA] tra le colline e i boschi…" at bounding box center [164, 65] width 139 height 59
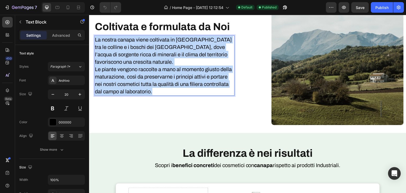
drag, startPoint x: 193, startPoint y: 93, endPoint x: 95, endPoint y: 40, distance: 111.2
click at [95, 40] on p "La nostra canapa viene coltivata in [GEOGRAPHIC_DATA] tra le colline e i boschi…" at bounding box center [164, 65] width 139 height 59
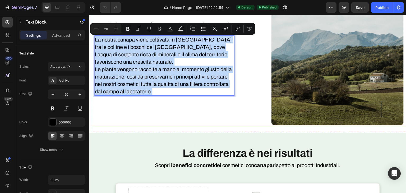
copy p "La nostra canapa viene coltivata in [GEOGRAPHIC_DATA] tra le colline e i boschi…"
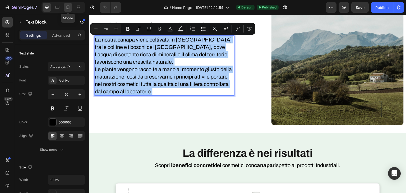
click at [68, 3] on div at bounding box center [68, 7] width 8 height 8
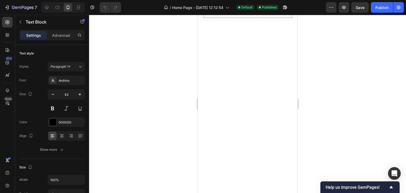
scroll to position [988, 0]
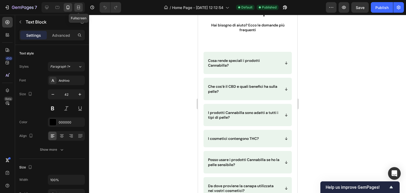
drag, startPoint x: 77, startPoint y: 7, endPoint x: 168, endPoint y: 65, distance: 107.6
click at [77, 7] on icon at bounding box center [78, 7] width 2 height 1
type input "20"
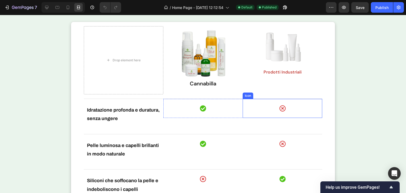
scroll to position [1083, 0]
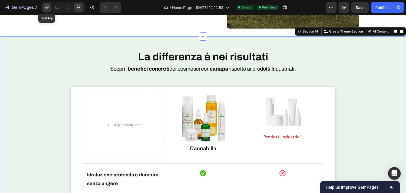
click at [46, 6] on icon at bounding box center [46, 7] width 5 height 5
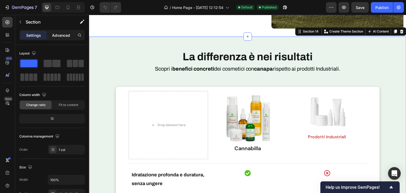
click at [69, 34] on p "Advanced" at bounding box center [61, 36] width 18 height 6
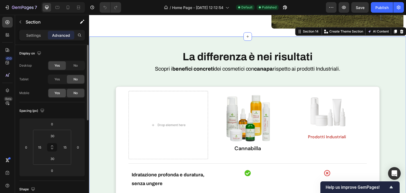
click at [52, 90] on div "Yes" at bounding box center [56, 93] width 17 height 8
click at [71, 7] on div at bounding box center [68, 7] width 8 height 8
type input "40"
type input "70"
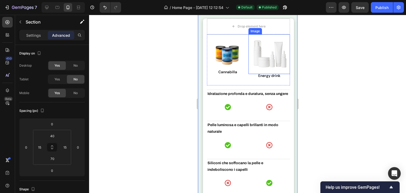
scroll to position [1211, 0]
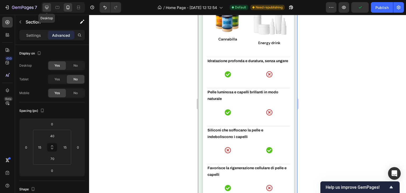
click at [50, 6] on div at bounding box center [47, 7] width 8 height 8
type input "30"
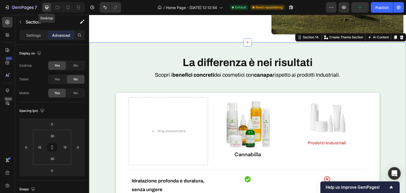
scroll to position [1201, 0]
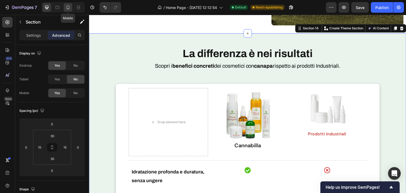
click at [68, 8] on icon at bounding box center [67, 7] width 5 height 5
type input "40"
type input "70"
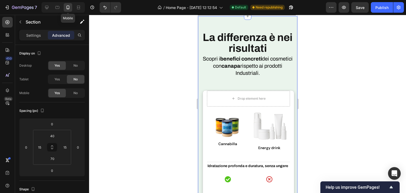
scroll to position [1056, 0]
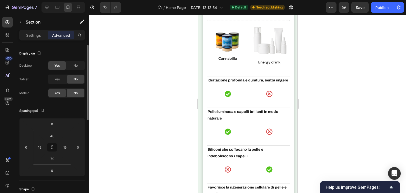
click at [73, 94] on div "No" at bounding box center [75, 93] width 17 height 8
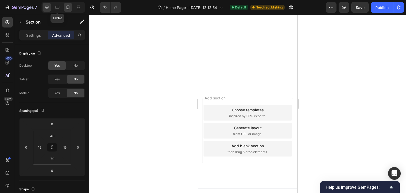
click at [46, 6] on icon at bounding box center [46, 7] width 3 height 3
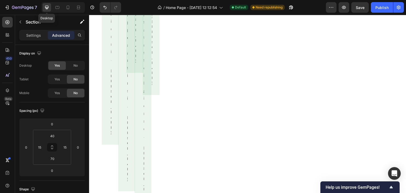
type input "30"
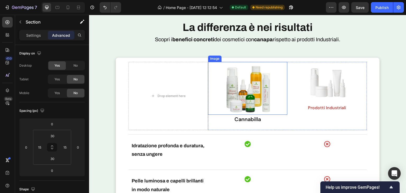
scroll to position [1176, 0]
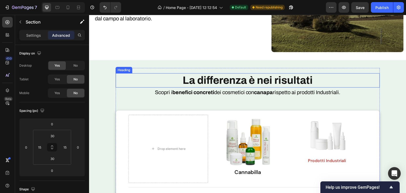
click at [244, 79] on span "La differenza è nei risultati" at bounding box center [248, 80] width 130 height 11
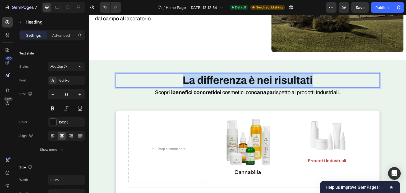
click at [244, 79] on span "La differenza è nei risultati" at bounding box center [248, 80] width 130 height 11
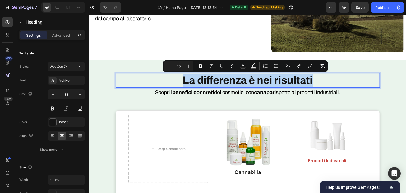
copy span "La differenza è nei risultati"
click at [224, 96] on p "Scopri i benefici concreti dei cosmetici con canapa rispetto ai prodotti Indust…" at bounding box center [247, 92] width 263 height 9
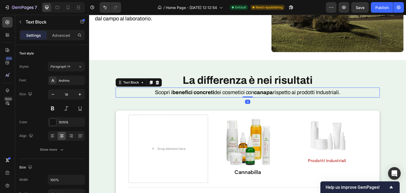
click at [224, 96] on p "Scopri i benefici concreti dei cosmetici con canapa rispetto ai prodotti Indust…" at bounding box center [247, 92] width 263 height 9
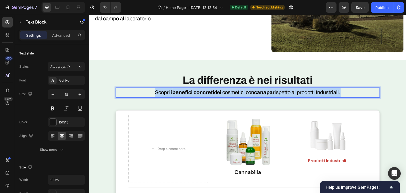
click at [224, 96] on p "Scopri i benefici concreti dei cosmetici con canapa rispetto ai prodotti Indust…" at bounding box center [247, 92] width 263 height 9
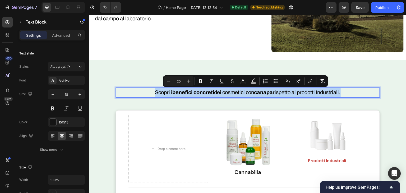
copy span "Scopri i benefici concreti dei cosmetici con canapa rispetto ai prodotti Indust…"
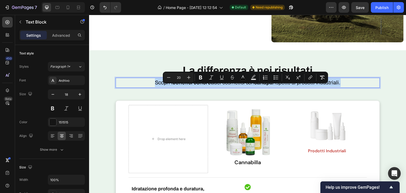
scroll to position [1203, 0]
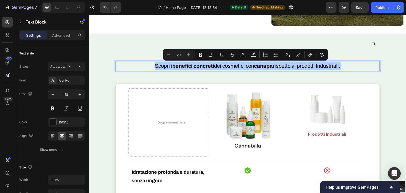
click at [380, 37] on div "Move your 🖱️ to pick a color #eaf4ec rgb(234,244,236)" at bounding box center [203, 96] width 406 height 193
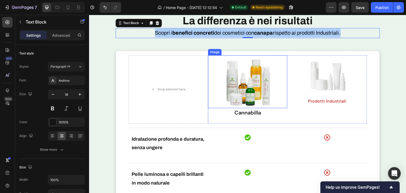
scroll to position [1256, 0]
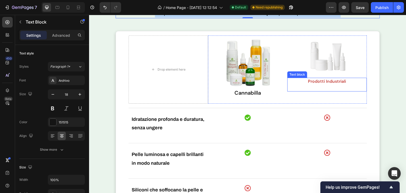
click at [320, 78] on p "Prodotti Industriali" at bounding box center [327, 81] width 79 height 6
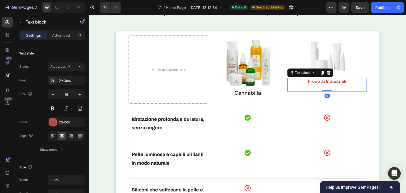
click at [320, 78] on p "Prodotti Industriali" at bounding box center [327, 81] width 79 height 6
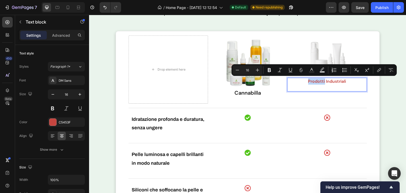
click at [320, 78] on p "Prodotti Industriali" at bounding box center [327, 81] width 79 height 6
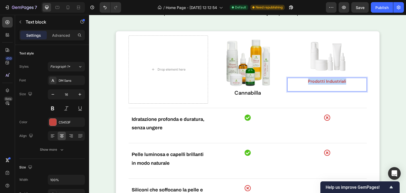
click at [320, 78] on p "Prodotti Industriali" at bounding box center [327, 81] width 79 height 6
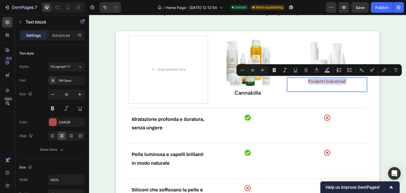
copy p "Prodotti Industriali"
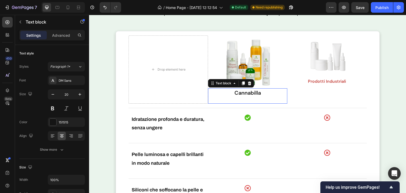
click at [245, 93] on strong "Cannabilla" at bounding box center [248, 92] width 26 height 7
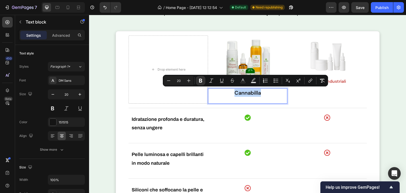
copy strong "Cannabilla"
click at [58, 36] on p "Advanced" at bounding box center [61, 36] width 18 height 6
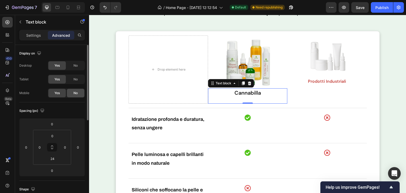
click at [72, 93] on div "No" at bounding box center [75, 93] width 17 height 8
click at [59, 93] on span "Yes" at bounding box center [56, 93] width 5 height 5
click at [70, 6] on icon at bounding box center [67, 7] width 5 height 5
type input "-24"
type input "24"
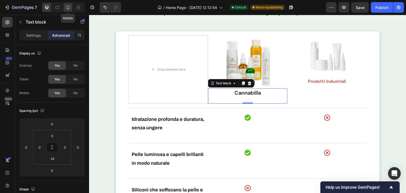
type input "9"
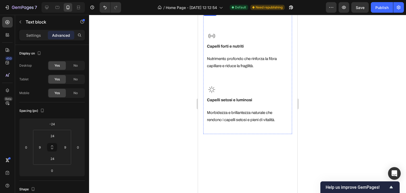
scroll to position [879, 0]
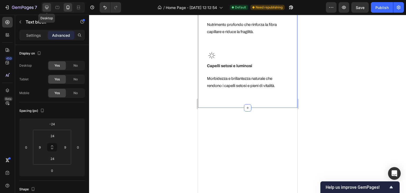
click at [50, 10] on div at bounding box center [47, 7] width 8 height 8
type input "0"
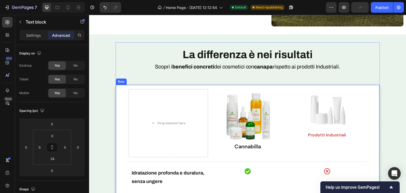
scroll to position [1056, 0]
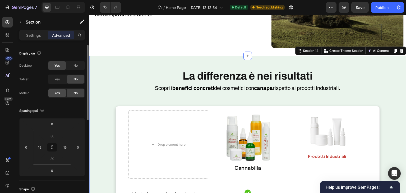
click at [63, 94] on div "Yes" at bounding box center [56, 93] width 17 height 8
click at [66, 8] on icon at bounding box center [67, 7] width 5 height 5
type input "40"
type input "70"
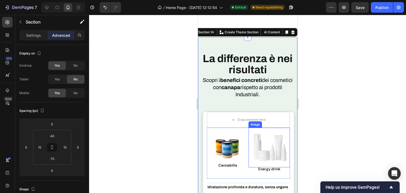
scroll to position [1105, 0]
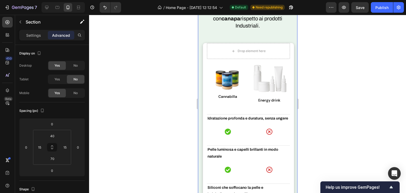
click at [281, 75] on div "La differenza è nei risultati Heading Scopri i benefici concreti dei cosmetici …" at bounding box center [247, 152] width 99 height 367
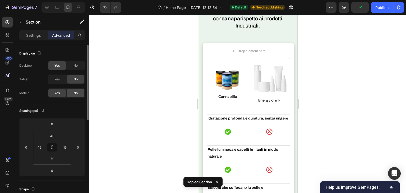
click at [80, 90] on div "No" at bounding box center [75, 93] width 17 height 8
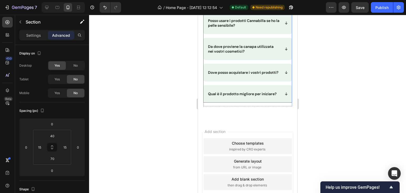
scroll to position [1365, 0]
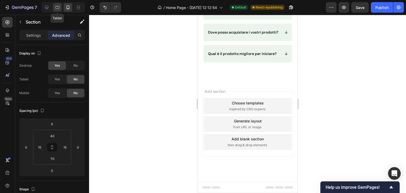
click at [54, 6] on div at bounding box center [57, 7] width 8 height 8
type input "80"
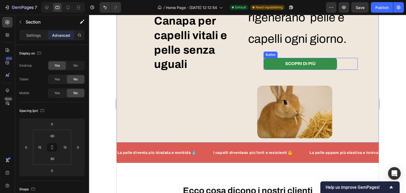
scroll to position [106, 0]
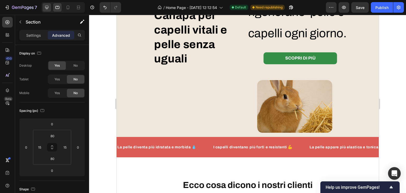
click at [45, 3] on div at bounding box center [47, 7] width 8 height 8
type input "30"
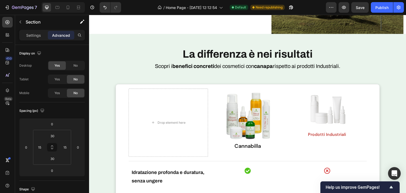
scroll to position [1151, 0]
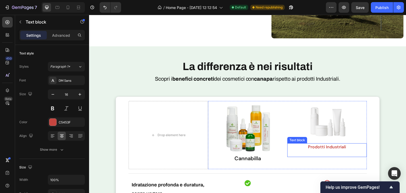
click at [320, 149] on p "Prodotti Industriali" at bounding box center [327, 147] width 79 height 6
click at [320, 148] on p "Prodotti Industriali" at bounding box center [327, 147] width 79 height 6
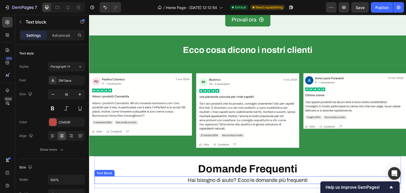
scroll to position [1469, 0]
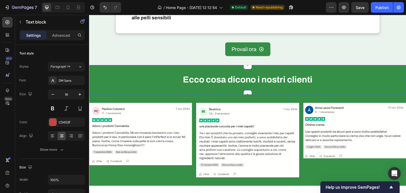
click at [138, 70] on div "Ecco cosa dicono i nostri clienti Heading Section 15" at bounding box center [247, 79] width 317 height 29
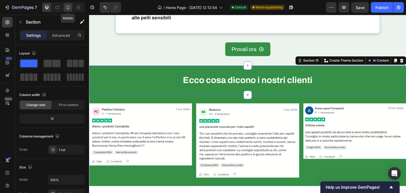
click at [71, 9] on div at bounding box center [68, 7] width 8 height 8
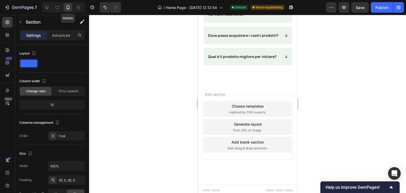
scroll to position [1260, 0]
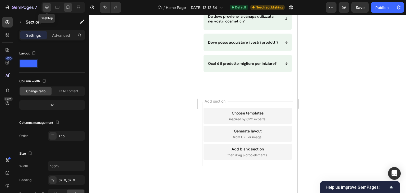
click at [45, 7] on icon at bounding box center [46, 7] width 5 height 5
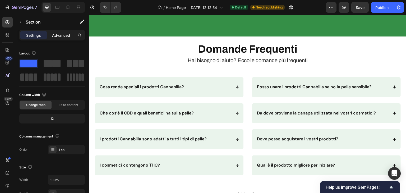
click at [62, 34] on p "Advanced" at bounding box center [61, 36] width 18 height 6
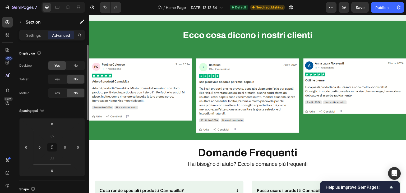
scroll to position [1539, 0]
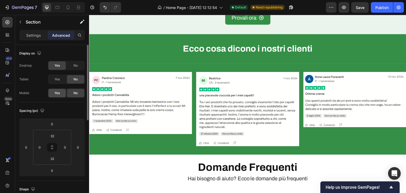
click at [63, 94] on div "Yes" at bounding box center [56, 93] width 17 height 8
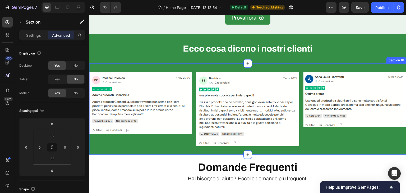
click at [125, 66] on div "Image Image Image Row Section 16" at bounding box center [247, 108] width 317 height 91
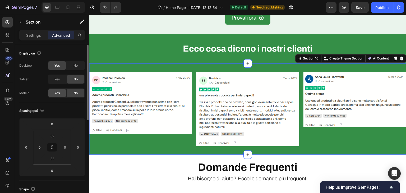
click at [61, 92] on div "Yes" at bounding box center [56, 93] width 17 height 8
click at [65, 7] on icon at bounding box center [67, 7] width 5 height 5
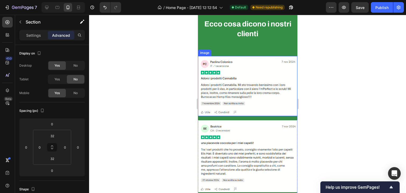
scroll to position [1014, 0]
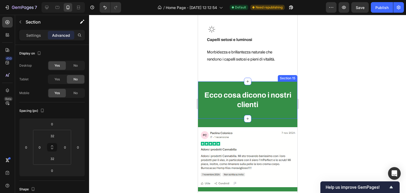
click at [257, 81] on div "Ecco cosa dicono i nostri clienti Heading Section 15" at bounding box center [247, 99] width 99 height 37
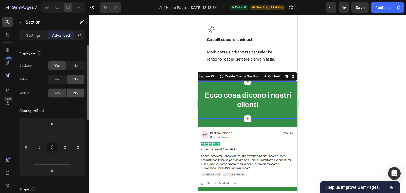
drag, startPoint x: 65, startPoint y: 96, endPoint x: 72, endPoint y: 92, distance: 8.6
click at [65, 97] on div "Yes" at bounding box center [56, 93] width 17 height 8
click at [72, 92] on div "No" at bounding box center [75, 93] width 17 height 8
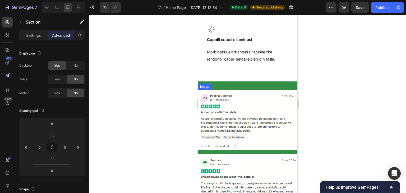
click at [270, 82] on div "Image Image Image Row Section 16" at bounding box center [247, 186] width 99 height 211
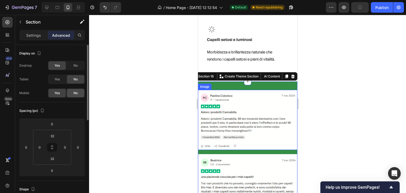
drag, startPoint x: 78, startPoint y: 94, endPoint x: 80, endPoint y: 91, distance: 3.6
click at [77, 94] on div "No" at bounding box center [75, 93] width 17 height 8
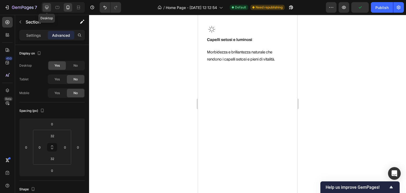
click at [48, 7] on icon at bounding box center [46, 7] width 5 height 5
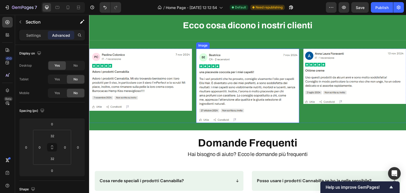
scroll to position [1568, 0]
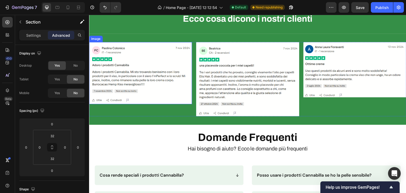
click at [147, 67] on img at bounding box center [140, 73] width 103 height 62
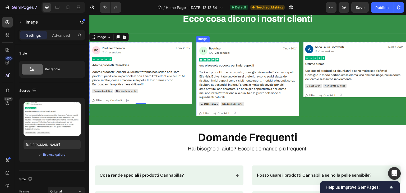
click at [291, 93] on img at bounding box center [247, 79] width 103 height 74
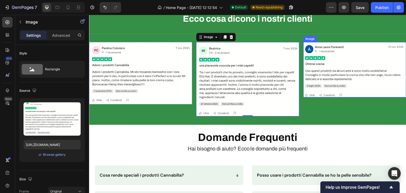
click at [358, 66] on img at bounding box center [355, 69] width 103 height 55
